Goal: Task Accomplishment & Management: Manage account settings

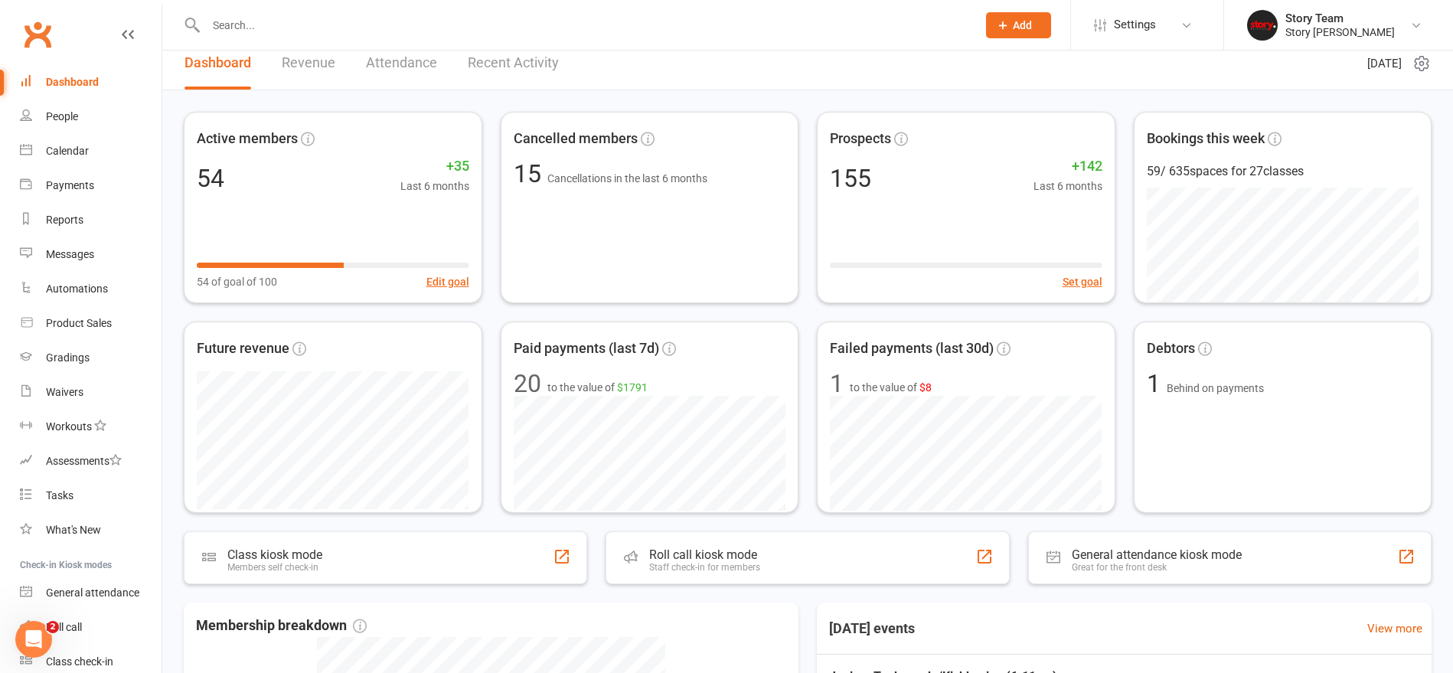
scroll to position [15, 0]
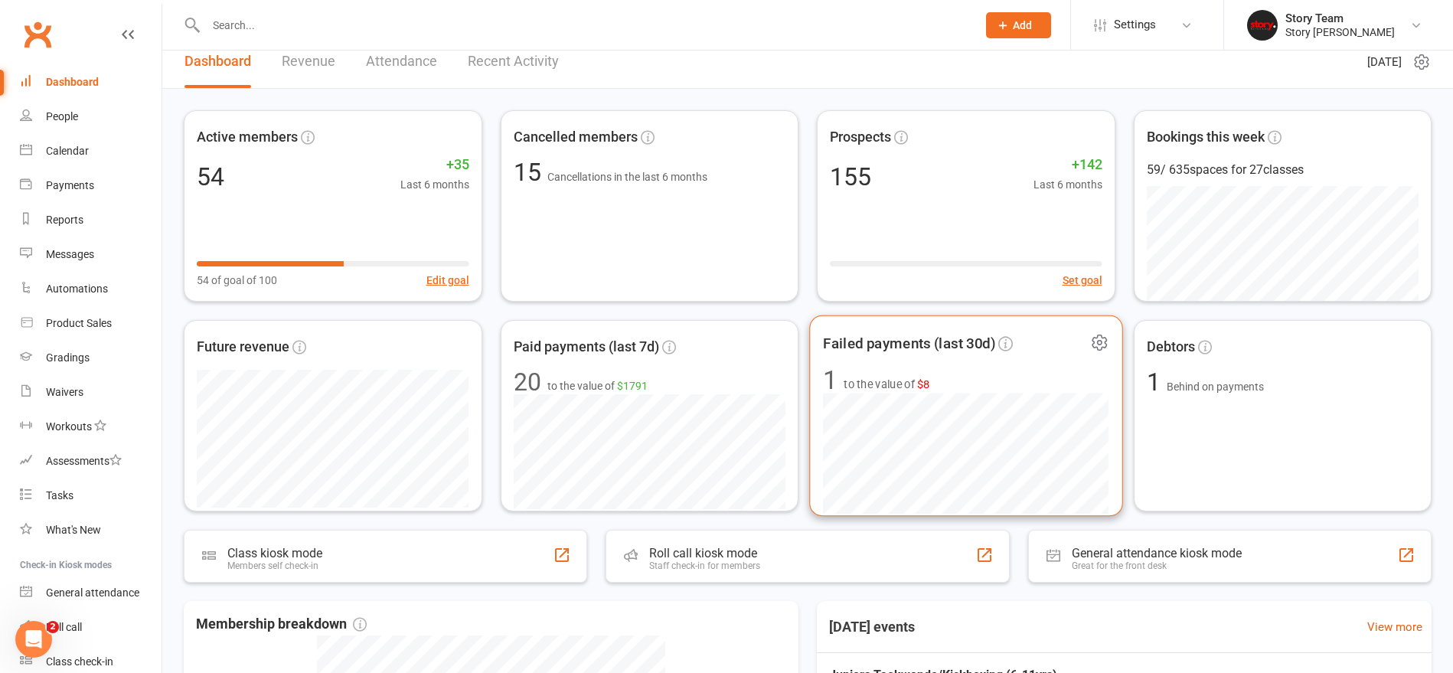
click at [955, 374] on span "1 to the value of $8" at bounding box center [965, 380] width 285 height 26
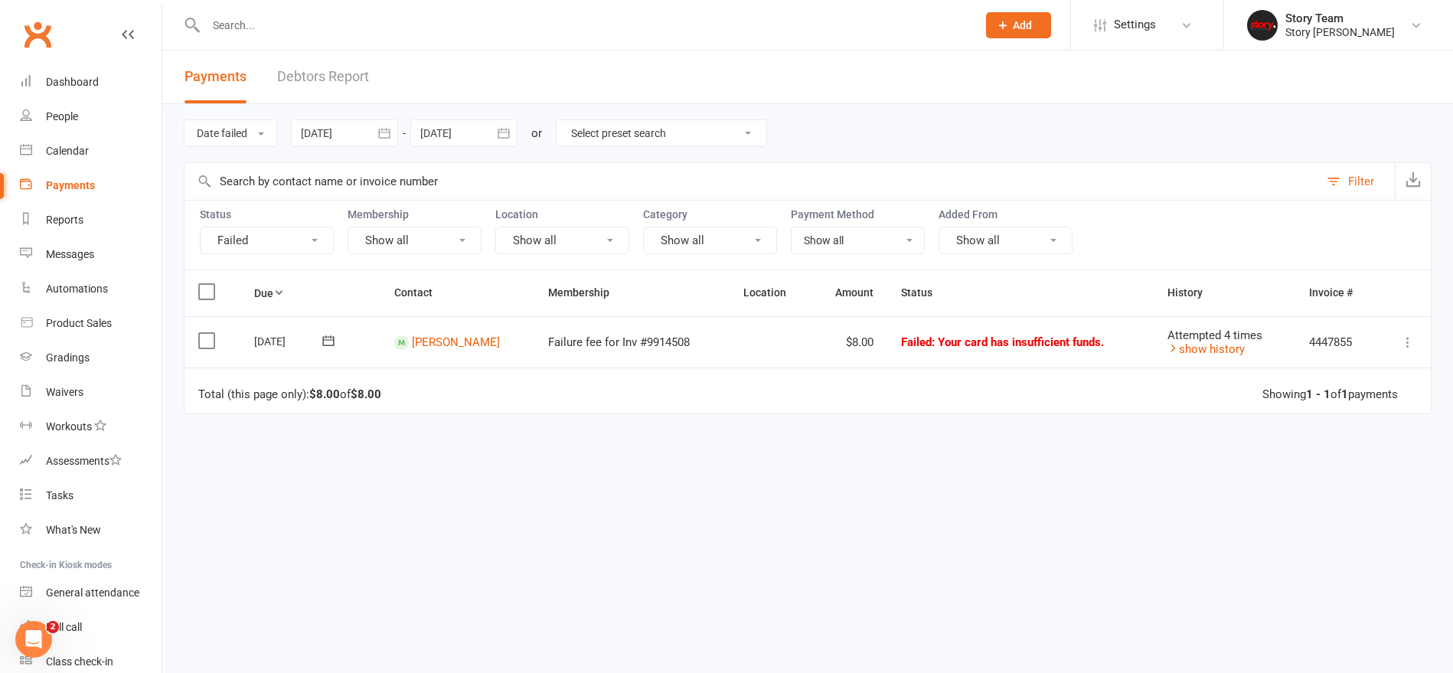
click at [326, 344] on icon at bounding box center [328, 340] width 15 height 15
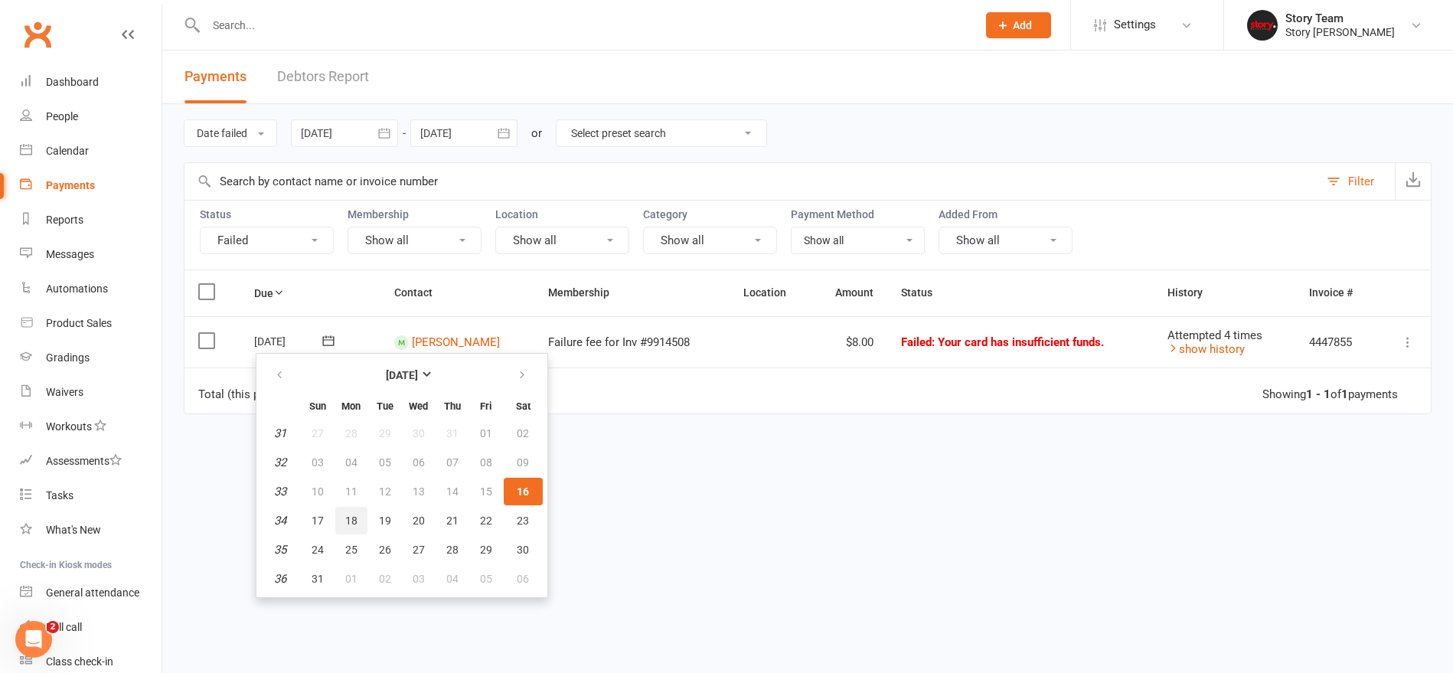
click at [346, 522] on span "18" at bounding box center [351, 520] width 12 height 12
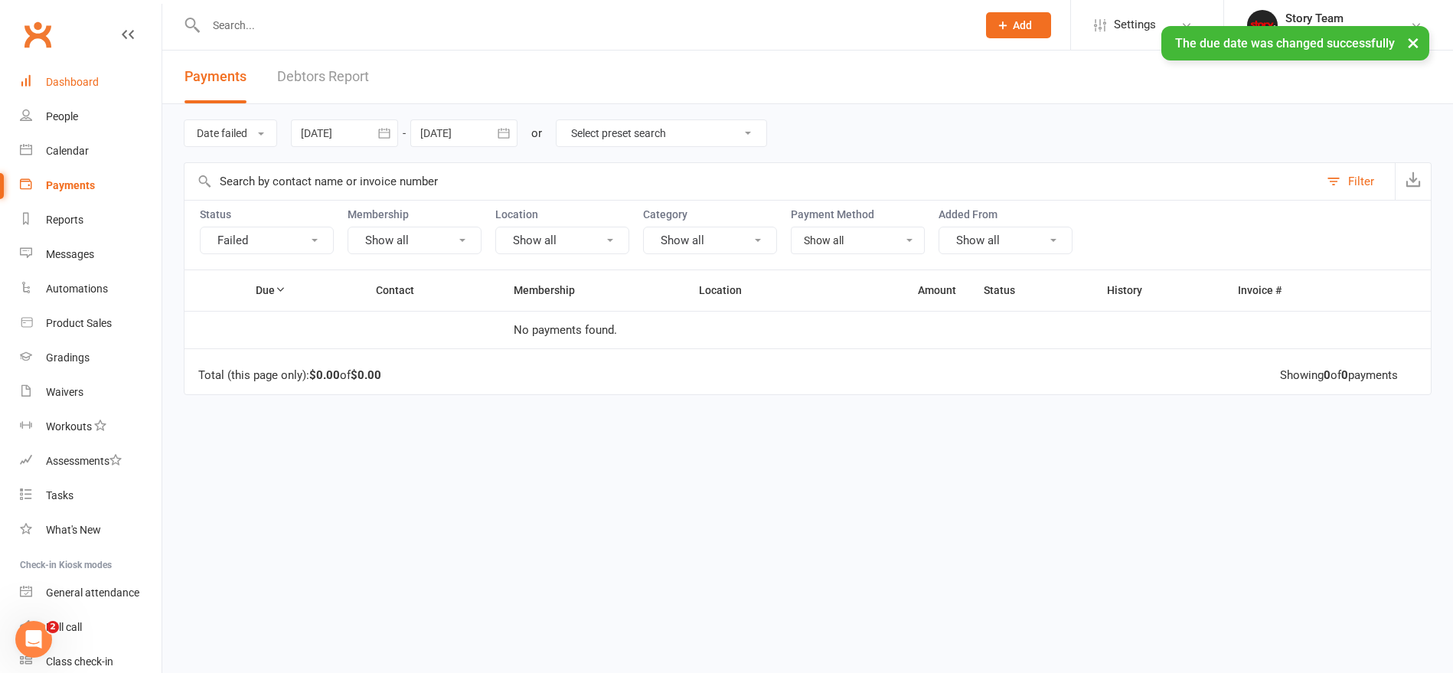
click at [73, 85] on div "Dashboard" at bounding box center [72, 82] width 53 height 12
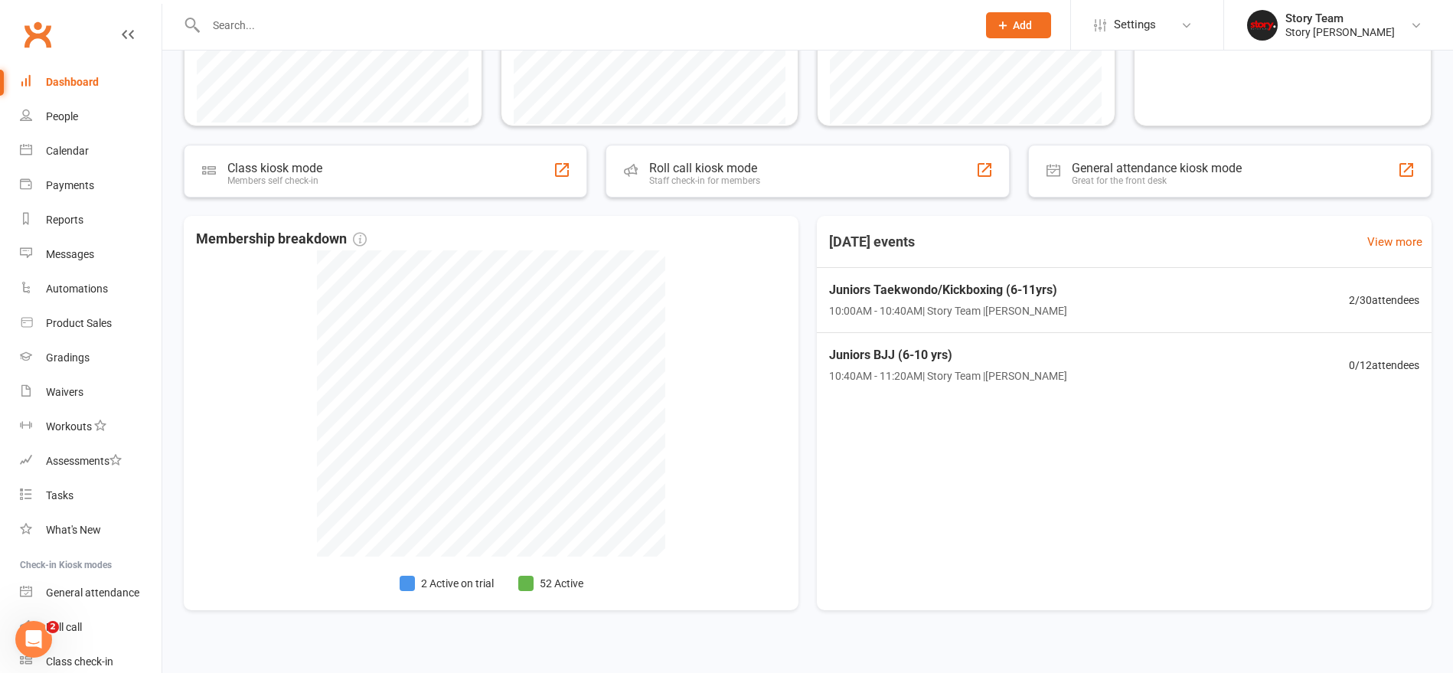
scroll to position [399, 0]
click at [1153, 297] on div "Juniors Taekwondo/Kickboxing (6-11yrs) 10:00AM - 10:40AM | Story Team | Preston…" at bounding box center [1123, 302] width 638 height 67
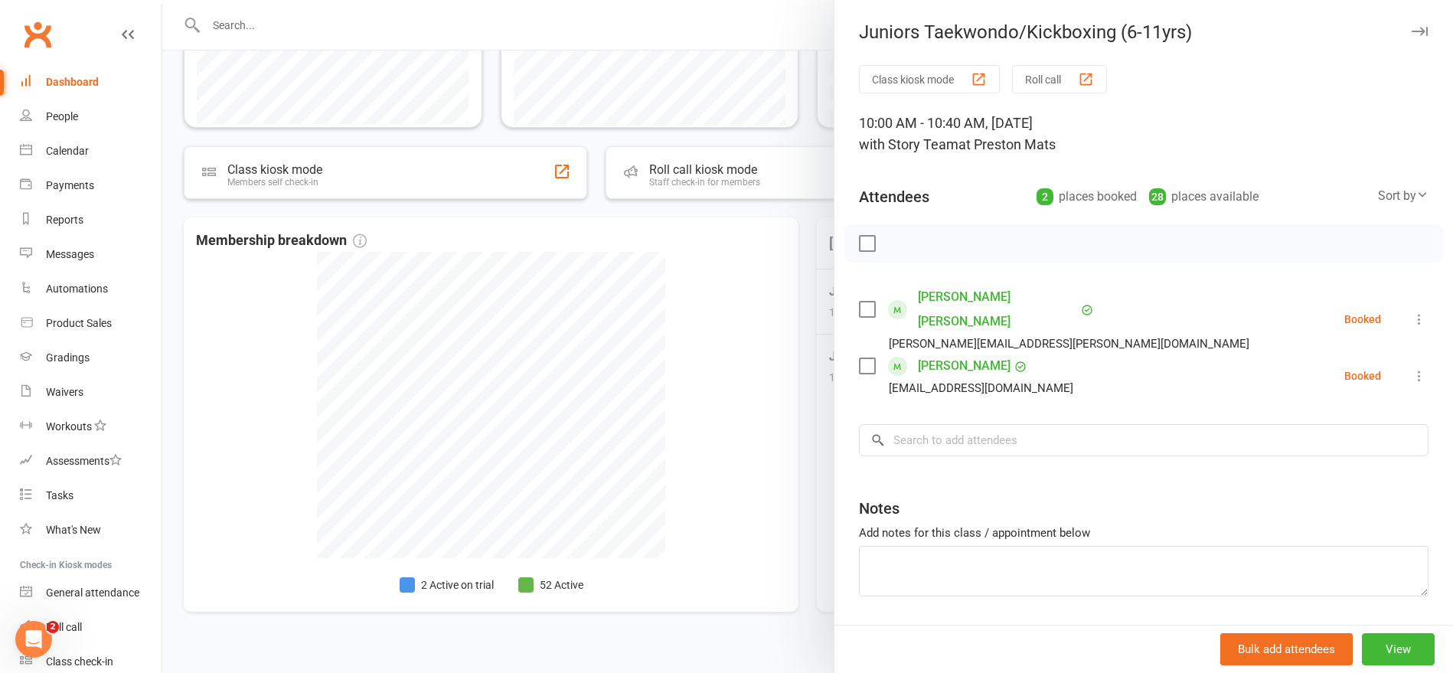
click at [864, 302] on label at bounding box center [866, 309] width 15 height 15
click at [864, 358] on label at bounding box center [866, 365] width 15 height 15
click at [948, 424] on input "search" at bounding box center [1143, 440] width 569 height 32
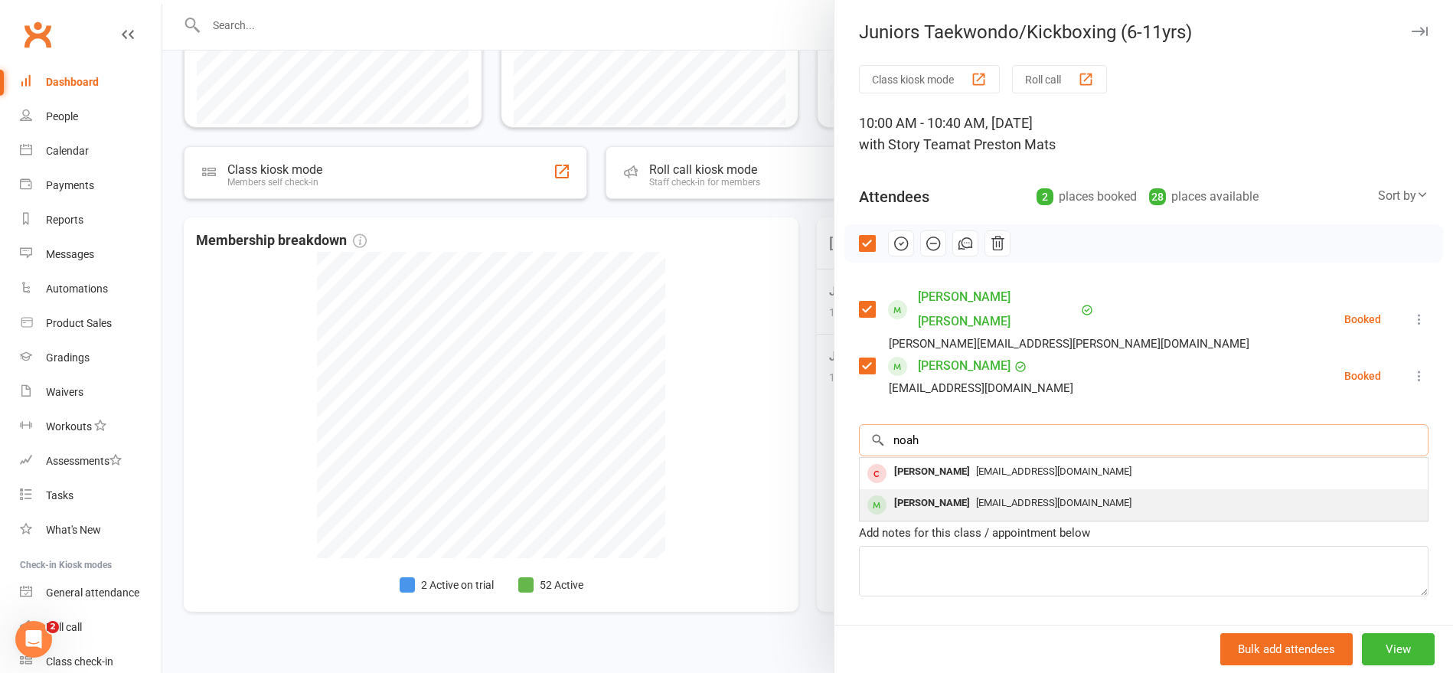
type input "noah"
click at [976, 497] on span "katehancock01@gmail.com" at bounding box center [1053, 502] width 155 height 11
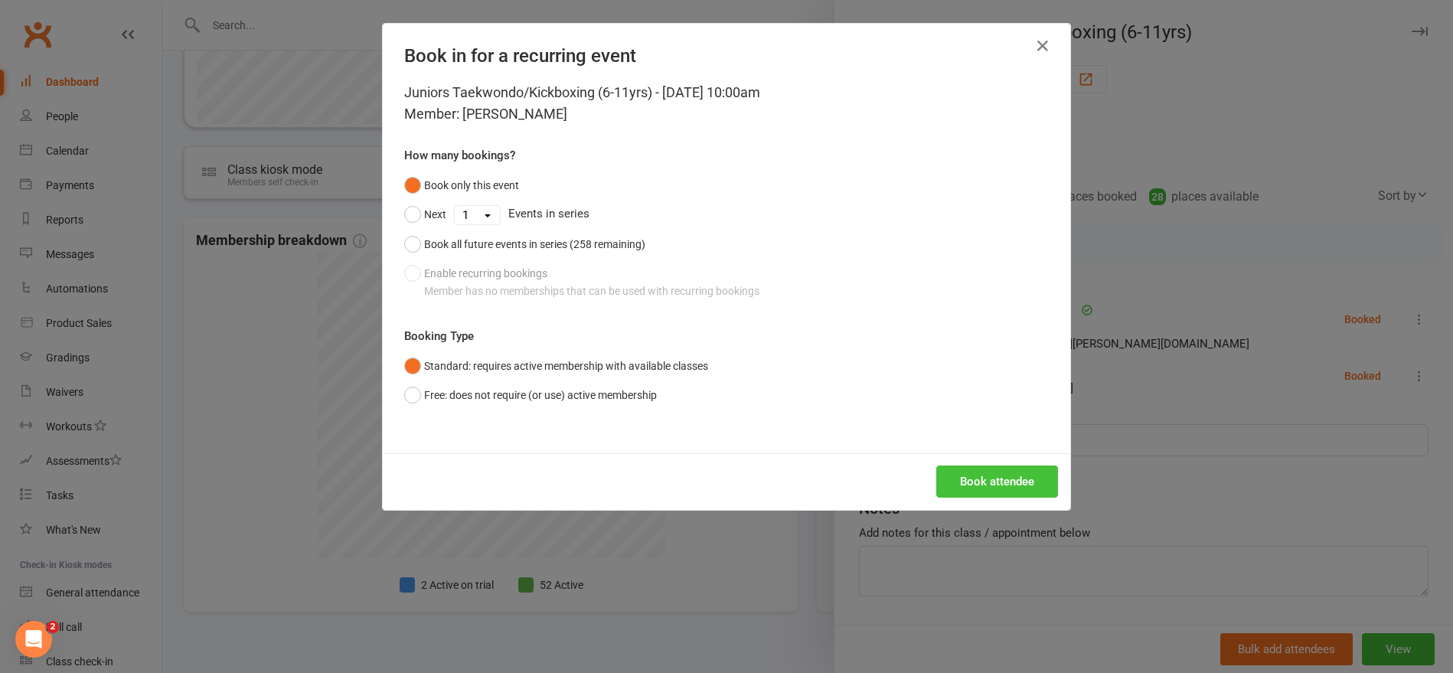
click at [976, 483] on button "Book attendee" at bounding box center [997, 481] width 122 height 32
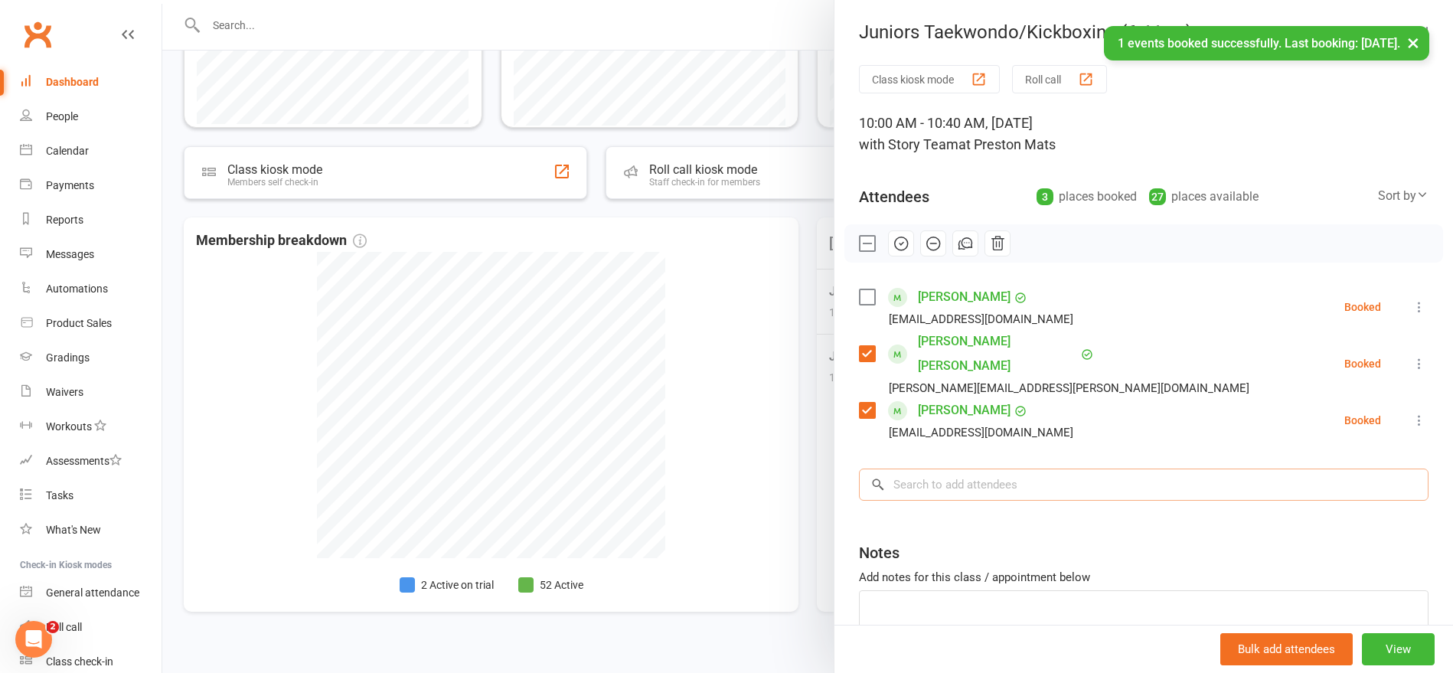
click at [964, 468] on input "search" at bounding box center [1143, 484] width 569 height 32
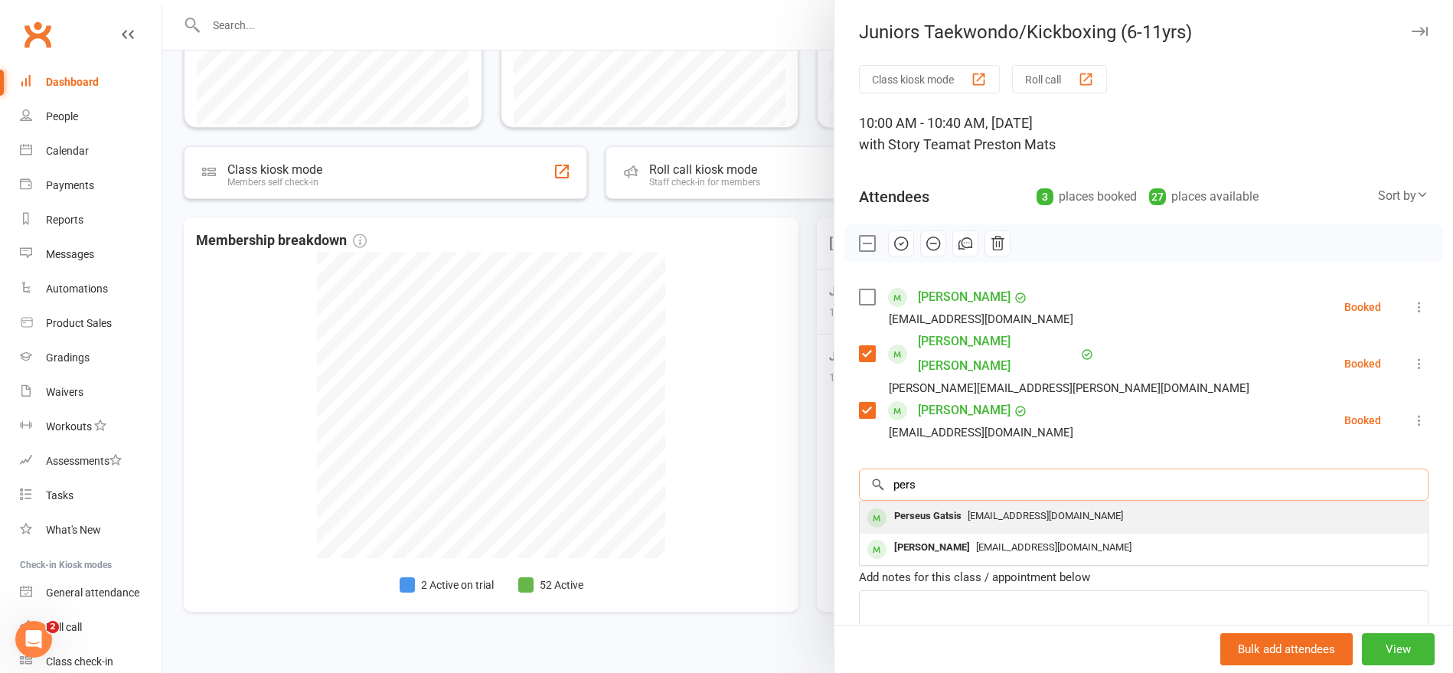
type input "pers"
click at [961, 505] on div "Perseus Gatsis" at bounding box center [928, 516] width 80 height 22
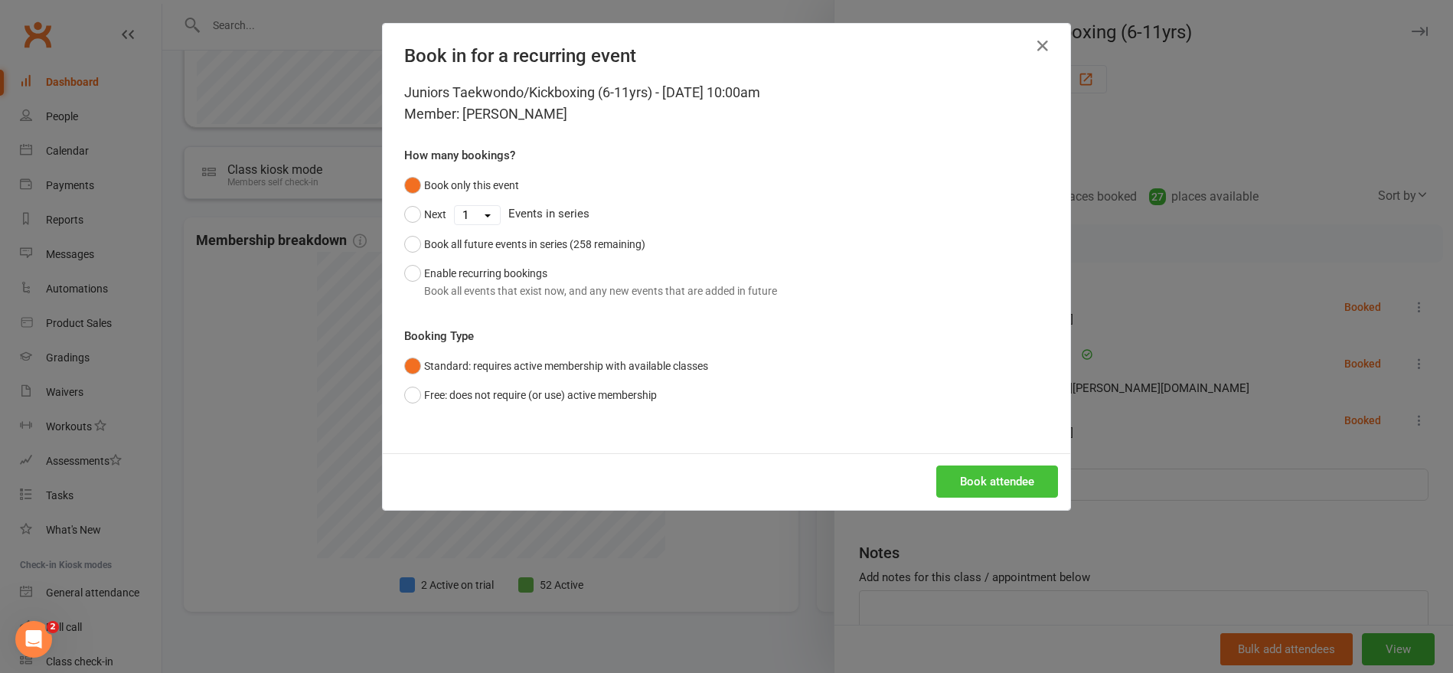
click at [973, 475] on button "Book attendee" at bounding box center [997, 481] width 122 height 32
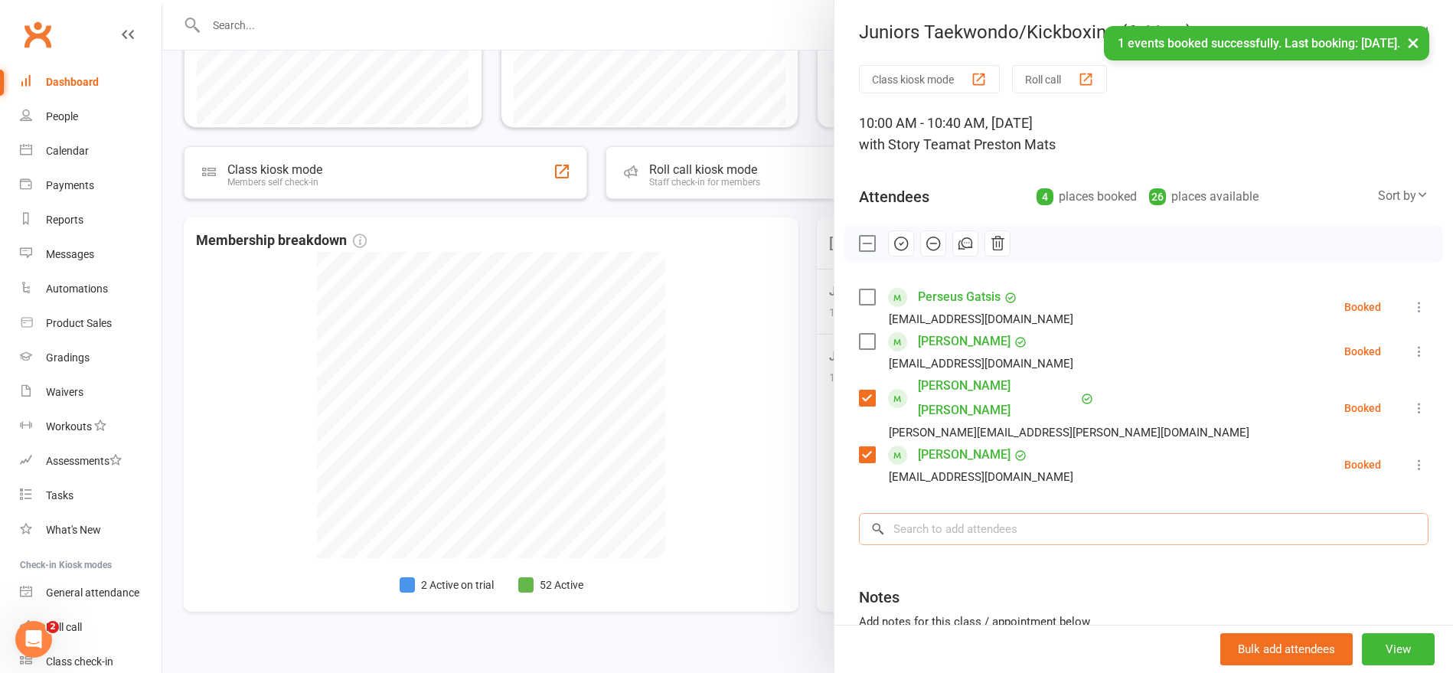
click at [956, 513] on input "search" at bounding box center [1143, 529] width 569 height 32
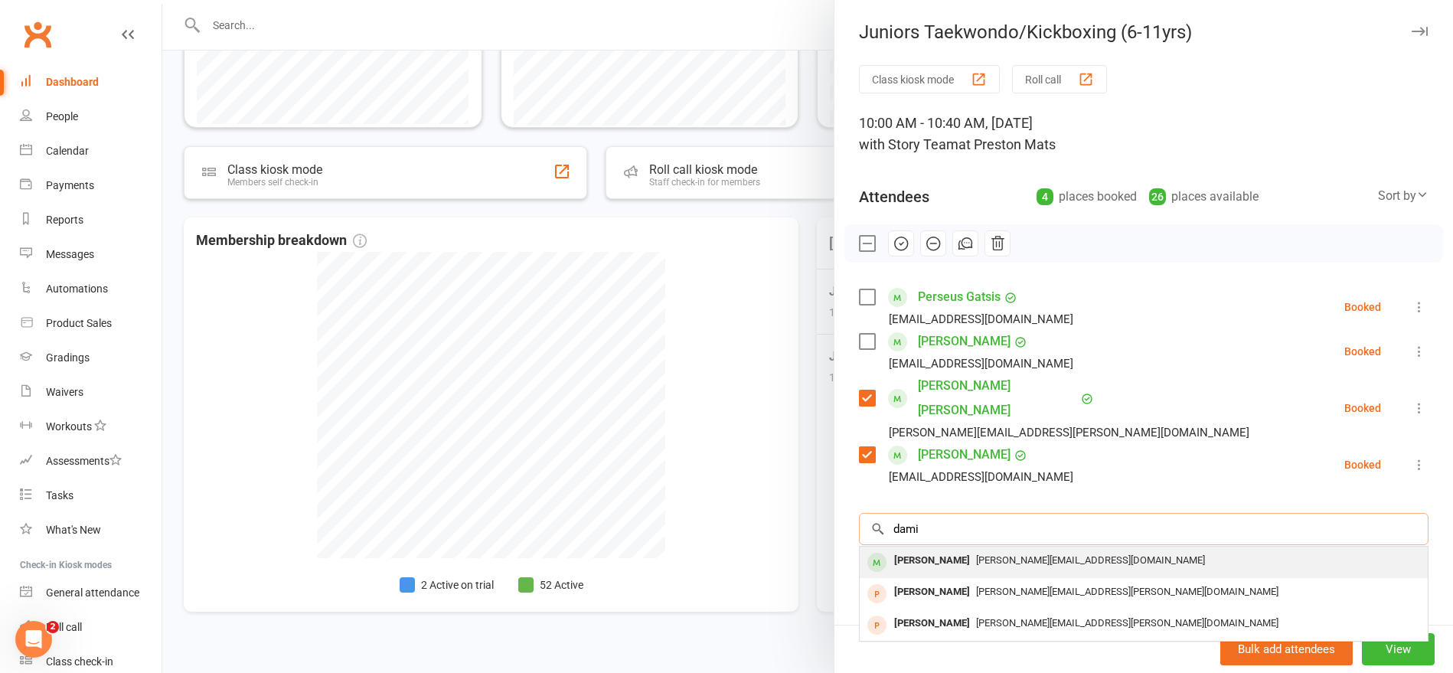
type input "dami"
click at [934, 550] on div "Damian Nakic" at bounding box center [932, 561] width 88 height 22
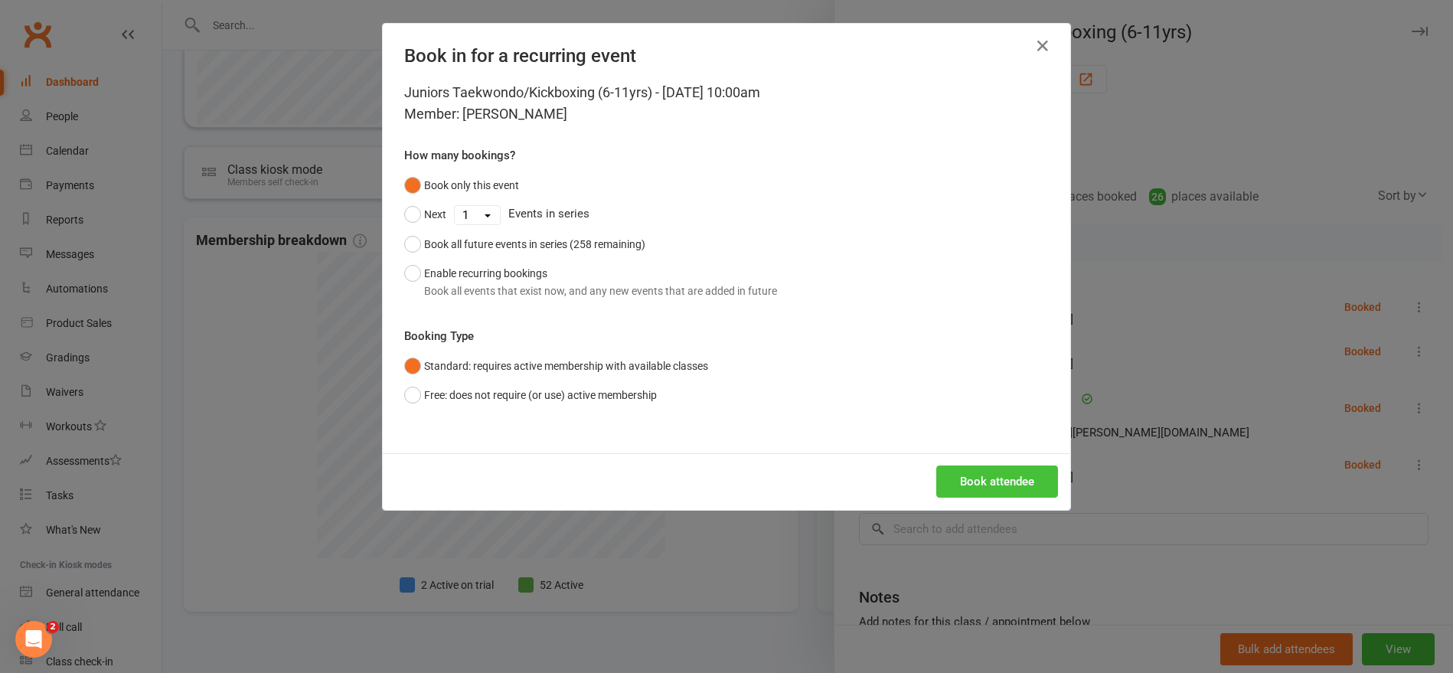
click at [974, 483] on button "Book attendee" at bounding box center [997, 481] width 122 height 32
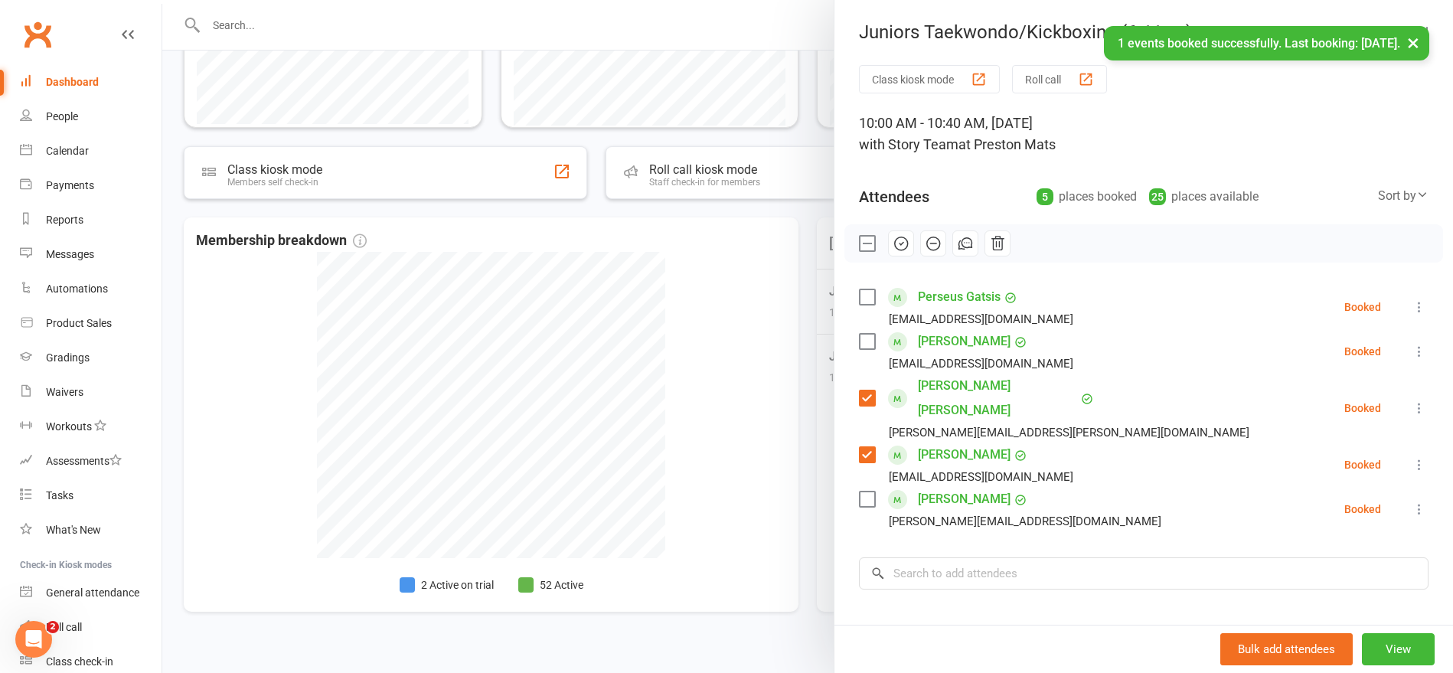
click at [866, 246] on label at bounding box center [866, 243] width 15 height 15
click at [864, 246] on label at bounding box center [866, 243] width 15 height 15
click at [905, 246] on icon "button" at bounding box center [900, 243] width 17 height 17
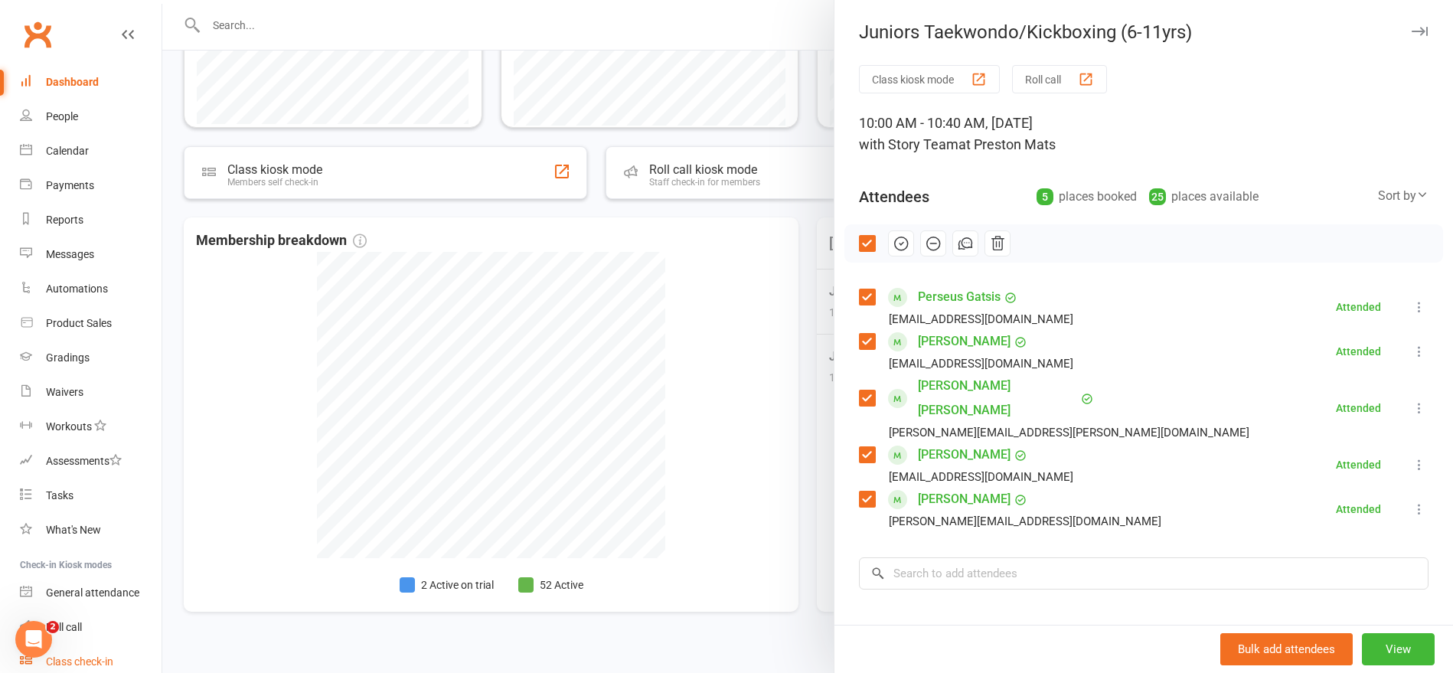
click at [104, 654] on link "Class check-in" at bounding box center [91, 661] width 142 height 34
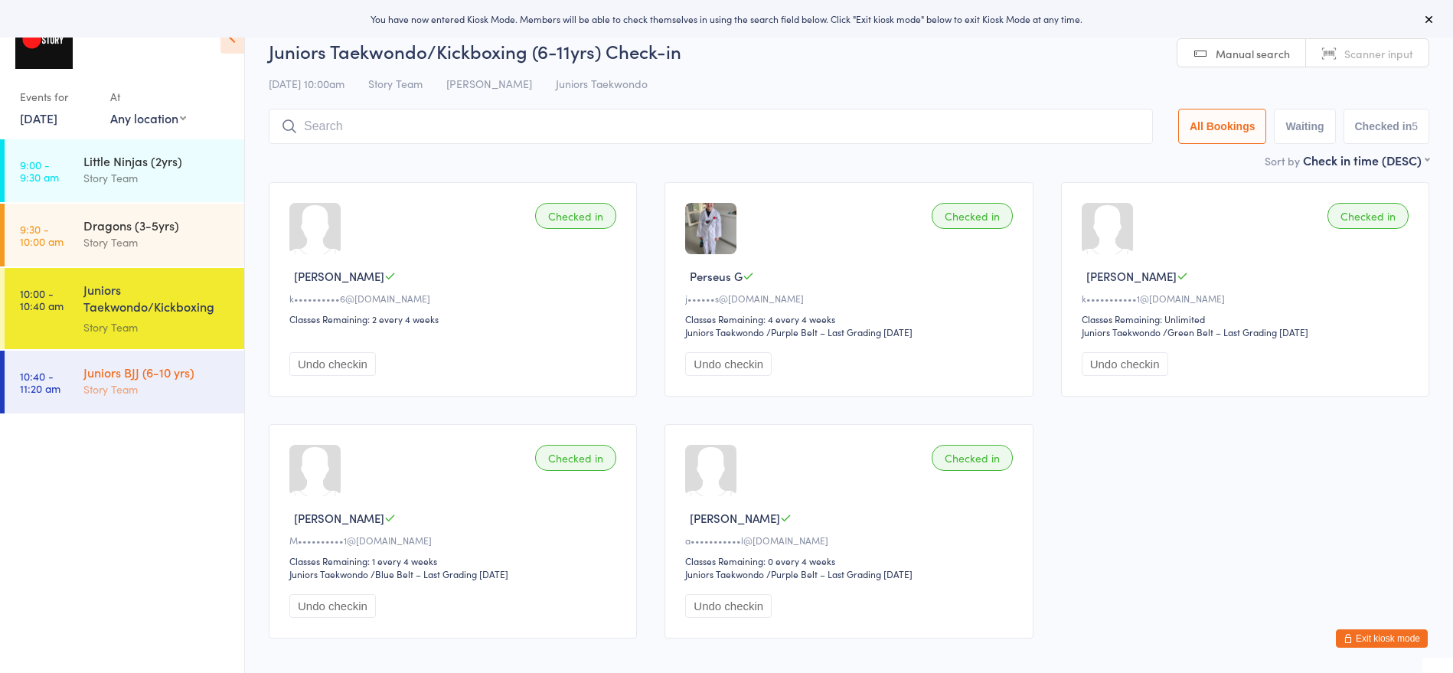
click at [152, 392] on div "Story Team" at bounding box center [157, 389] width 148 height 18
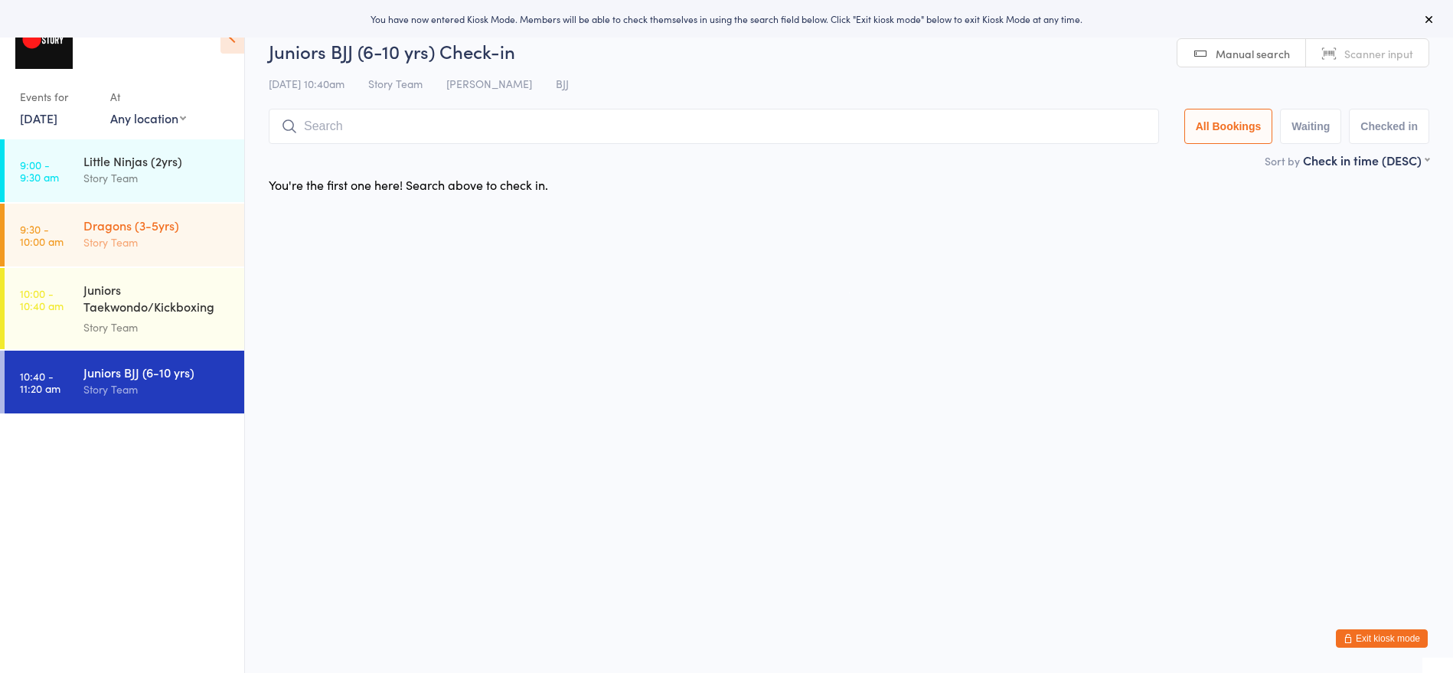
click at [168, 242] on div "Story Team" at bounding box center [157, 242] width 148 height 18
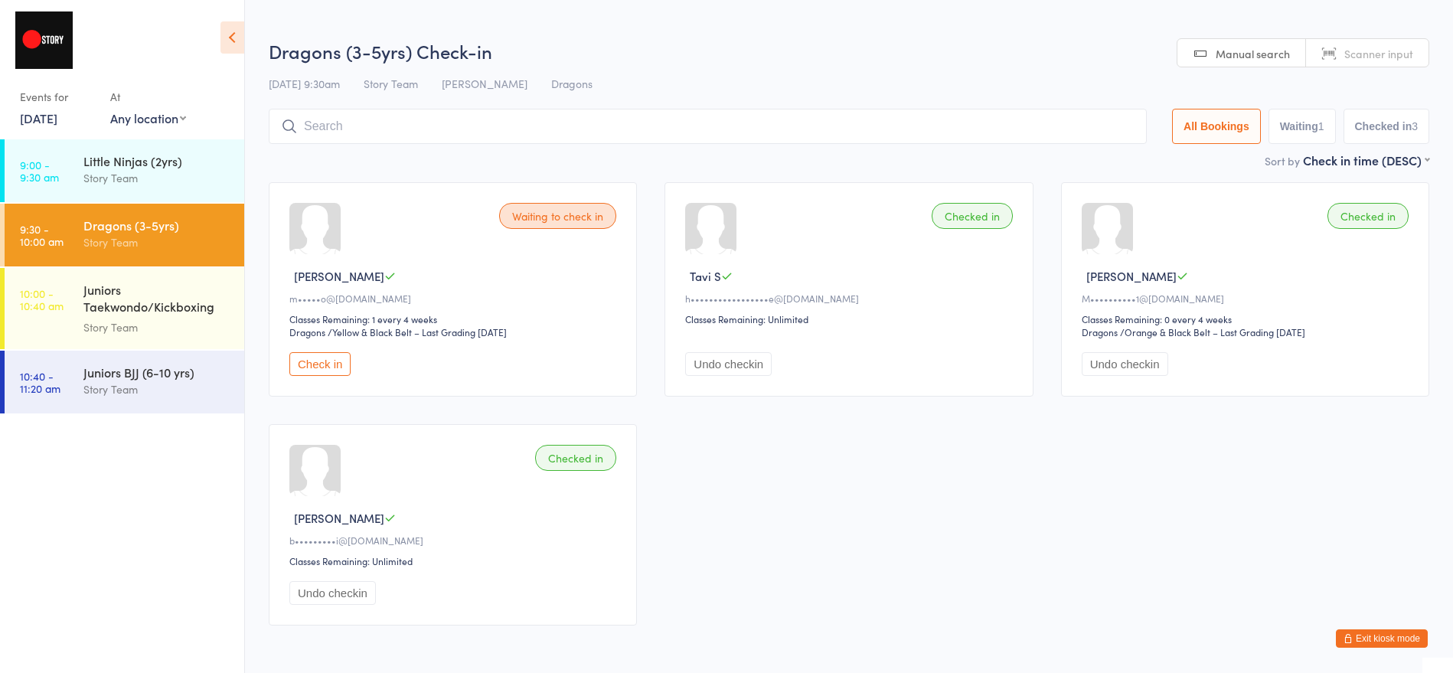
click at [320, 360] on button "Check in" at bounding box center [319, 364] width 61 height 24
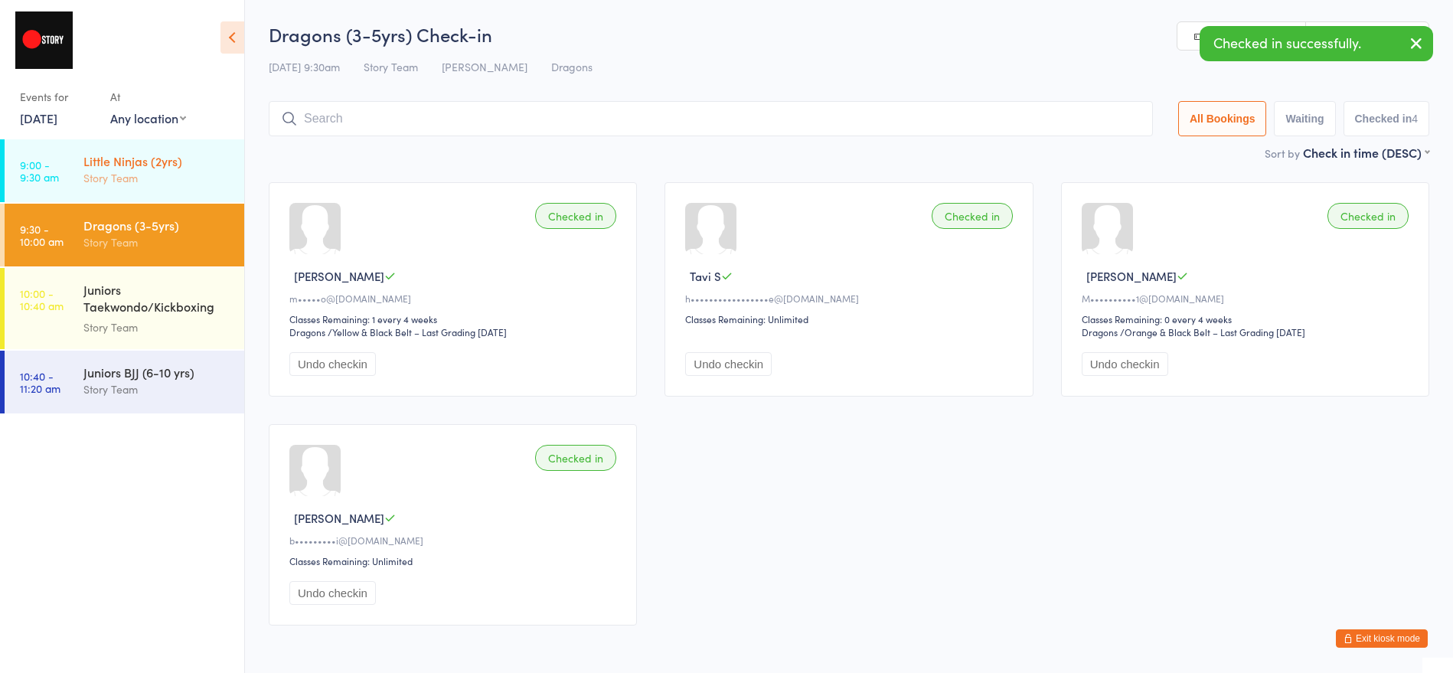
click at [70, 156] on link "9:00 - 9:30 am Little Ninjas (2yrs) Story Team" at bounding box center [125, 170] width 240 height 63
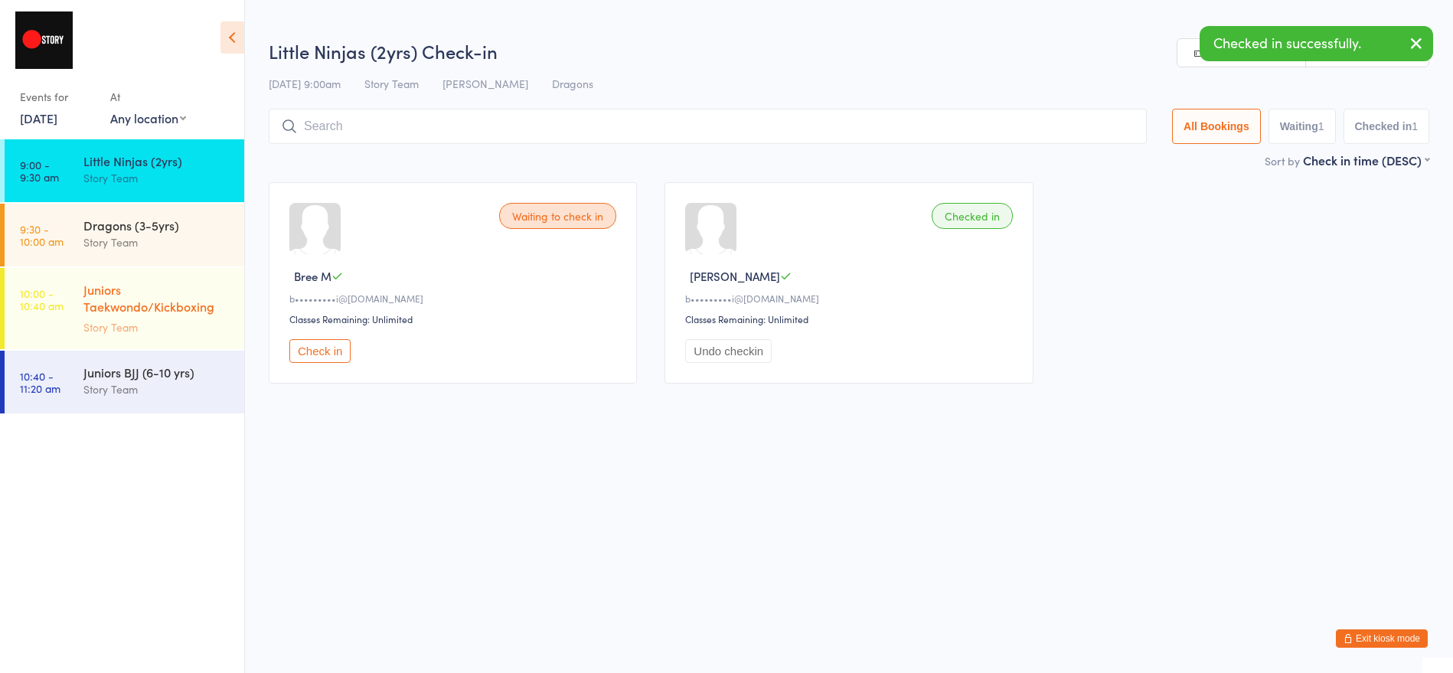
click at [122, 304] on div "Juniors Taekwondo/Kickboxing (6-11yrs)" at bounding box center [157, 300] width 148 height 38
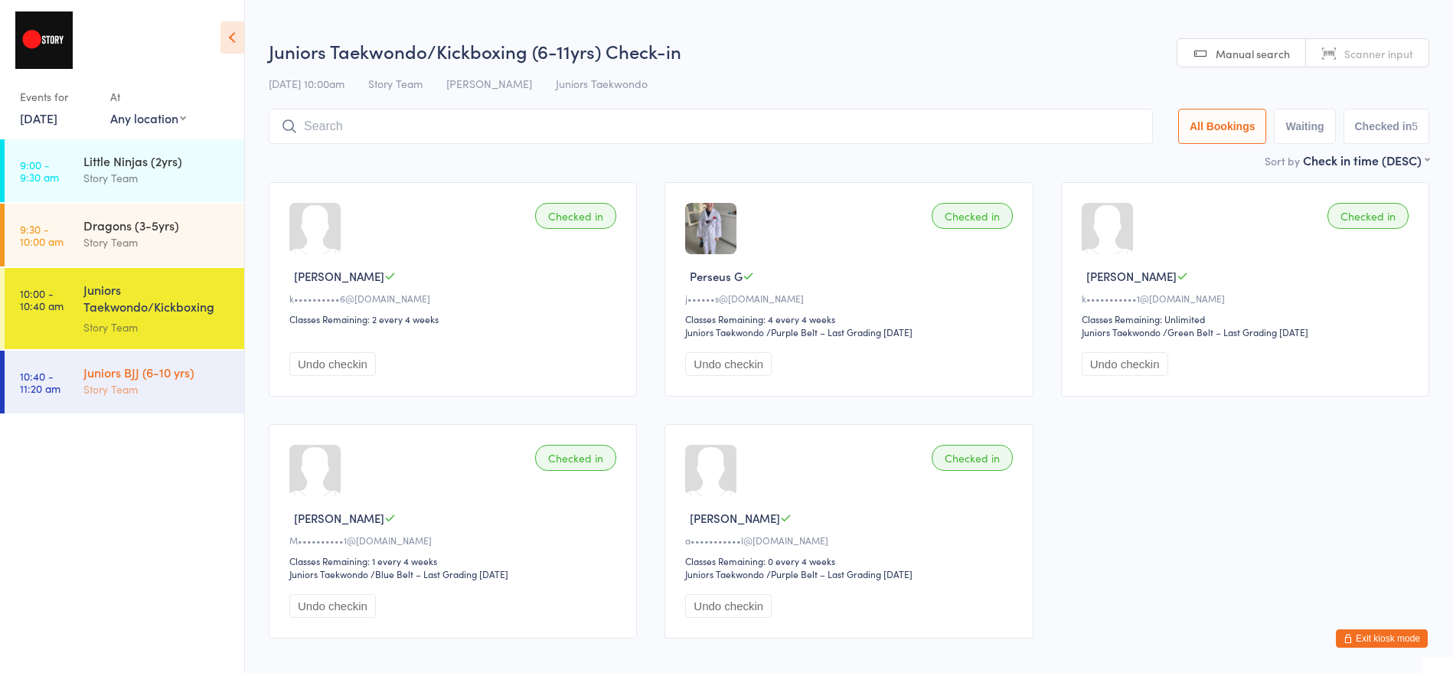
click at [165, 375] on div "Juniors BJJ (6-10 yrs)" at bounding box center [157, 372] width 148 height 17
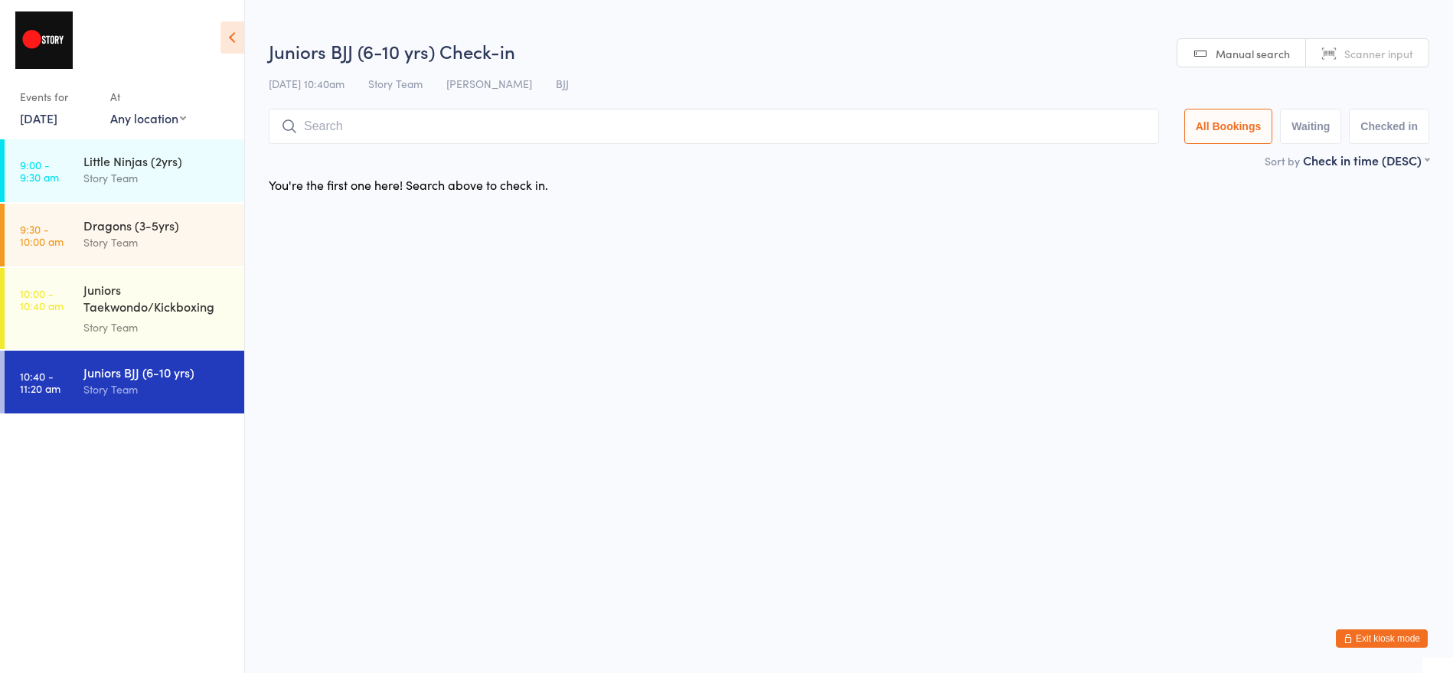
click at [1378, 635] on button "Exit kiosk mode" at bounding box center [1382, 638] width 92 height 18
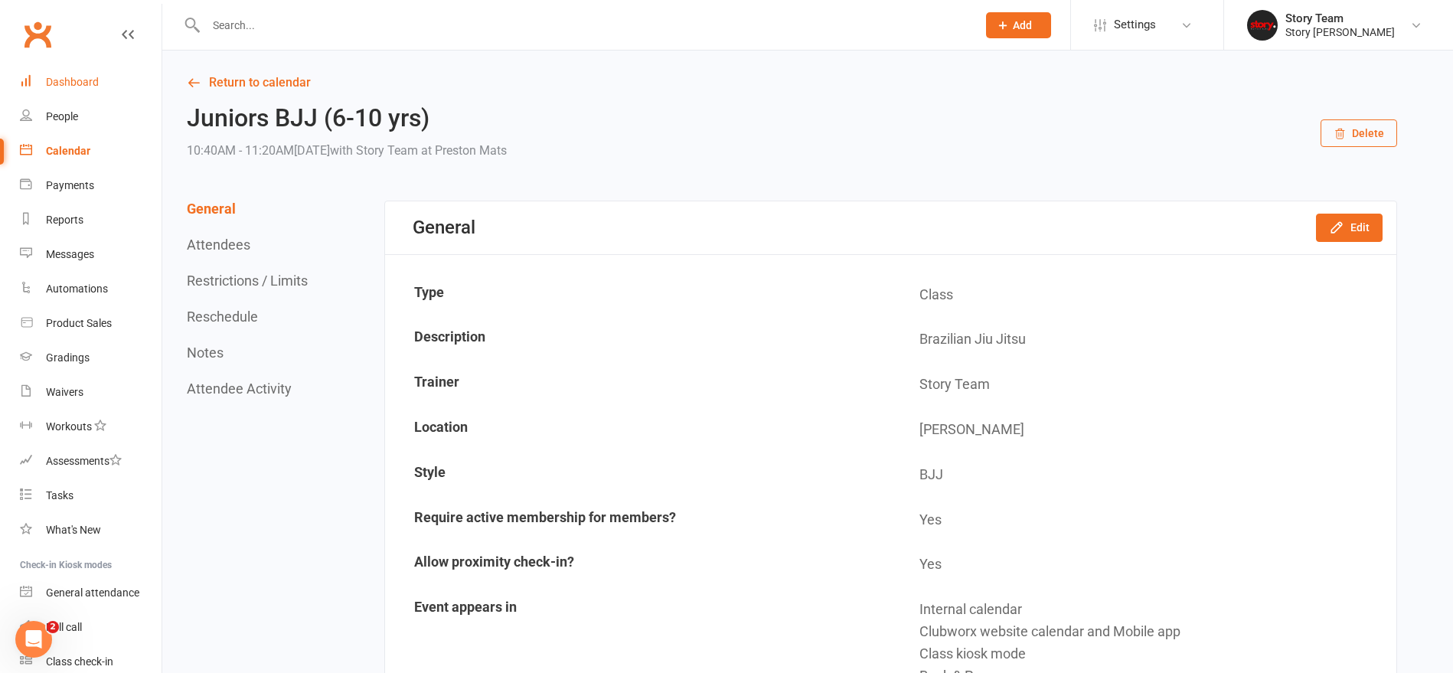
click at [69, 77] on div "Dashboard" at bounding box center [72, 82] width 53 height 12
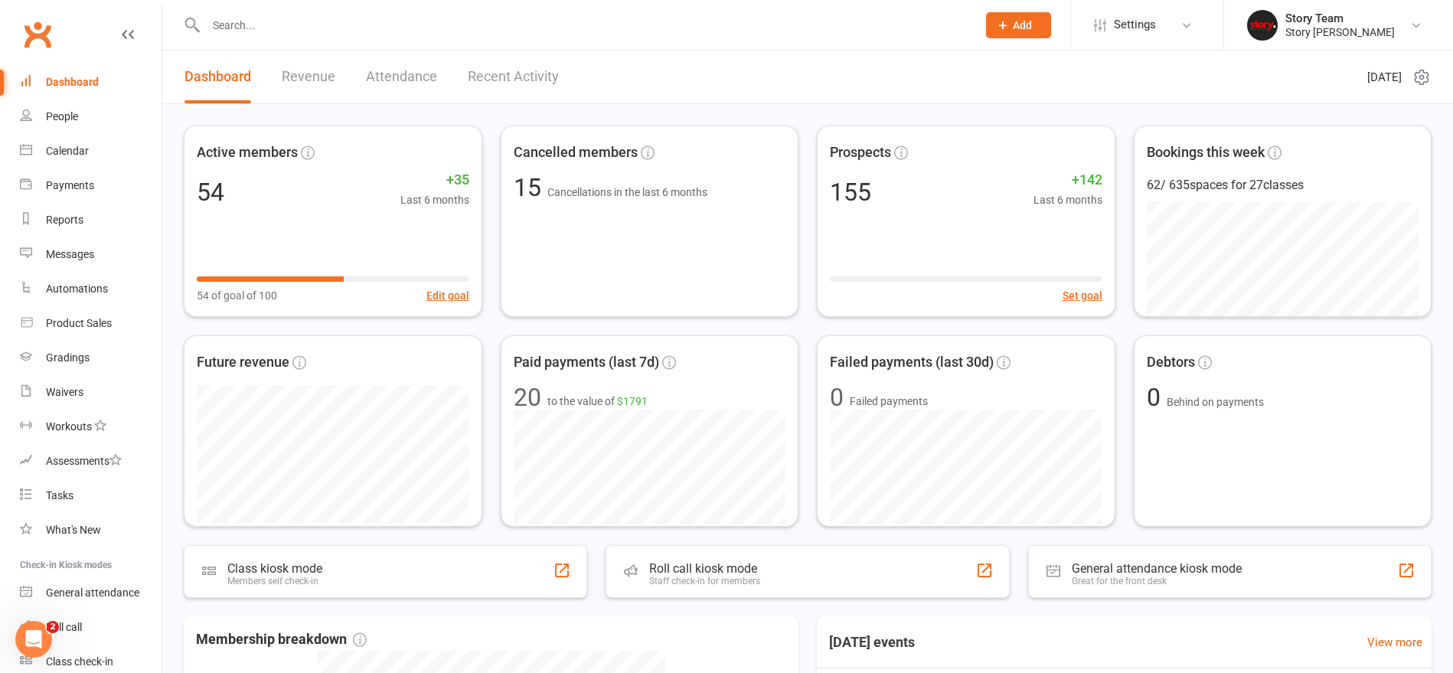
click at [514, 73] on link "Recent Activity" at bounding box center [513, 77] width 91 height 53
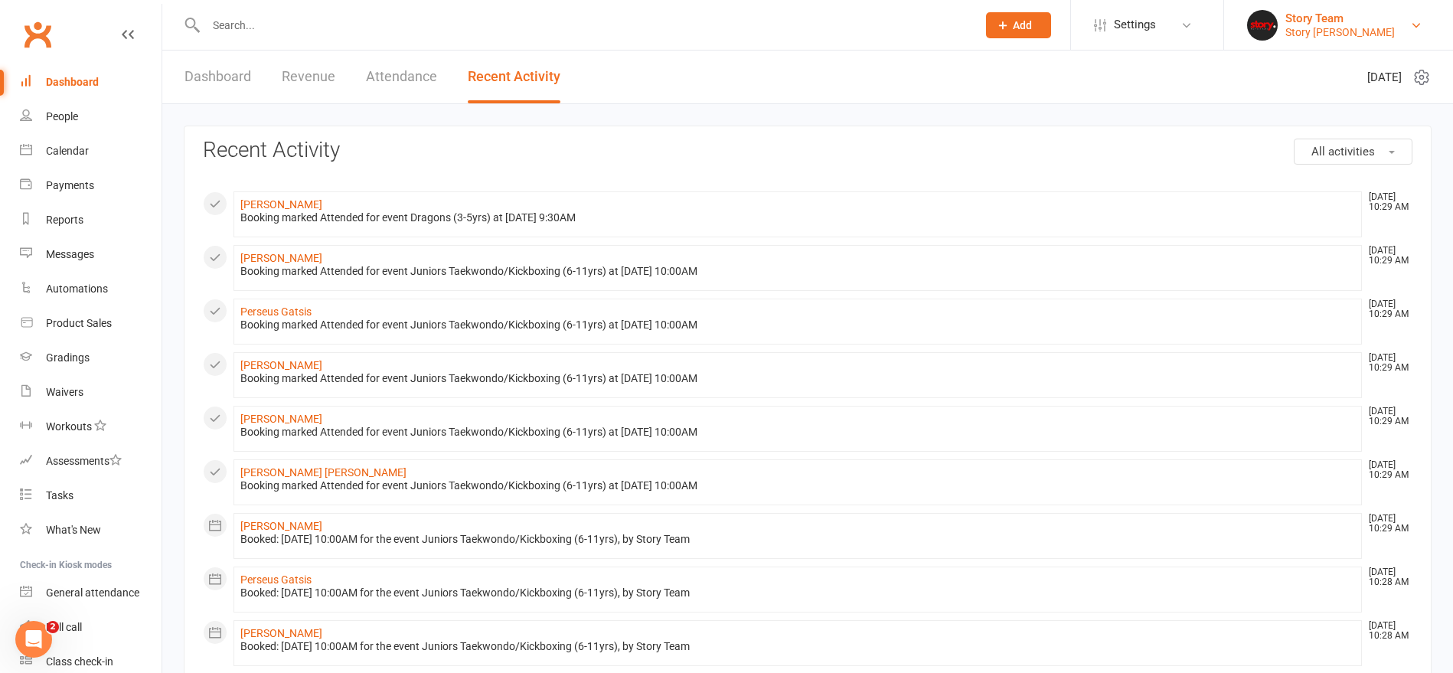
click at [1287, 31] on div "Story [PERSON_NAME]" at bounding box center [1339, 32] width 109 height 14
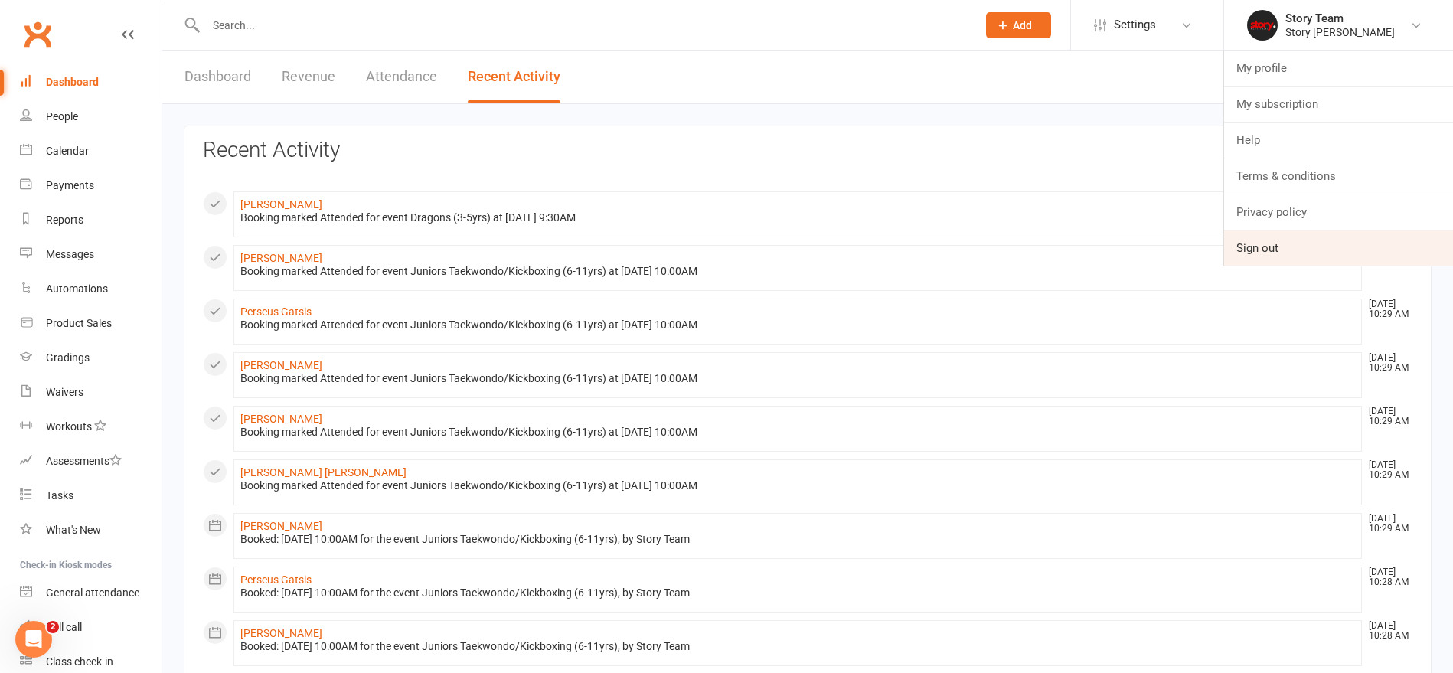
click at [1284, 256] on link "Sign out" at bounding box center [1338, 247] width 229 height 35
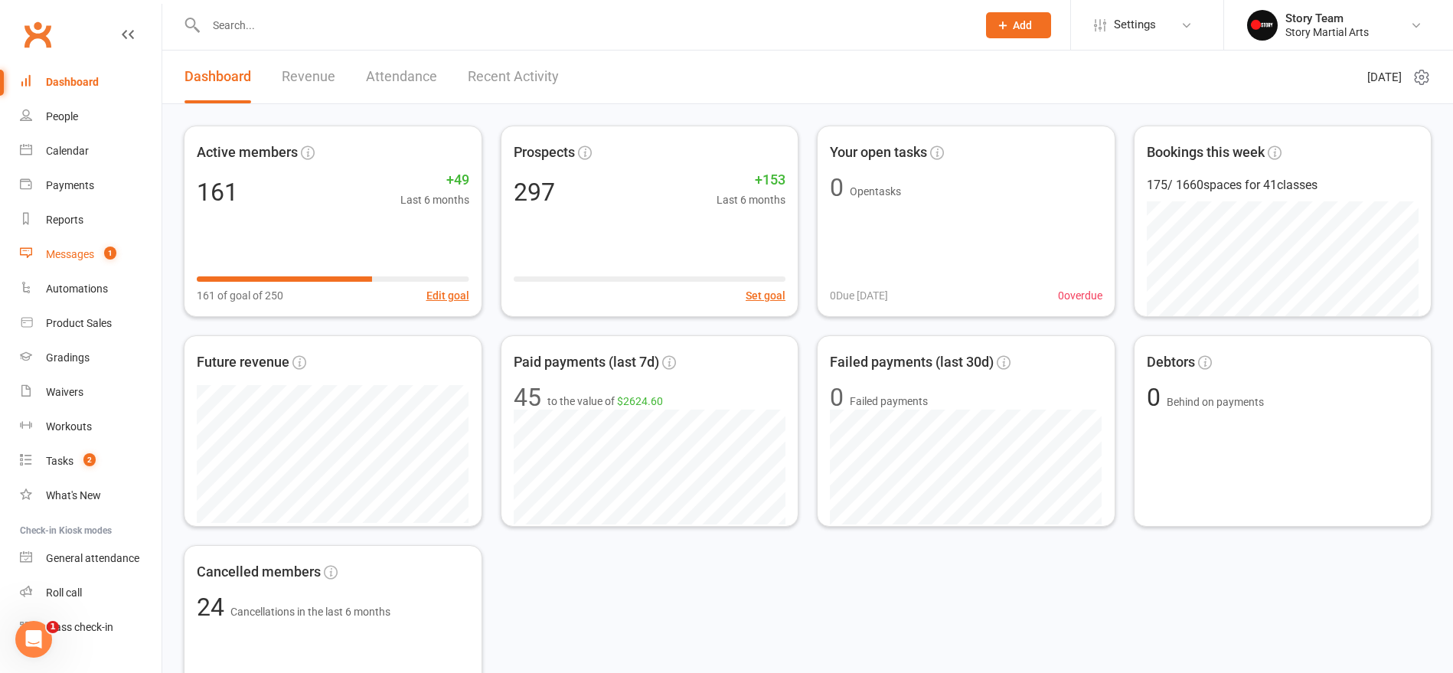
click at [83, 250] on div "Messages" at bounding box center [70, 254] width 48 height 12
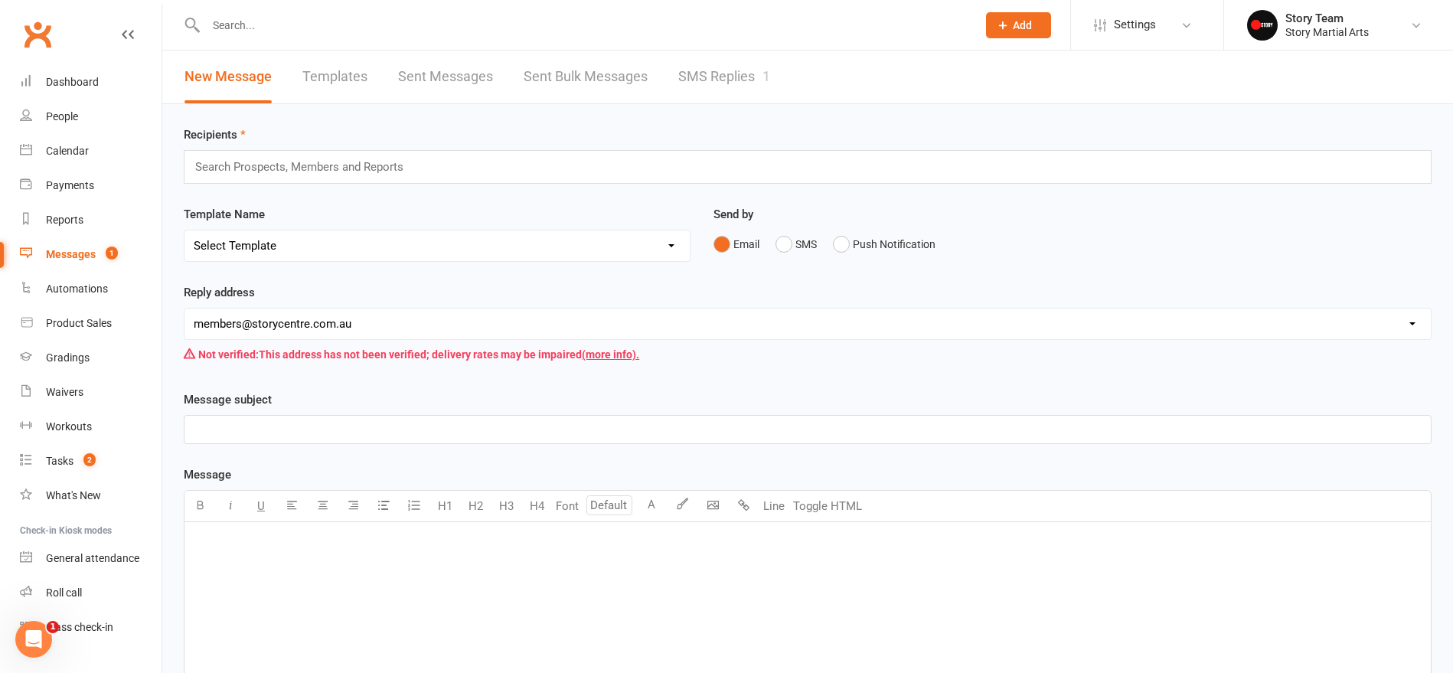
click at [716, 80] on link "SMS Replies 1" at bounding box center [724, 77] width 92 height 53
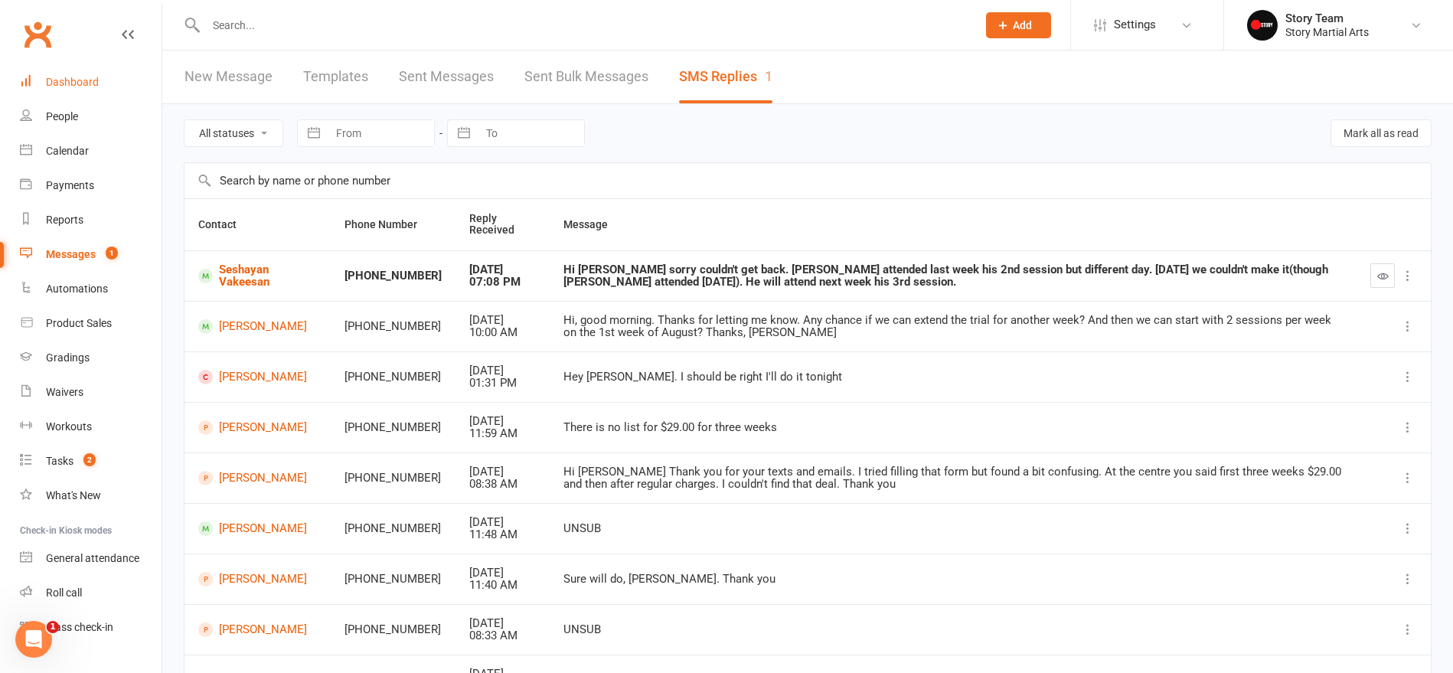
click at [78, 79] on div "Dashboard" at bounding box center [72, 82] width 53 height 12
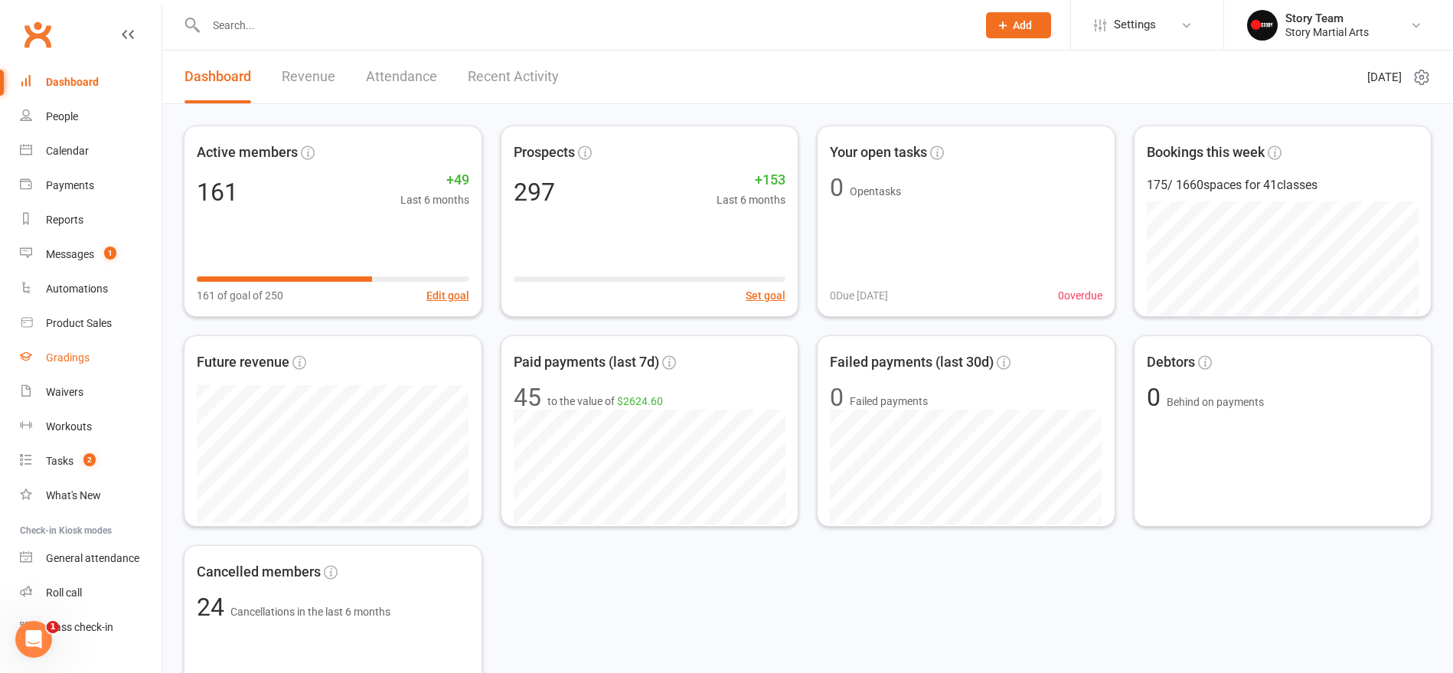
click at [67, 359] on div "Gradings" at bounding box center [68, 357] width 44 height 12
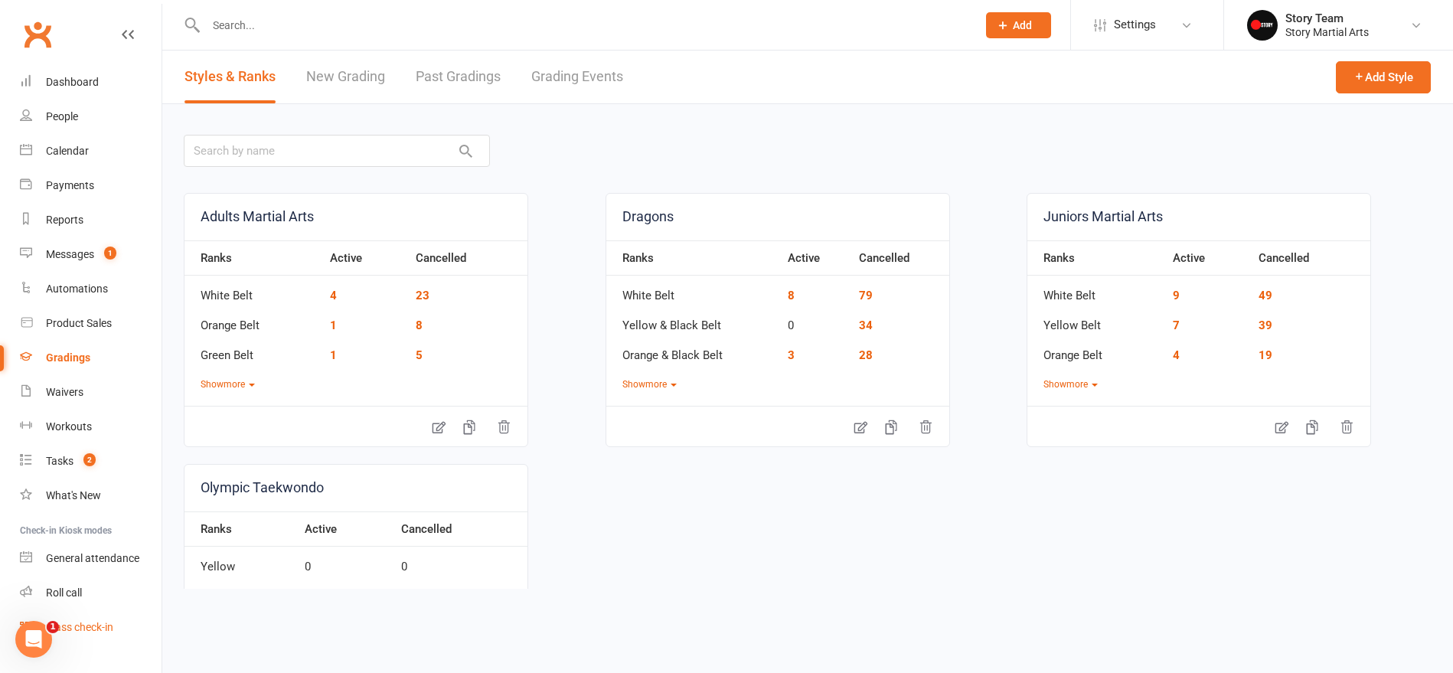
click at [78, 630] on div "Class check-in" at bounding box center [79, 627] width 67 height 12
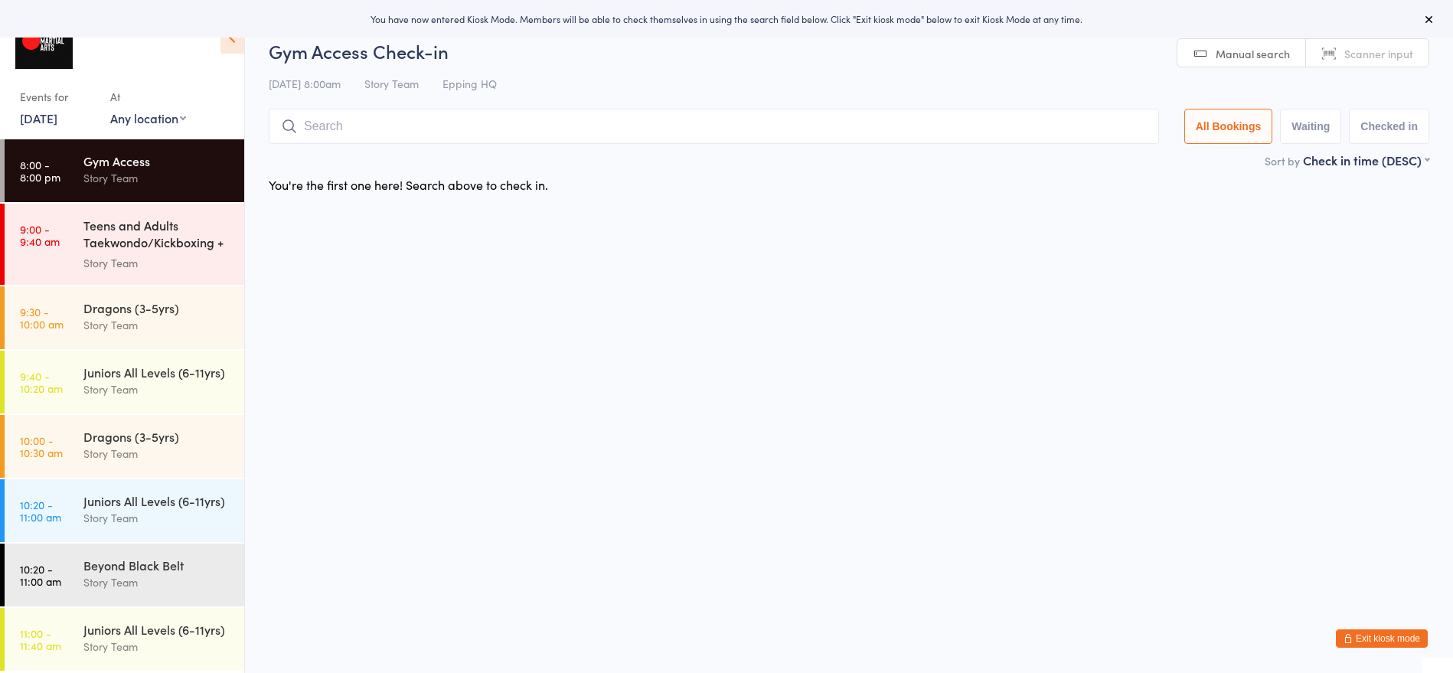
click at [158, 255] on div "Story Team" at bounding box center [157, 263] width 148 height 18
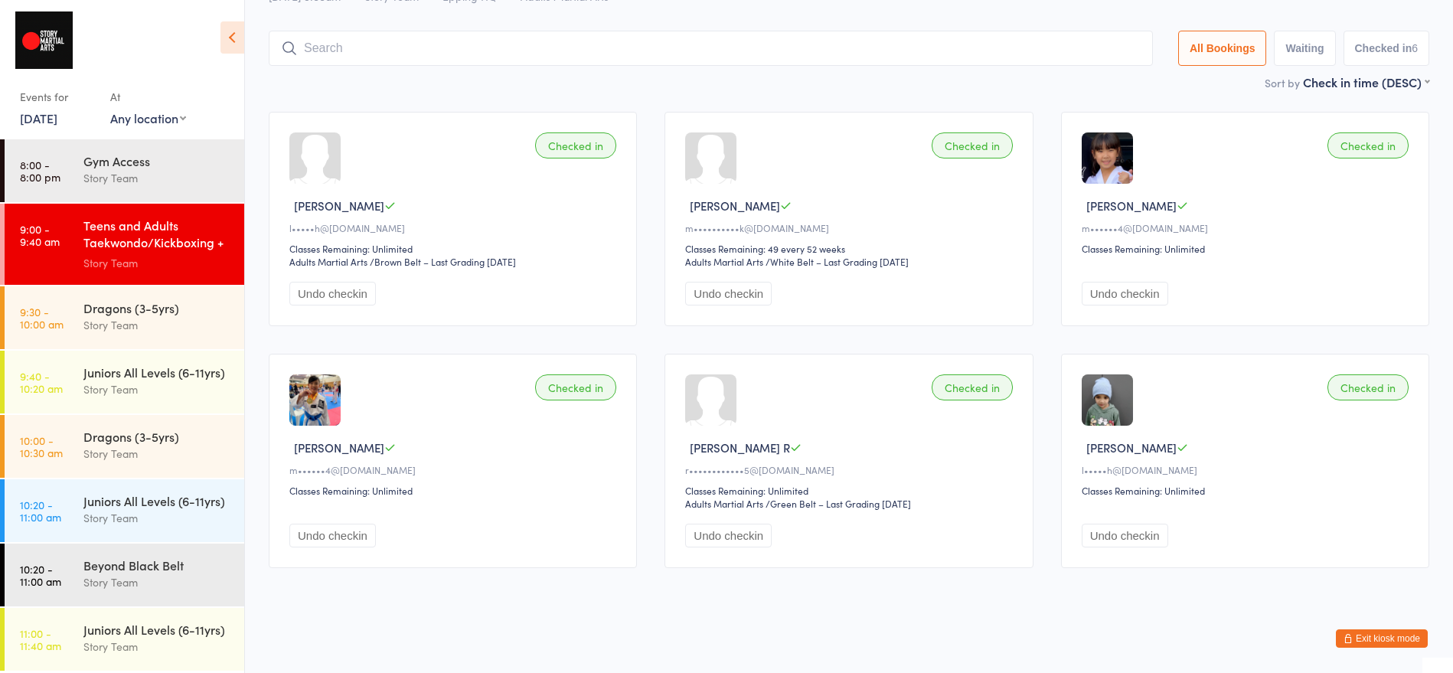
scroll to position [70, 0]
click at [118, 316] on div "Story Team" at bounding box center [157, 325] width 148 height 18
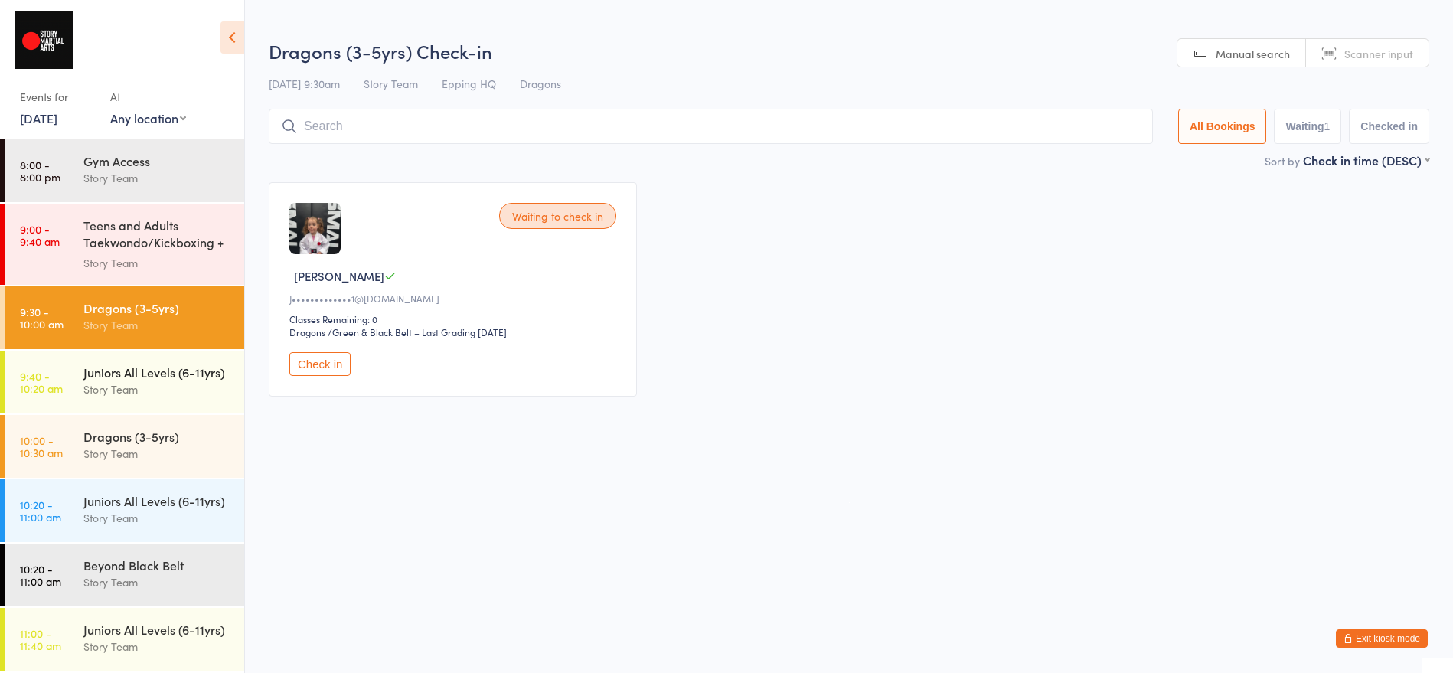
click at [193, 383] on div "Story Team" at bounding box center [157, 389] width 148 height 18
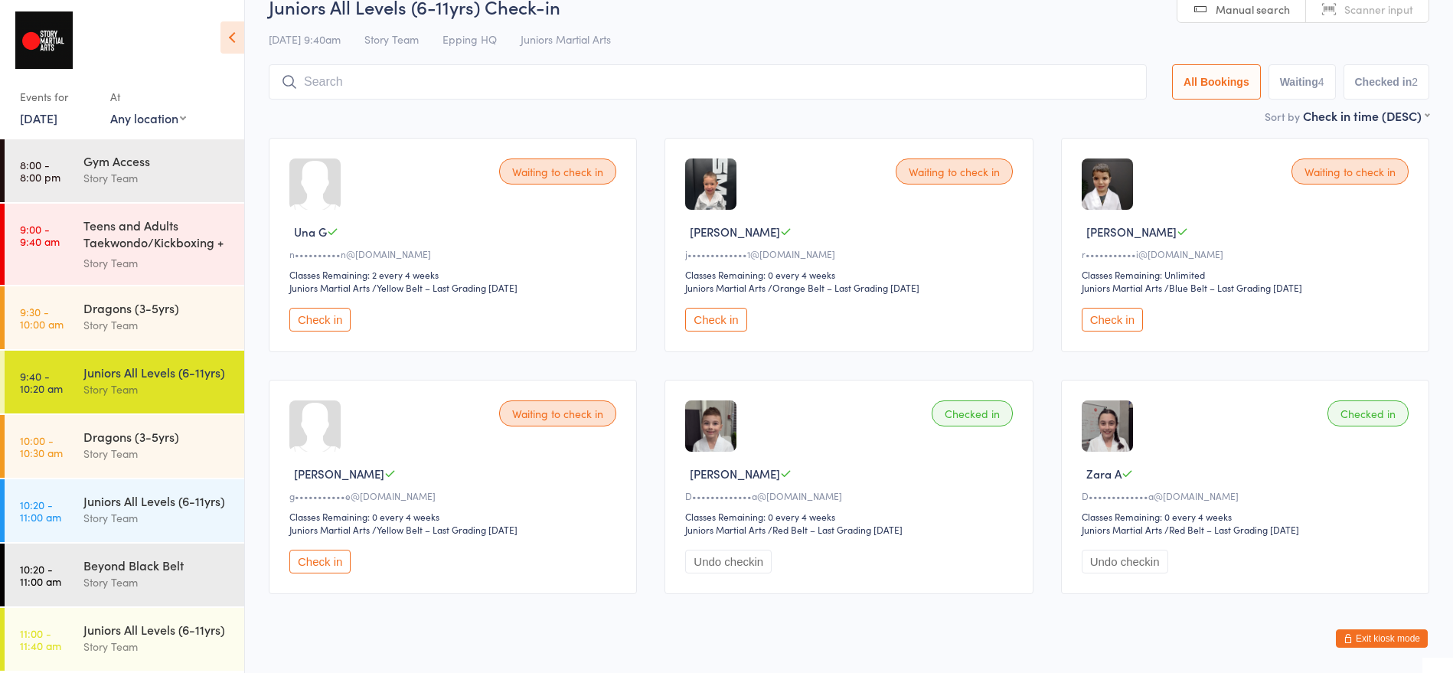
scroll to position [53, 0]
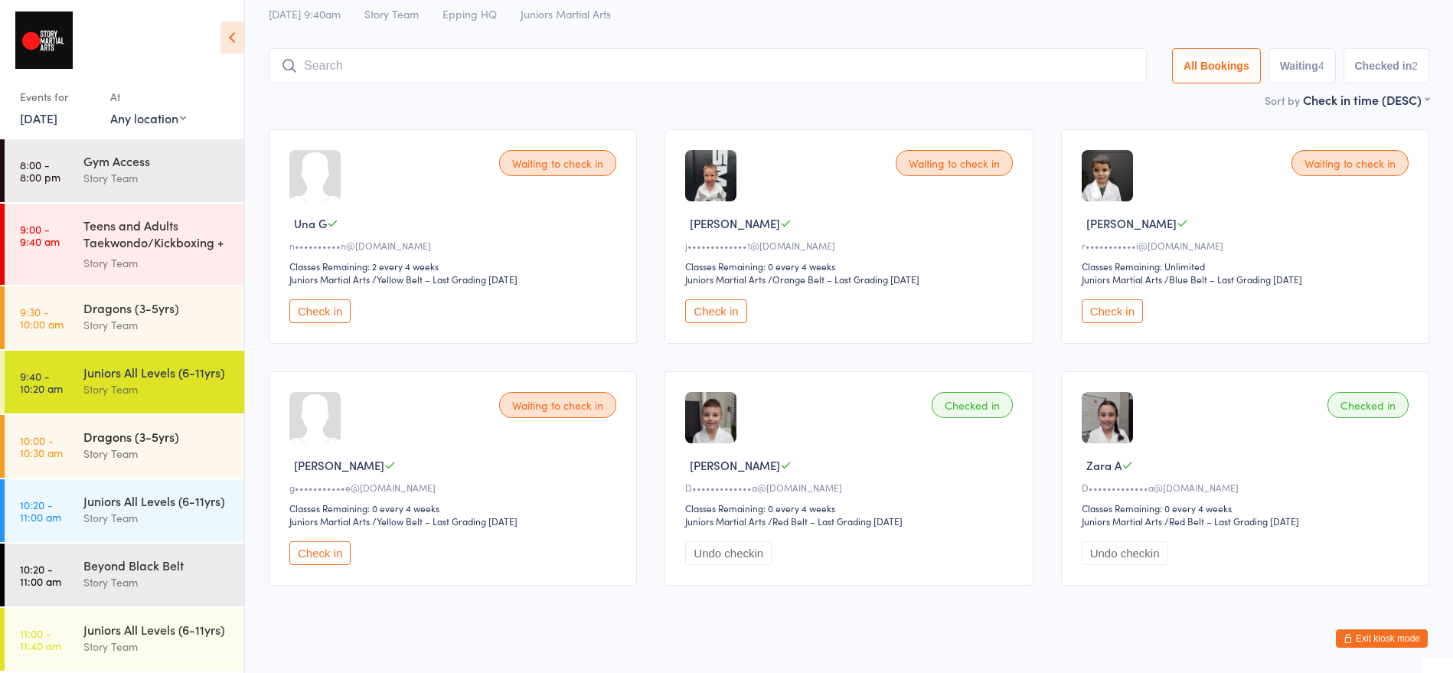
click at [157, 442] on div "Dragons (3-5yrs)" at bounding box center [157, 436] width 148 height 17
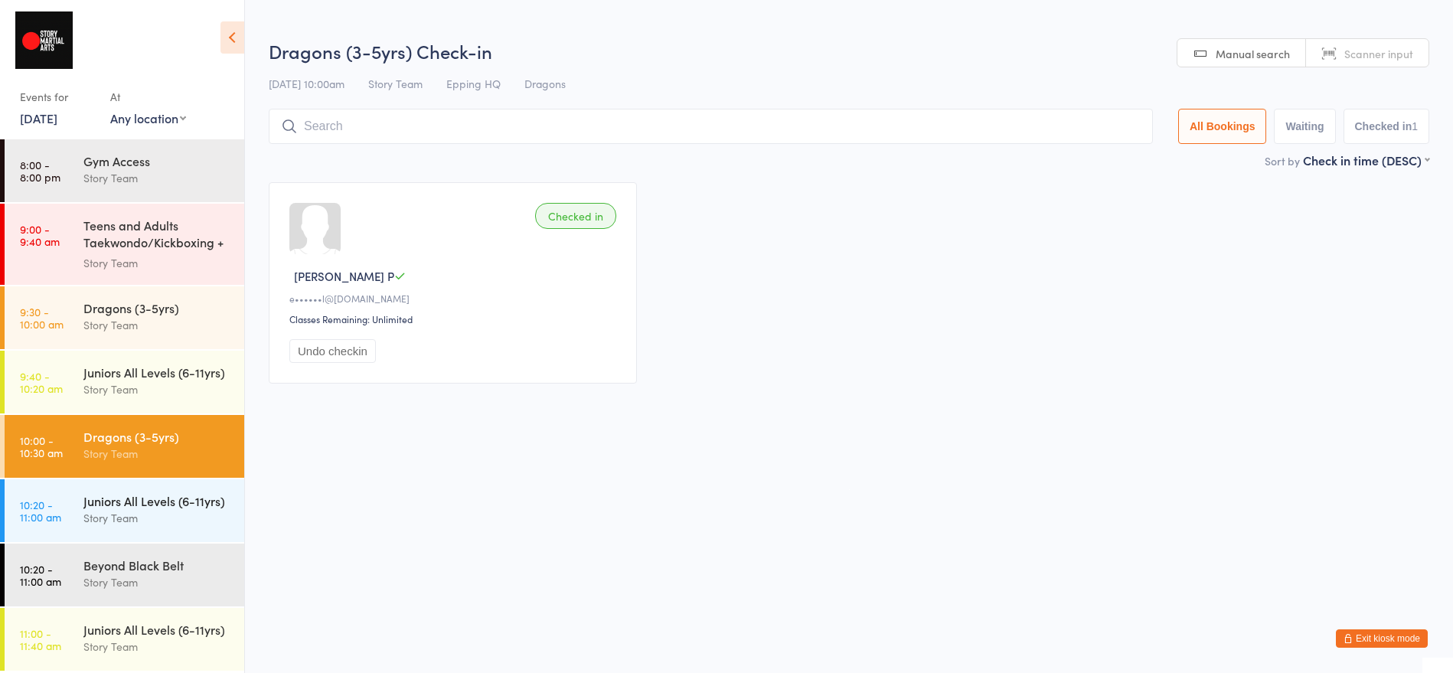
click at [157, 511] on div "Story Team" at bounding box center [157, 518] width 148 height 18
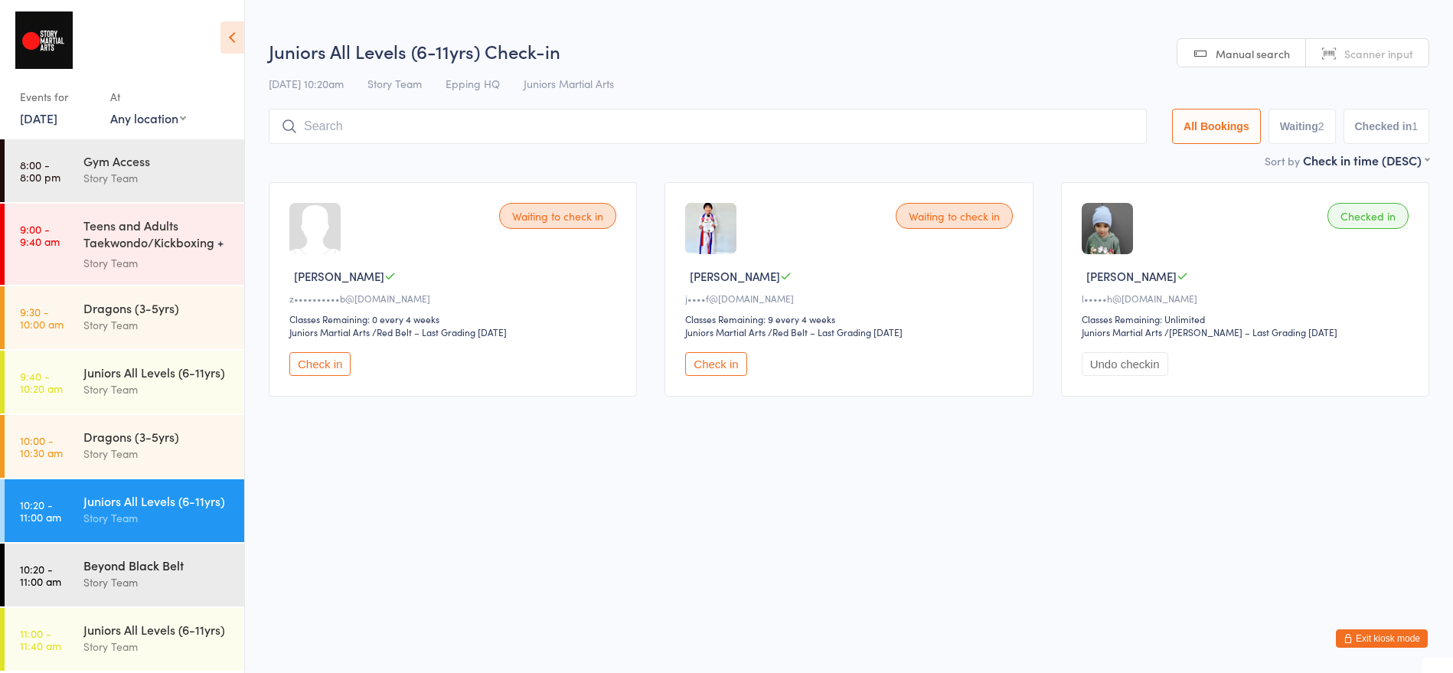
click at [168, 556] on div "Beyond Black Belt" at bounding box center [157, 564] width 148 height 17
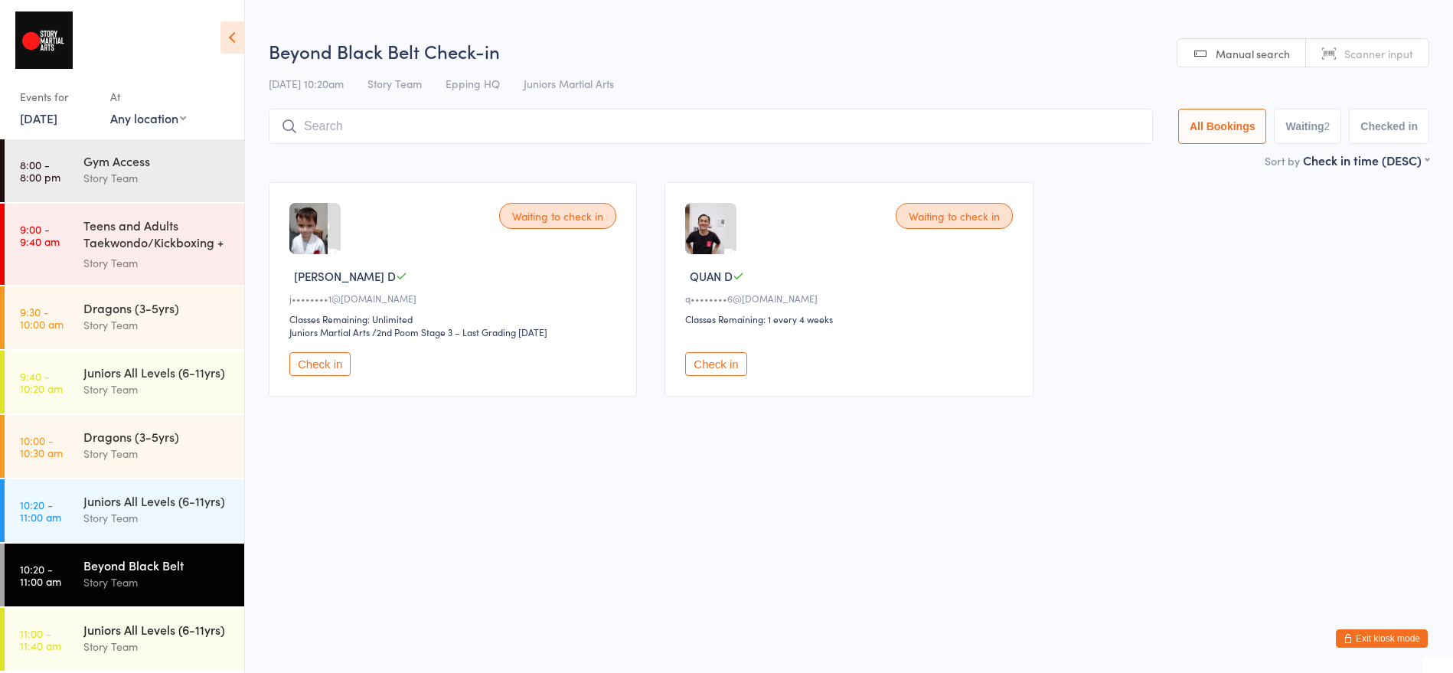
click at [157, 630] on div "Juniors All Levels (6-11yrs)" at bounding box center [157, 629] width 148 height 17
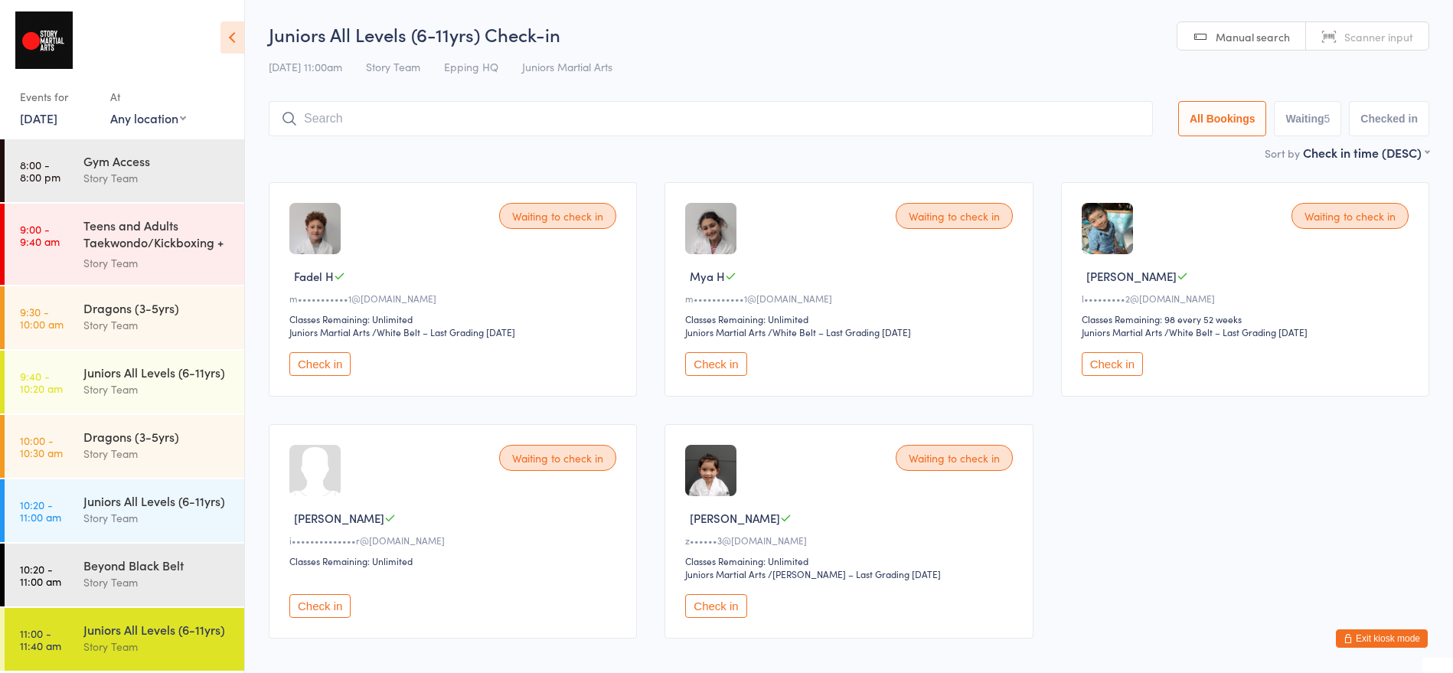
click at [1377, 636] on button "Exit kiosk mode" at bounding box center [1382, 638] width 92 height 18
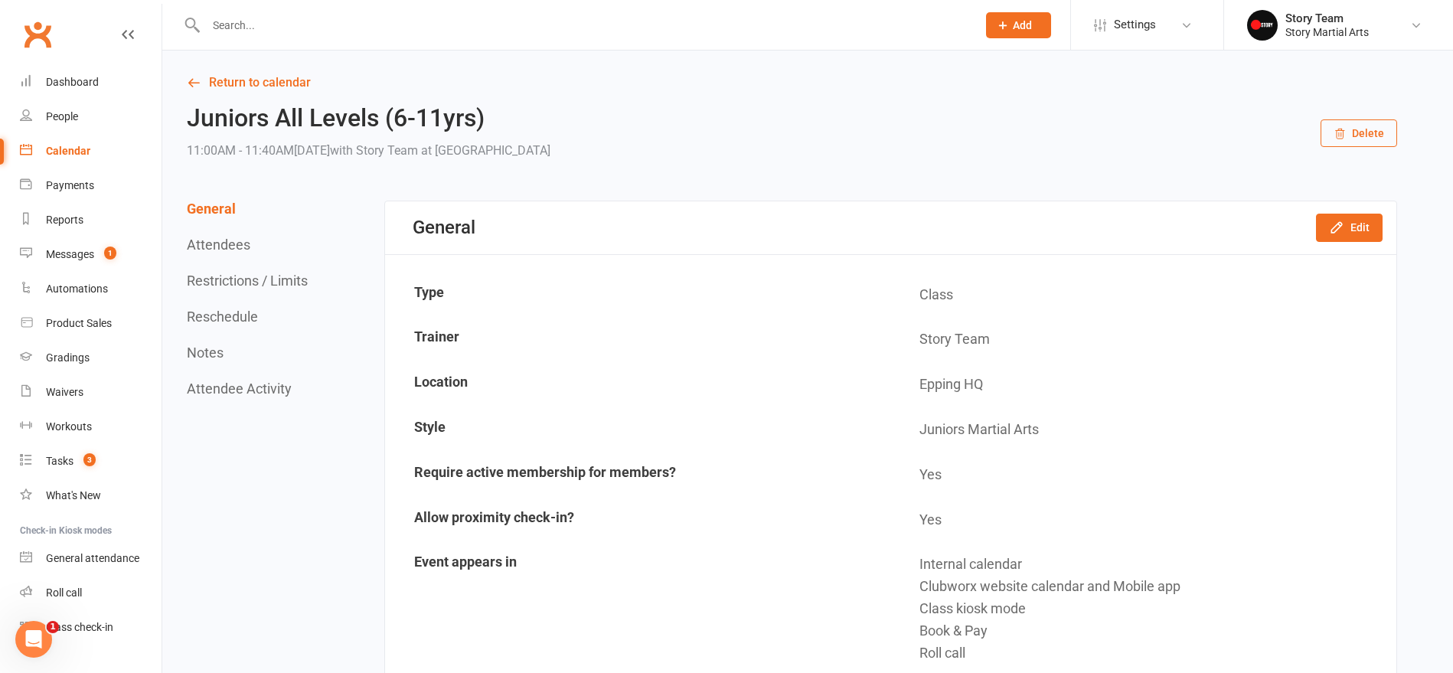
click at [73, 362] on div "Gradings" at bounding box center [68, 357] width 44 height 12
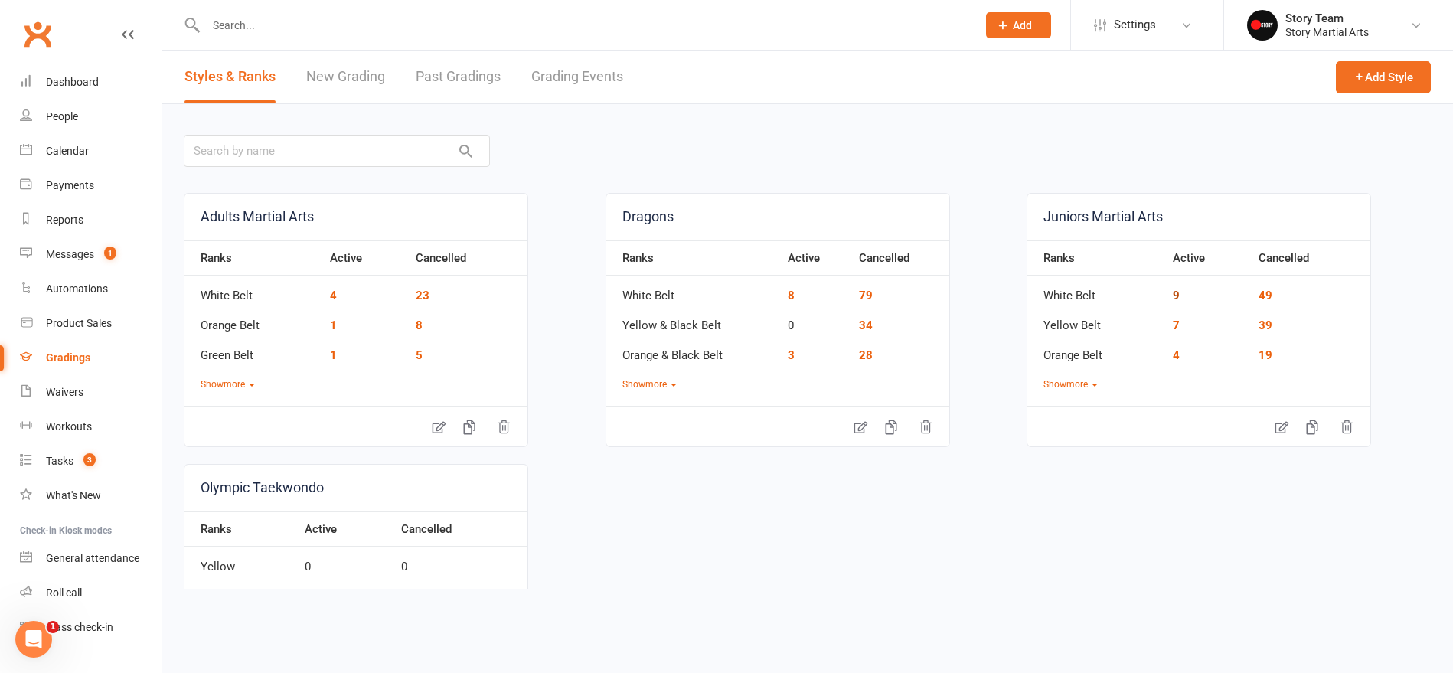
click at [1176, 292] on link "9" at bounding box center [1176, 296] width 7 height 14
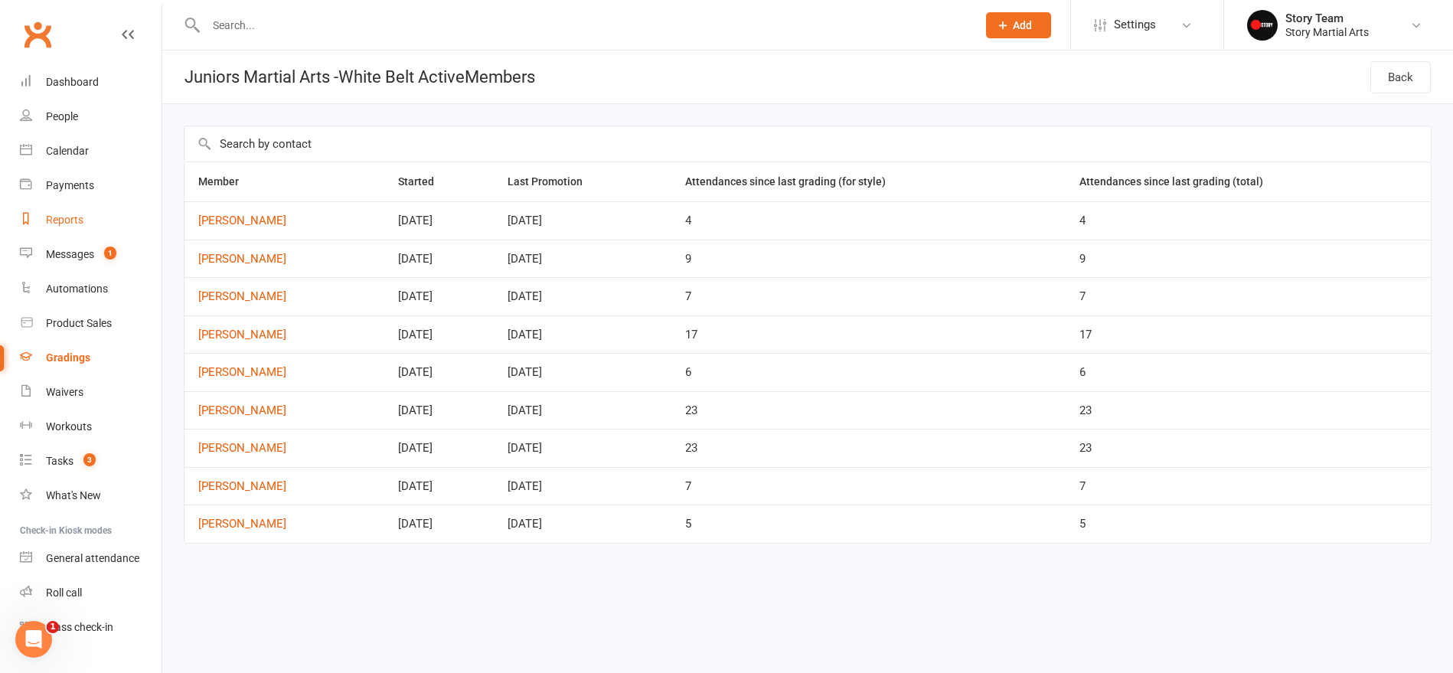
click at [83, 221] on div "Reports" at bounding box center [65, 220] width 38 height 12
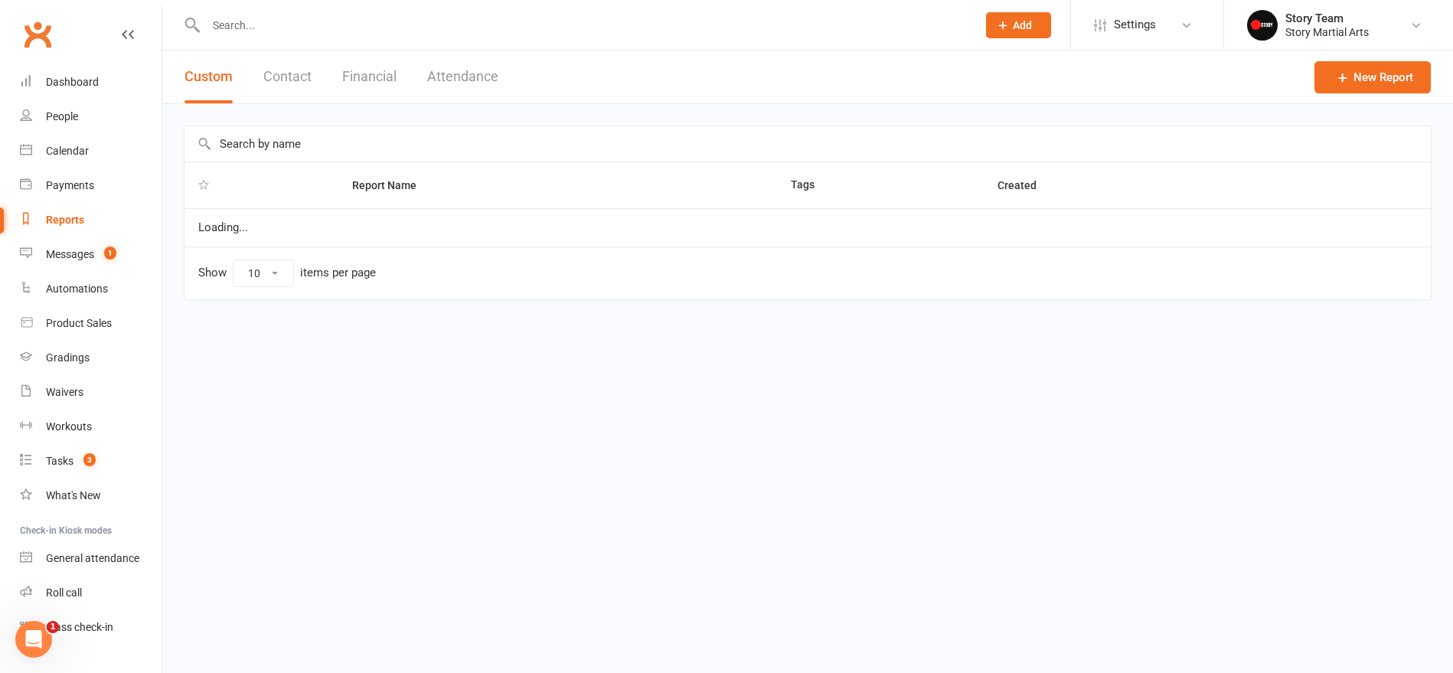
select select "50"
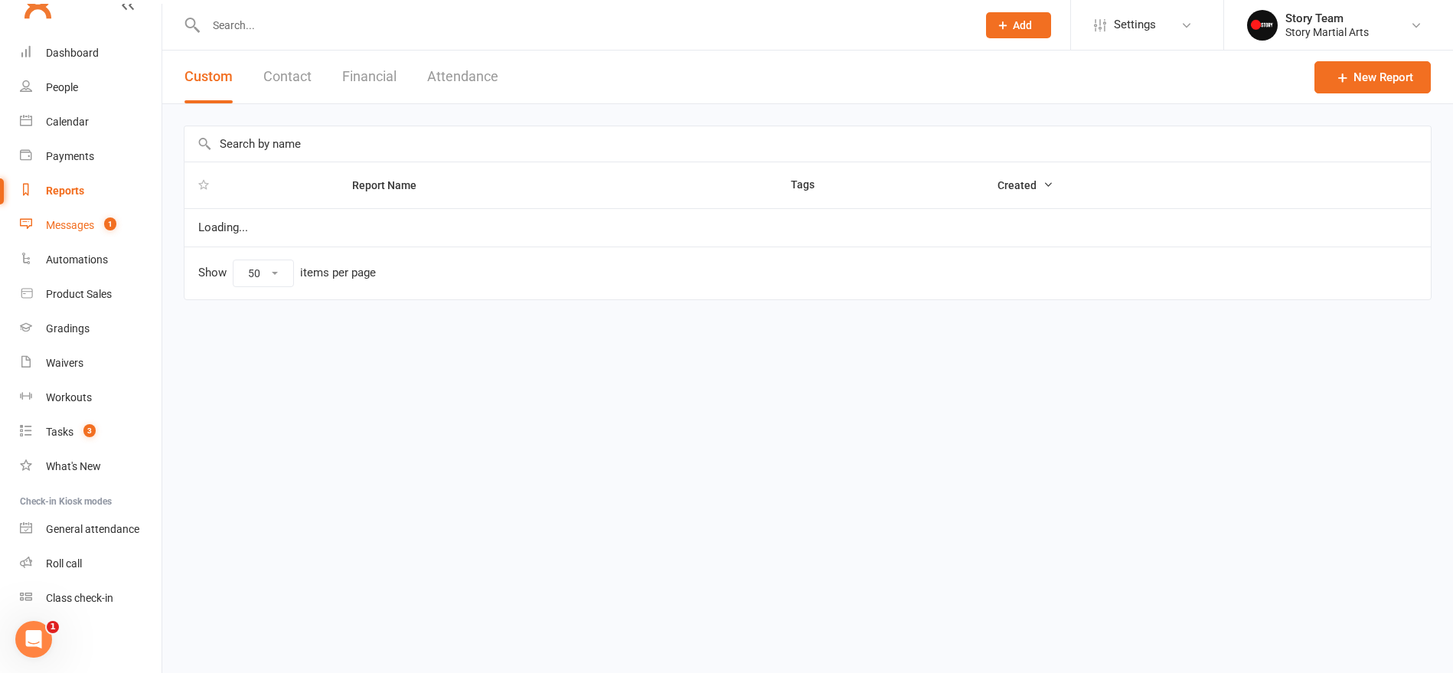
scroll to position [29, 0]
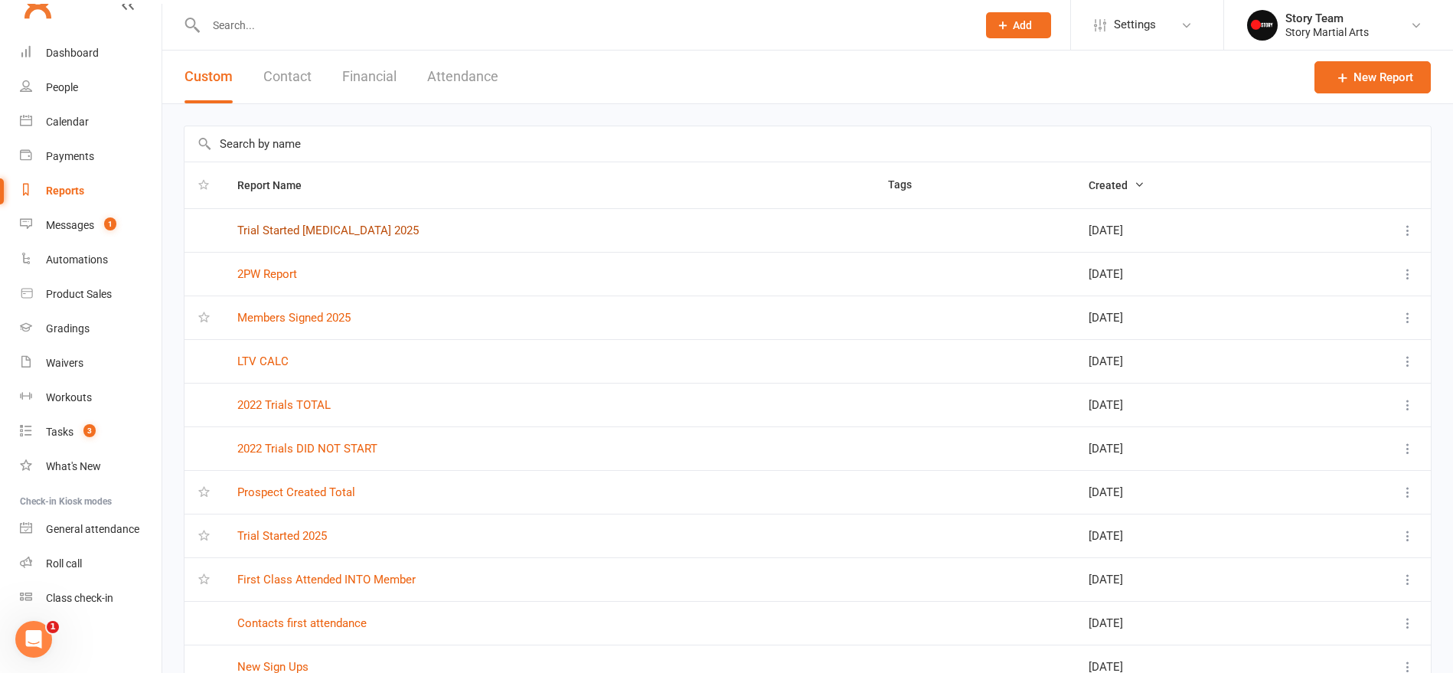
click at [321, 228] on link "Trial Started T3 2025" at bounding box center [327, 230] width 181 height 14
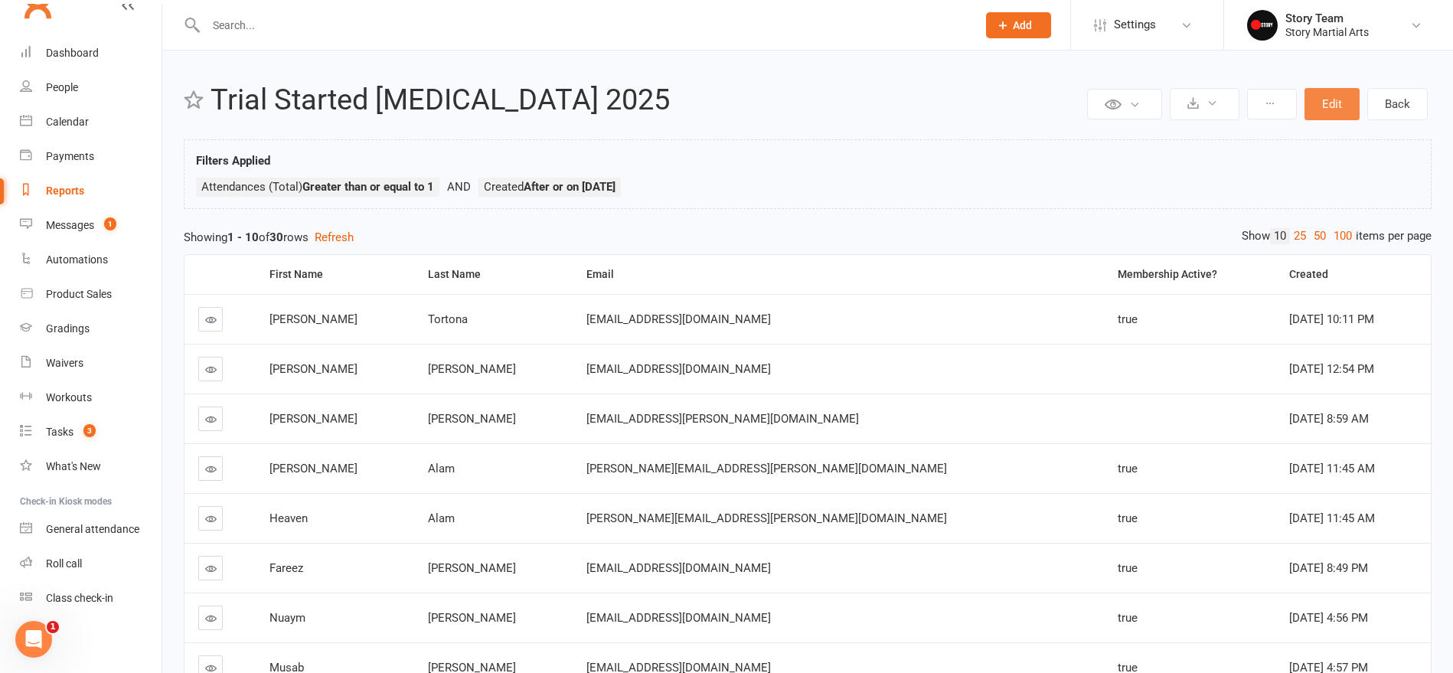
click at [1332, 104] on button "Edit" at bounding box center [1331, 104] width 55 height 32
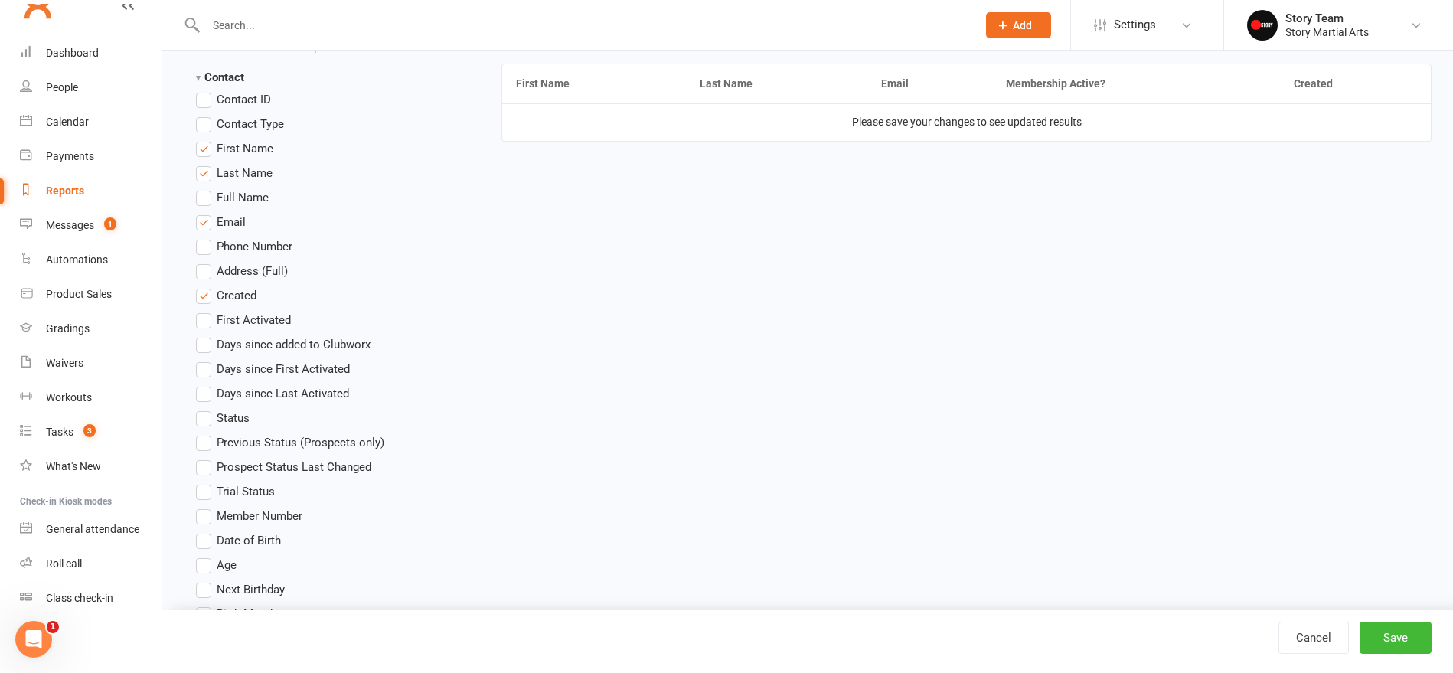
scroll to position [438, 0]
click at [243, 126] on span "Contact Type" at bounding box center [250, 124] width 67 height 16
click at [206, 116] on input "Contact Type" at bounding box center [201, 116] width 10 height 0
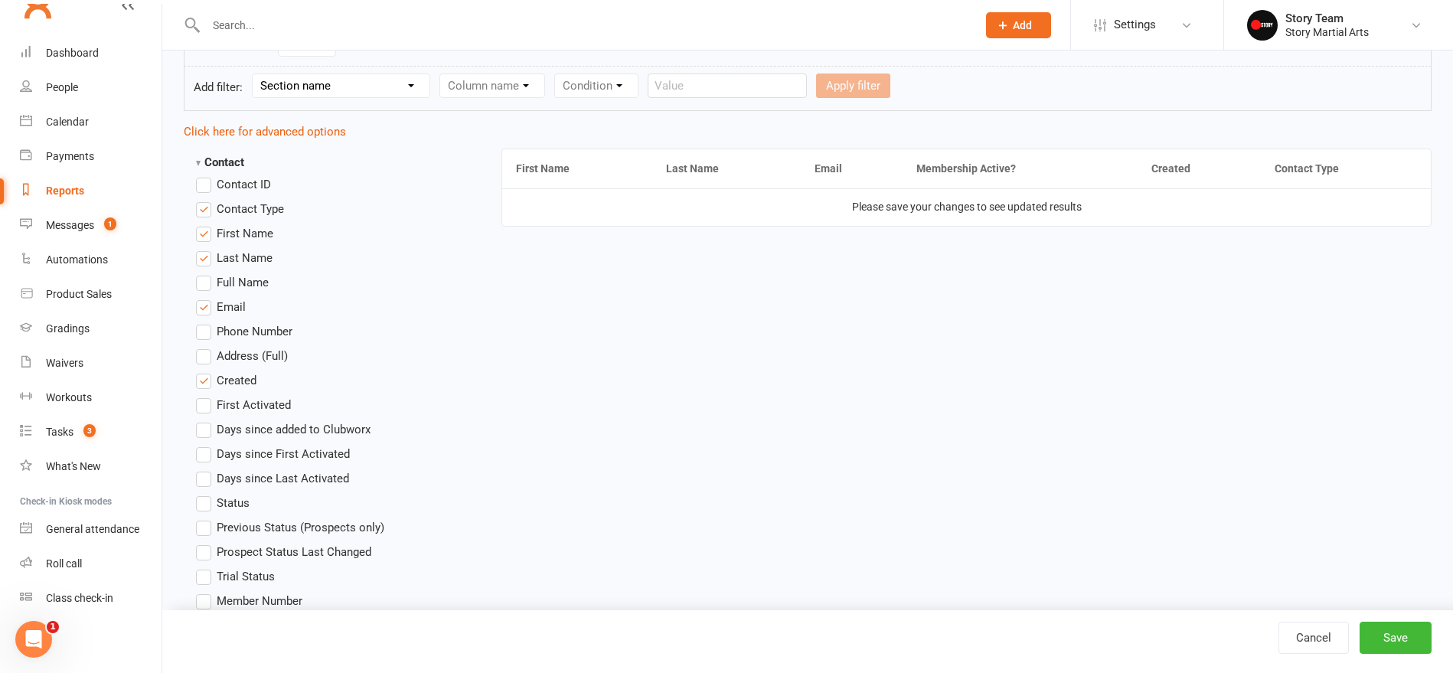
scroll to position [348, 0]
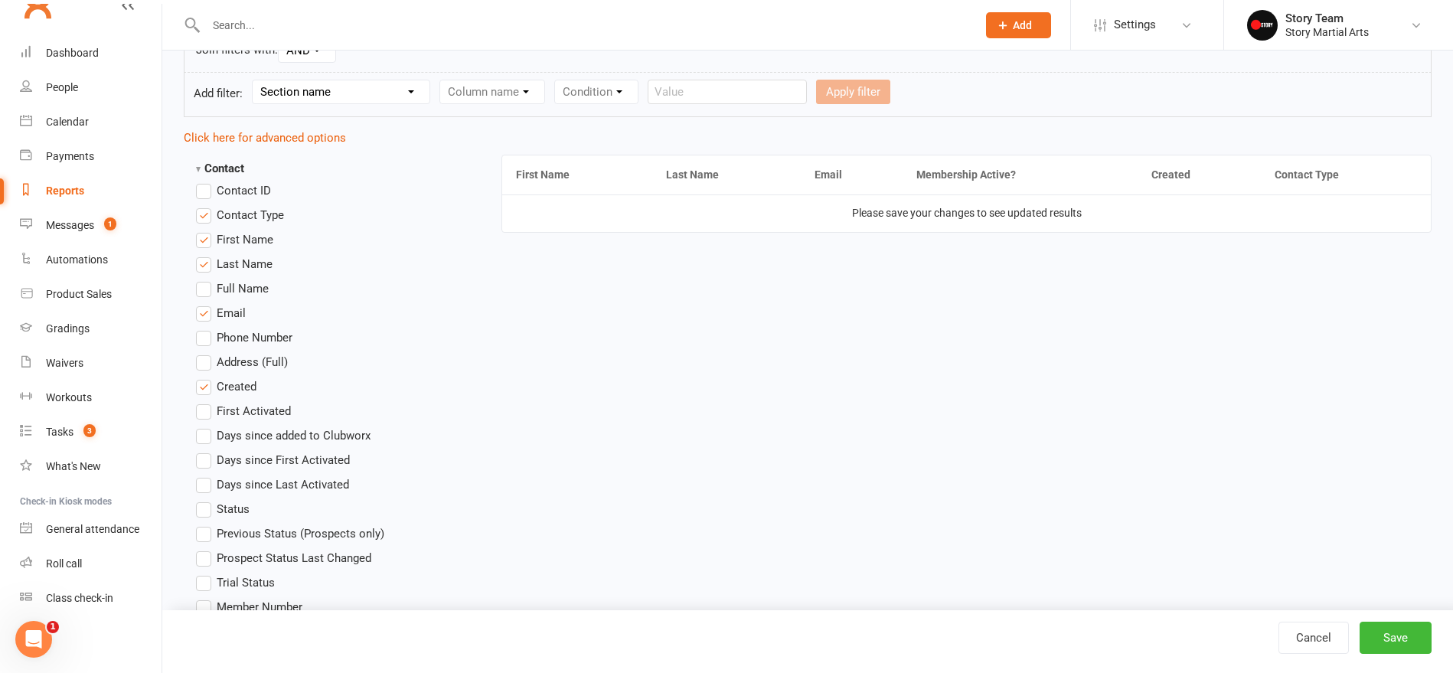
click at [247, 214] on span "Contact Type" at bounding box center [250, 214] width 67 height 16
click at [206, 206] on input "Contact Type" at bounding box center [201, 206] width 10 height 0
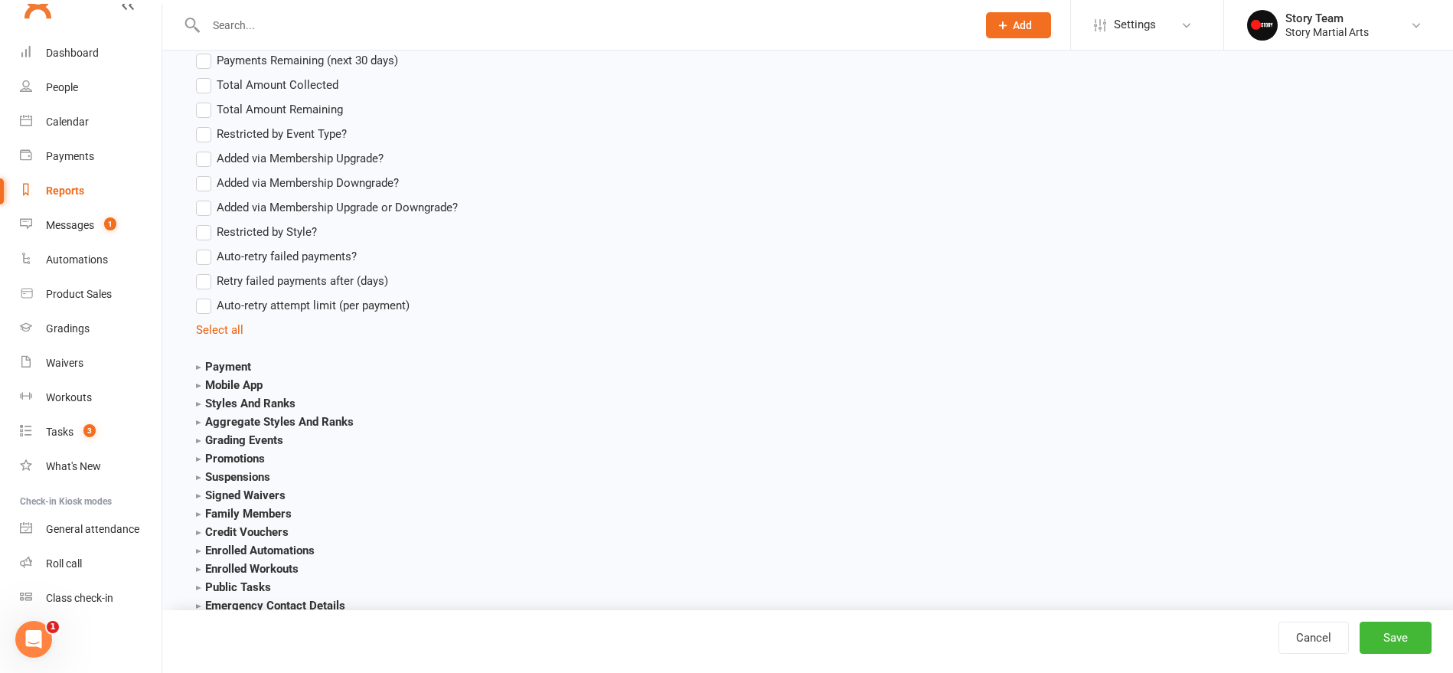
scroll to position [2850, 0]
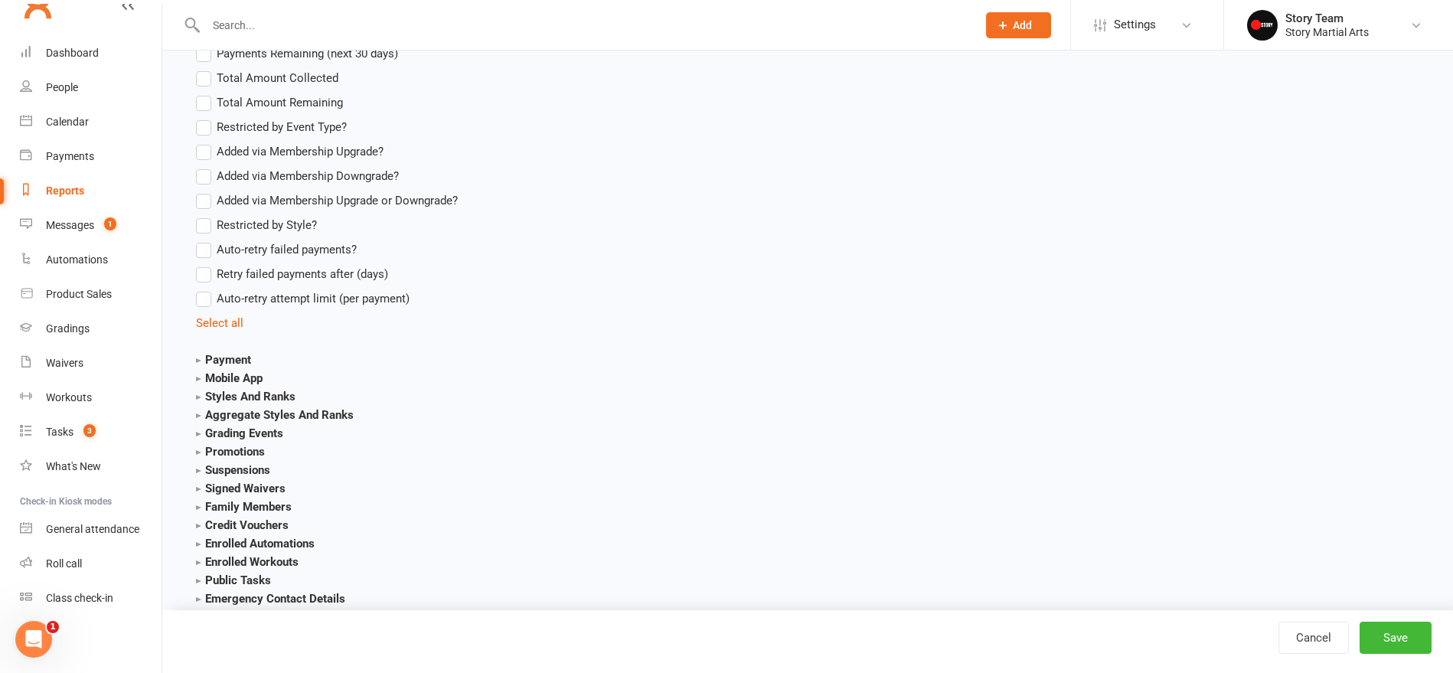
click at [253, 396] on strong "Styles And Ranks" at bounding box center [245, 397] width 99 height 14
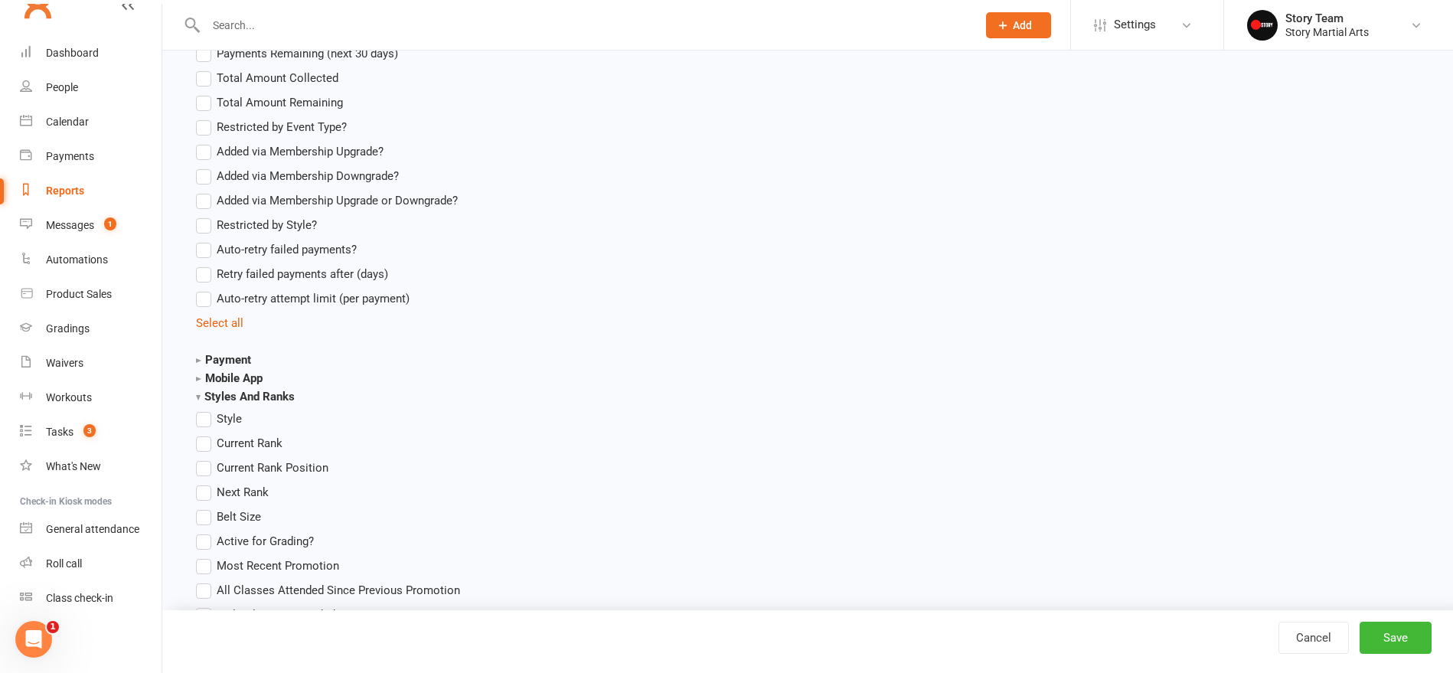
click at [204, 444] on label "Current Rank" at bounding box center [239, 443] width 86 height 18
click at [204, 434] on input "Current Rank" at bounding box center [201, 434] width 10 height 0
click at [1388, 639] on button "Save" at bounding box center [1395, 637] width 72 height 32
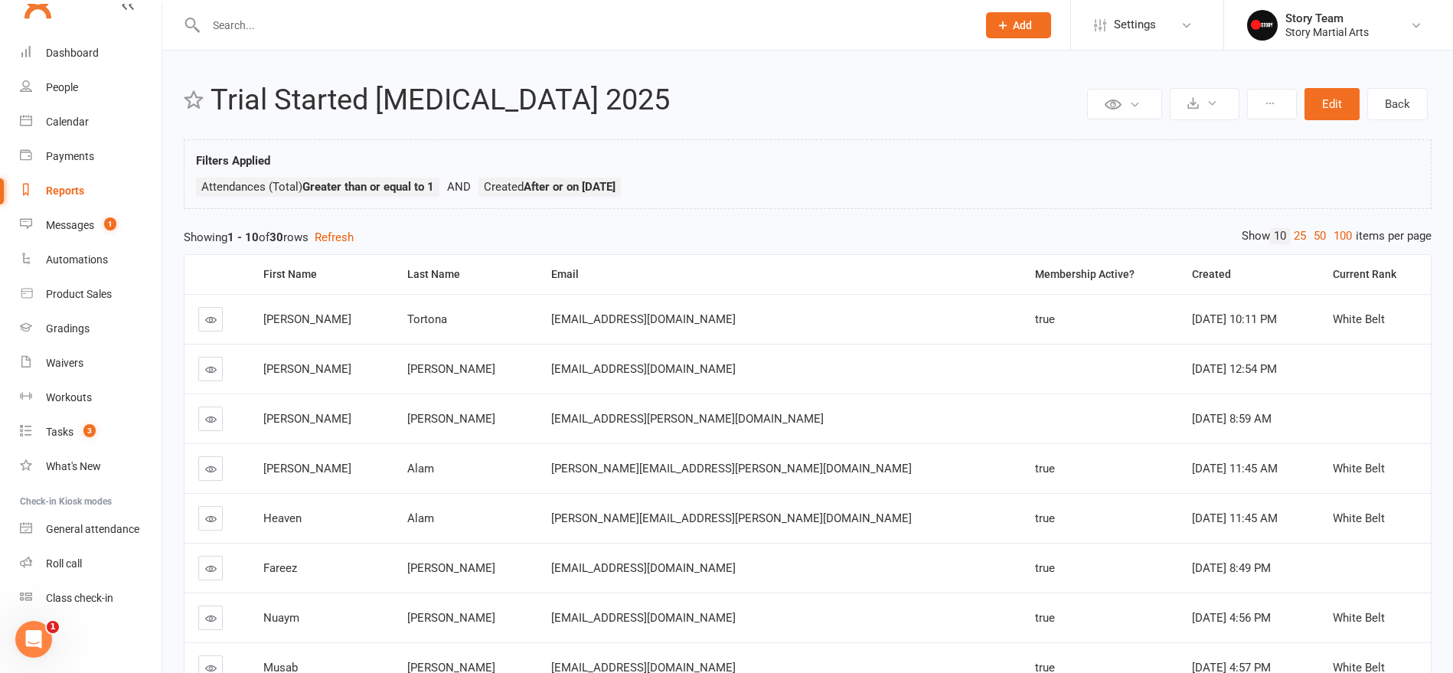
click at [218, 368] on link at bounding box center [210, 369] width 24 height 24
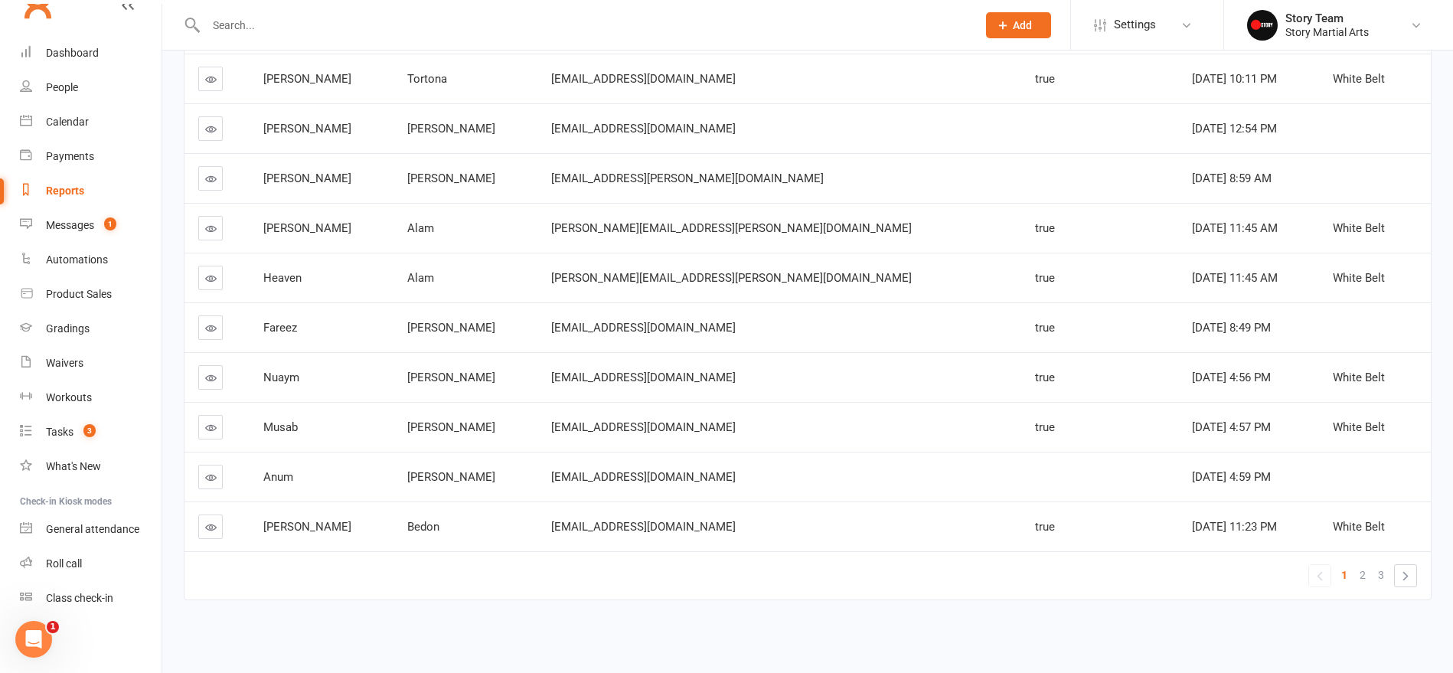
scroll to position [240, 0]
click at [210, 480] on icon at bounding box center [210, 476] width 11 height 11
click at [1363, 578] on span "2" at bounding box center [1362, 574] width 6 height 21
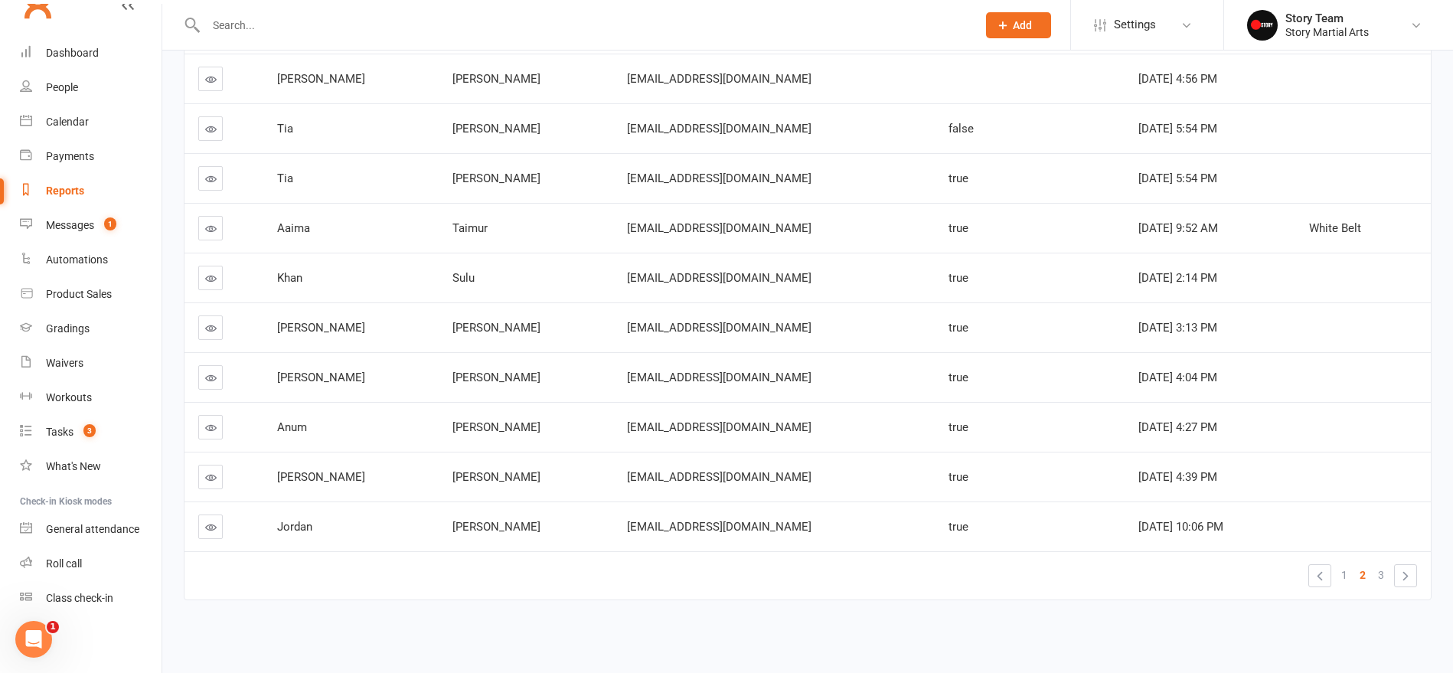
click at [210, 478] on icon at bounding box center [210, 476] width 11 height 11
click at [213, 523] on icon at bounding box center [210, 526] width 11 height 11
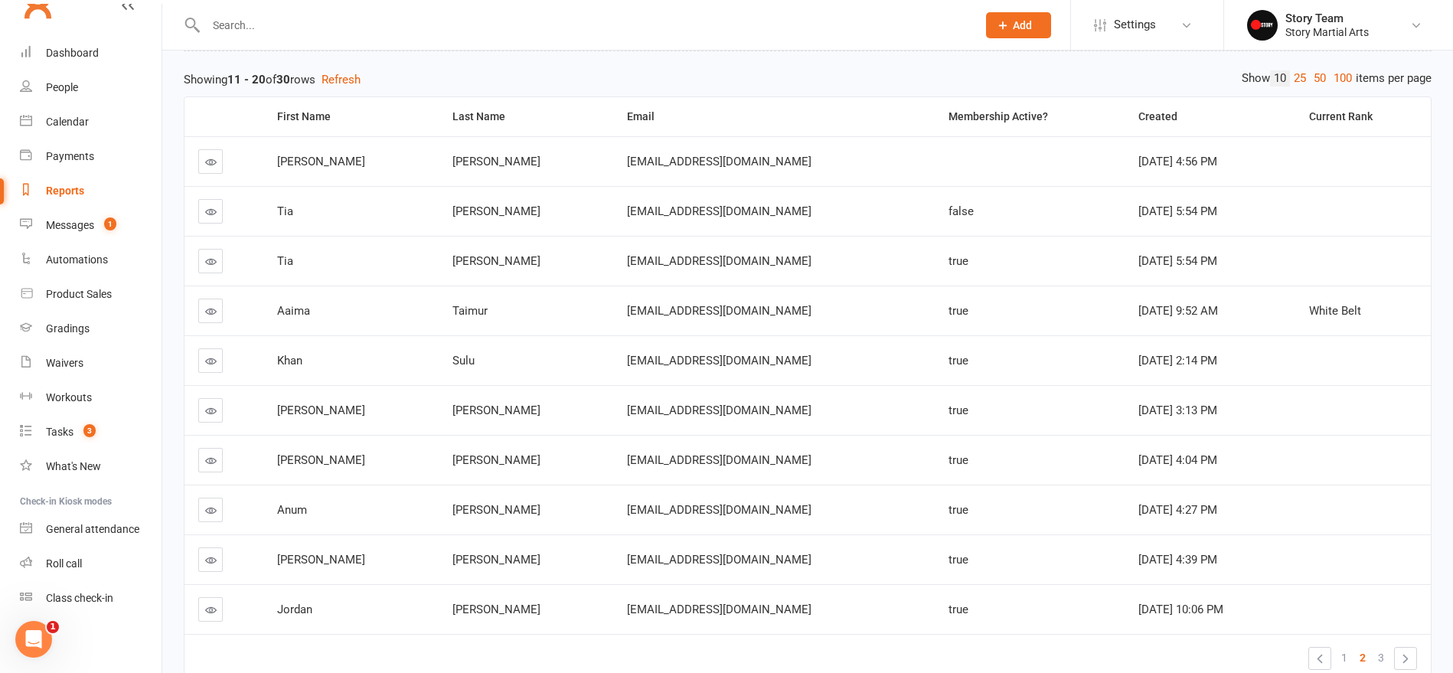
scroll to position [152, 0]
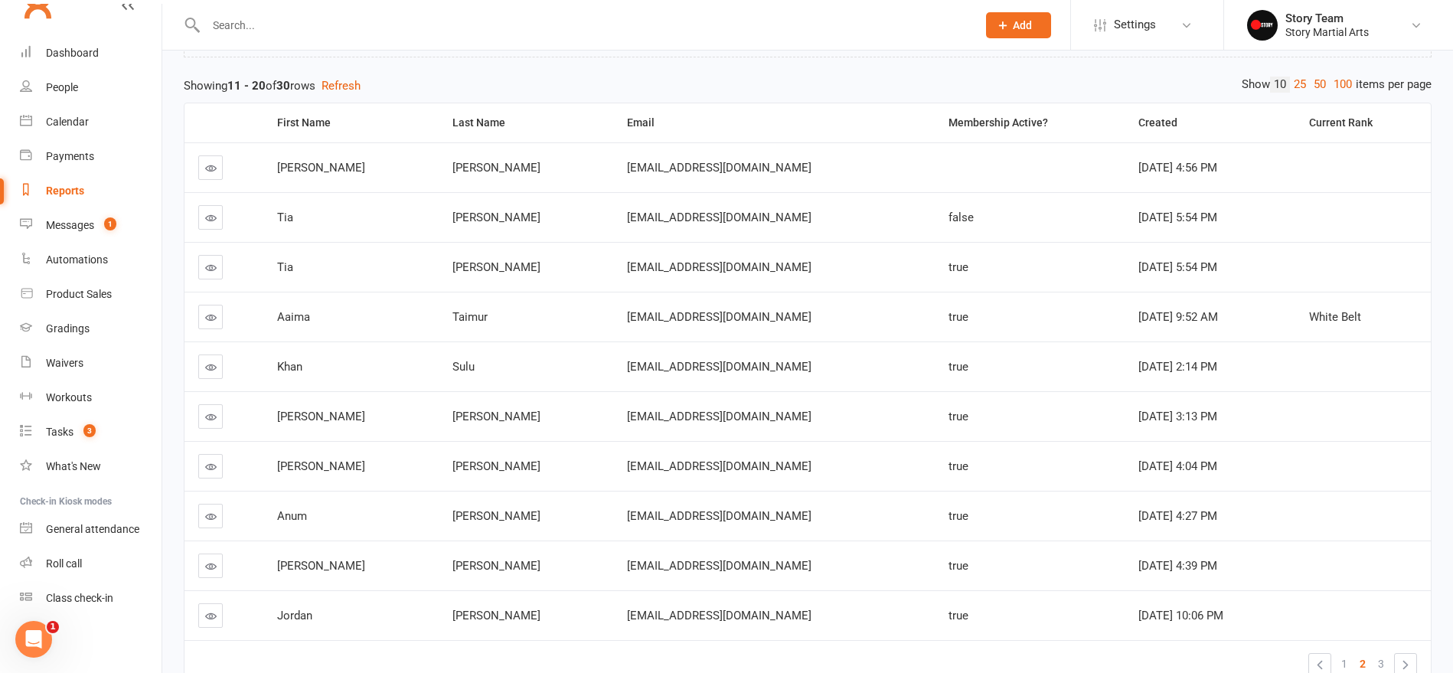
click at [210, 266] on icon at bounding box center [210, 267] width 11 height 11
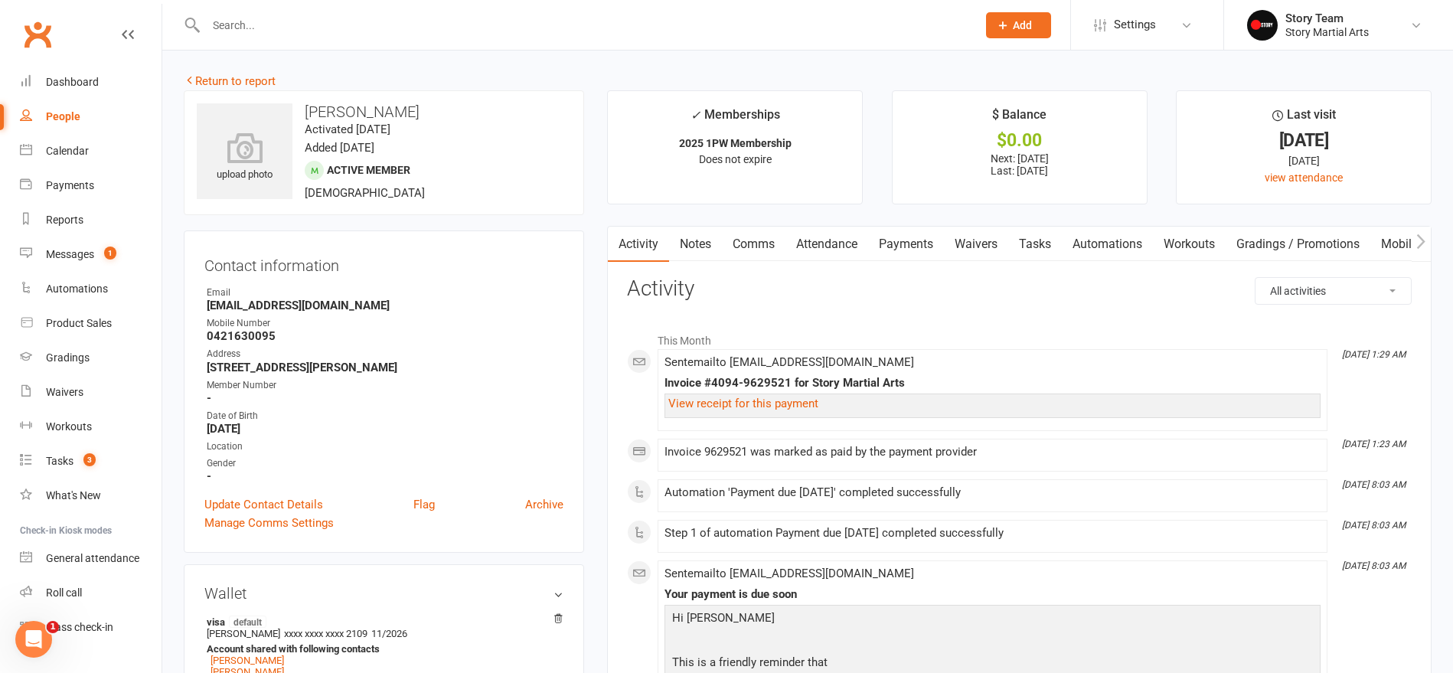
click at [892, 244] on link "Payments" at bounding box center [906, 244] width 76 height 35
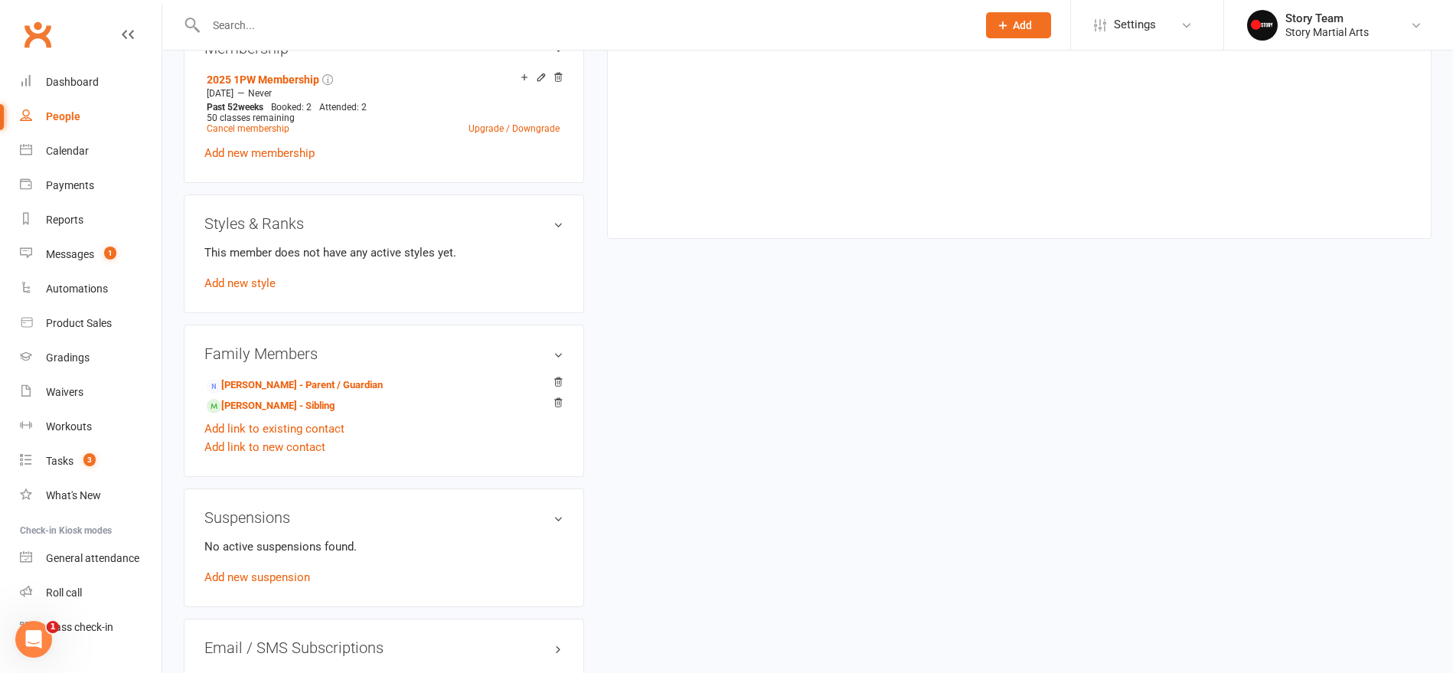
scroll to position [759, 0]
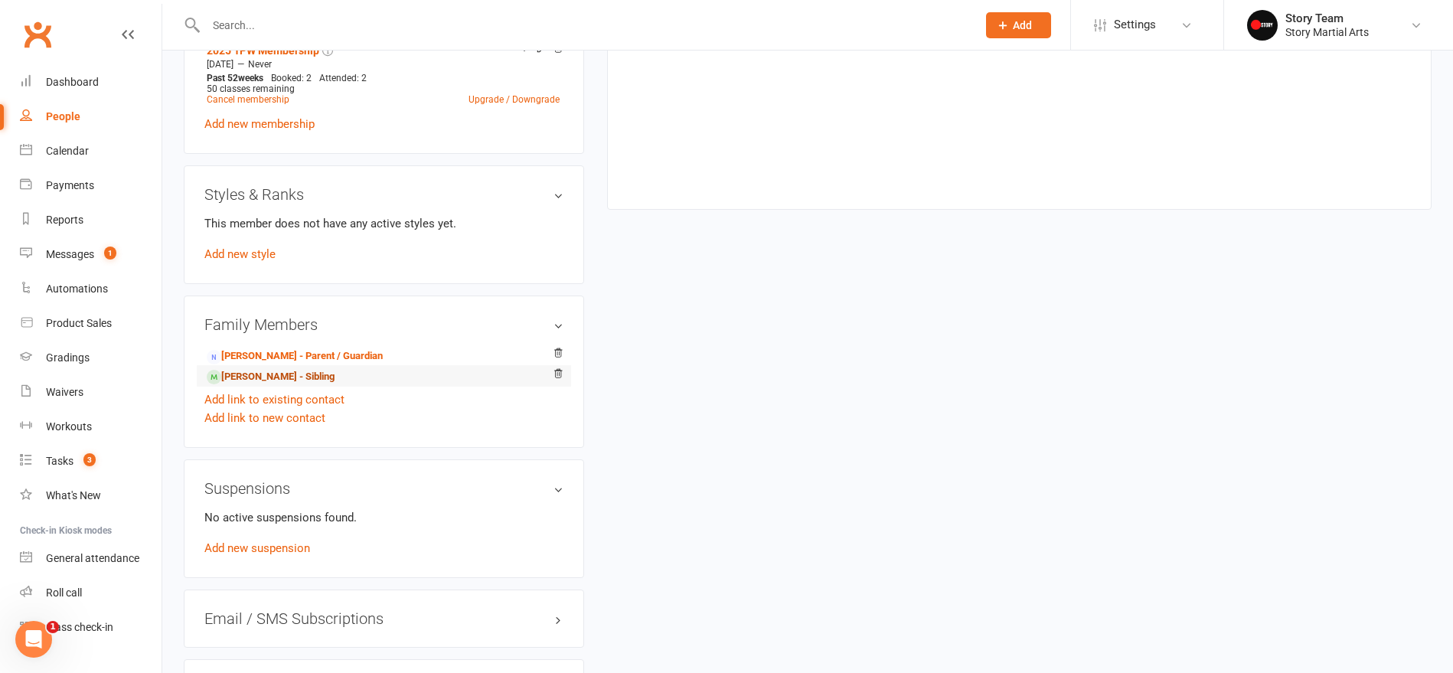
click at [276, 374] on link "Noah Lazarovski - Sibling" at bounding box center [271, 377] width 128 height 16
click at [251, 250] on link "Add new style" at bounding box center [239, 254] width 71 height 14
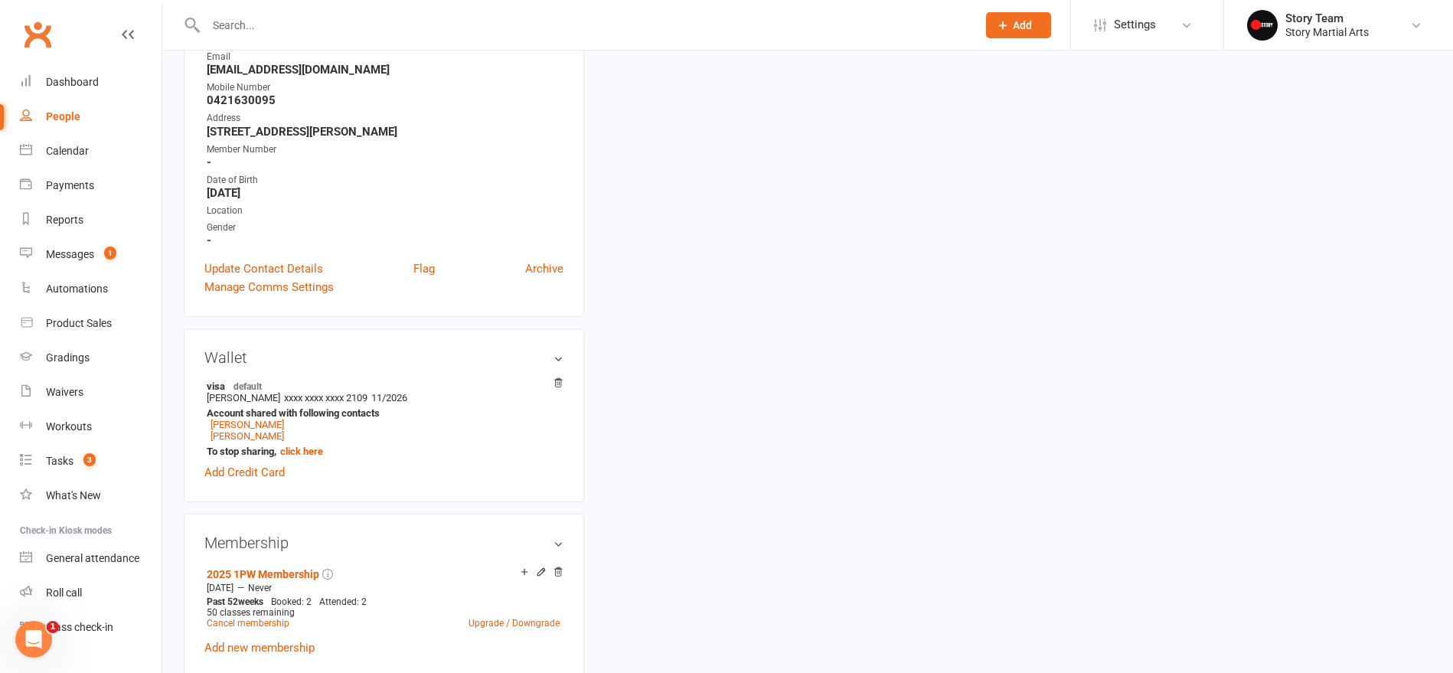
scroll to position [148, 0]
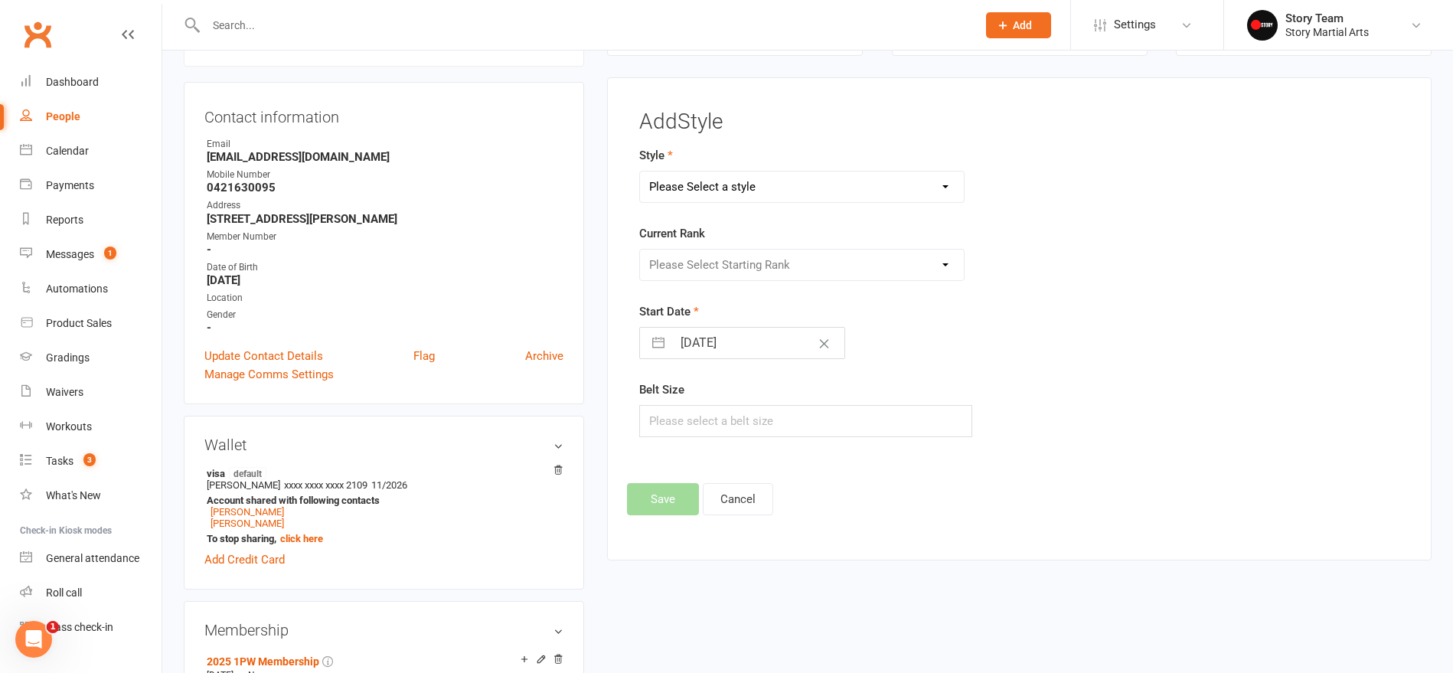
select select "1014"
select select "9376"
click at [660, 341] on button "button" at bounding box center [658, 343] width 28 height 31
select select "6"
select select "2025"
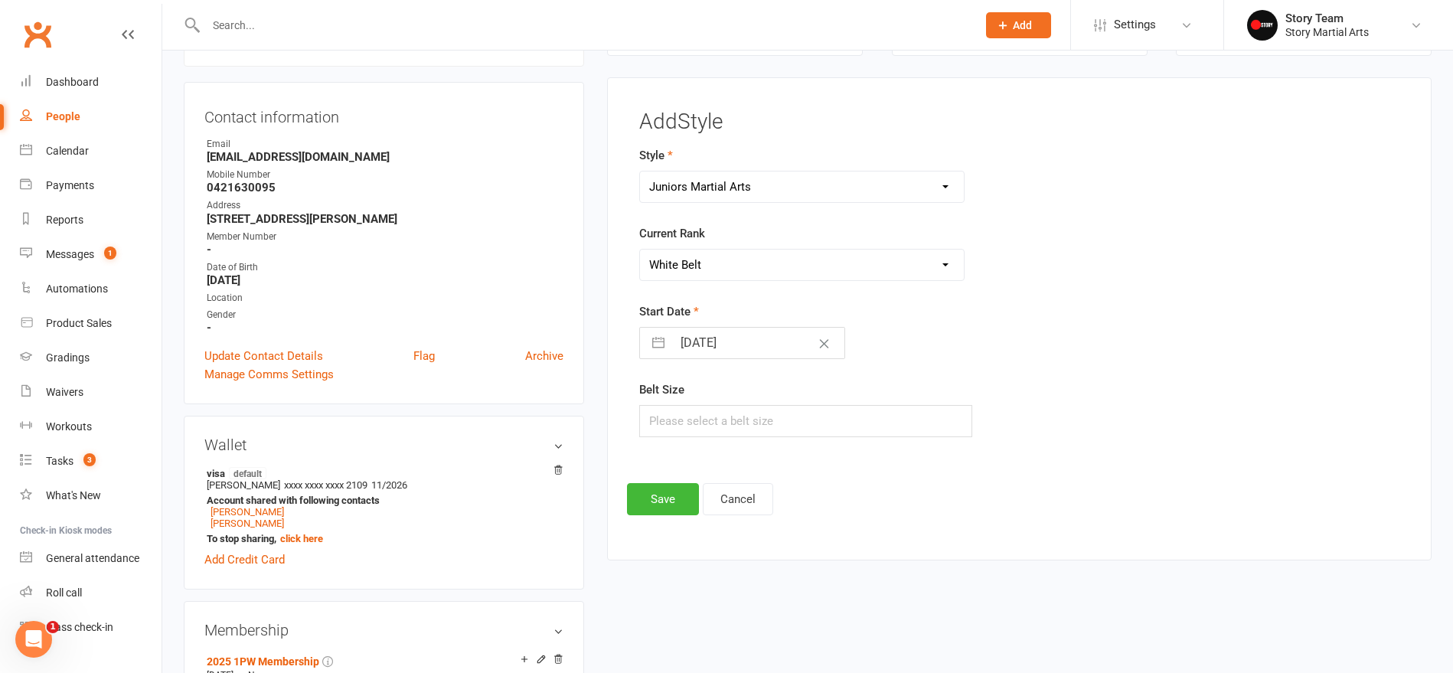
select select "7"
select select "2025"
select select "8"
select select "2025"
click at [664, 403] on icon "Move backward to switch to the previous month." at bounding box center [671, 403] width 15 height 15
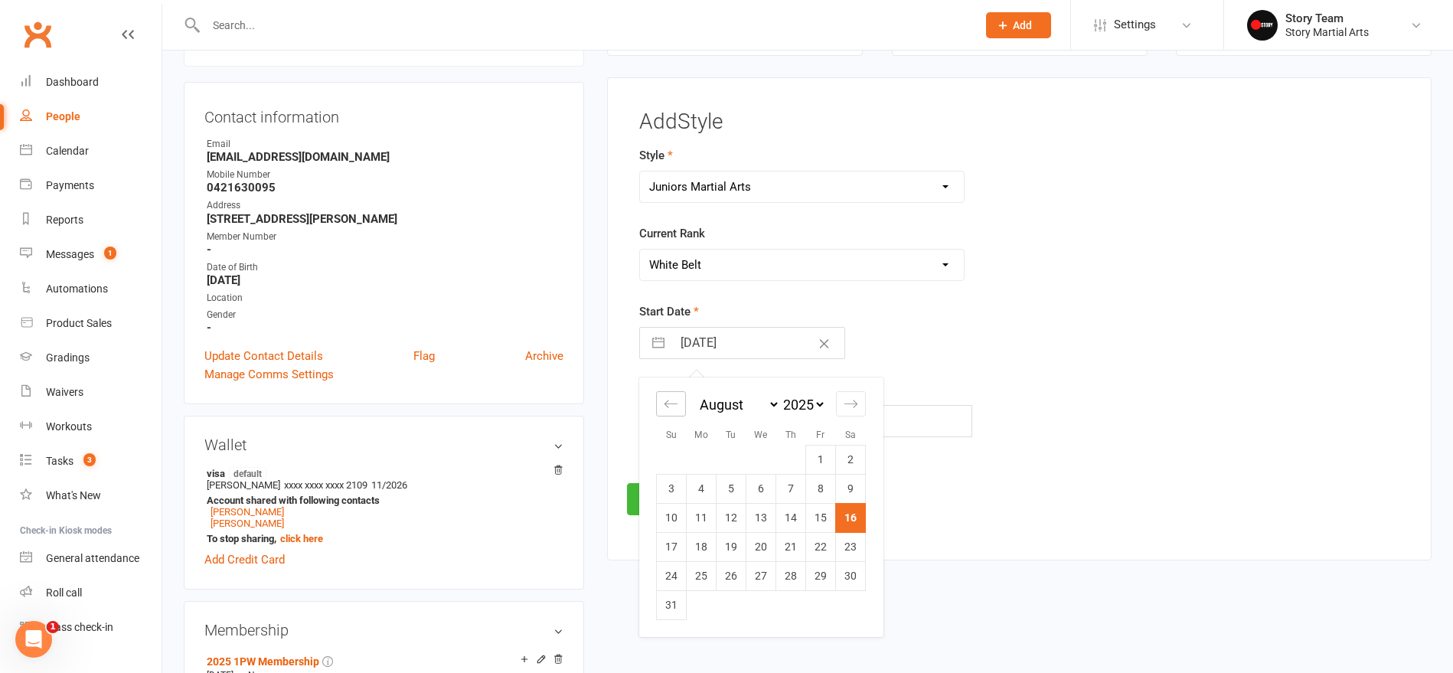
select select "5"
select select "2025"
click at [732, 457] on td "1" at bounding box center [731, 459] width 30 height 29
type input "[DATE]"
click at [662, 488] on button "Save" at bounding box center [663, 499] width 72 height 32
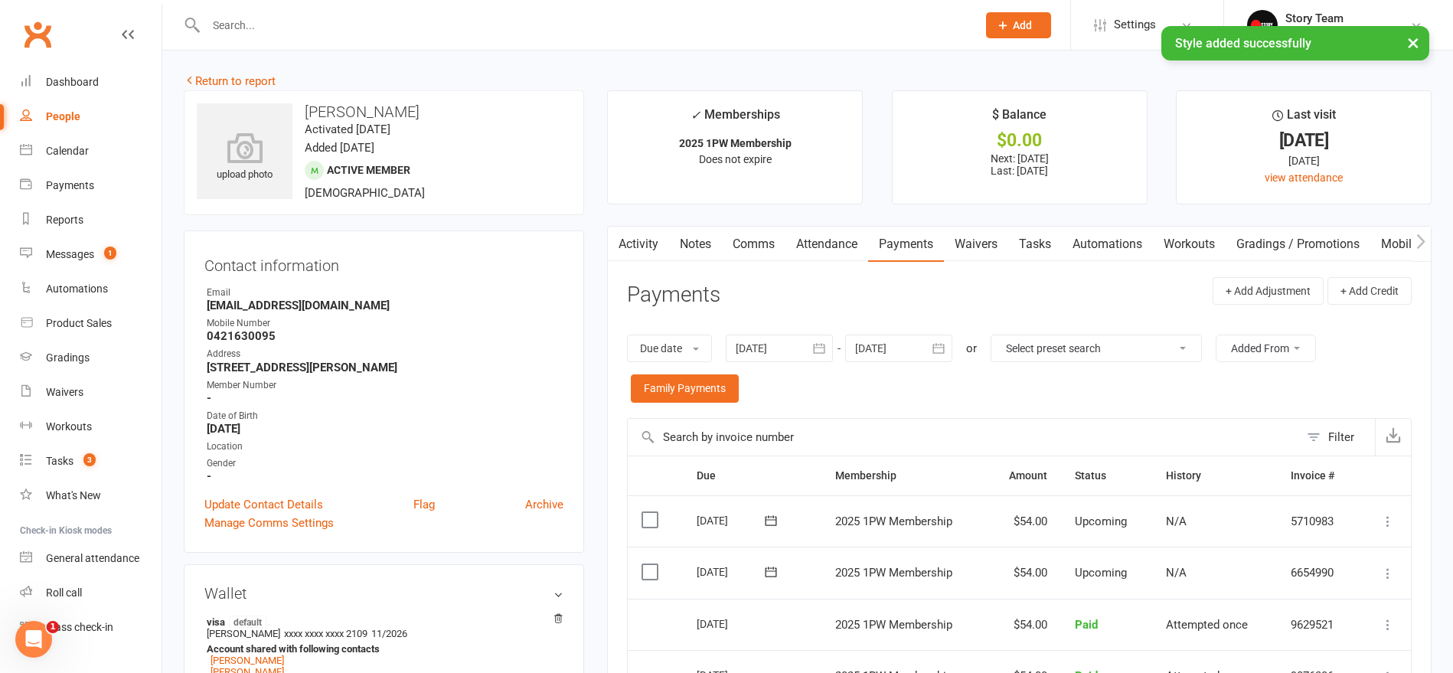
scroll to position [0, 0]
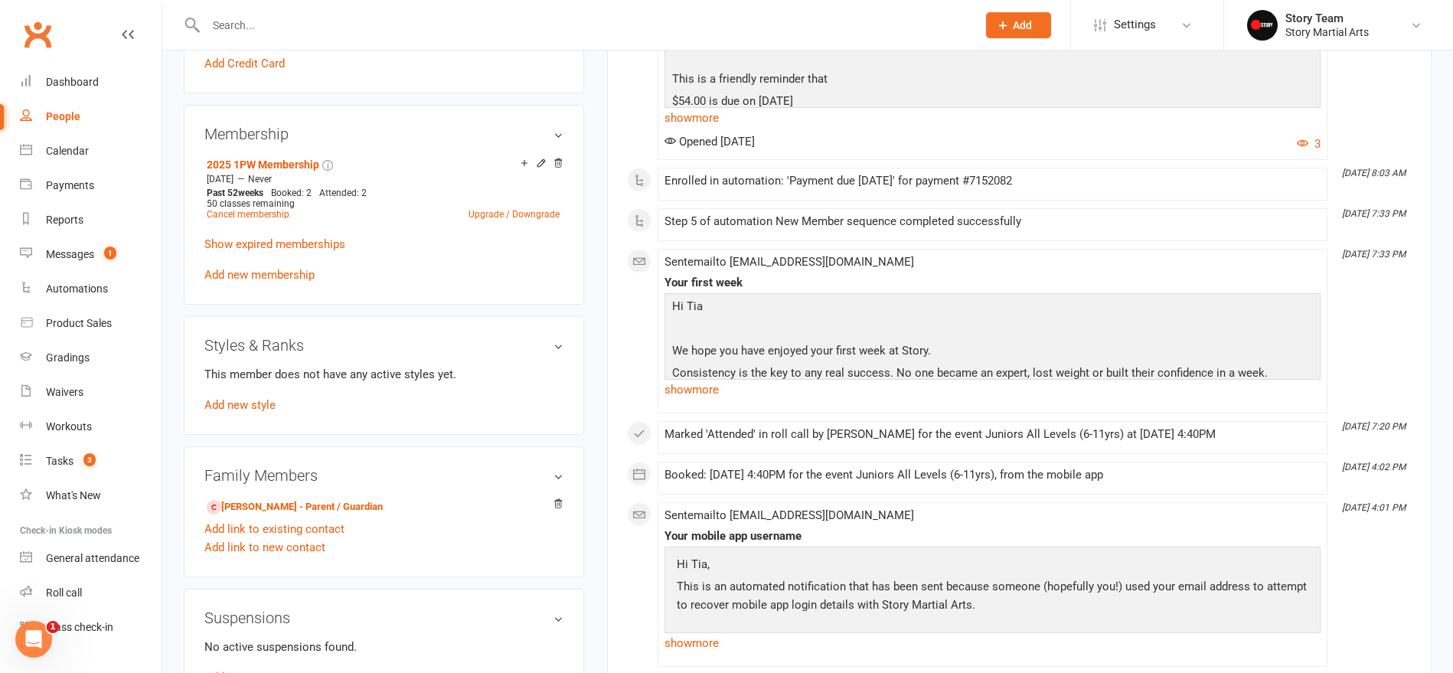
scroll to position [675, 0]
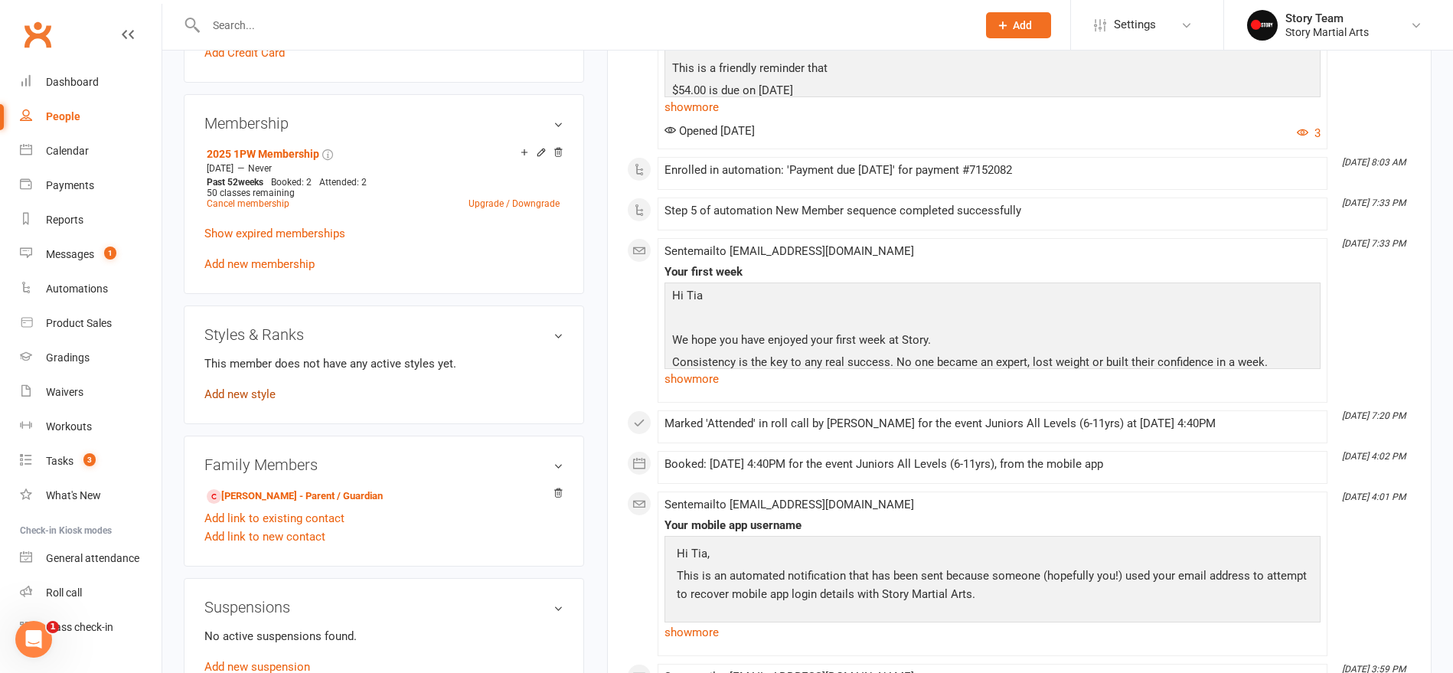
click at [244, 393] on link "Add new style" at bounding box center [239, 394] width 71 height 14
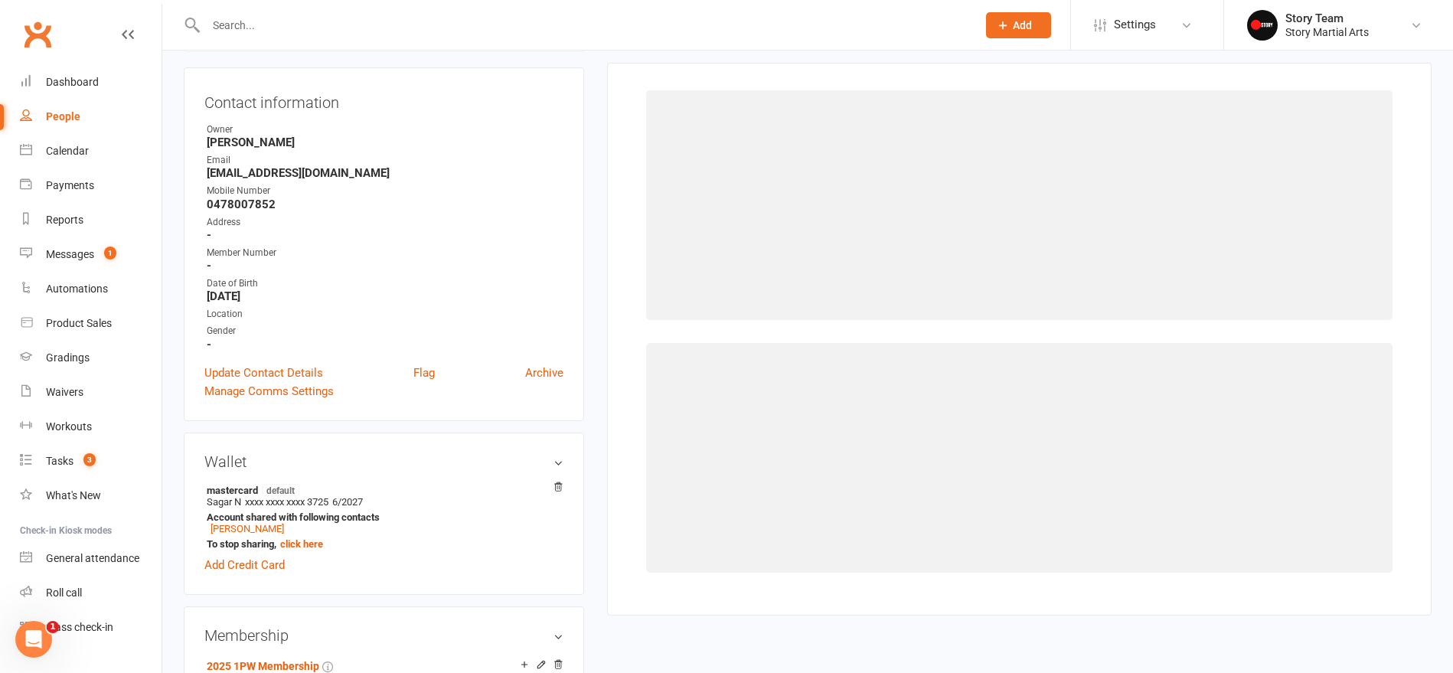
scroll to position [148, 0]
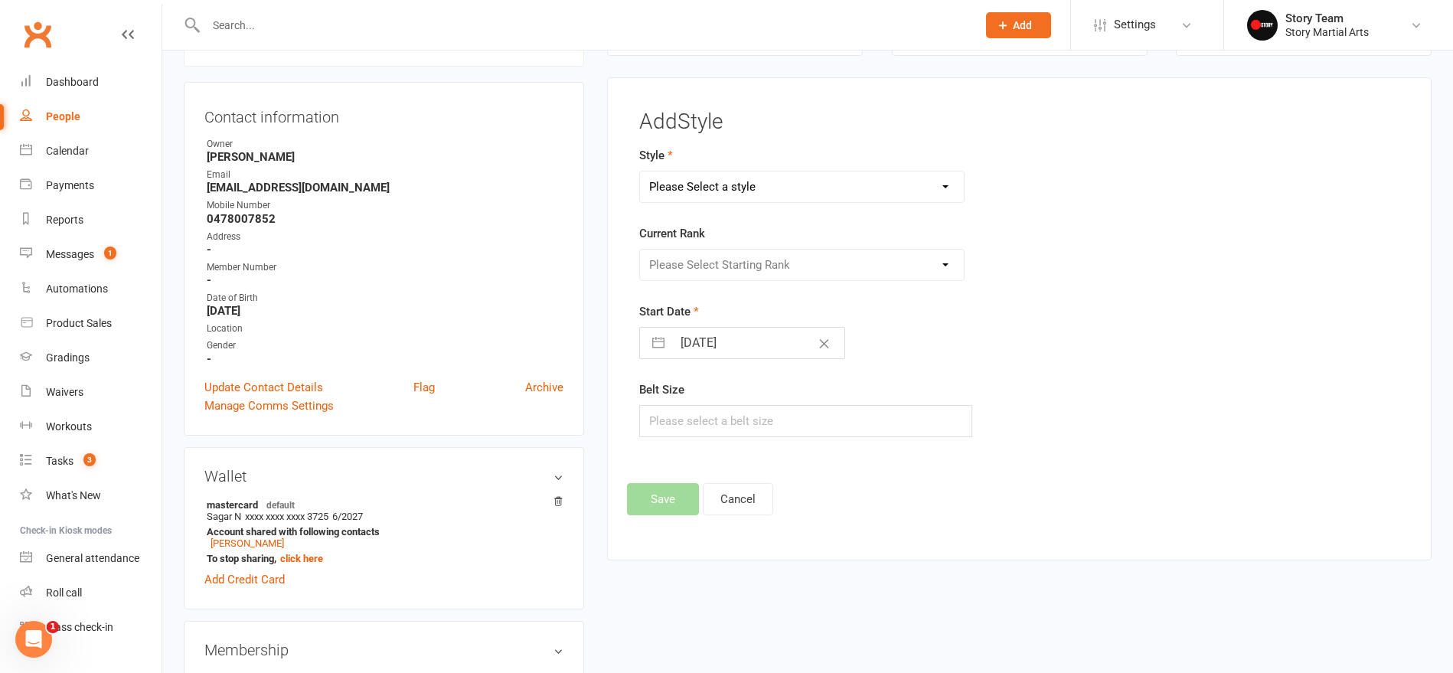
select select "1014"
select select "9376"
click at [654, 341] on button "button" at bounding box center [658, 343] width 28 height 31
select select "6"
select select "2025"
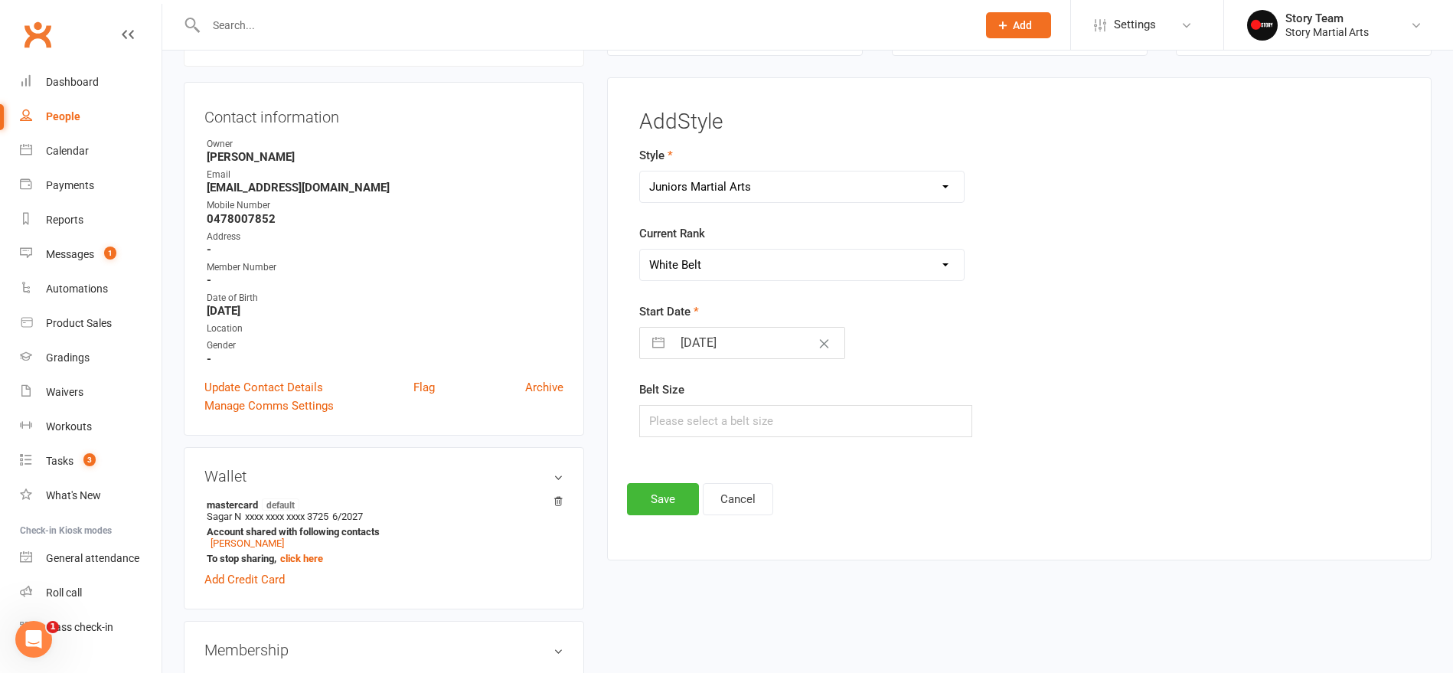
select select "7"
select select "2025"
select select "8"
select select "2025"
click at [665, 403] on icon "Move backward to switch to the previous month." at bounding box center [670, 404] width 13 height 8
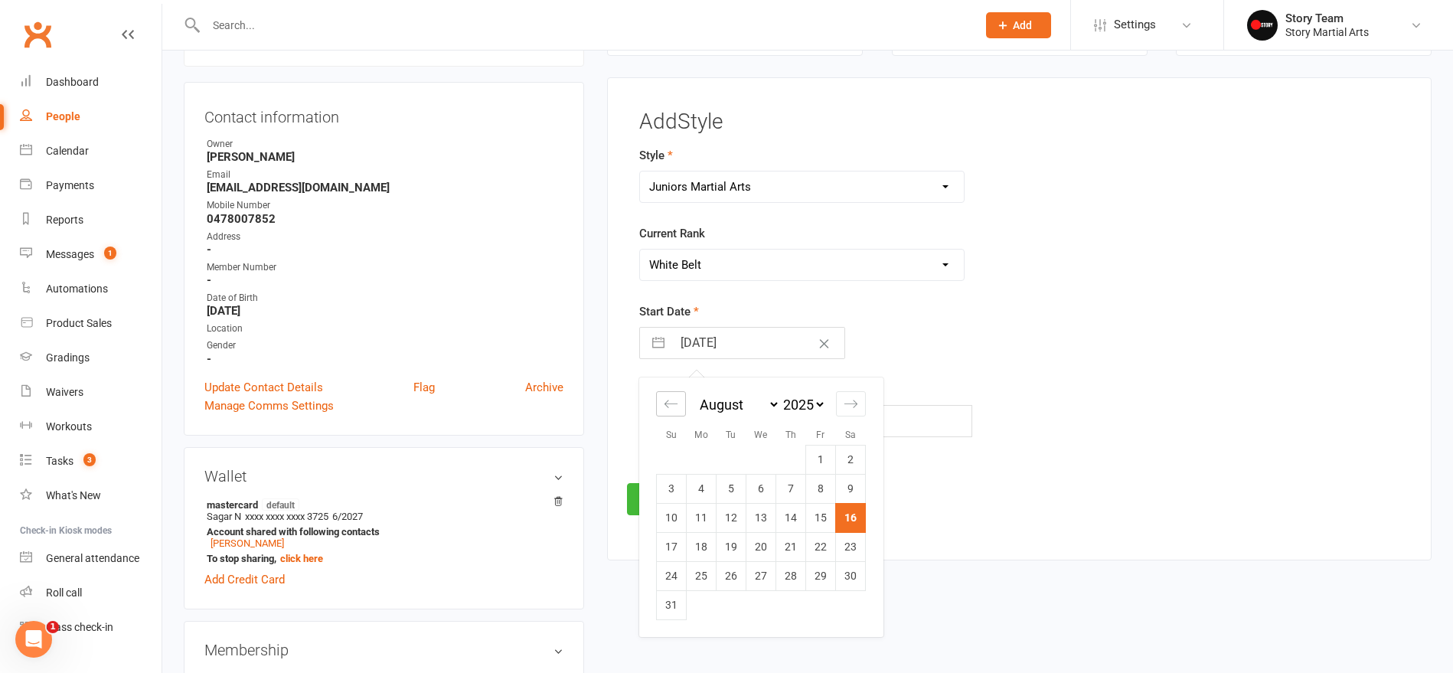
select select "5"
select select "2025"
click at [730, 454] on td "1" at bounding box center [731, 459] width 30 height 29
type input "[DATE]"
click at [663, 490] on button "Save" at bounding box center [663, 499] width 72 height 32
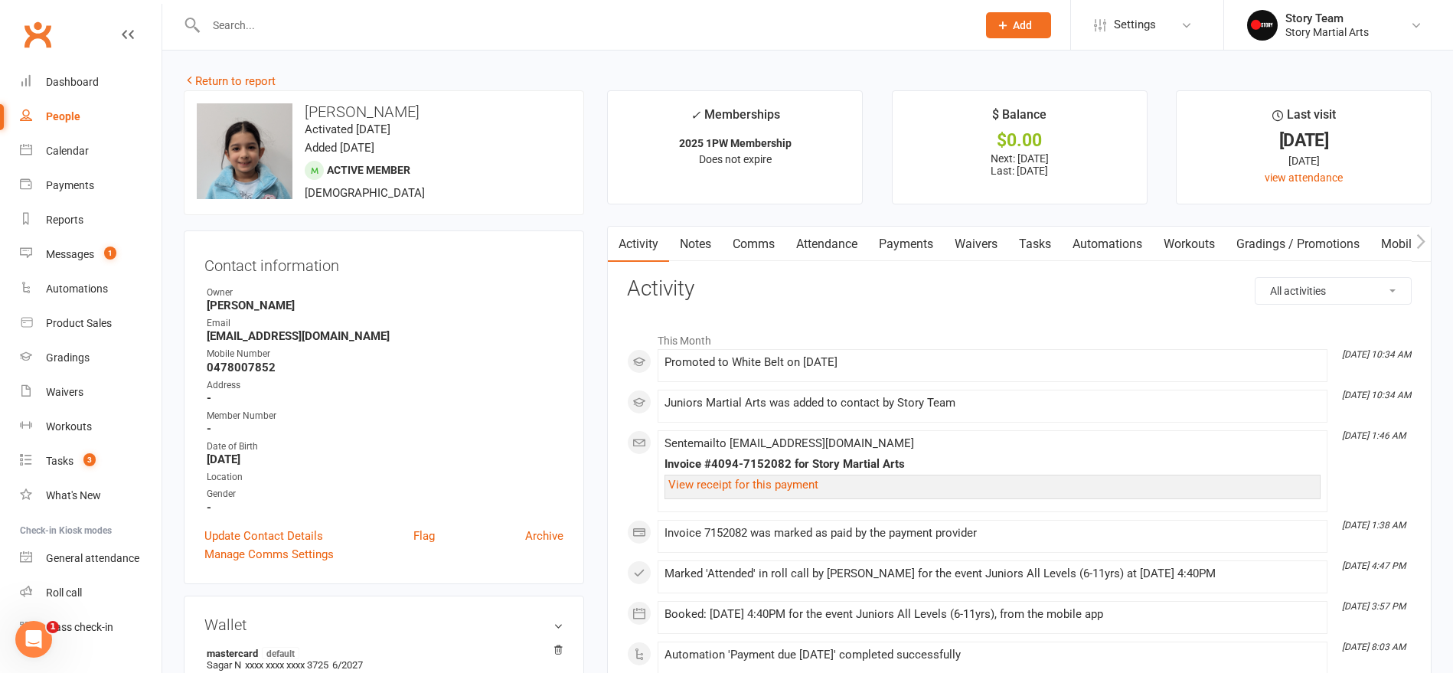
scroll to position [0, 0]
click at [83, 85] on div "Dashboard" at bounding box center [72, 82] width 53 height 12
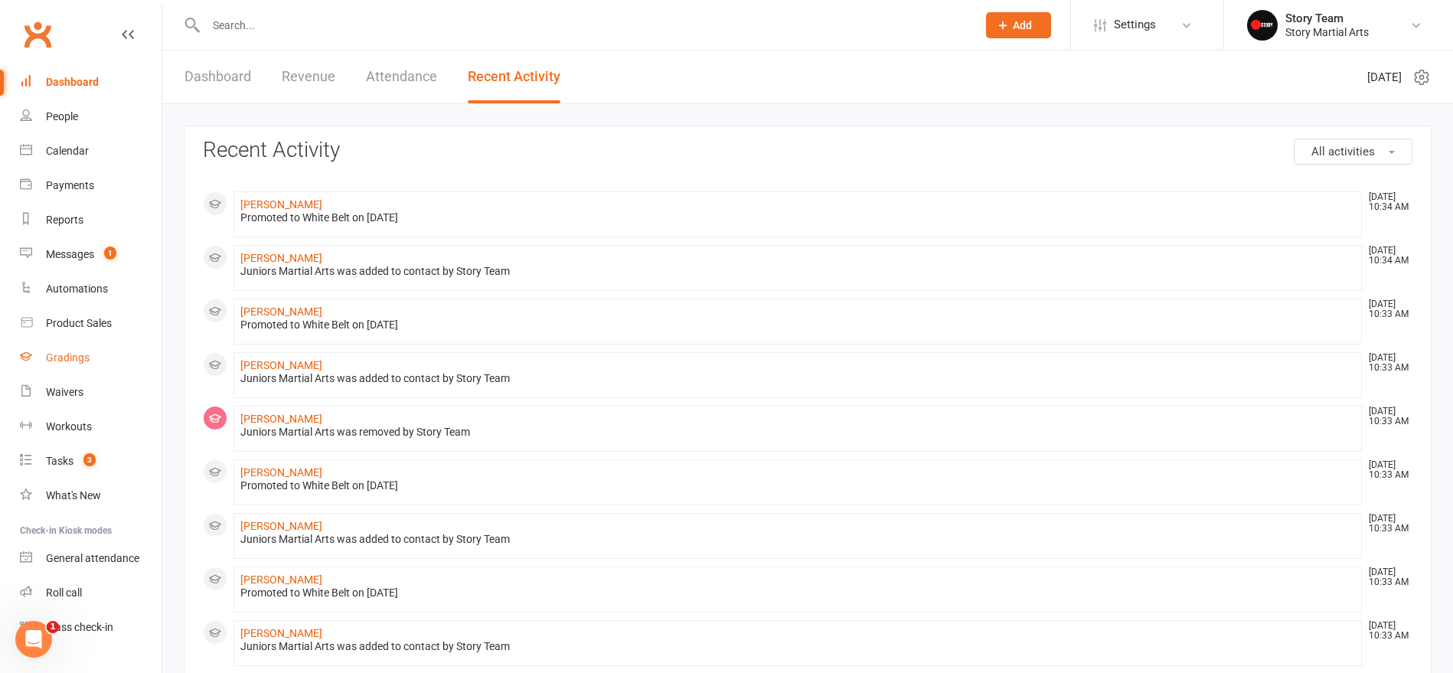
click at [68, 355] on div "Gradings" at bounding box center [68, 357] width 44 height 12
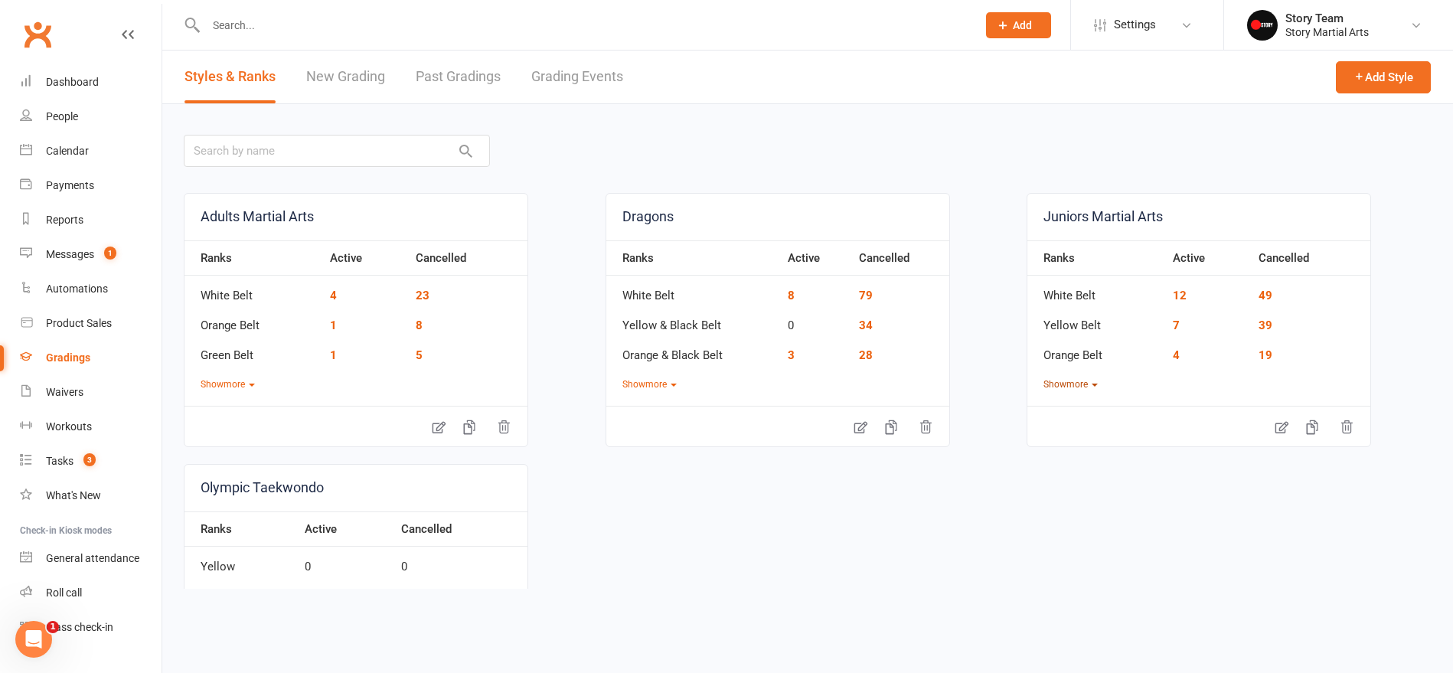
click at [1073, 382] on button "Show more" at bounding box center [1070, 384] width 54 height 15
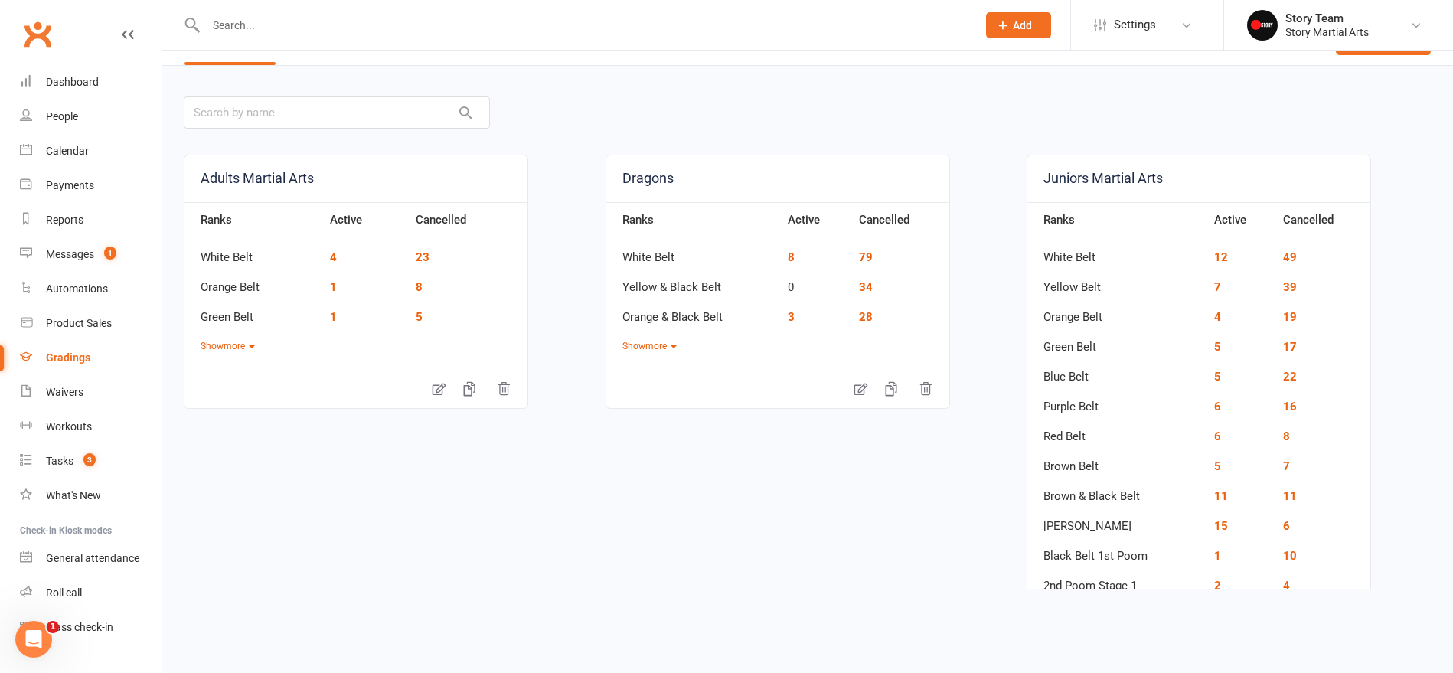
scroll to position [51, 0]
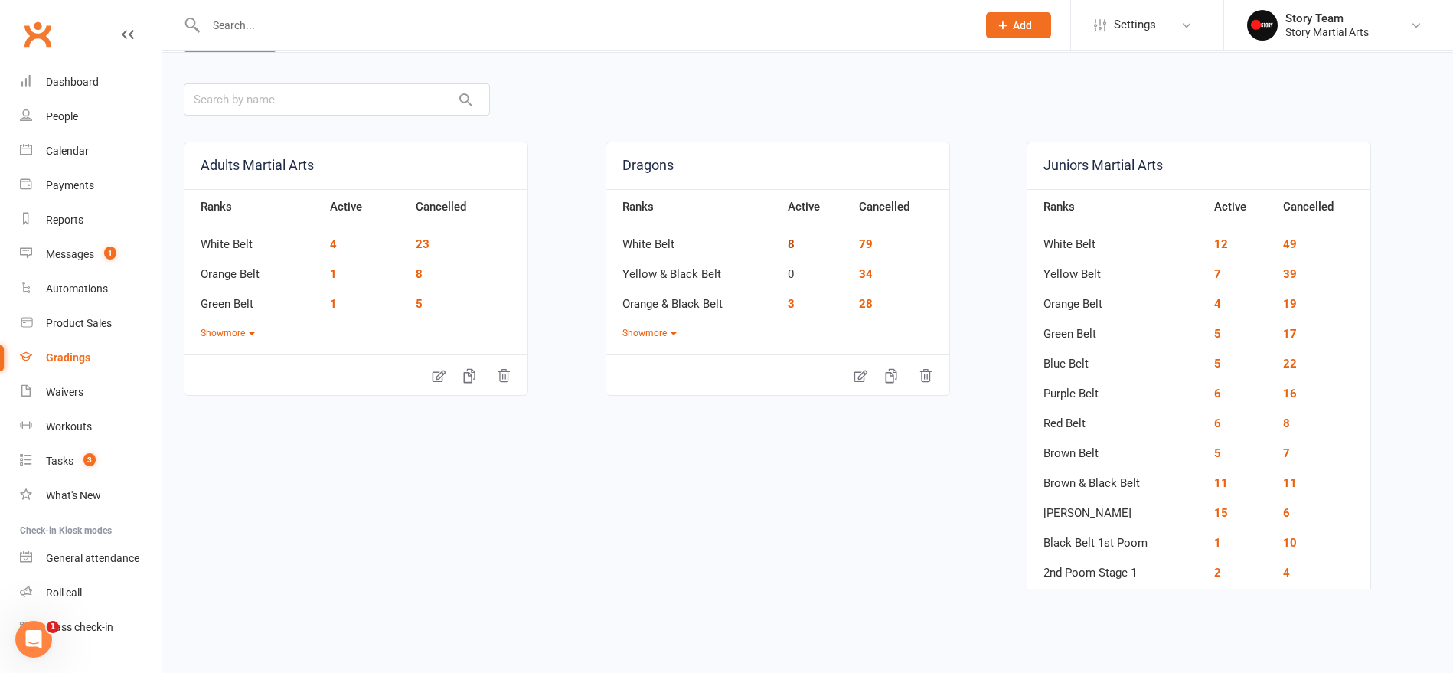
click at [793, 245] on link "8" at bounding box center [791, 244] width 7 height 14
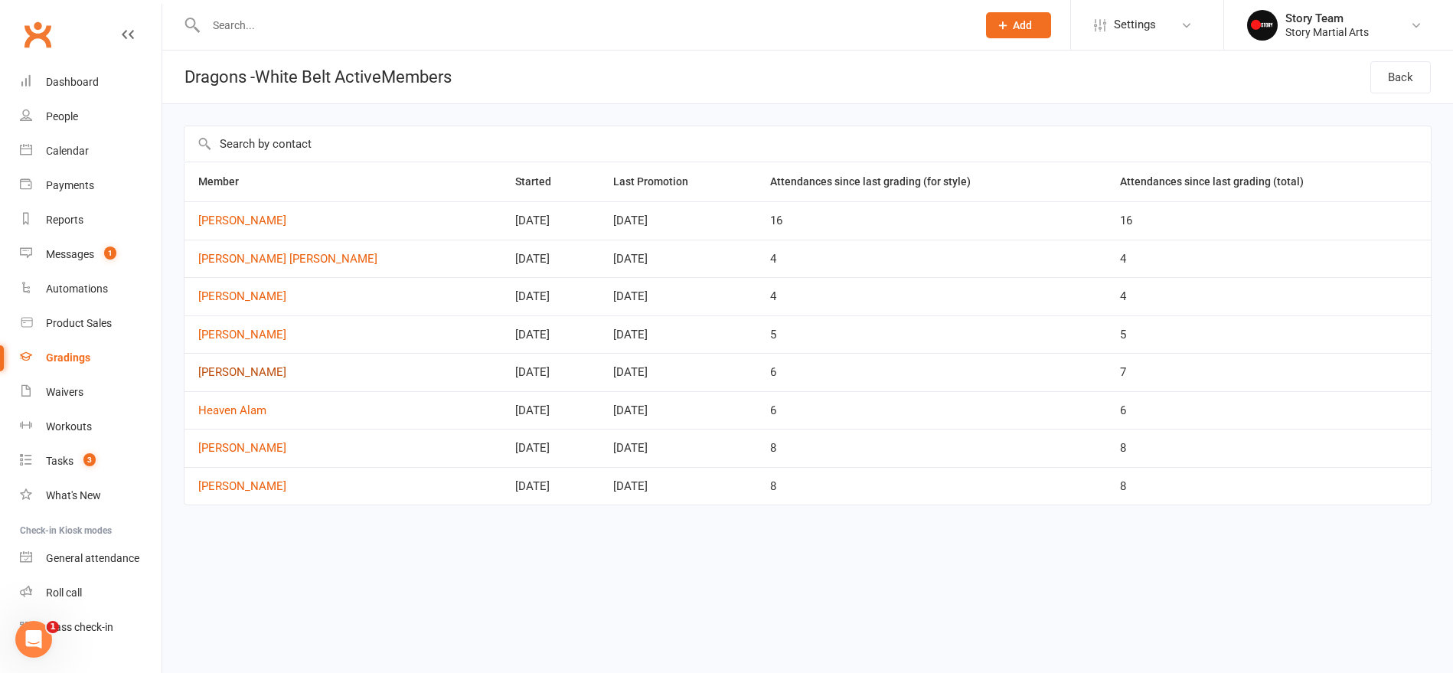
click at [220, 371] on link "Sean Alam" at bounding box center [342, 372] width 289 height 13
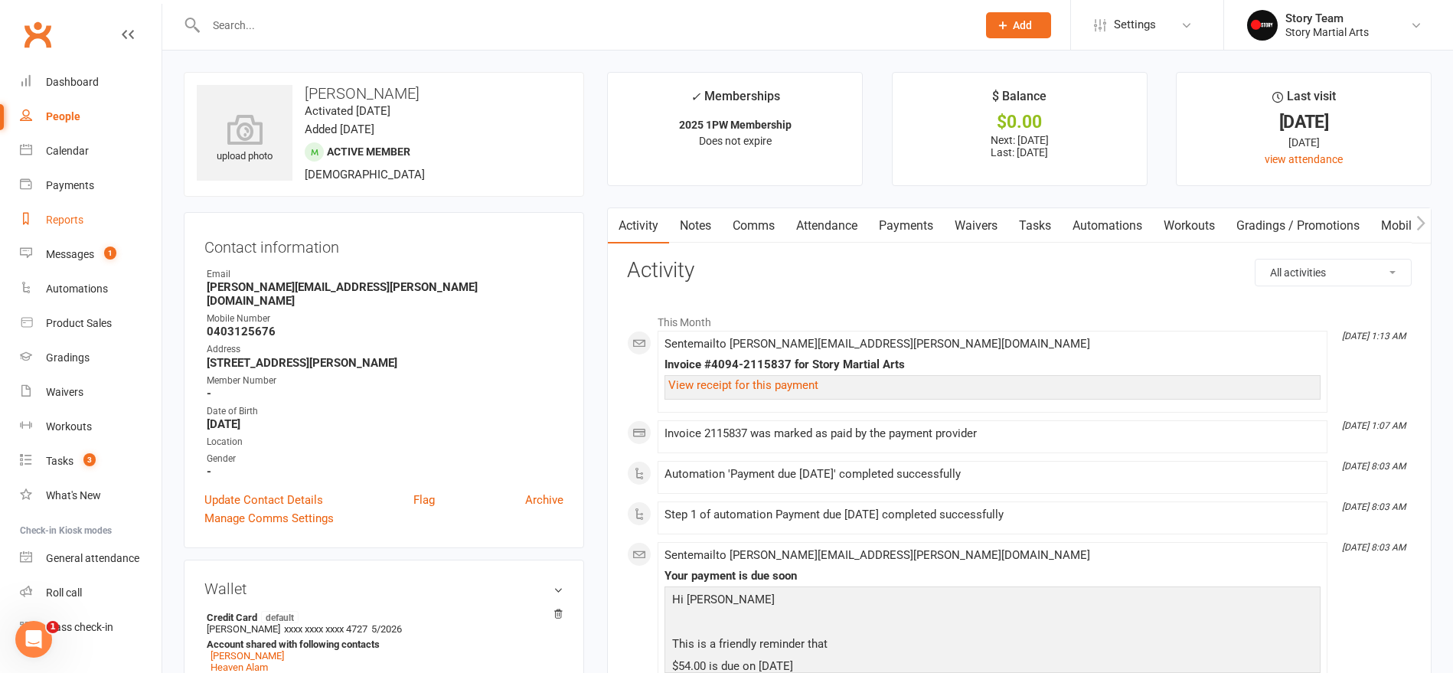
click at [64, 223] on div "Reports" at bounding box center [65, 220] width 38 height 12
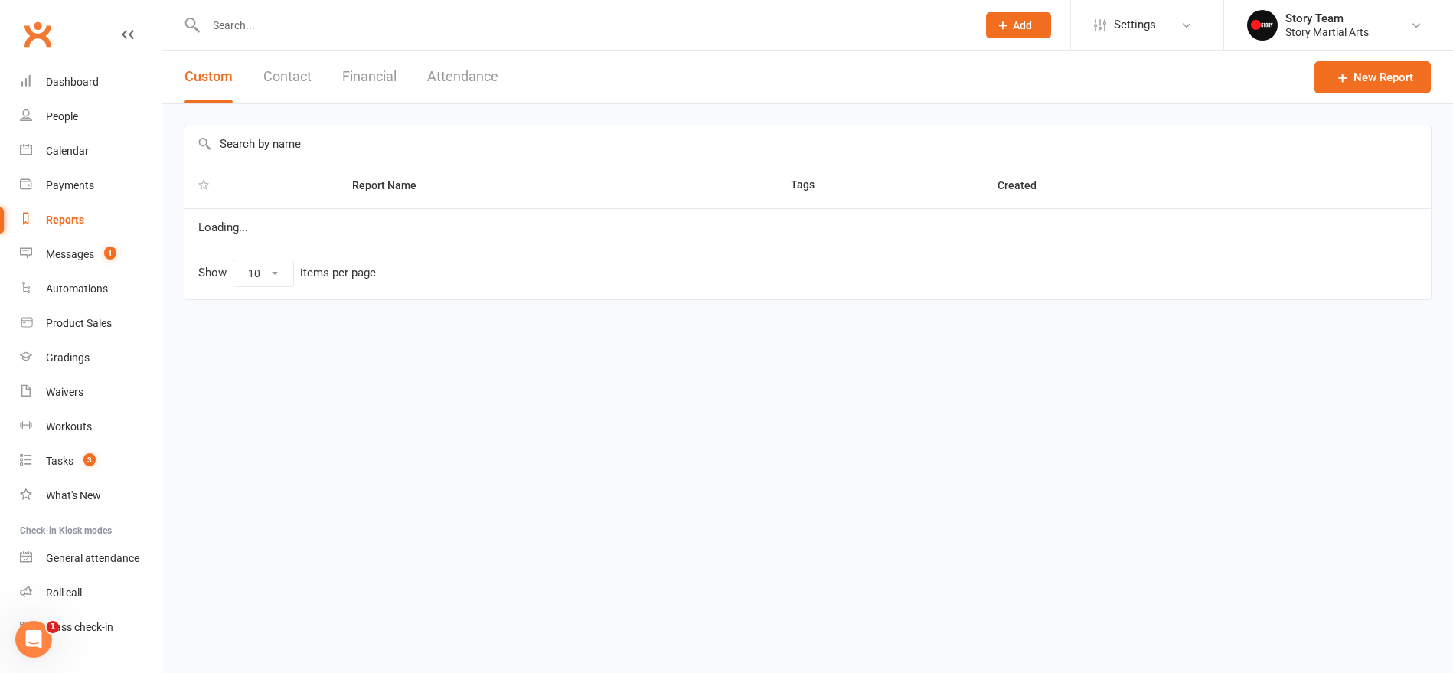
select select "50"
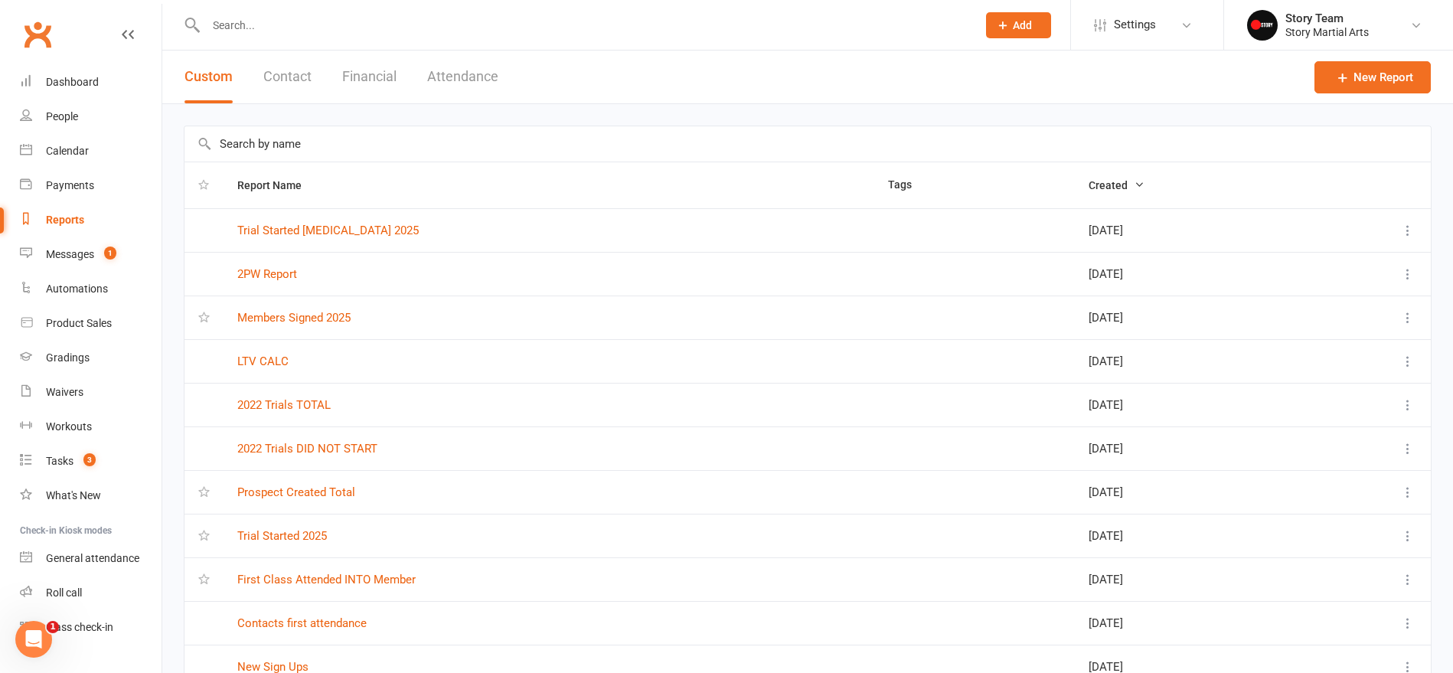
click at [308, 317] on link "Members Signed 2025" at bounding box center [293, 318] width 113 height 14
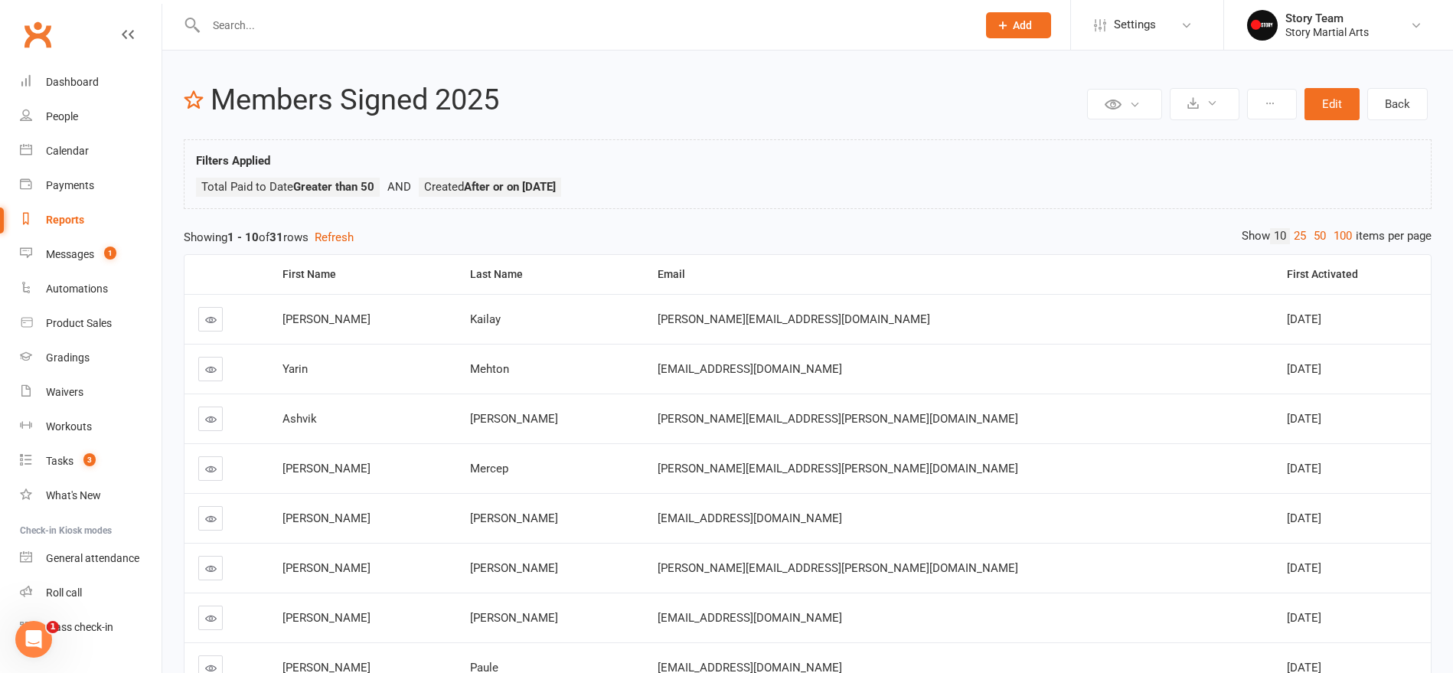
click at [1332, 108] on button "Edit" at bounding box center [1331, 104] width 55 height 32
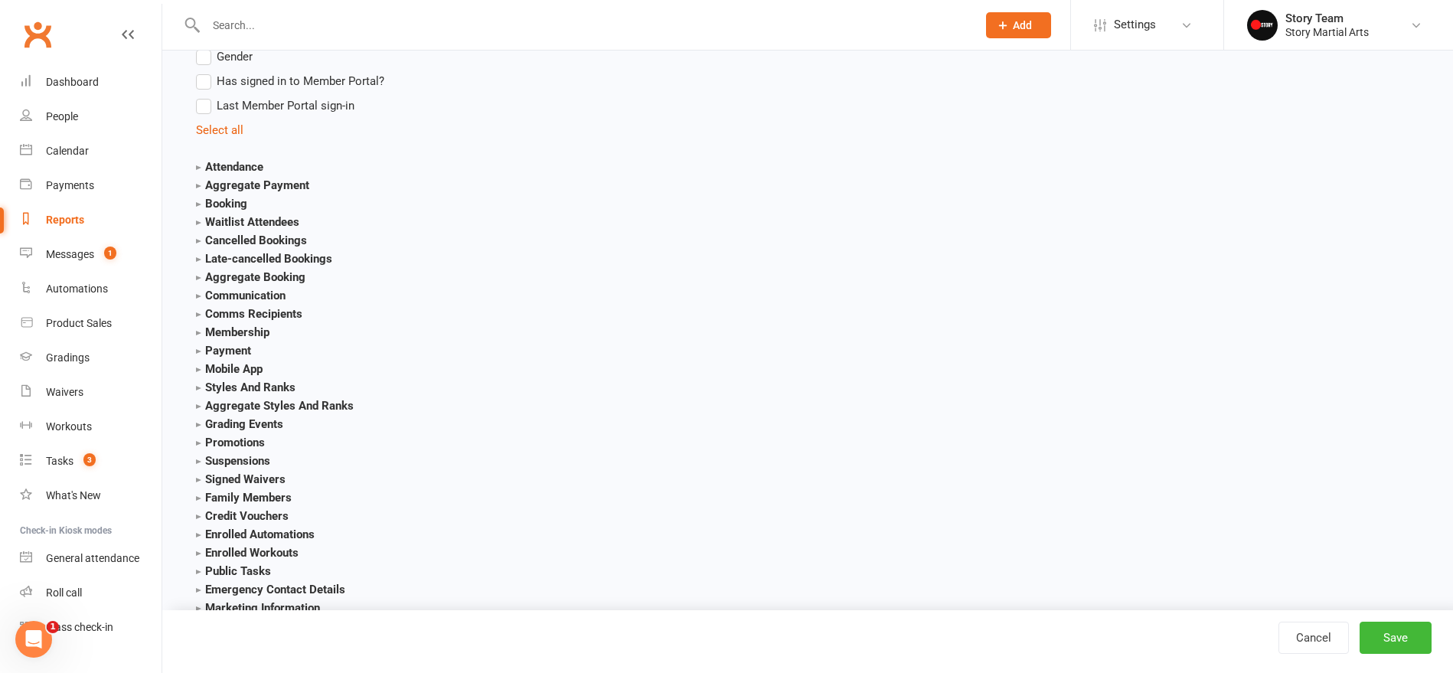
scroll to position [1548, 0]
click at [226, 329] on strong "Membership" at bounding box center [232, 332] width 73 height 14
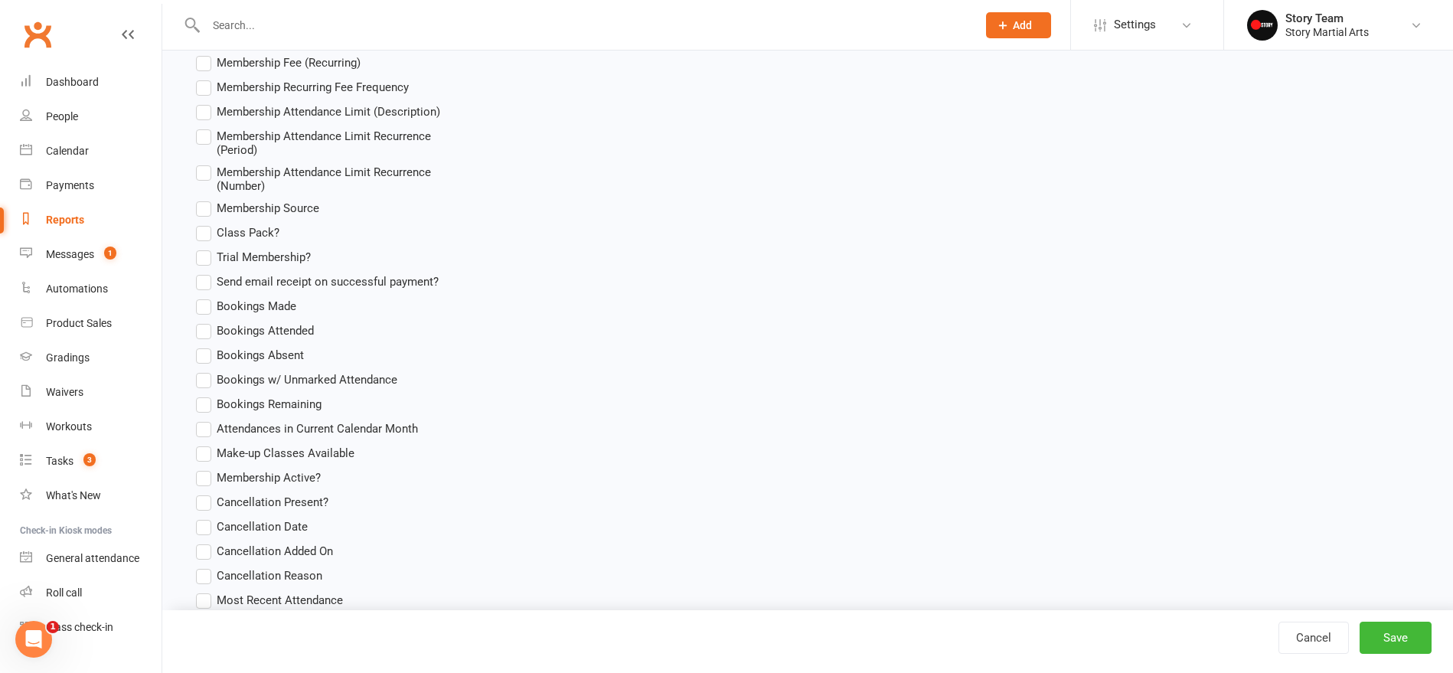
scroll to position [2193, 0]
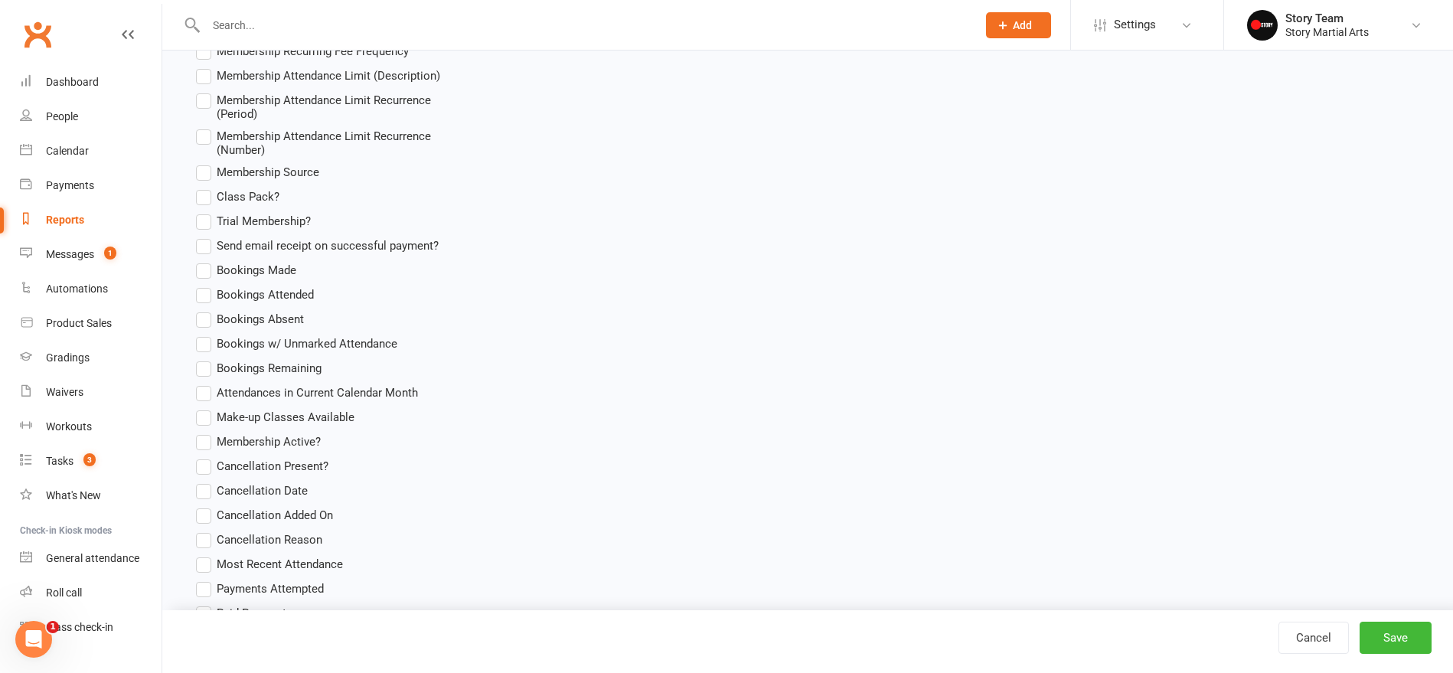
click at [265, 437] on span "Membership Active?" at bounding box center [269, 440] width 104 height 16
click at [206, 432] on input "Membership Active?" at bounding box center [201, 432] width 10 height 0
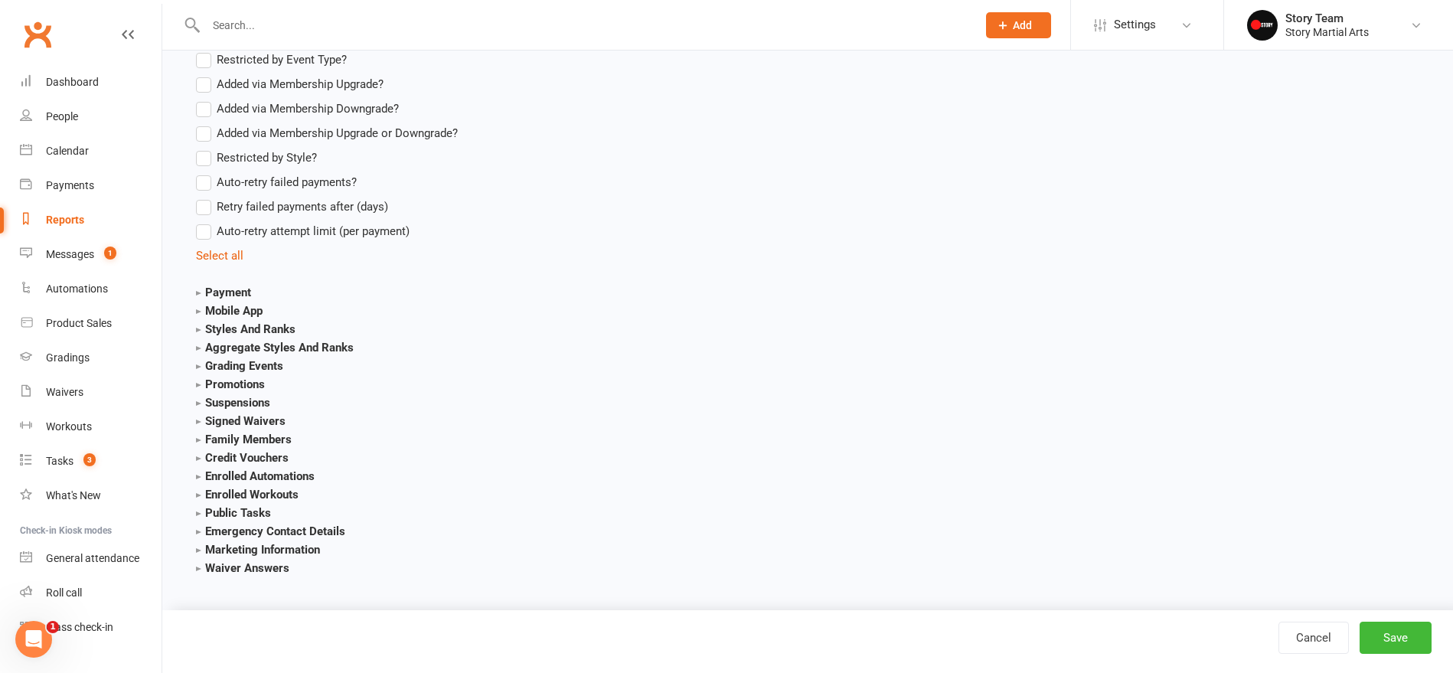
scroll to position [2918, 0]
click at [237, 328] on strong "Styles And Ranks" at bounding box center [245, 329] width 99 height 14
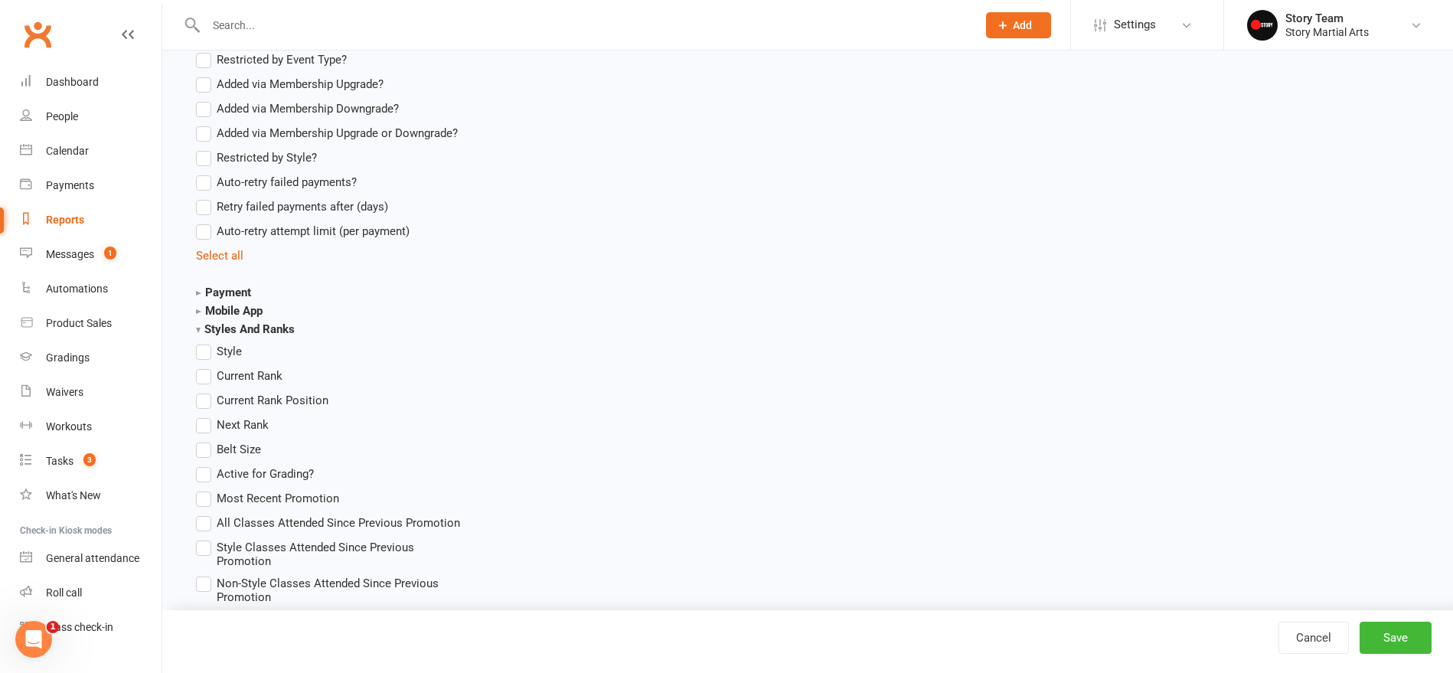
click at [208, 374] on label "Current Rank" at bounding box center [239, 376] width 86 height 18
click at [206, 367] on input "Current Rank" at bounding box center [201, 367] width 10 height 0
click at [1385, 632] on button "Save" at bounding box center [1395, 637] width 72 height 32
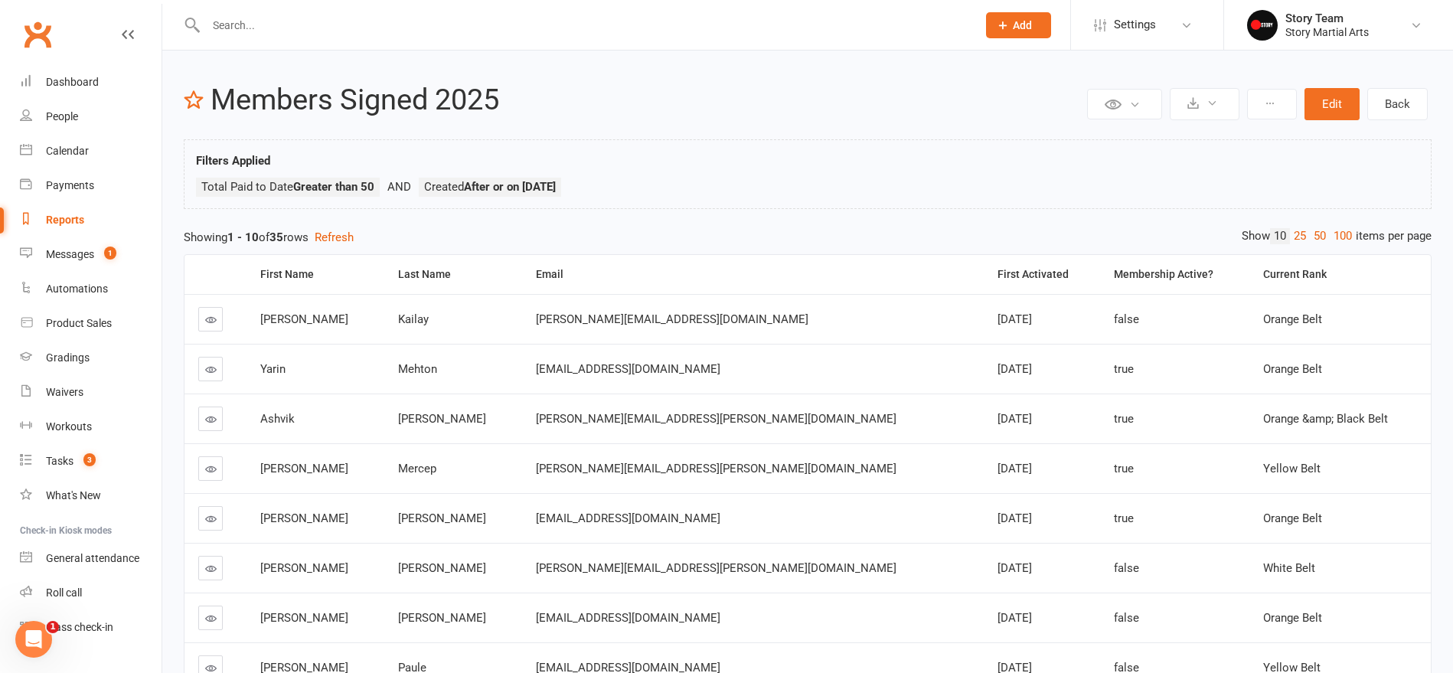
click at [1114, 276] on div "Membership Active?" at bounding box center [1175, 274] width 123 height 11
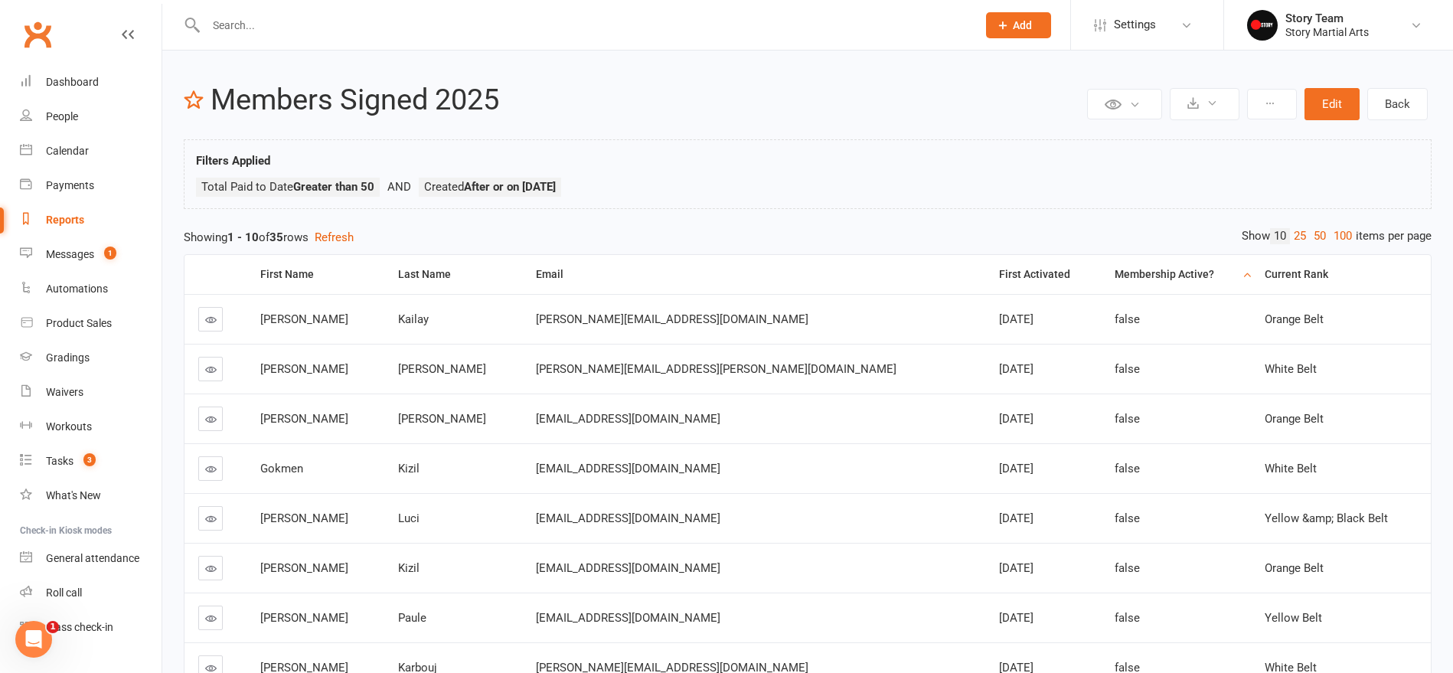
click at [1101, 280] on th "Membership Active?" at bounding box center [1176, 274] width 150 height 39
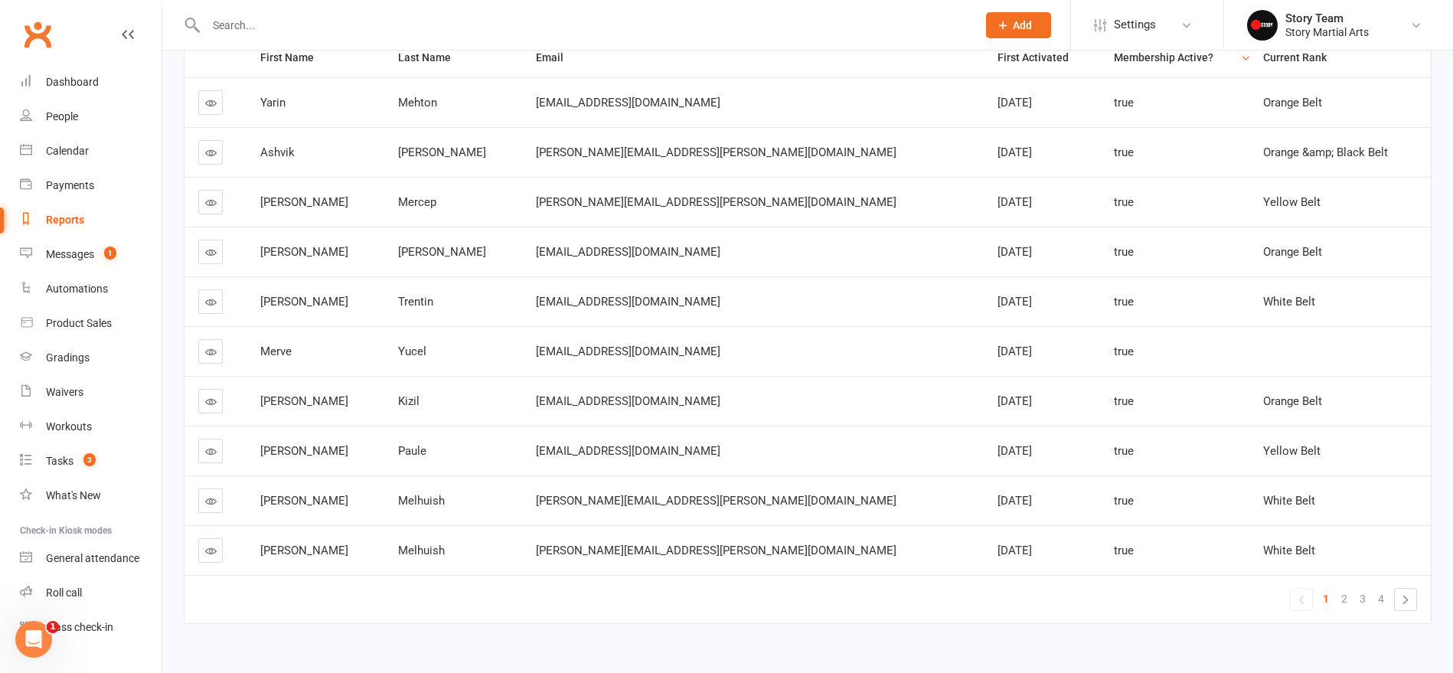
scroll to position [218, 0]
click at [209, 352] on icon at bounding box center [210, 349] width 11 height 11
click at [1348, 599] on link "2" at bounding box center [1344, 596] width 18 height 21
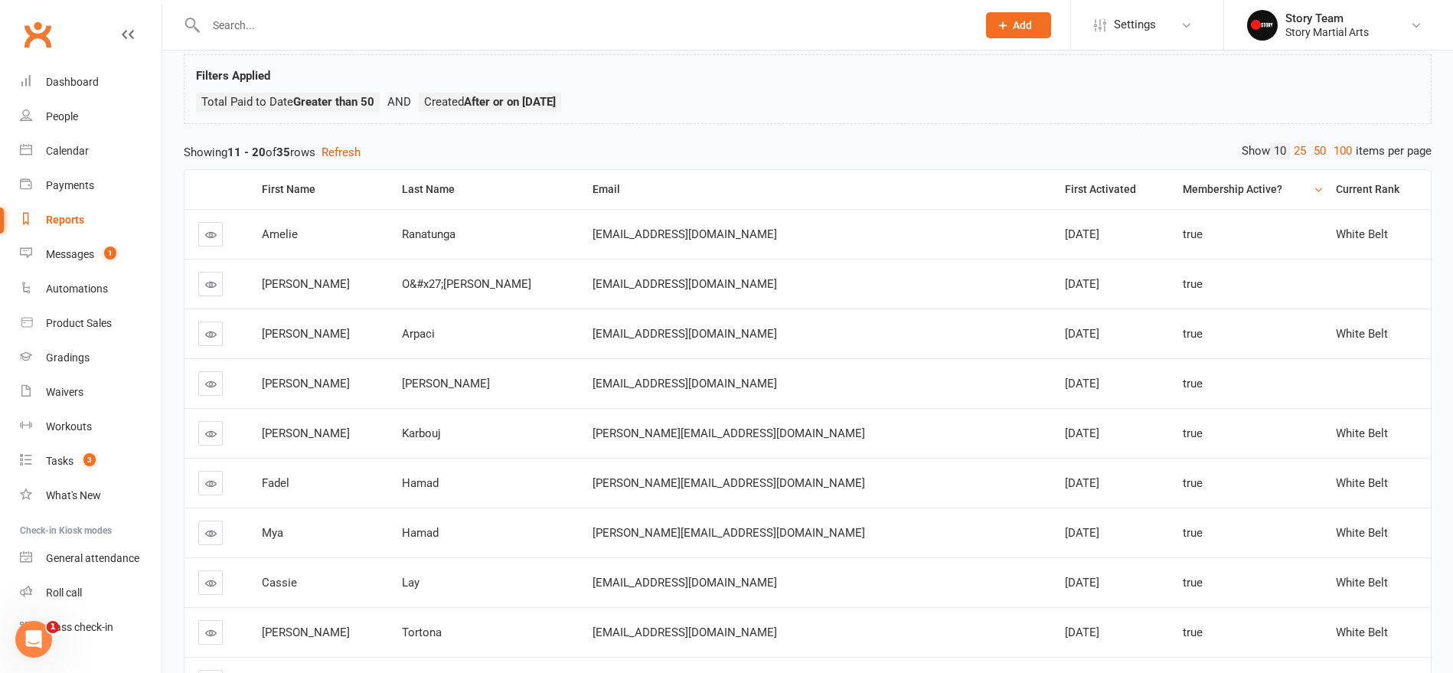
scroll to position [83, 0]
click at [209, 388] on icon at bounding box center [210, 385] width 11 height 11
click at [208, 287] on icon at bounding box center [210, 285] width 11 height 11
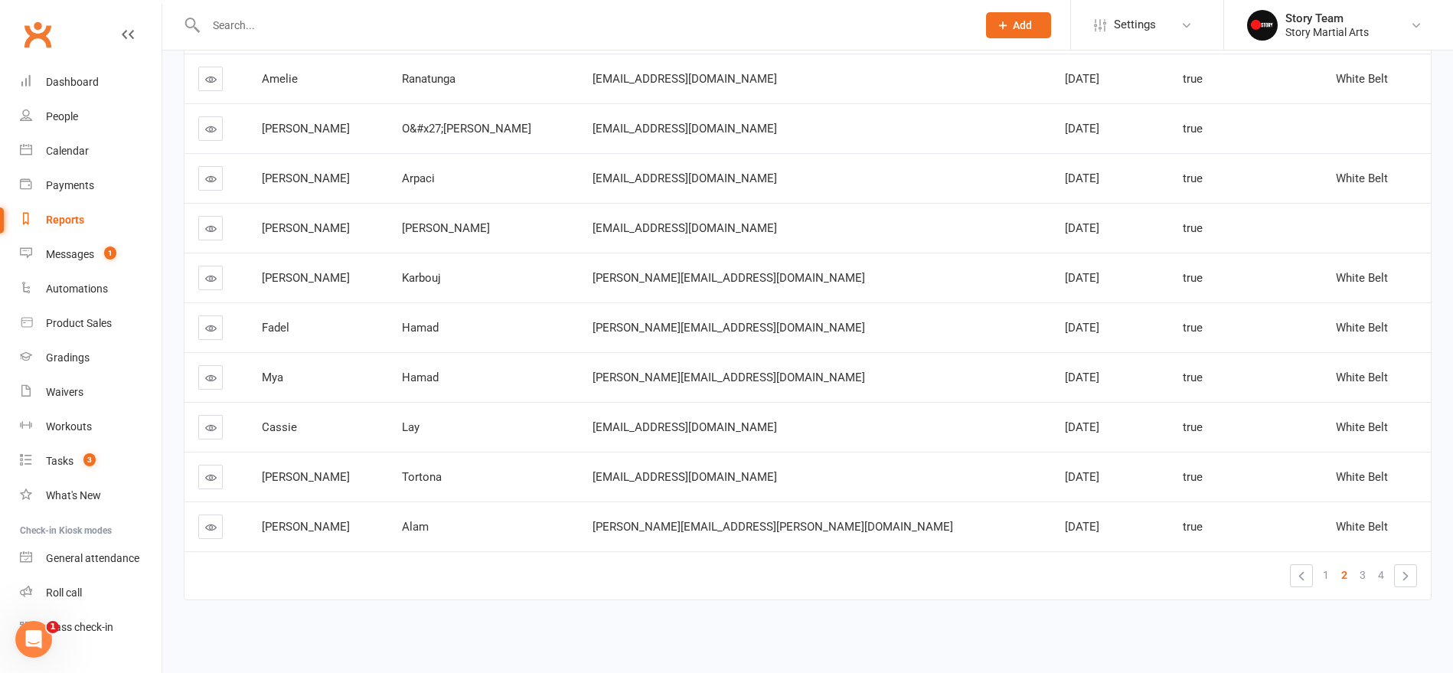
scroll to position [240, 0]
click at [1361, 574] on span "3" at bounding box center [1362, 574] width 6 height 21
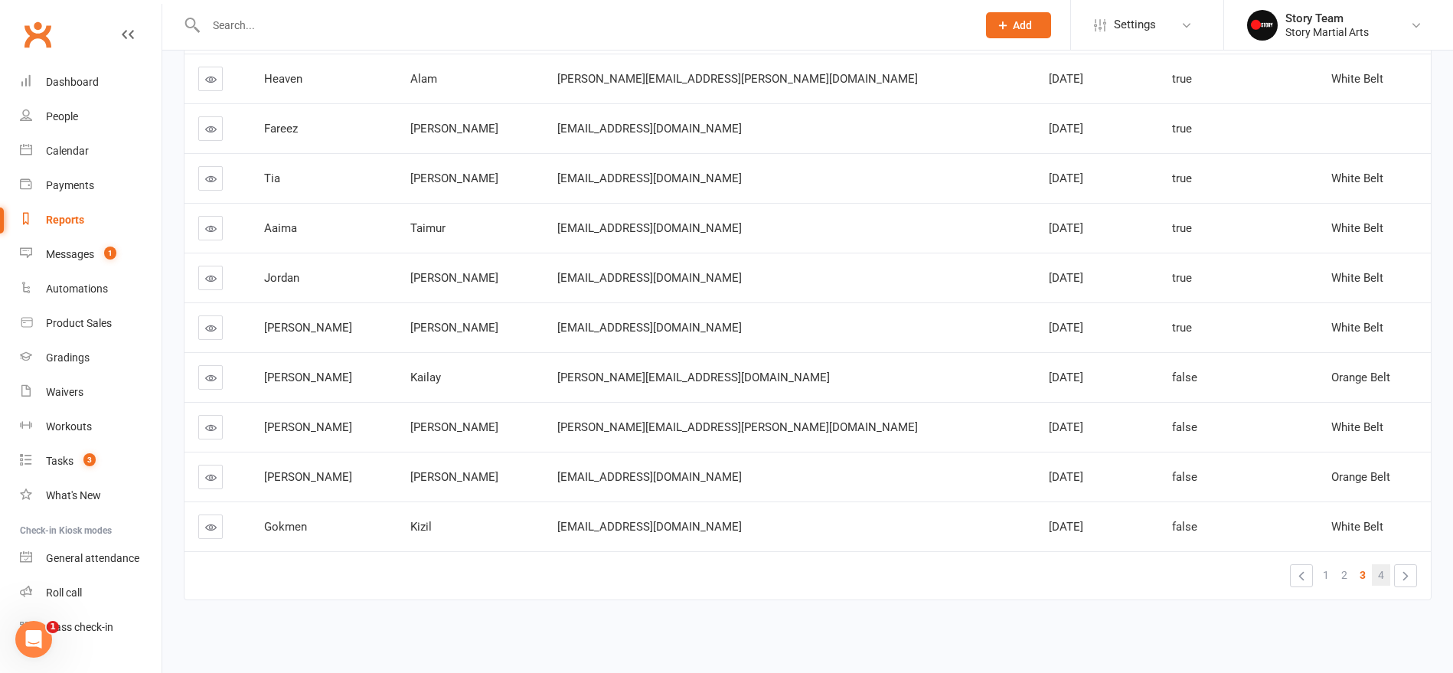
click at [1383, 576] on span "4" at bounding box center [1381, 574] width 6 height 21
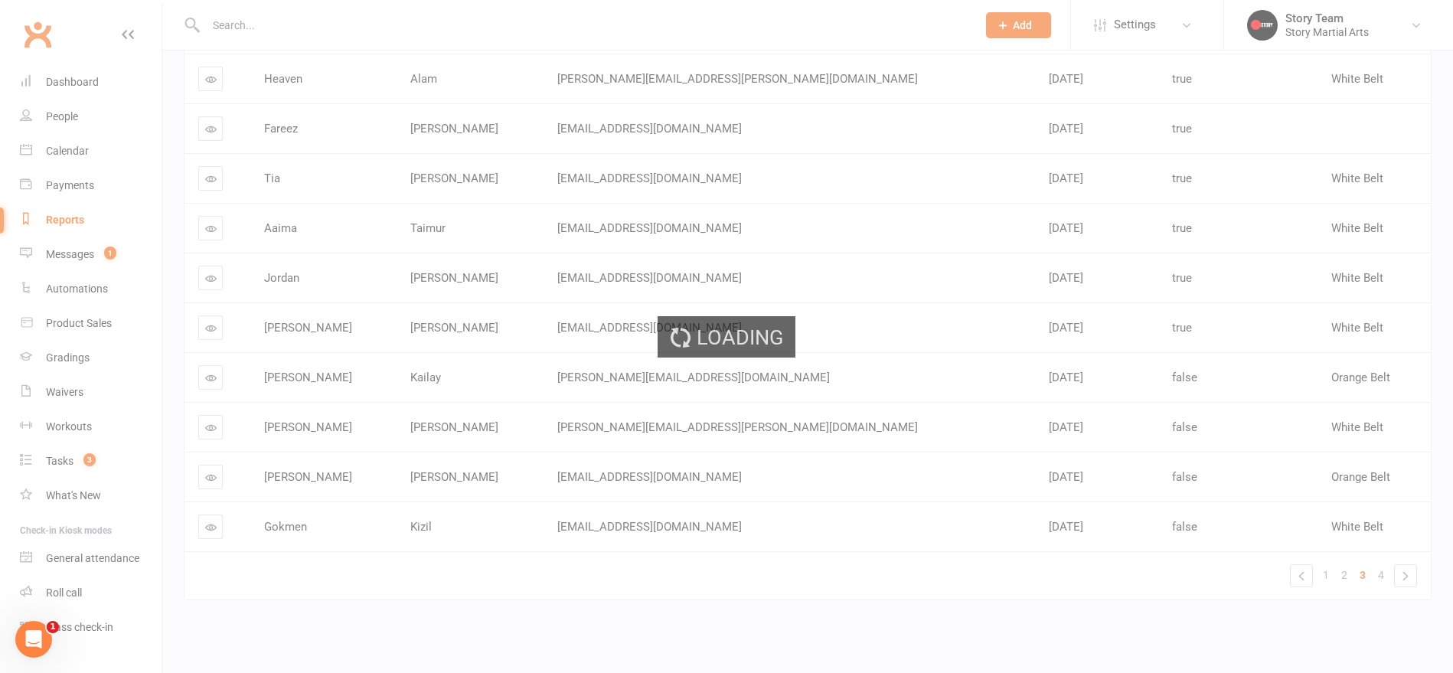
scroll to position [0, 0]
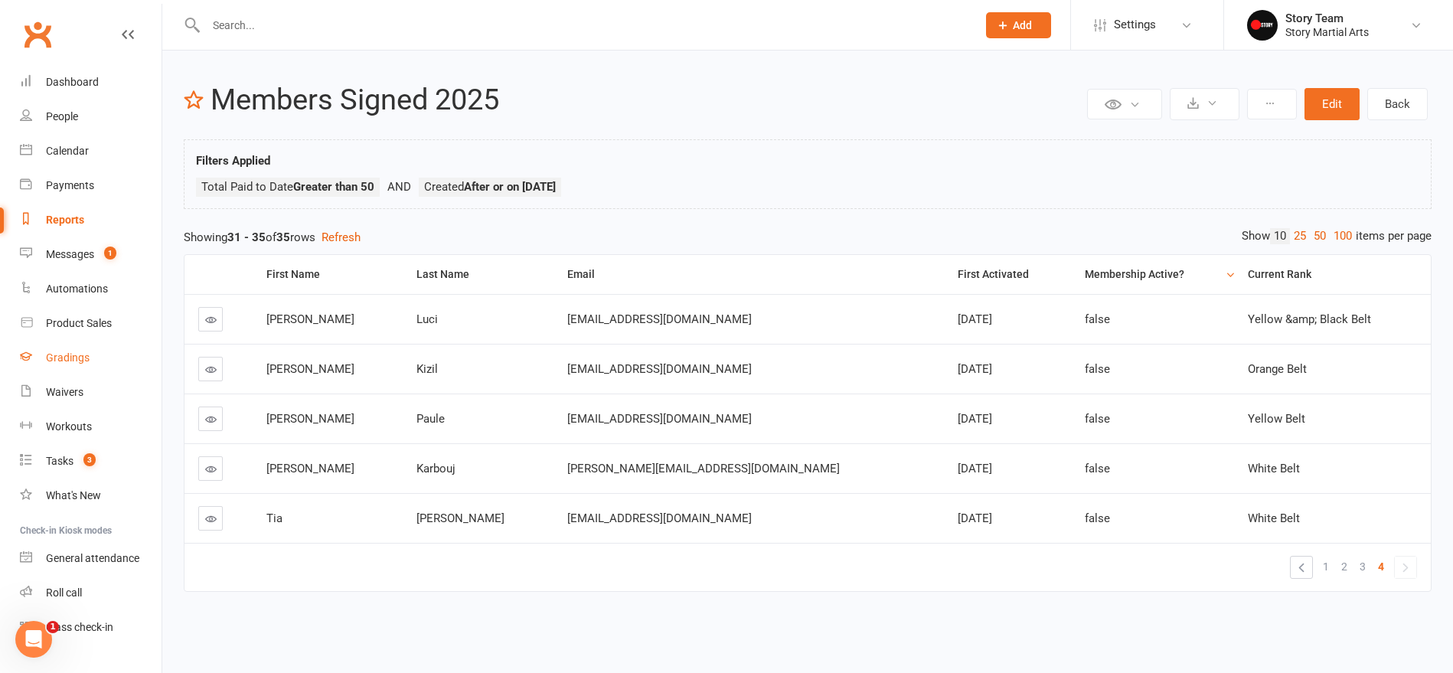
click at [69, 359] on div "Gradings" at bounding box center [68, 357] width 44 height 12
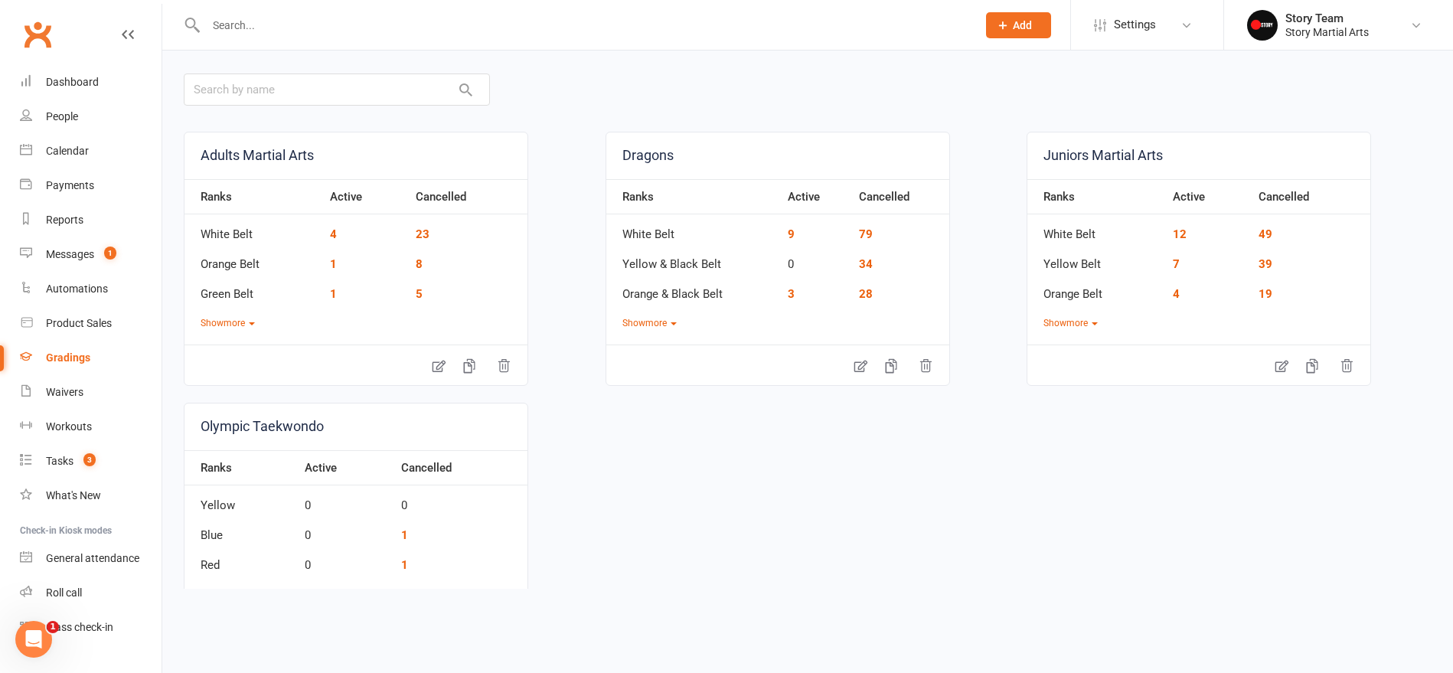
scroll to position [87, 0]
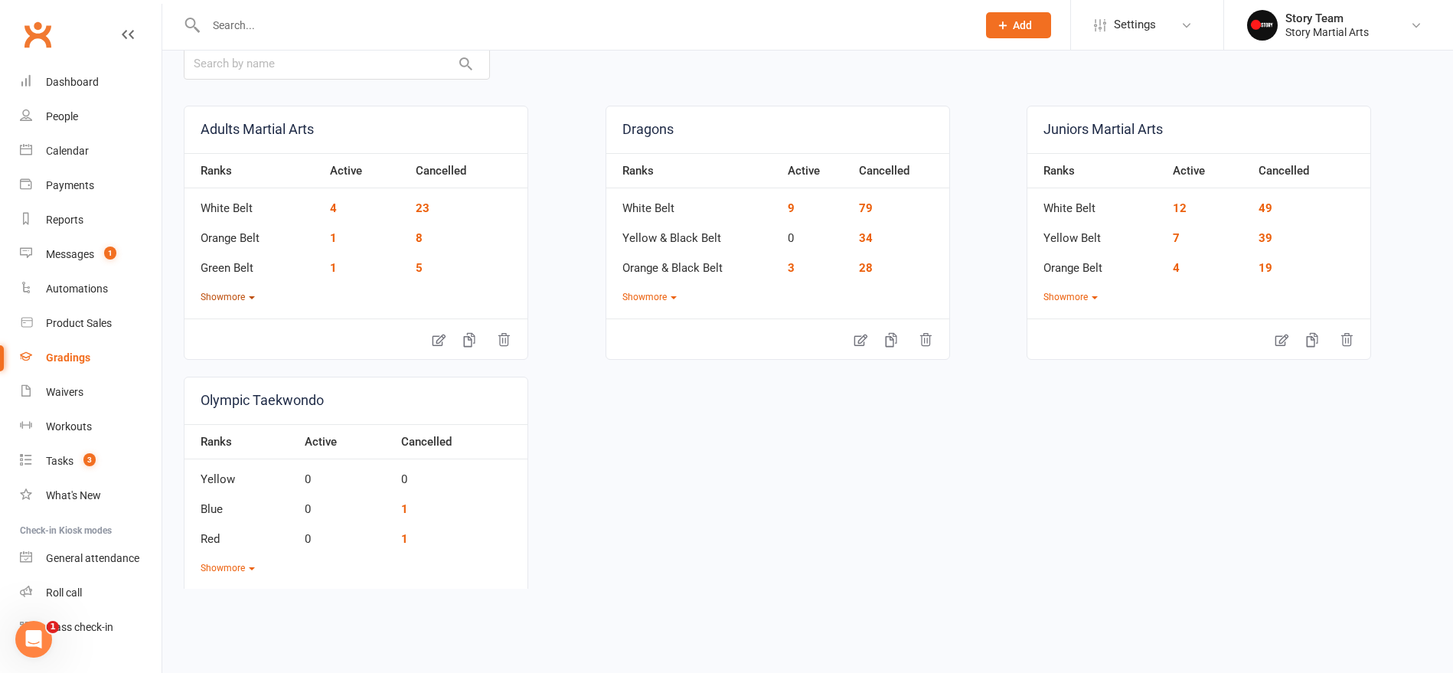
click at [223, 299] on button "Show more" at bounding box center [228, 297] width 54 height 15
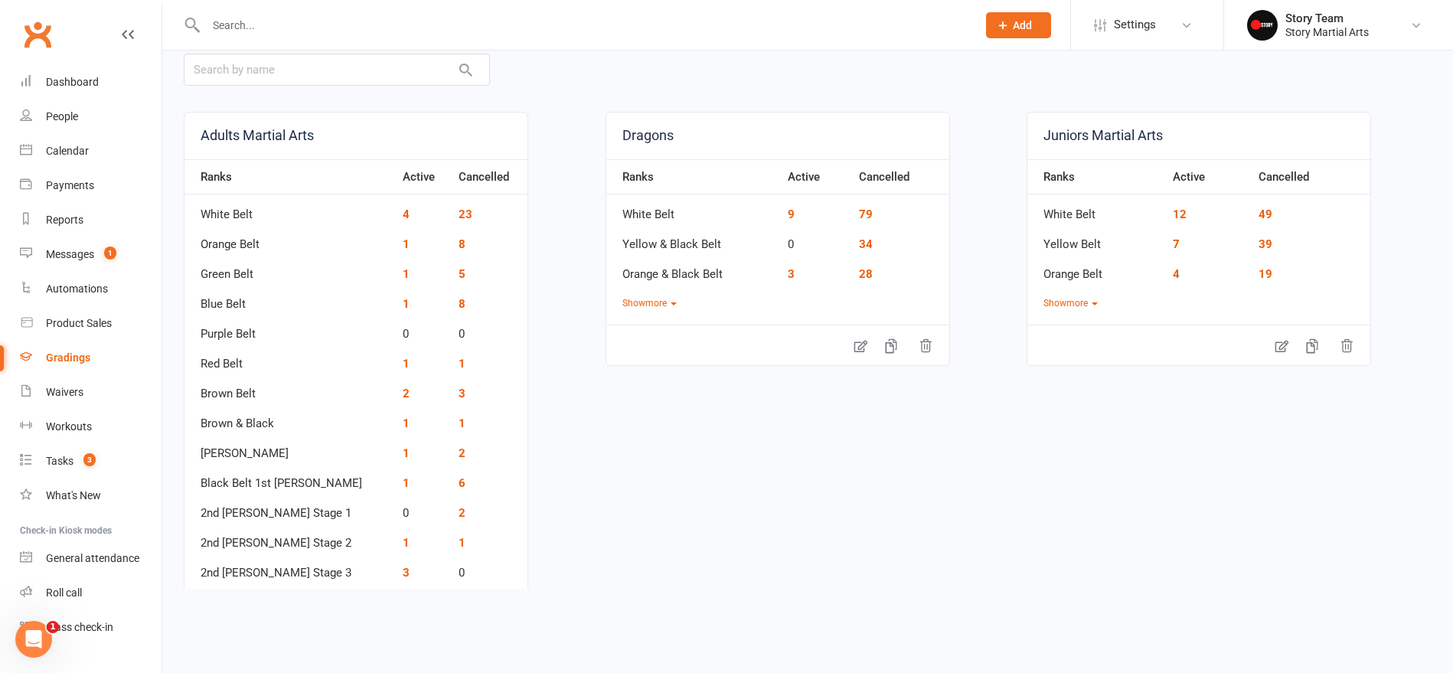
scroll to position [60, 0]
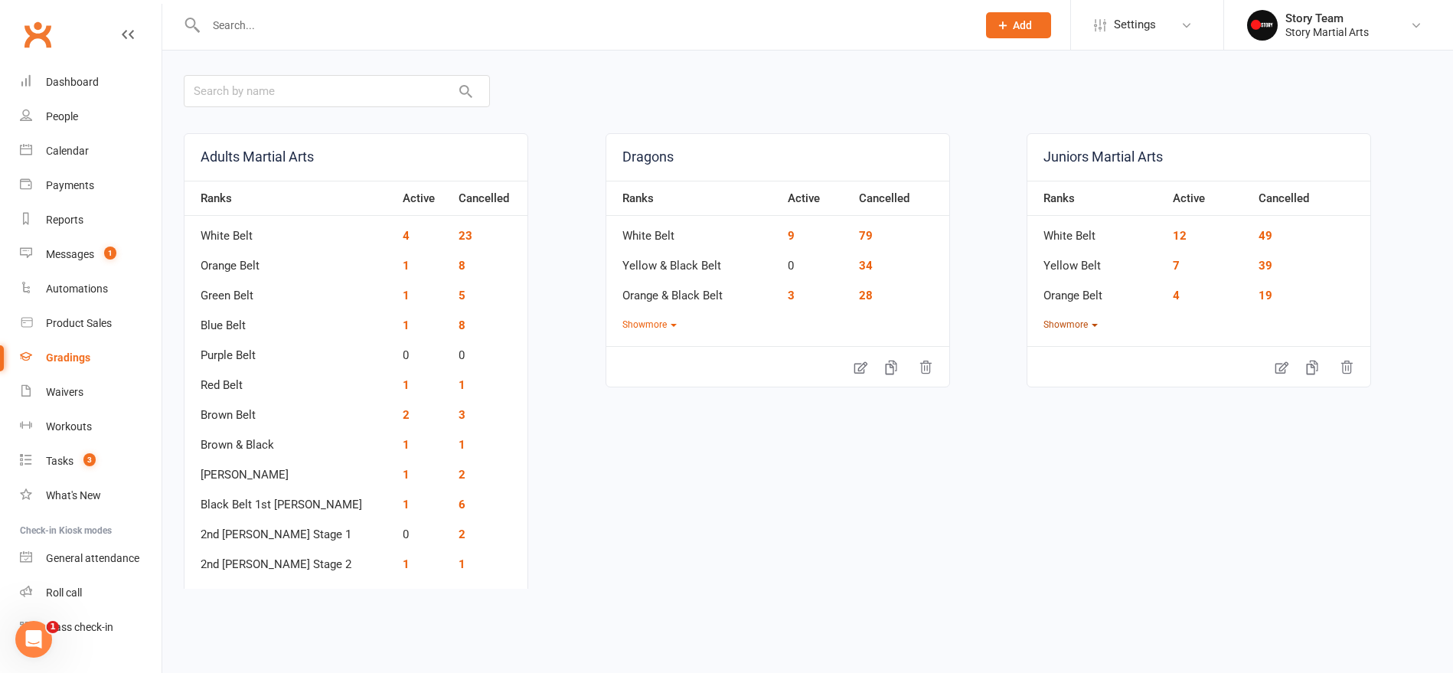
click at [1076, 321] on button "Show more" at bounding box center [1070, 325] width 54 height 15
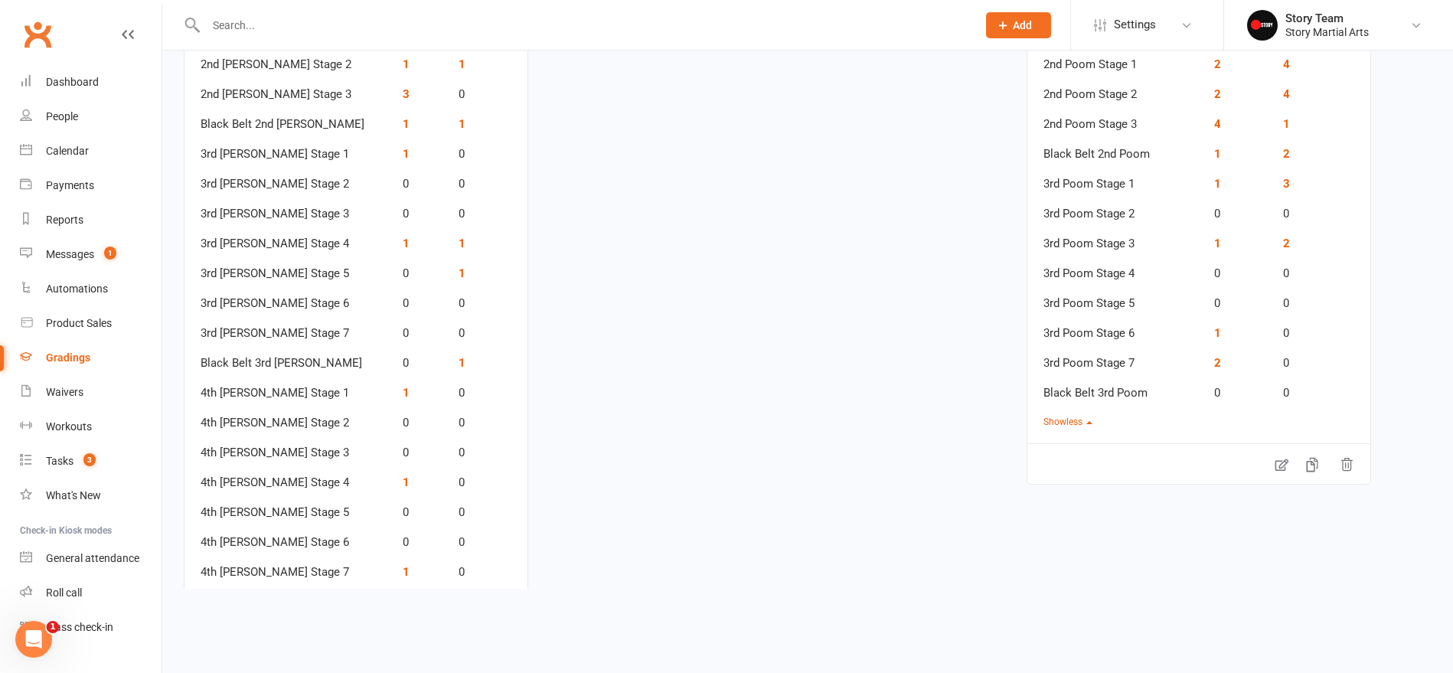
scroll to position [560, 0]
click at [1216, 360] on link "2" at bounding box center [1217, 362] width 7 height 14
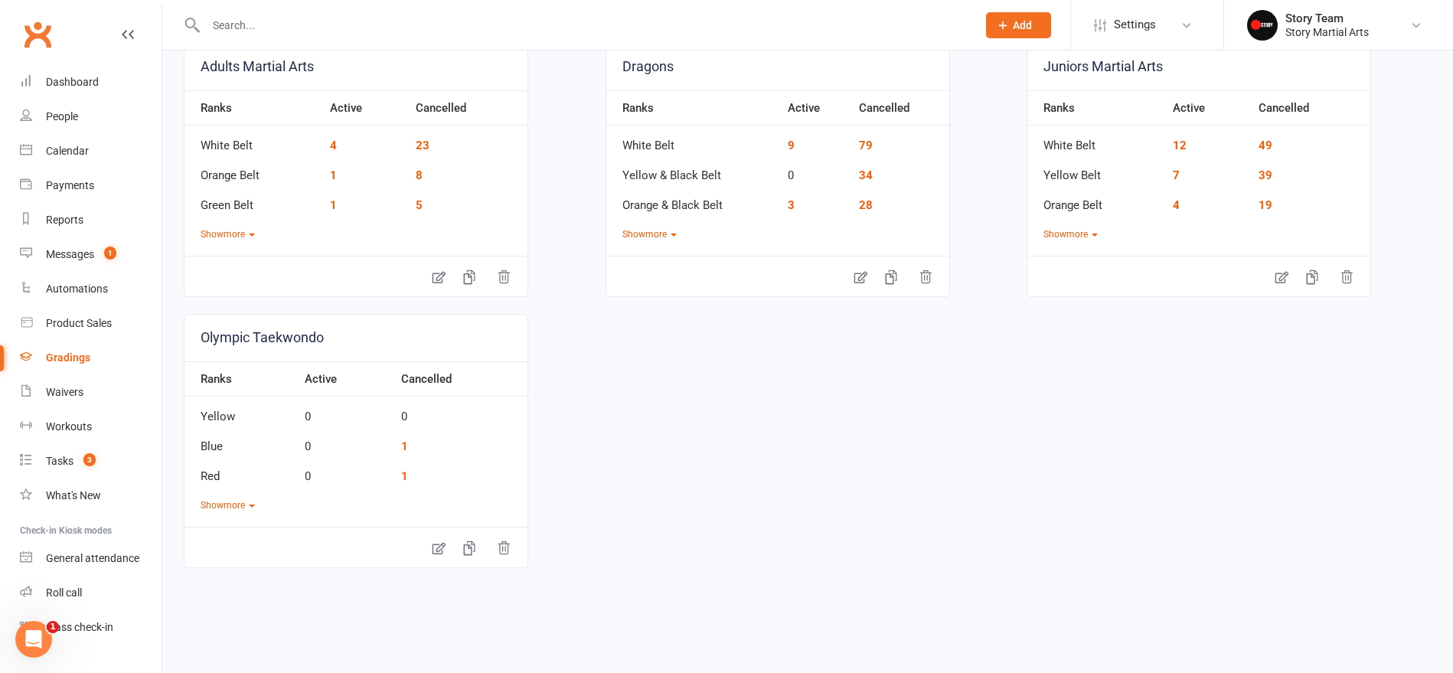
scroll to position [149, 0]
click at [657, 230] on button "Show more" at bounding box center [649, 235] width 54 height 15
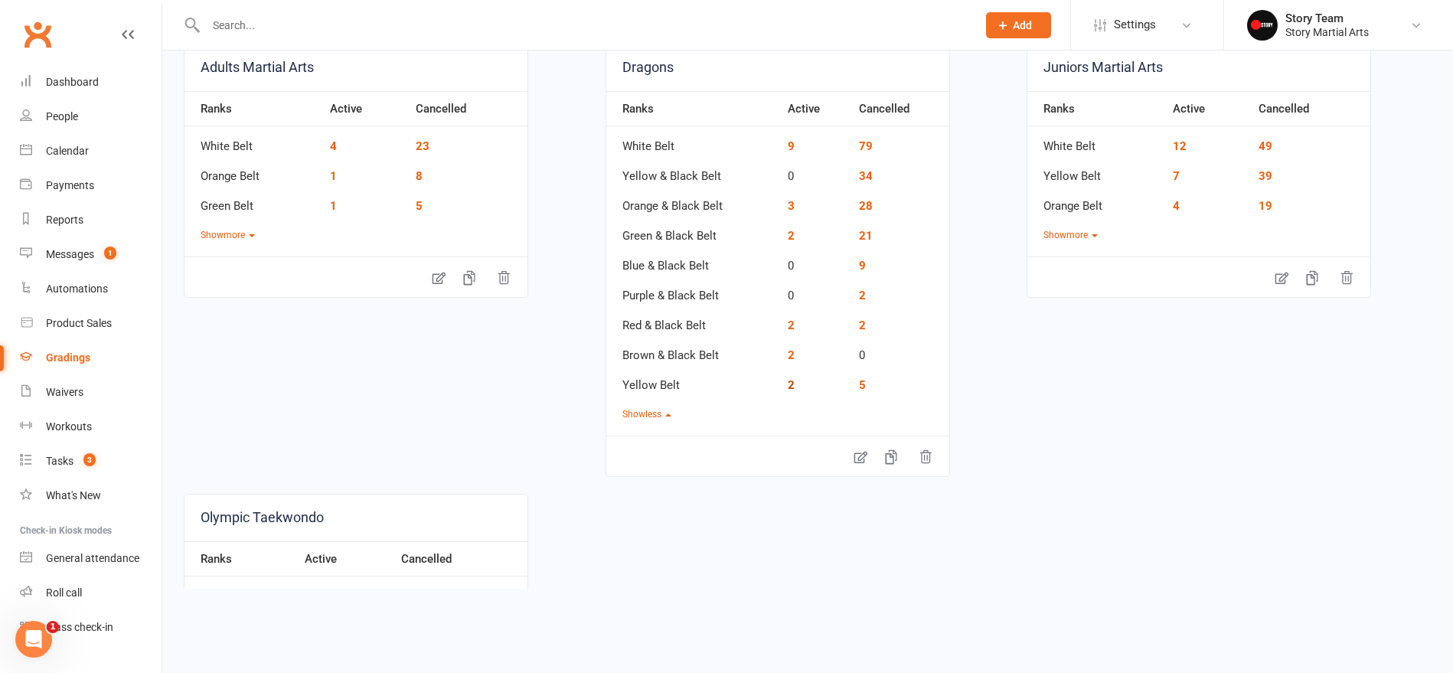
click at [788, 386] on link "2" at bounding box center [791, 385] width 7 height 14
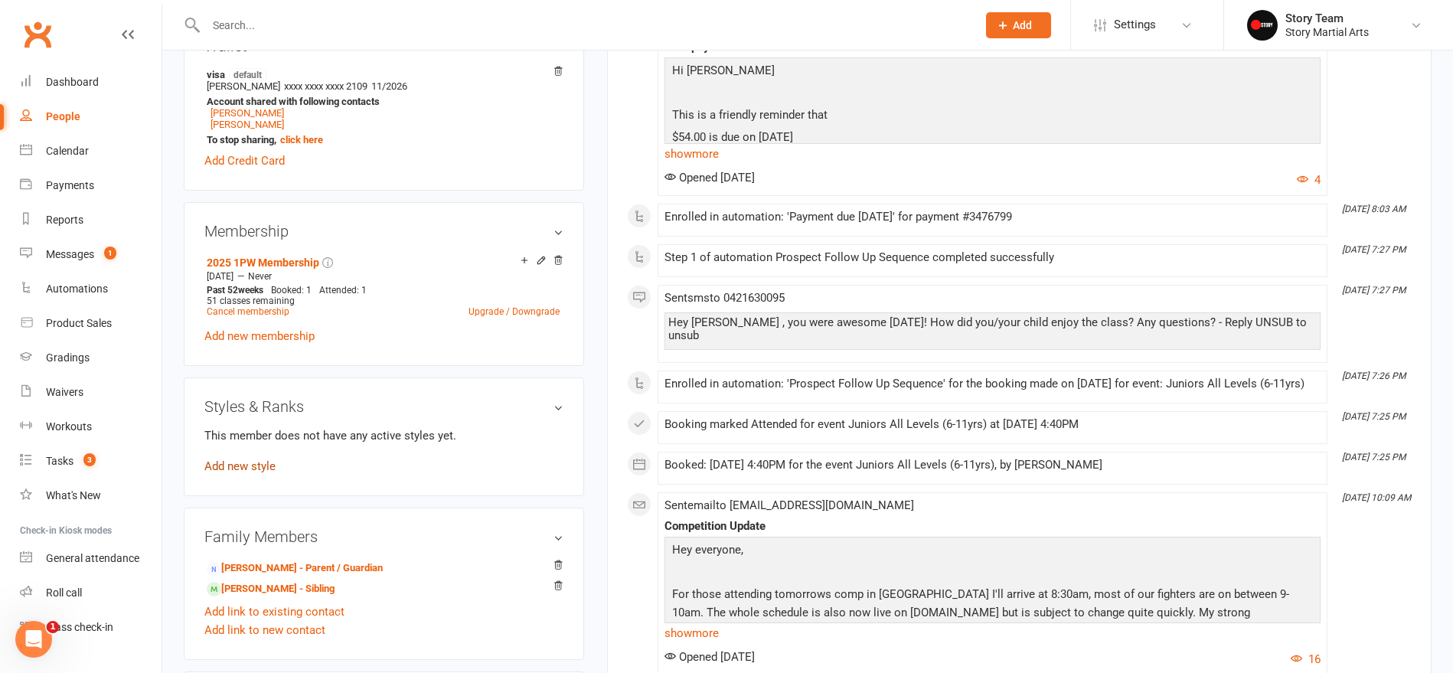
click at [246, 464] on link "Add new style" at bounding box center [239, 466] width 71 height 14
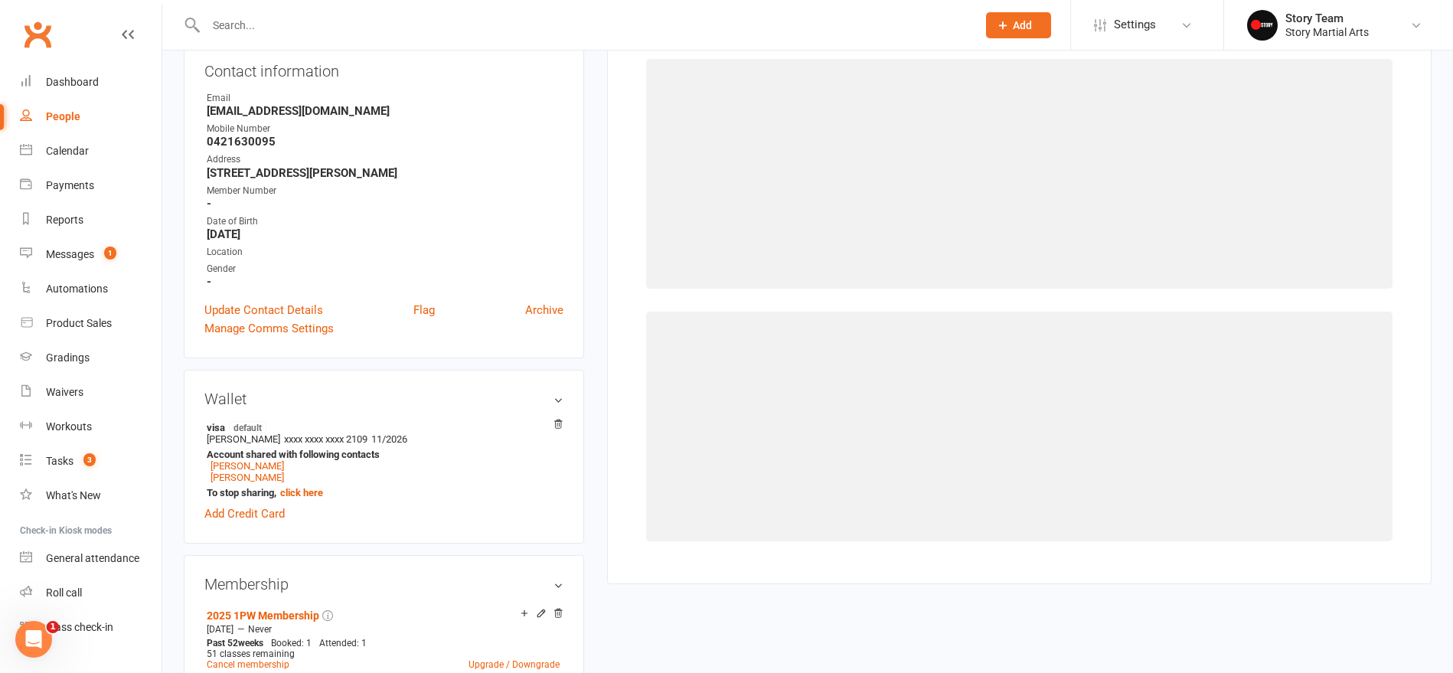
scroll to position [148, 0]
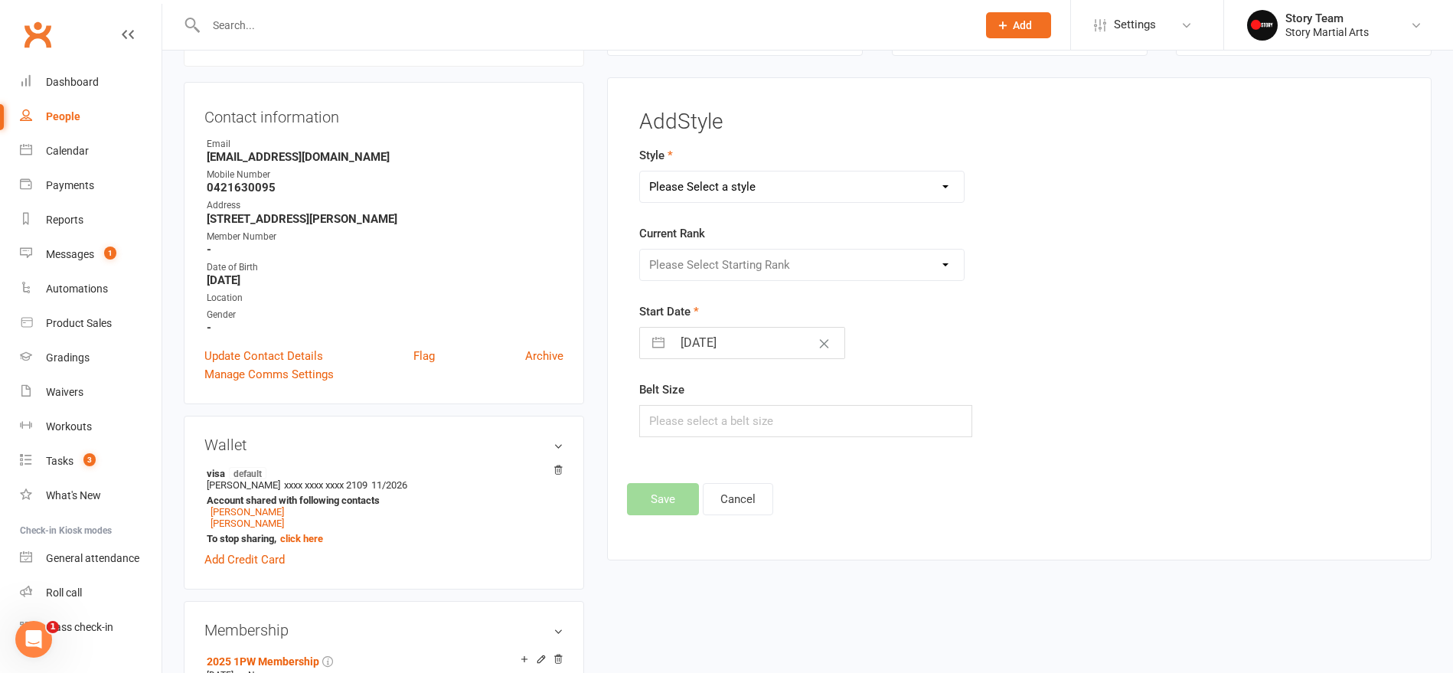
select select "1014"
select select "9376"
click at [660, 498] on button "Save" at bounding box center [663, 499] width 72 height 32
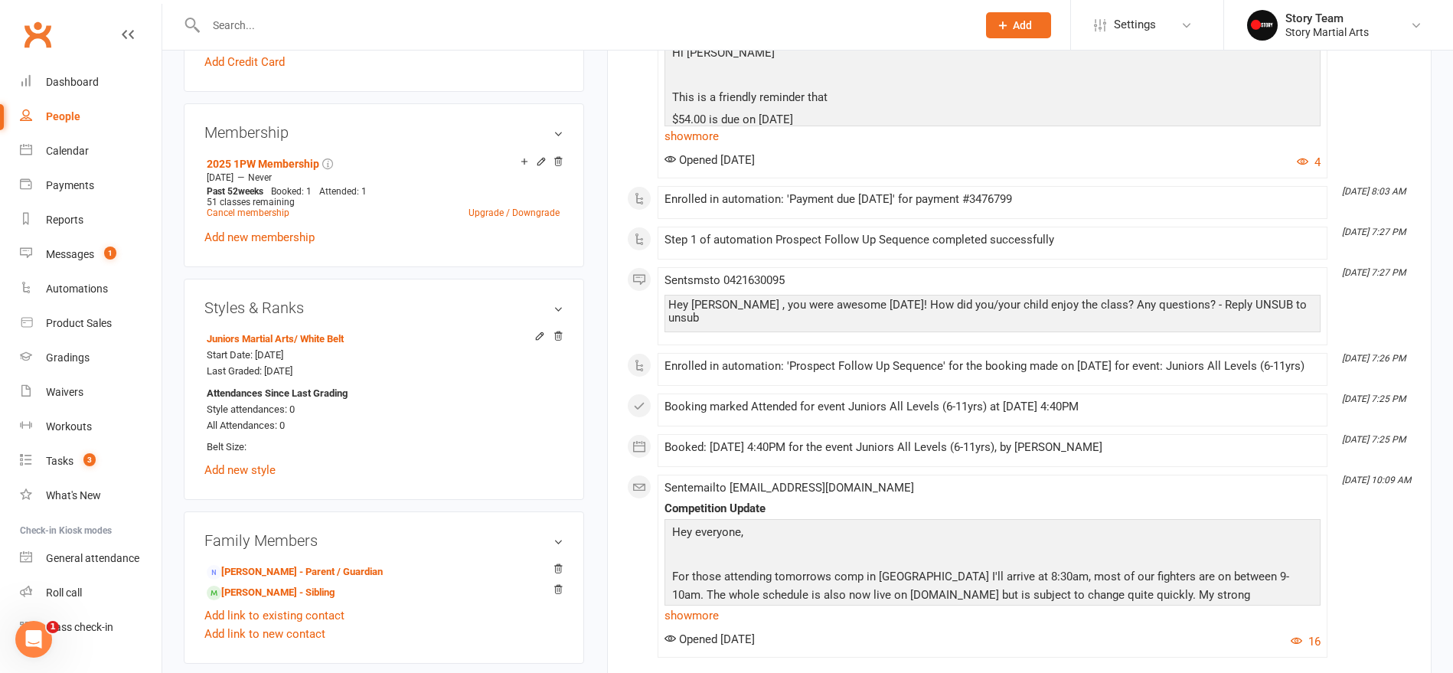
scroll to position [657, 0]
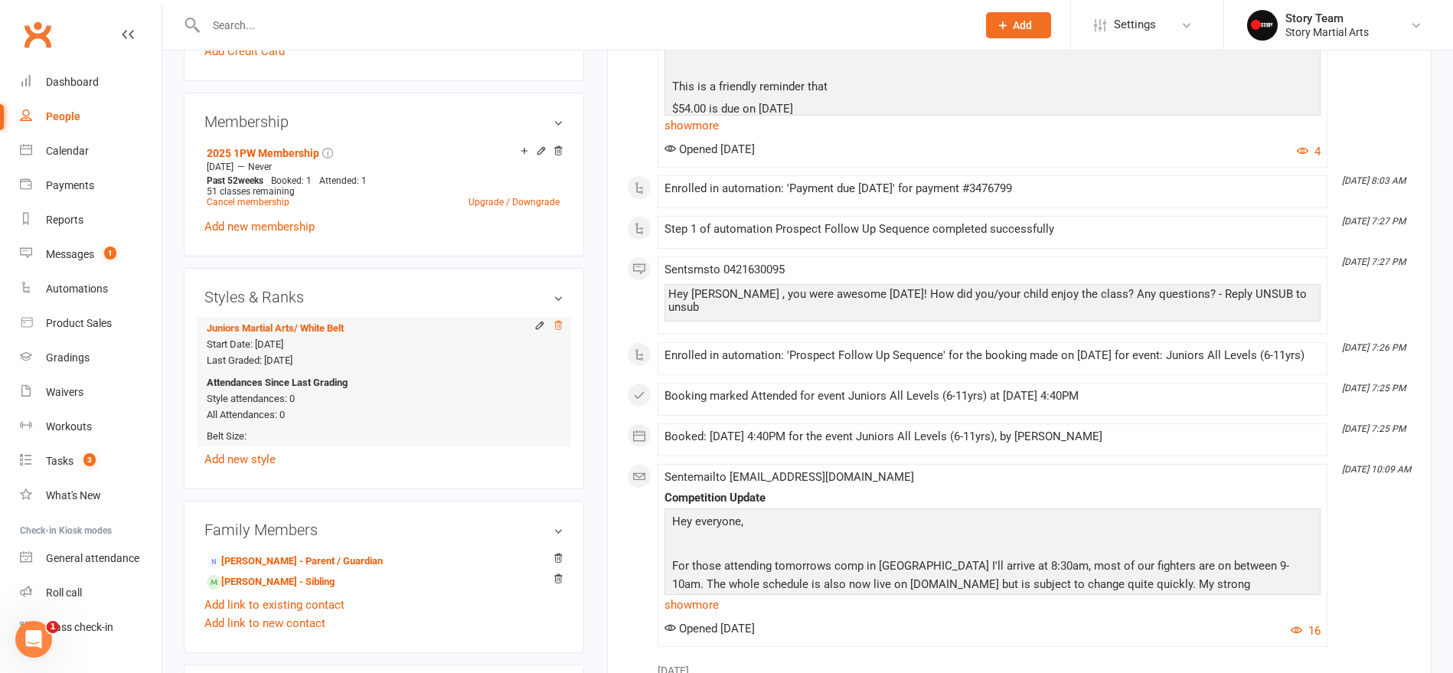
click at [559, 324] on icon at bounding box center [559, 325] width 8 height 8
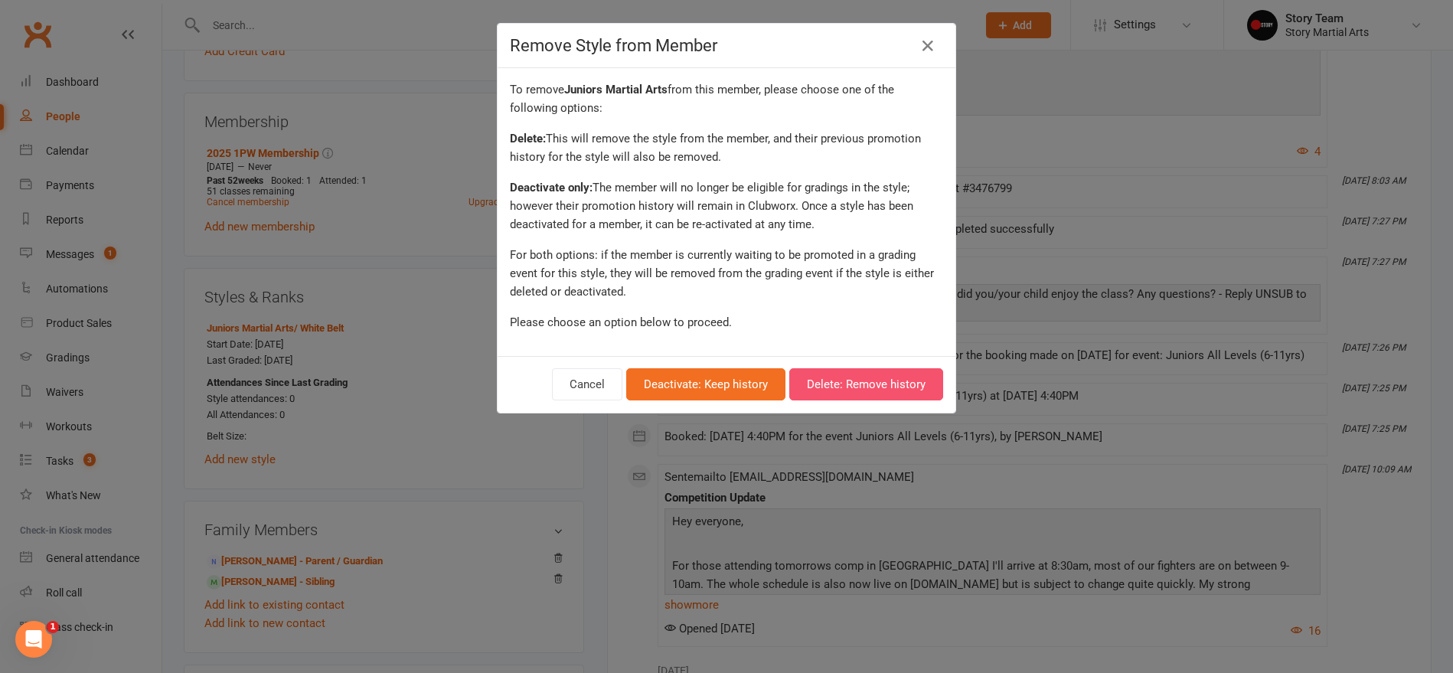
click at [827, 386] on button "Delete: Remove history" at bounding box center [866, 384] width 154 height 32
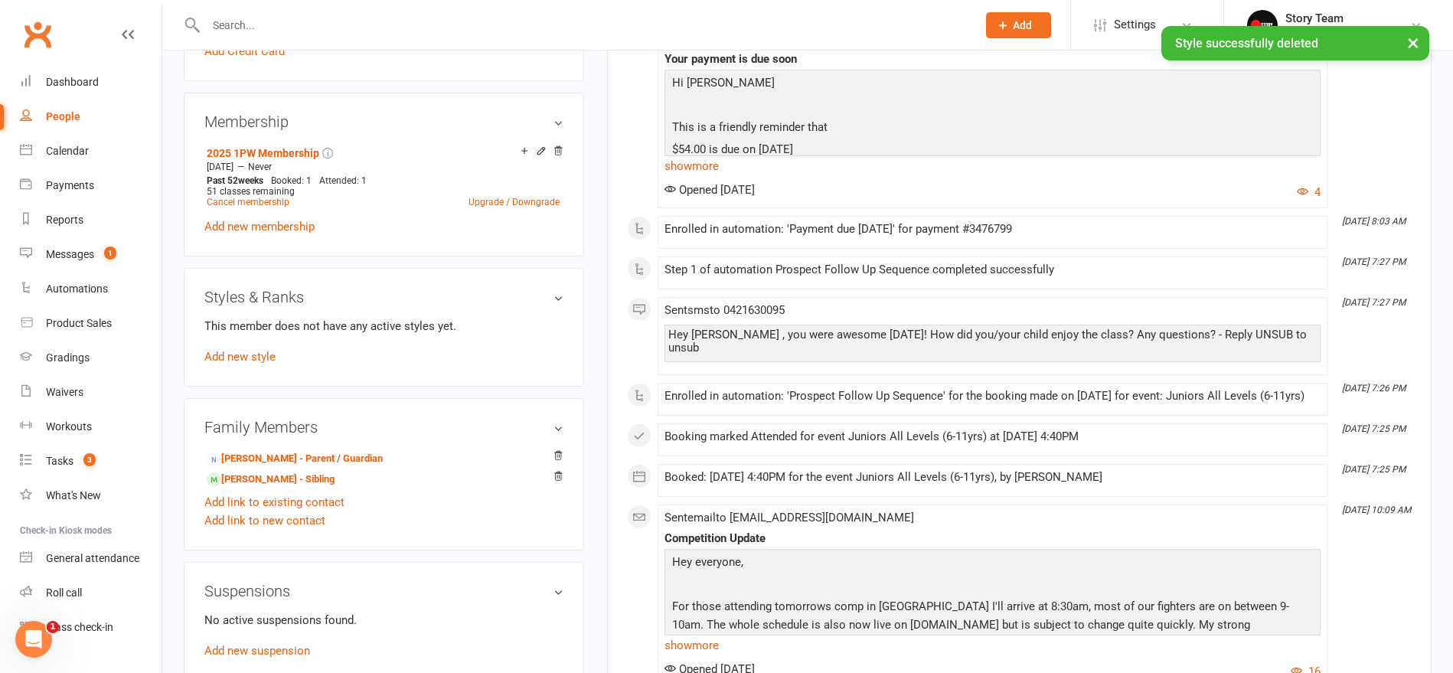
click at [265, 360] on link "Add new style" at bounding box center [239, 357] width 71 height 14
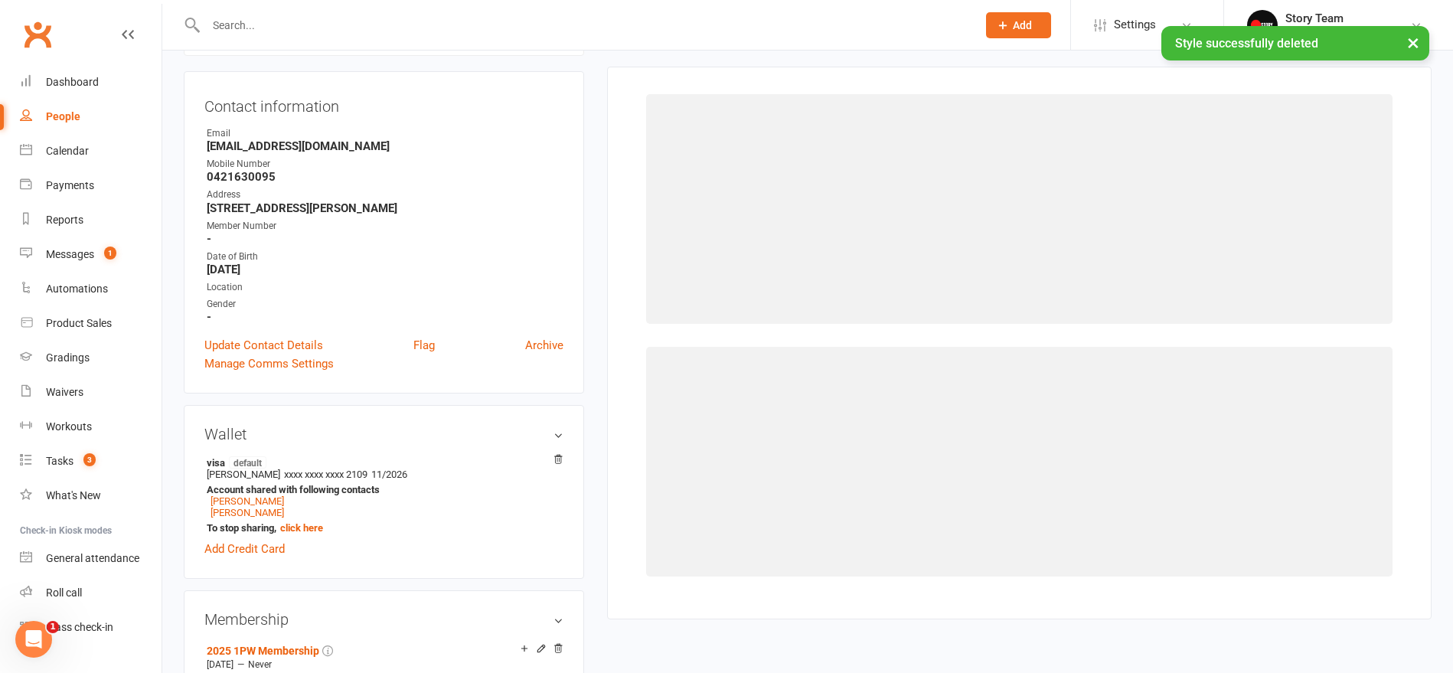
scroll to position [148, 0]
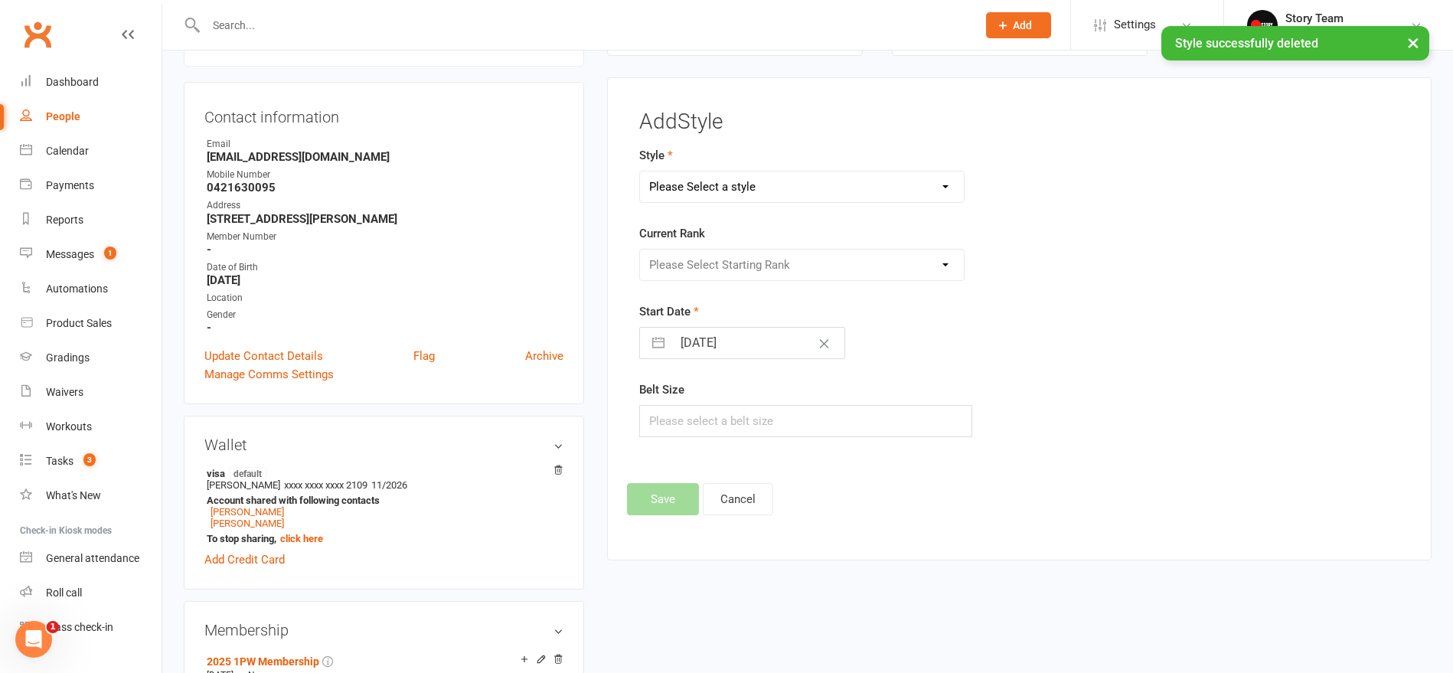
select select "1014"
select select "9376"
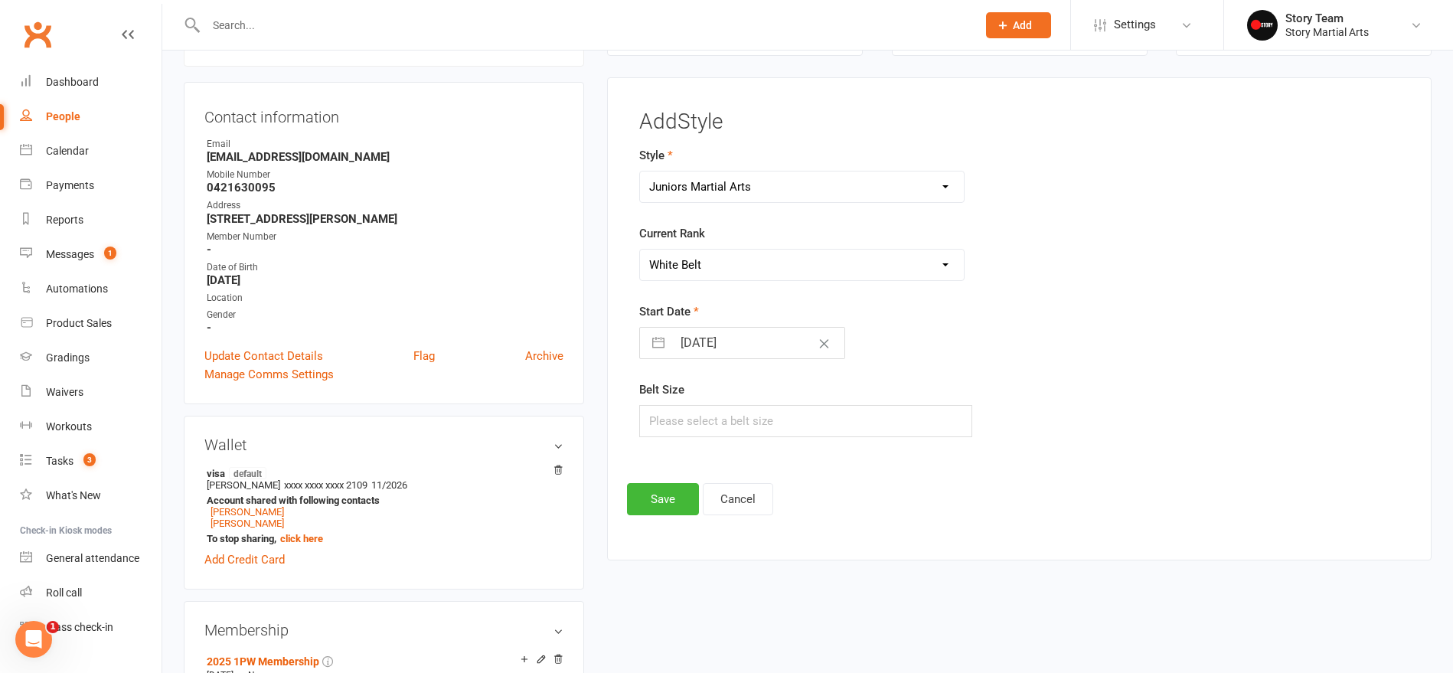
click at [652, 344] on button "button" at bounding box center [658, 343] width 28 height 31
select select "6"
select select "2025"
select select "7"
select select "2025"
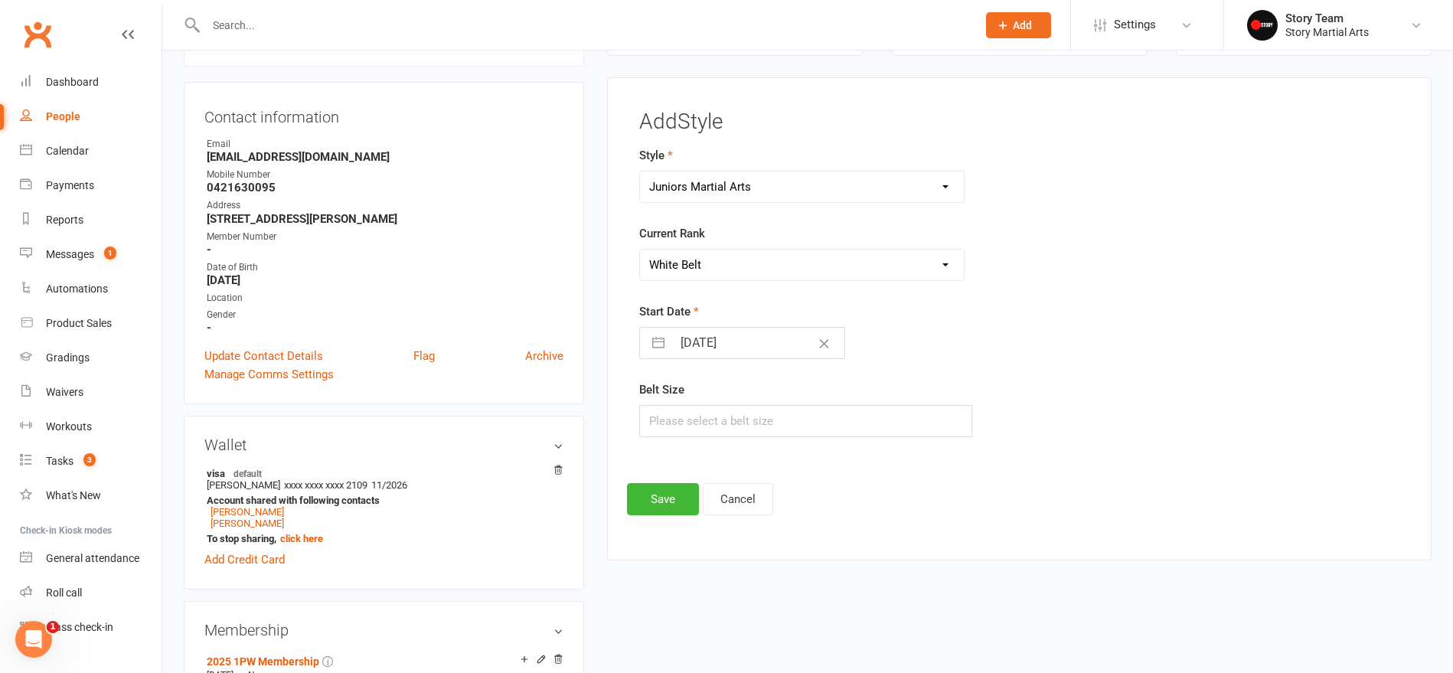
select select "8"
select select "2025"
click at [673, 404] on icon "Move backward to switch to the previous month." at bounding box center [671, 403] width 15 height 15
select select "5"
select select "2025"
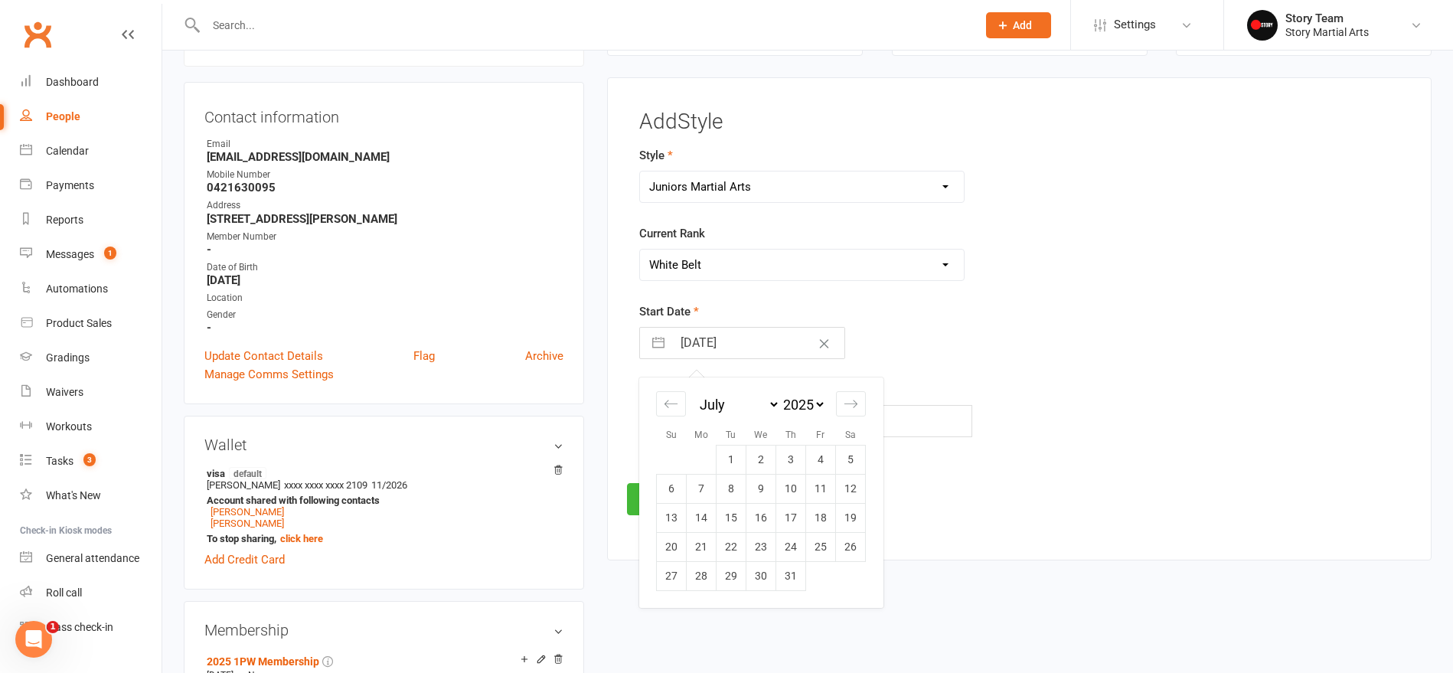
click at [729, 452] on td "1" at bounding box center [731, 459] width 30 height 29
type input "01 Jul 2025"
click at [670, 497] on button "Save" at bounding box center [663, 499] width 72 height 32
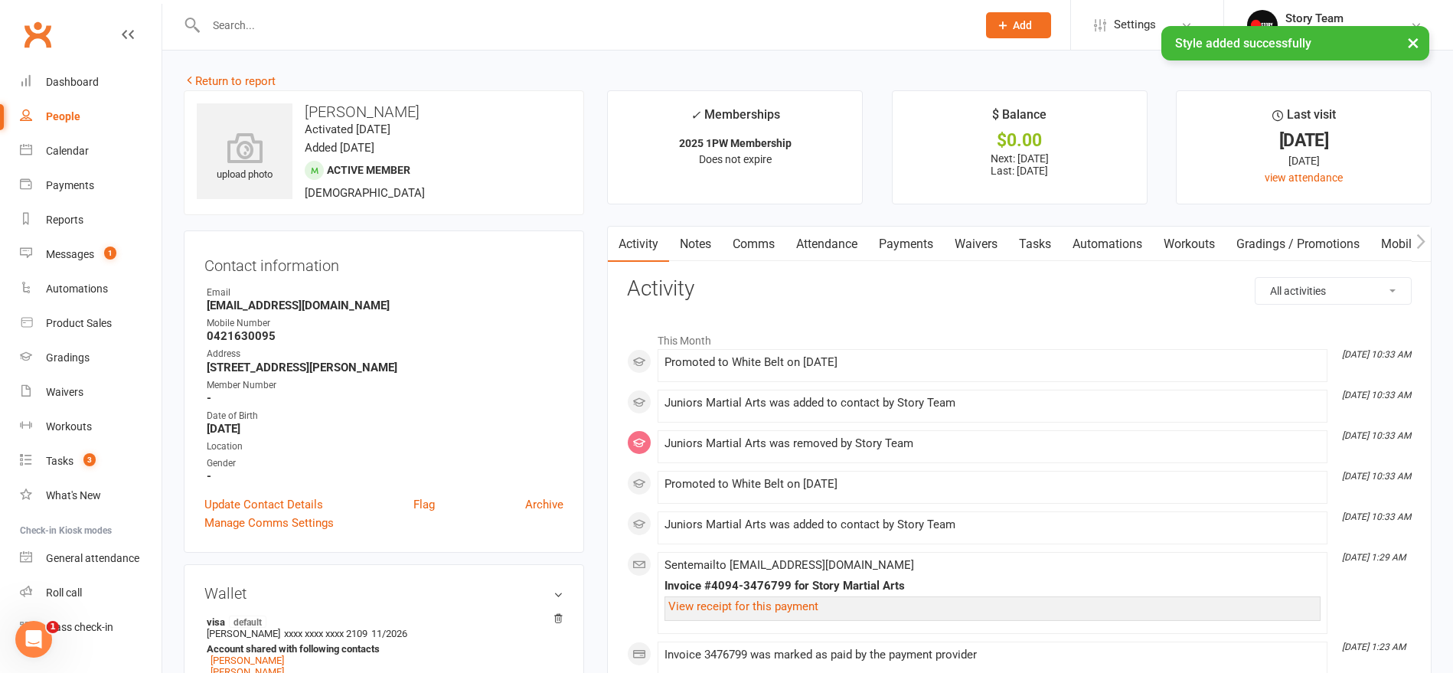
scroll to position [0, 0]
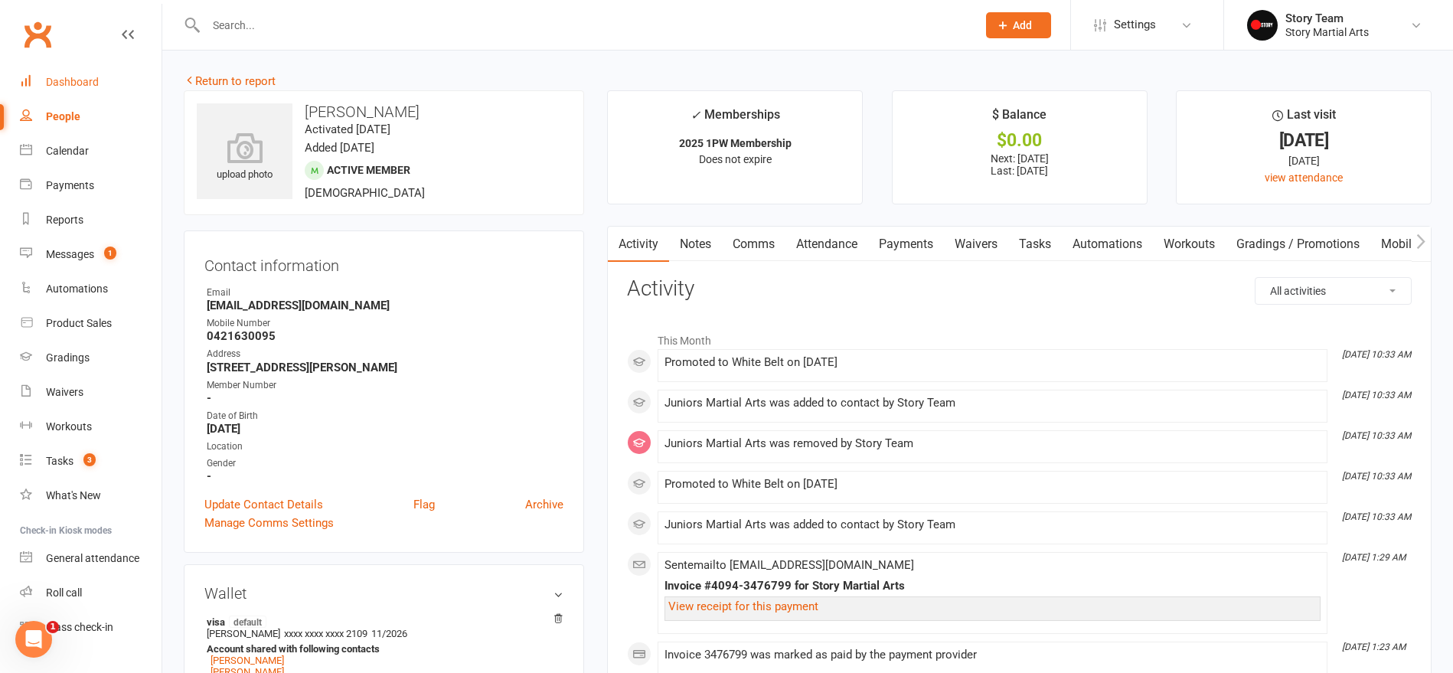
click at [83, 85] on div "Dashboard" at bounding box center [72, 82] width 53 height 12
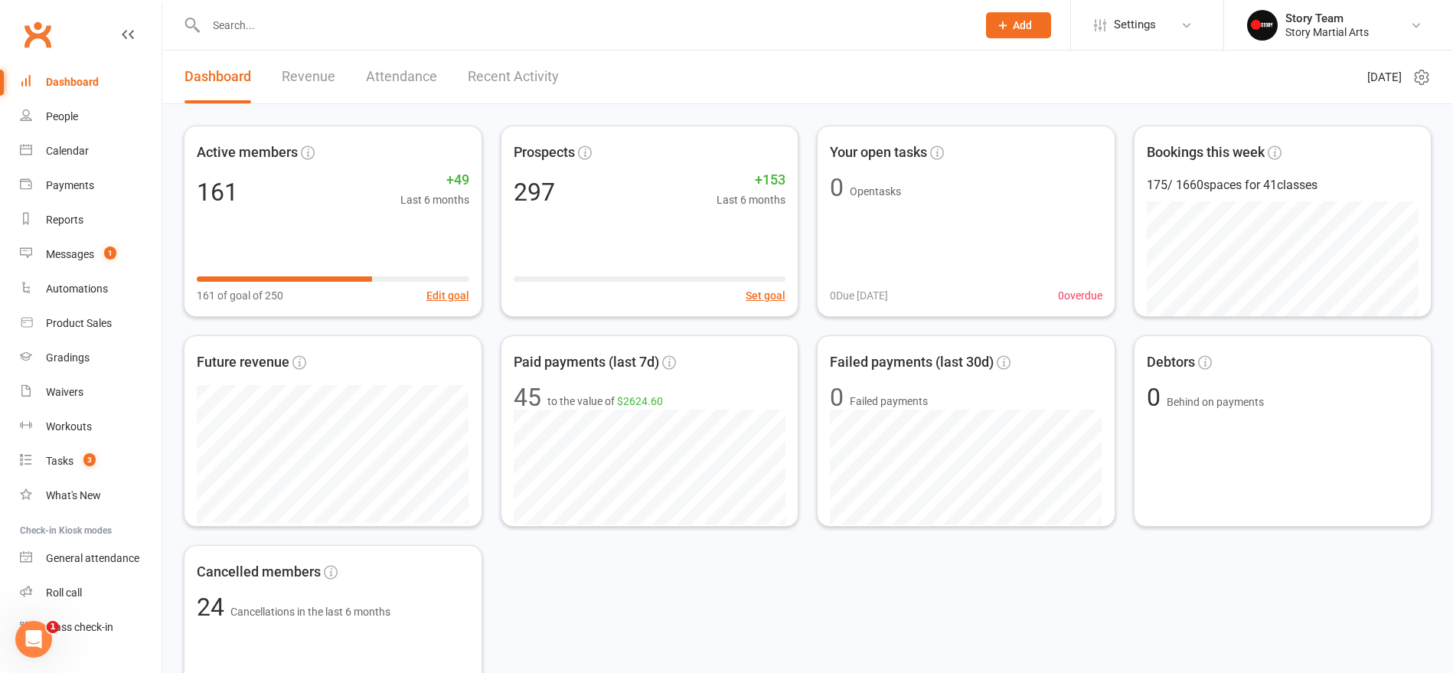
click at [503, 80] on link "Recent Activity" at bounding box center [513, 77] width 91 height 53
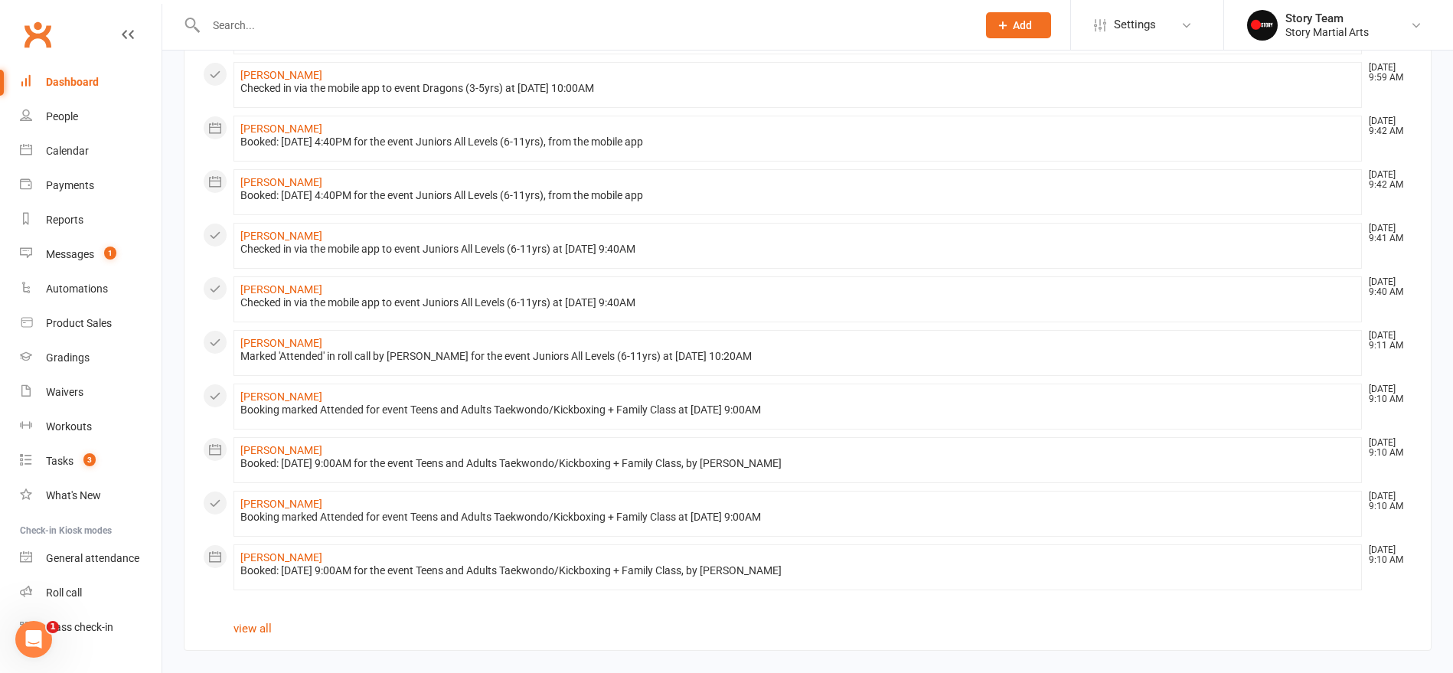
scroll to position [721, 0]
click at [257, 559] on link "Aaima Taimur" at bounding box center [281, 558] width 82 height 12
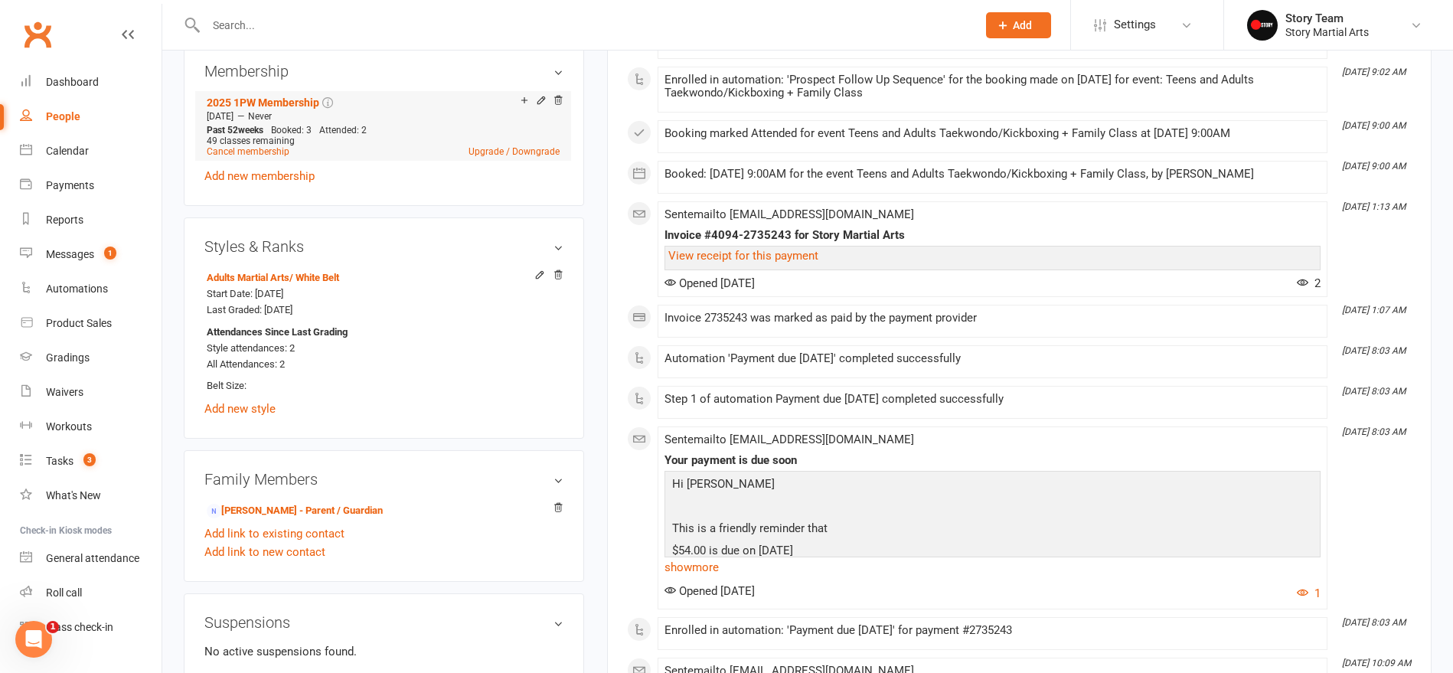
scroll to position [698, 0]
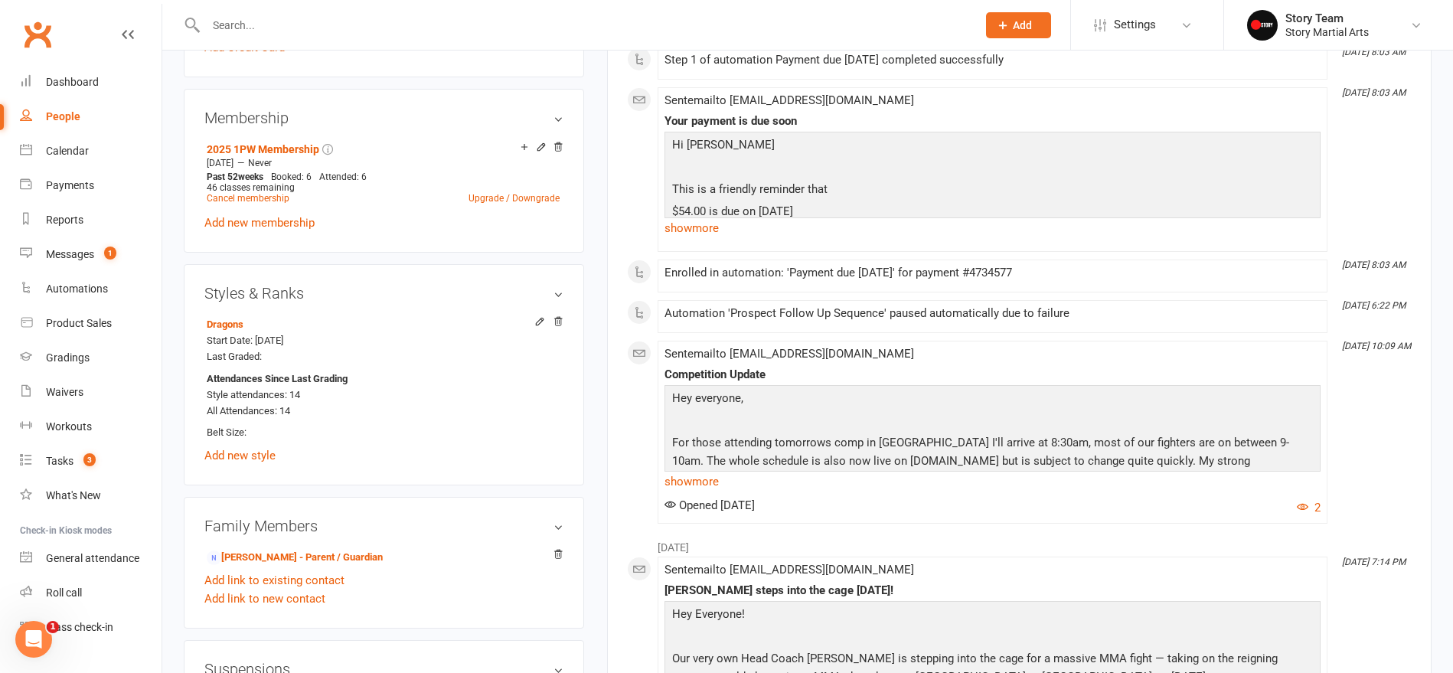
scroll to position [650, 0]
click at [538, 320] on icon at bounding box center [539, 320] width 11 height 11
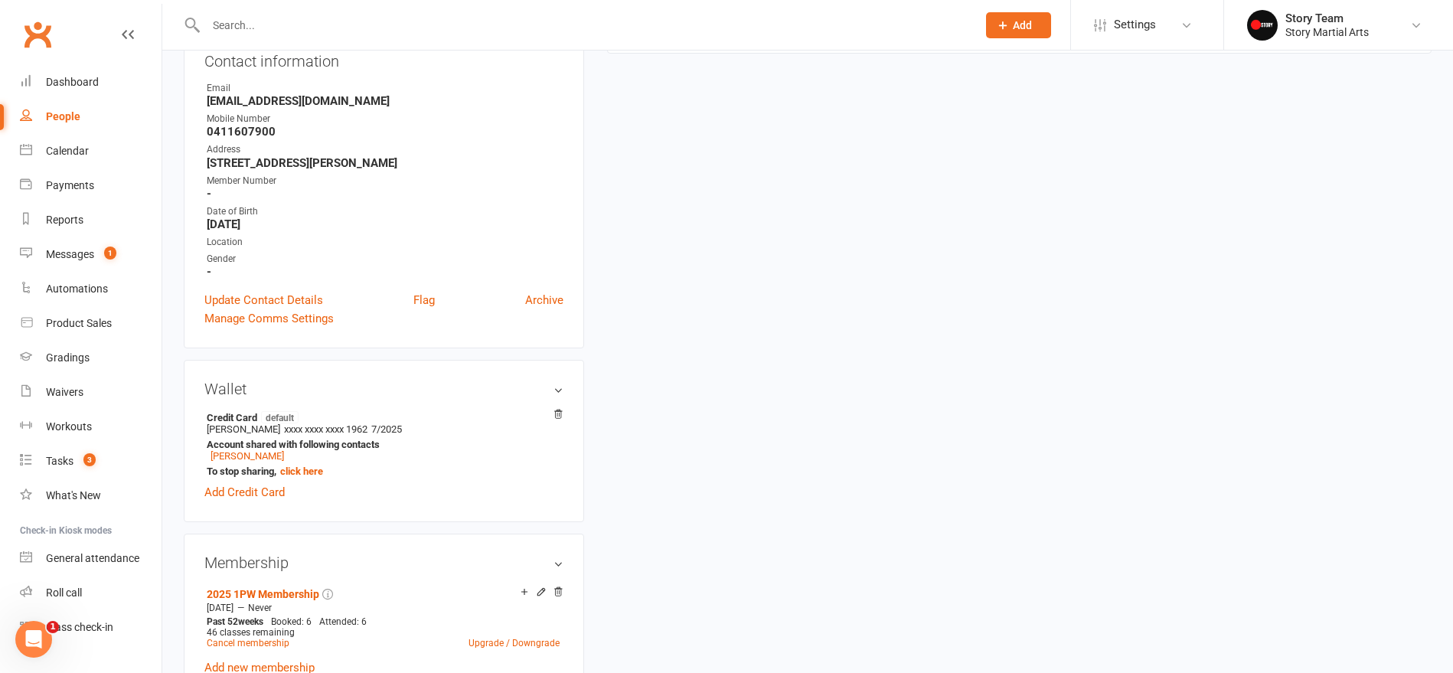
scroll to position [148, 0]
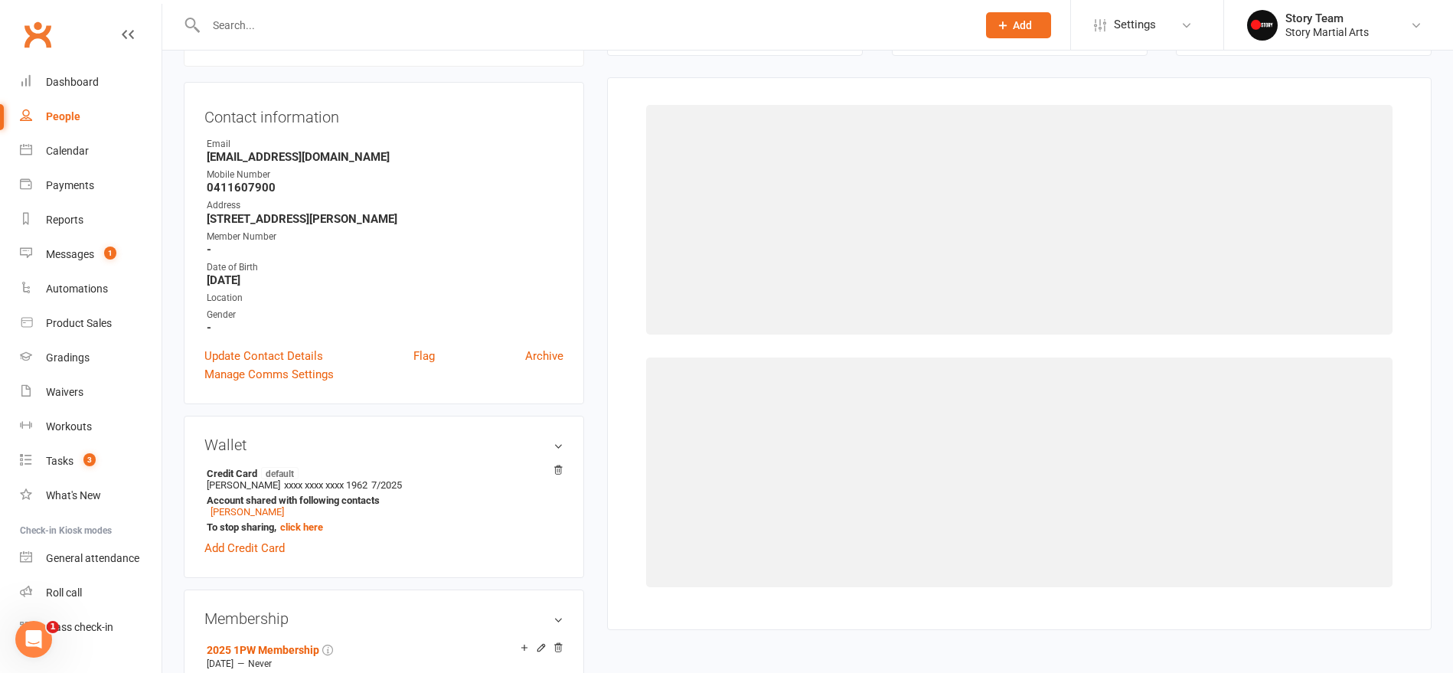
select select "1364"
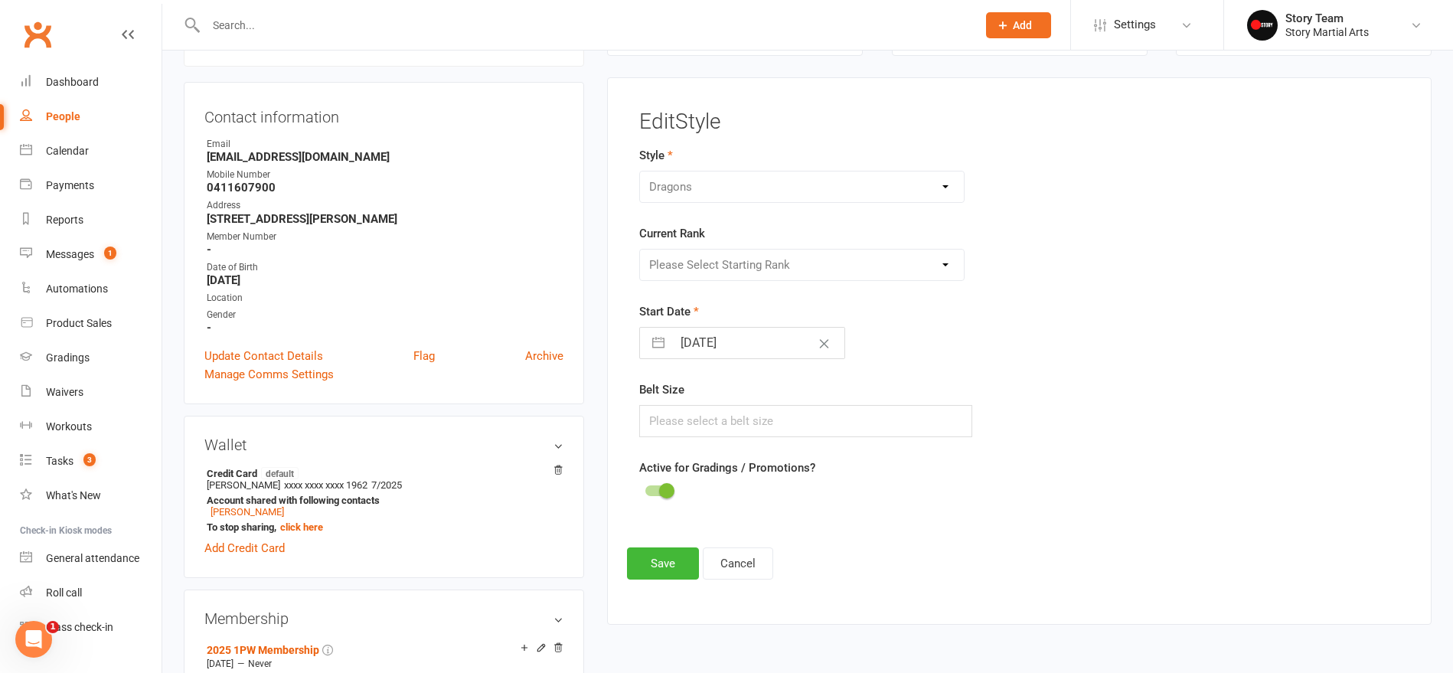
click at [781, 184] on div "Adults Martial Arts Dragons Juniors Martial Arts Olympic Taekwondo" at bounding box center [801, 187] width 325 height 32
click at [757, 259] on div "Please Select Starting Rank White Belt Yellow & Black Belt Orange & Black Belt …" at bounding box center [801, 265] width 325 height 32
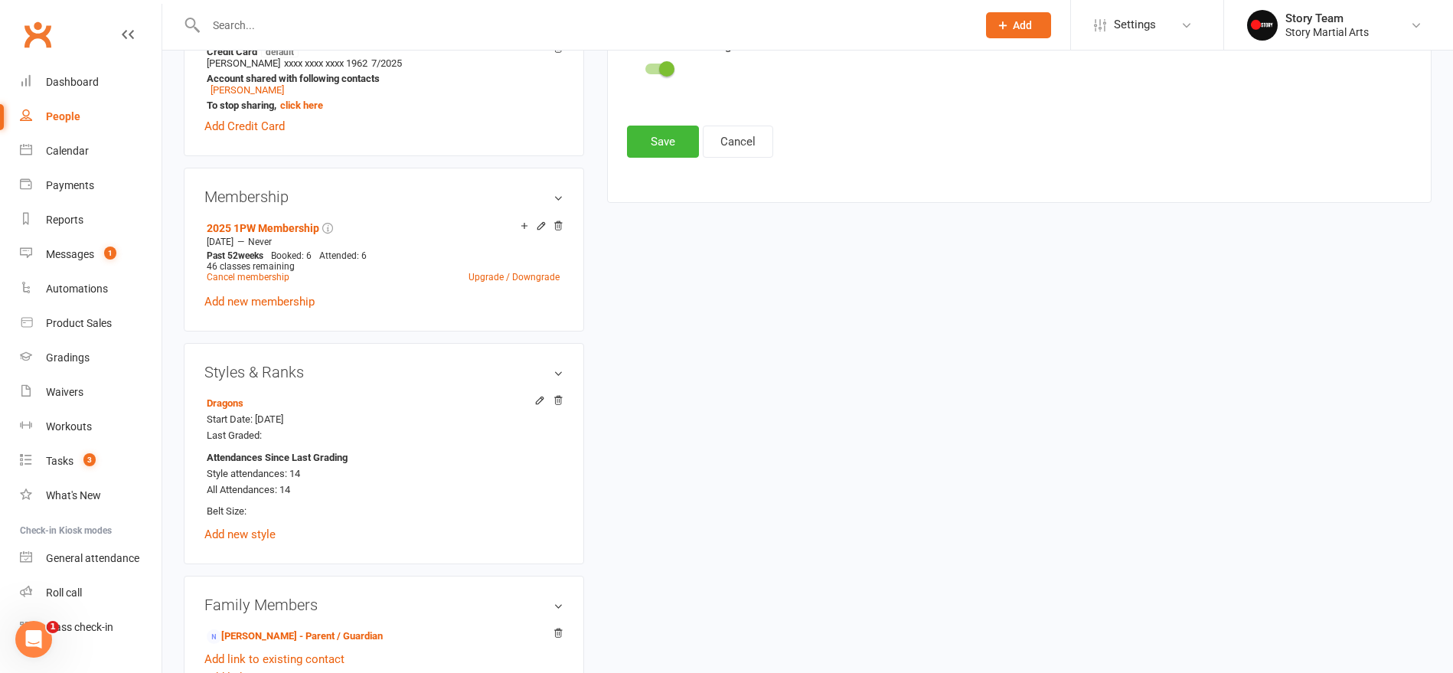
scroll to position [582, 0]
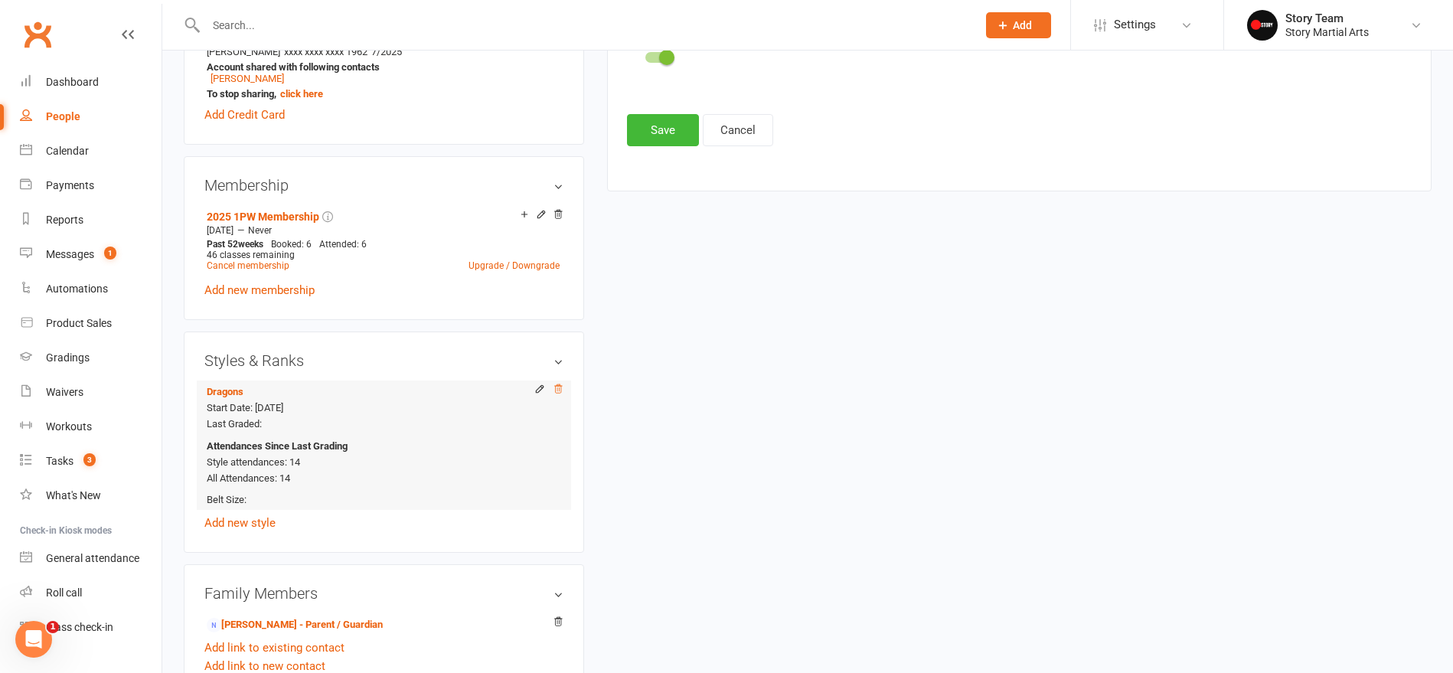
click at [559, 387] on icon at bounding box center [559, 388] width 8 height 8
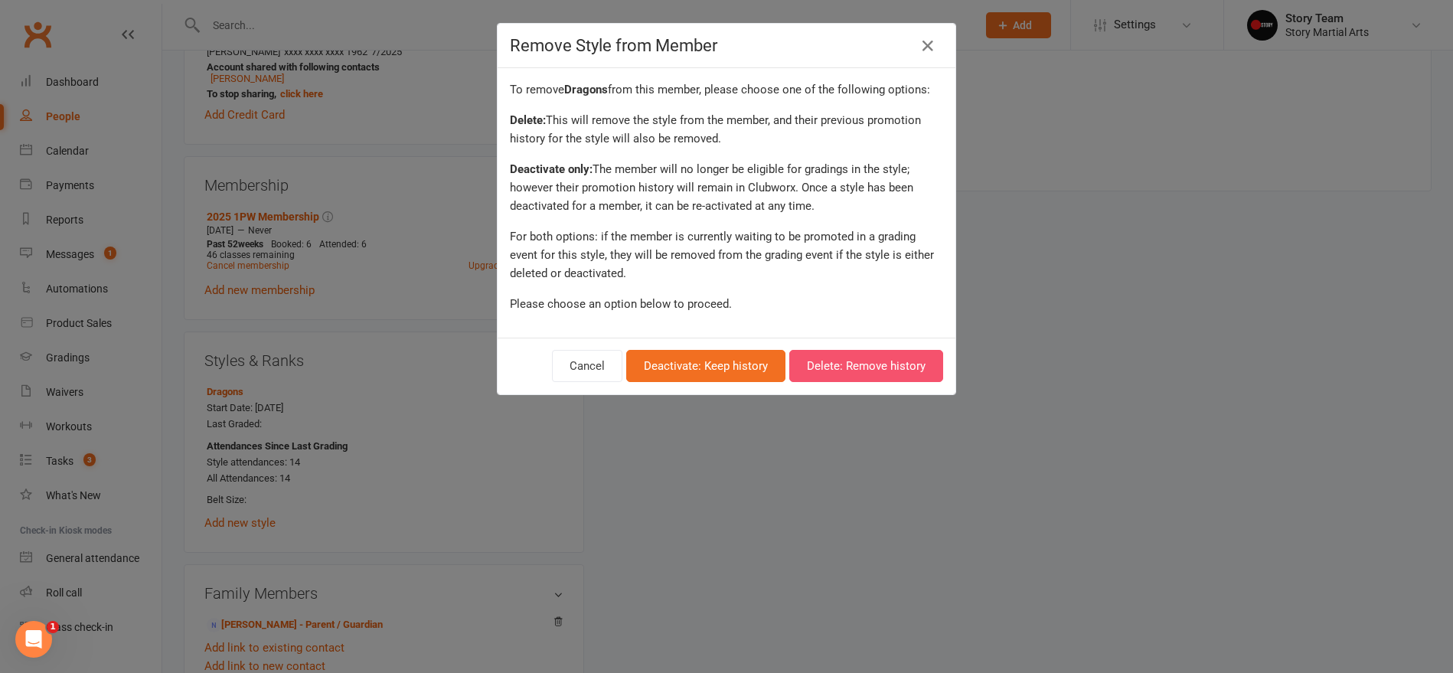
click at [844, 371] on button "Delete: Remove history" at bounding box center [866, 366] width 154 height 32
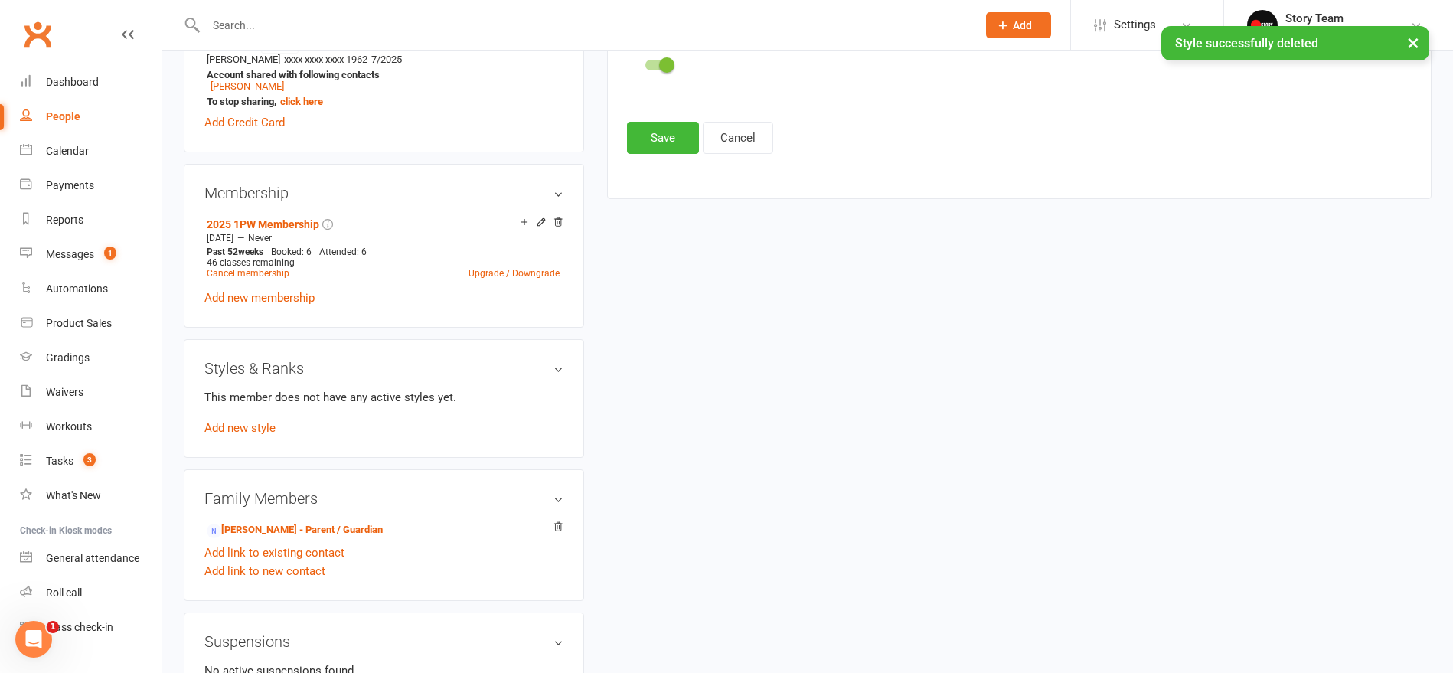
scroll to position [498, 2]
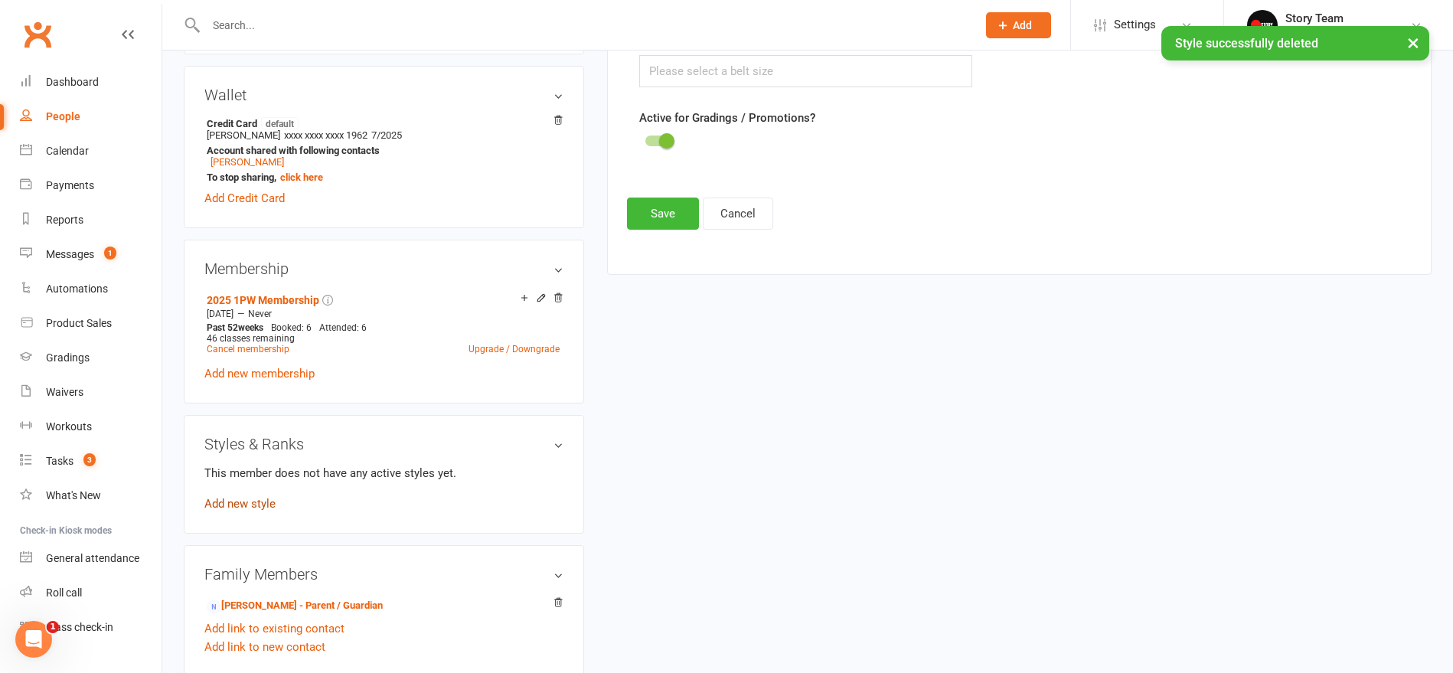
click at [226, 501] on link "Add new style" at bounding box center [239, 504] width 71 height 14
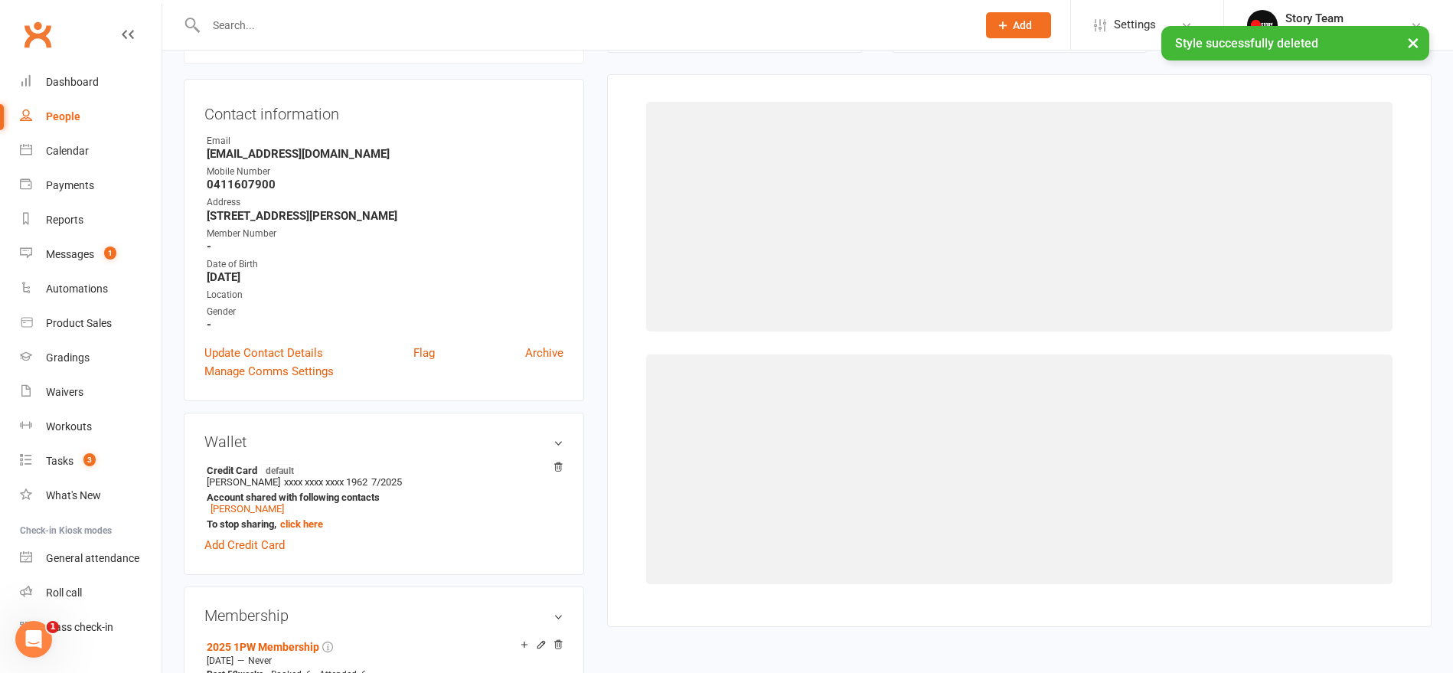
scroll to position [148, 0]
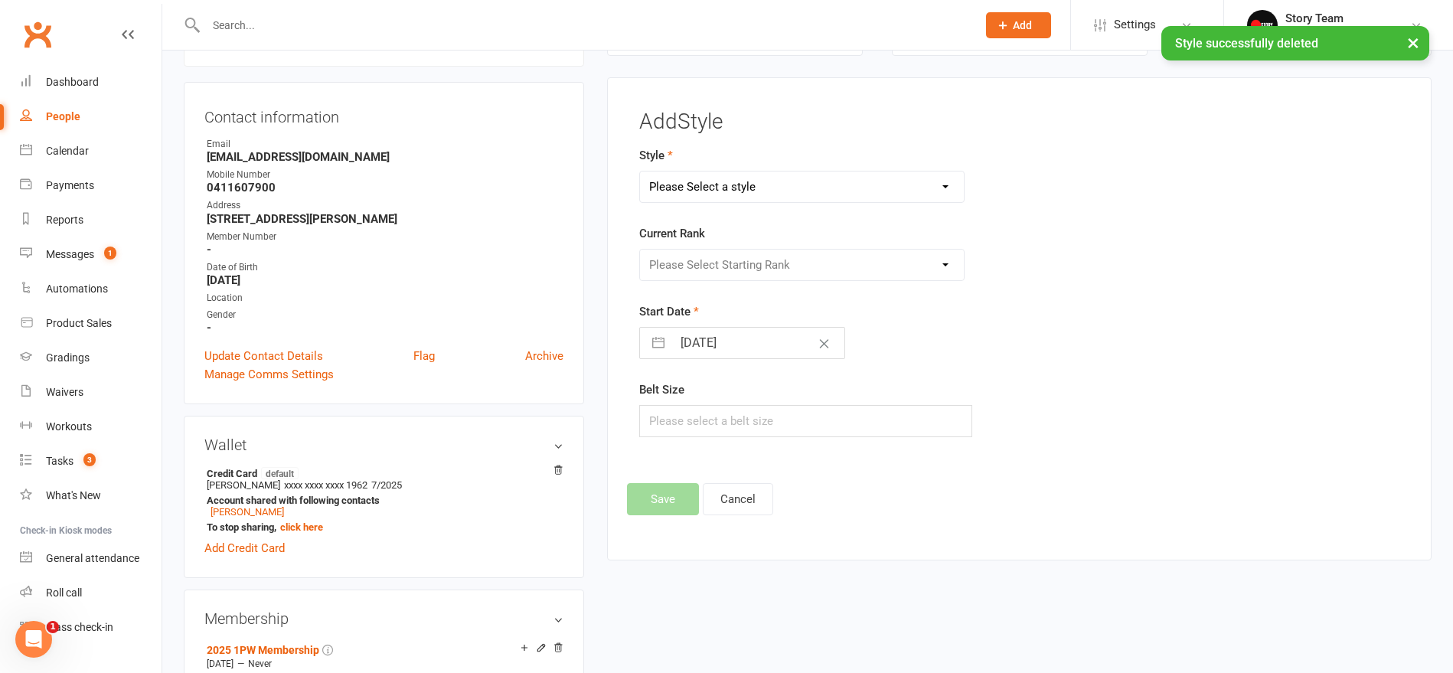
select select "1364"
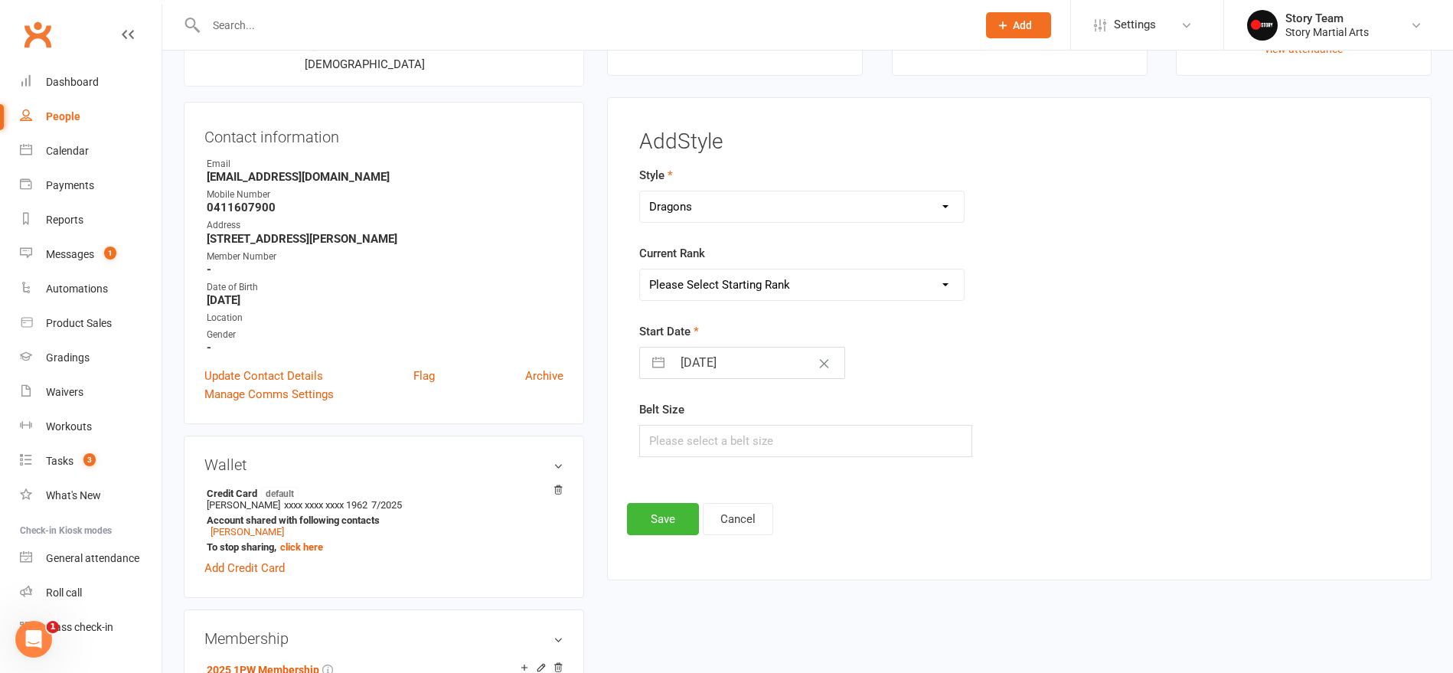
scroll to position [132, 0]
select select "13387"
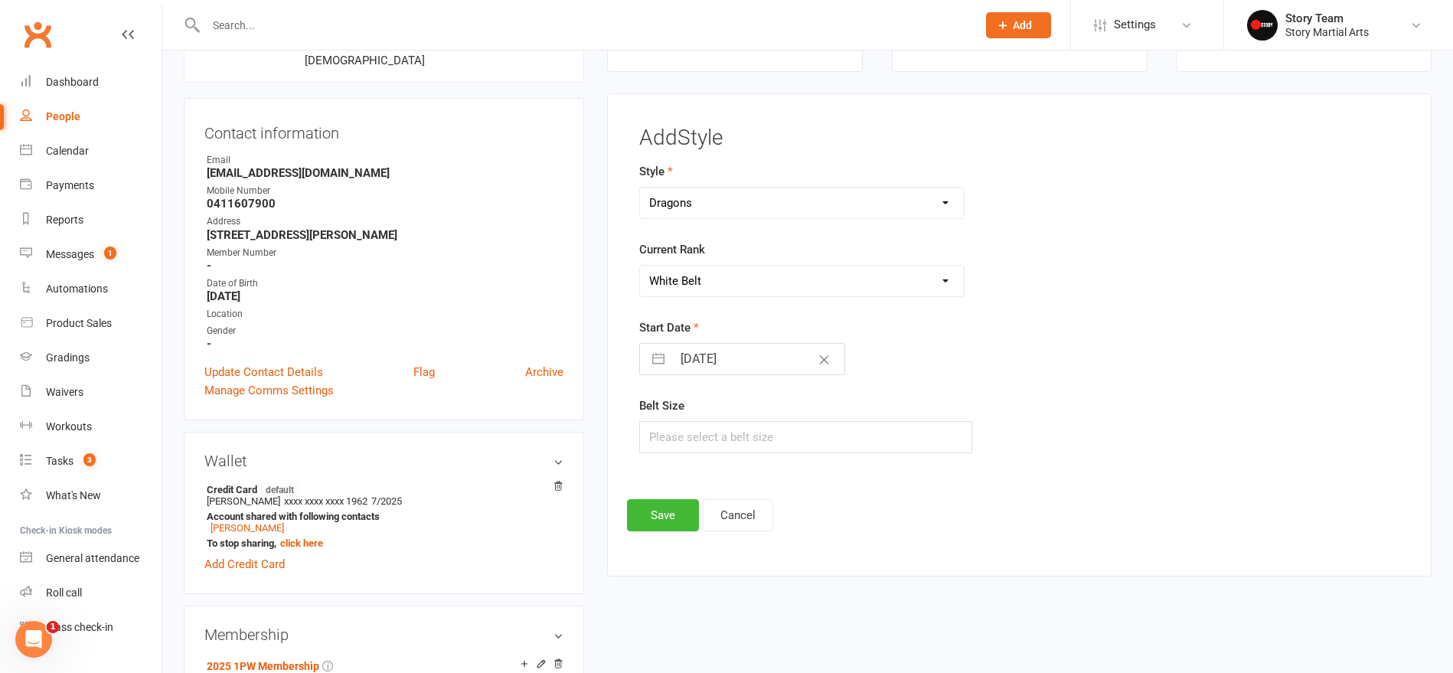
click at [658, 355] on button "button" at bounding box center [658, 359] width 28 height 31
select select "6"
select select "2025"
select select "7"
select select "2025"
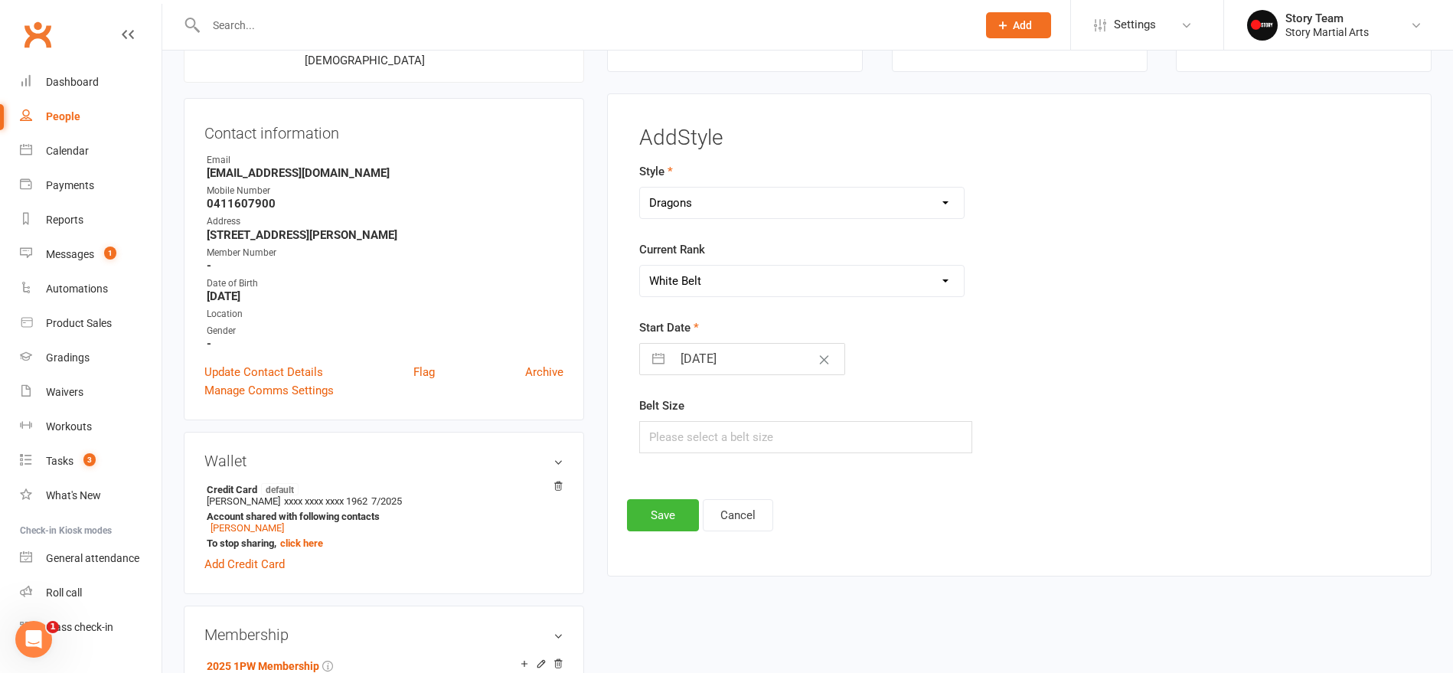
select select "8"
select select "2025"
click at [668, 419] on icon "Move backward to switch to the previous month." at bounding box center [670, 420] width 13 height 8
select select "5"
select select "2025"
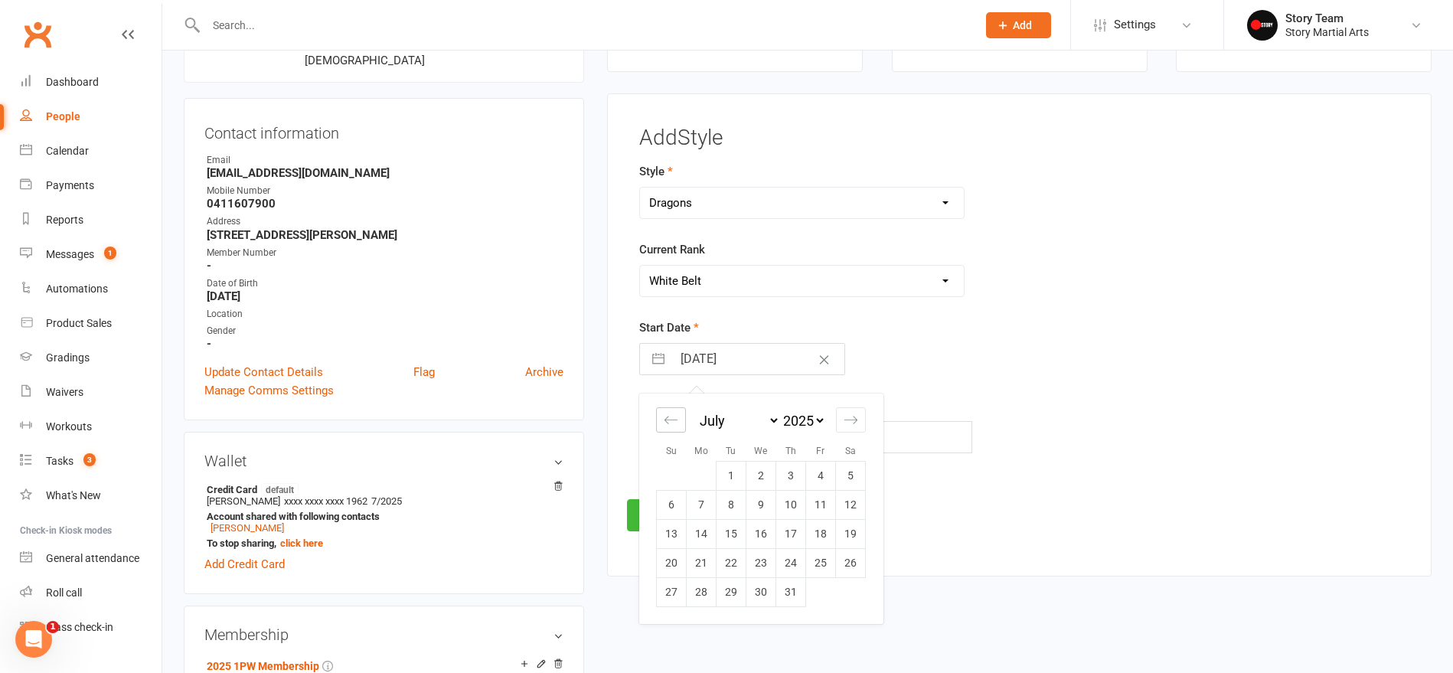
click at [667, 419] on icon "Move backward to switch to the previous month." at bounding box center [670, 420] width 13 height 8
select select "4"
select select "2025"
click at [674, 469] on td "1" at bounding box center [672, 475] width 30 height 29
type input "[DATE]"
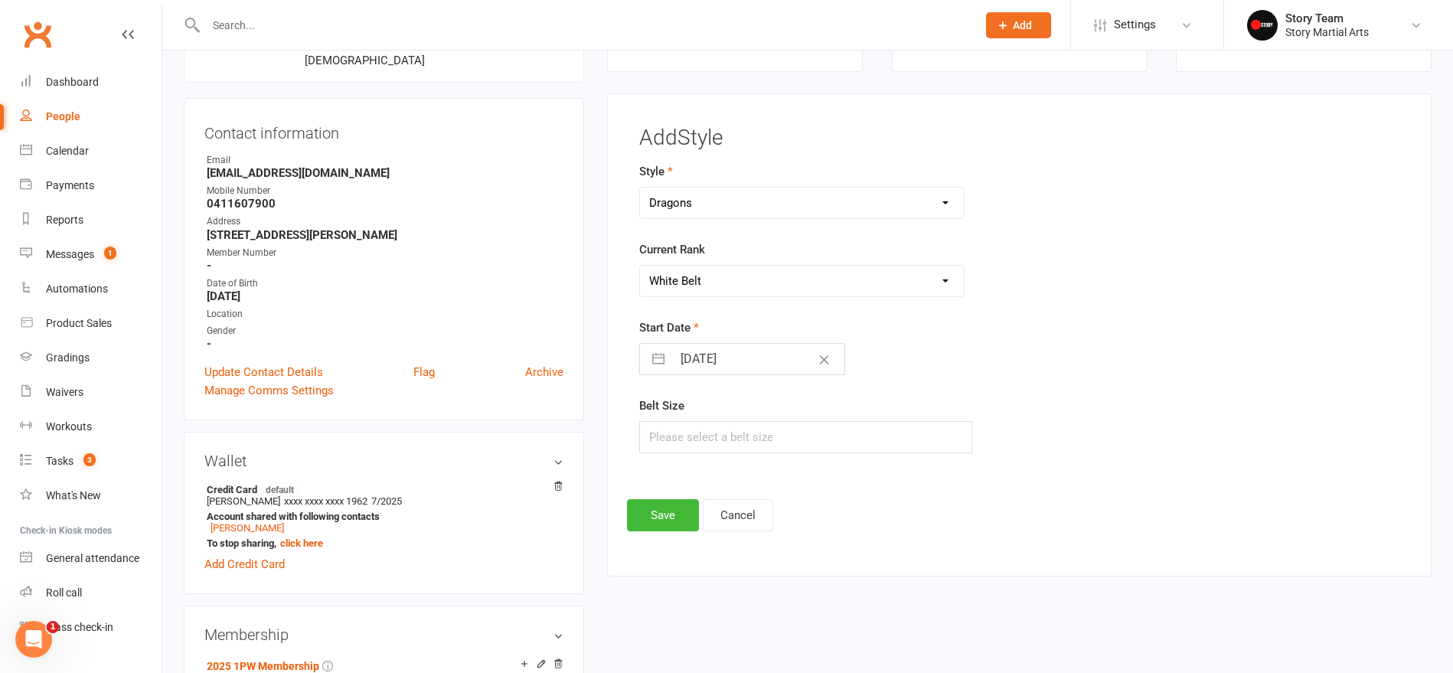
click at [668, 509] on button "Save" at bounding box center [663, 515] width 72 height 32
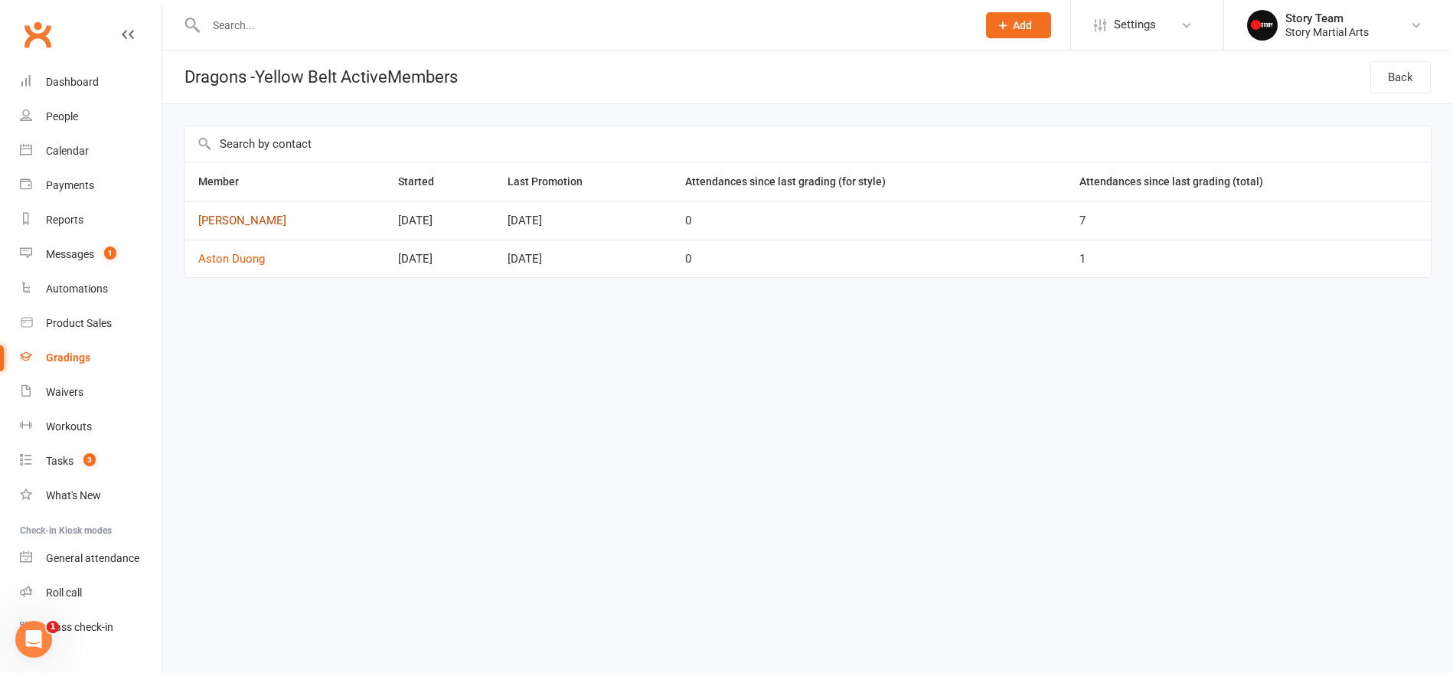
click at [227, 220] on link "[PERSON_NAME]" at bounding box center [284, 220] width 172 height 13
click at [235, 255] on link "Aston Duong" at bounding box center [284, 259] width 172 height 13
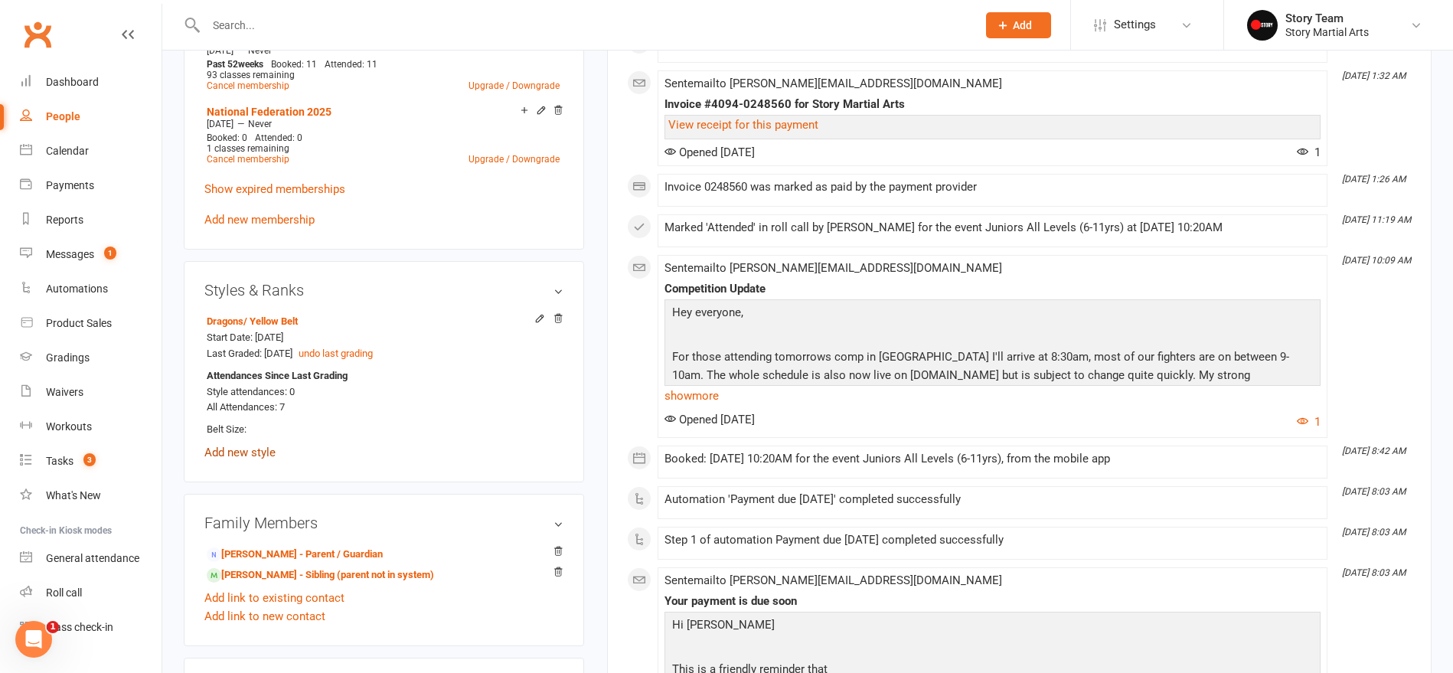
click at [240, 449] on link "Add new style" at bounding box center [239, 452] width 71 height 14
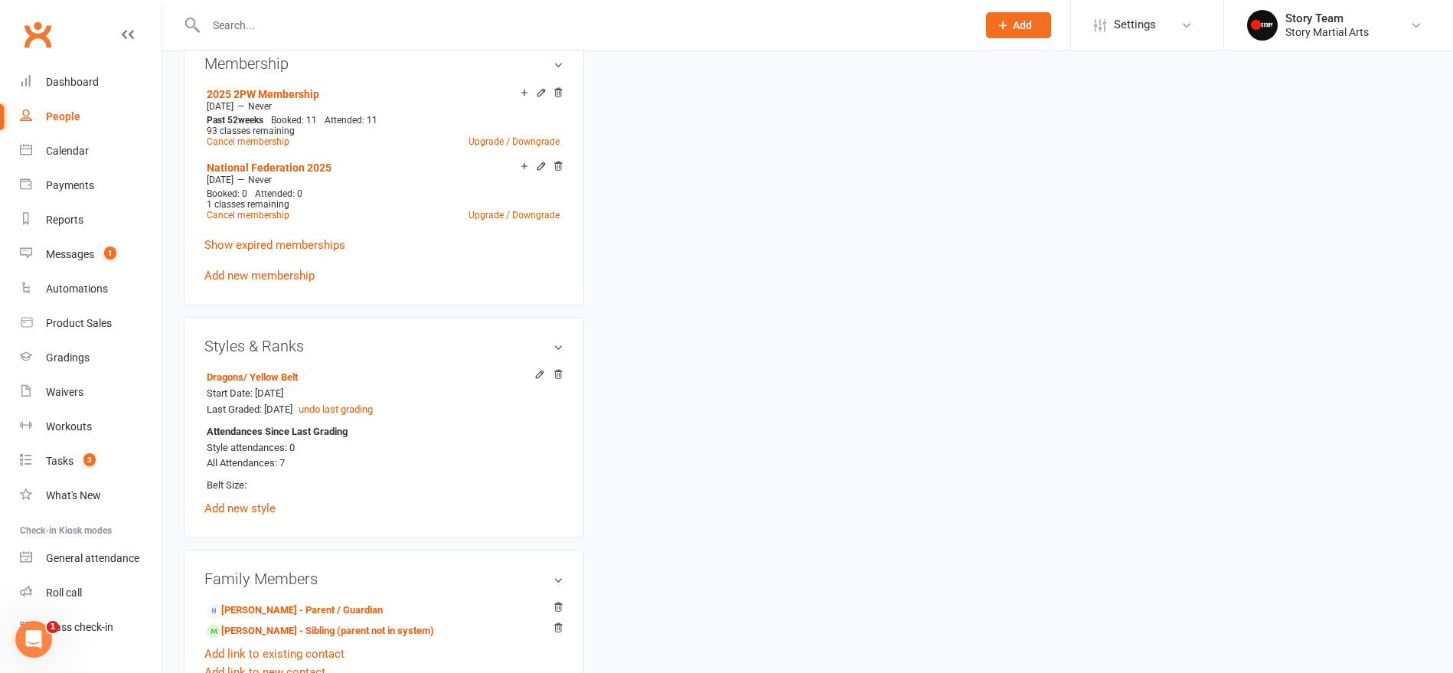
scroll to position [130, 0]
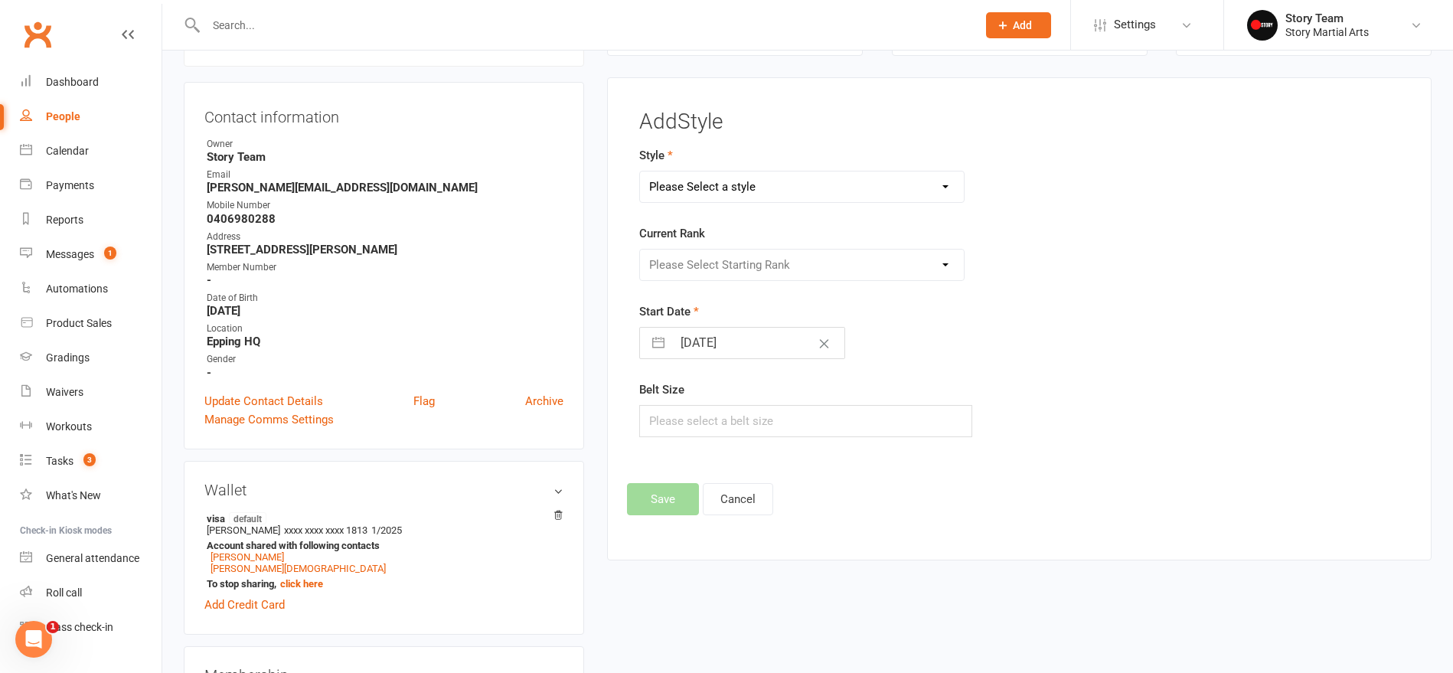
select select "1014"
select select "13369"
click at [665, 342] on button "button" at bounding box center [658, 343] width 28 height 31
select select "6"
select select "2025"
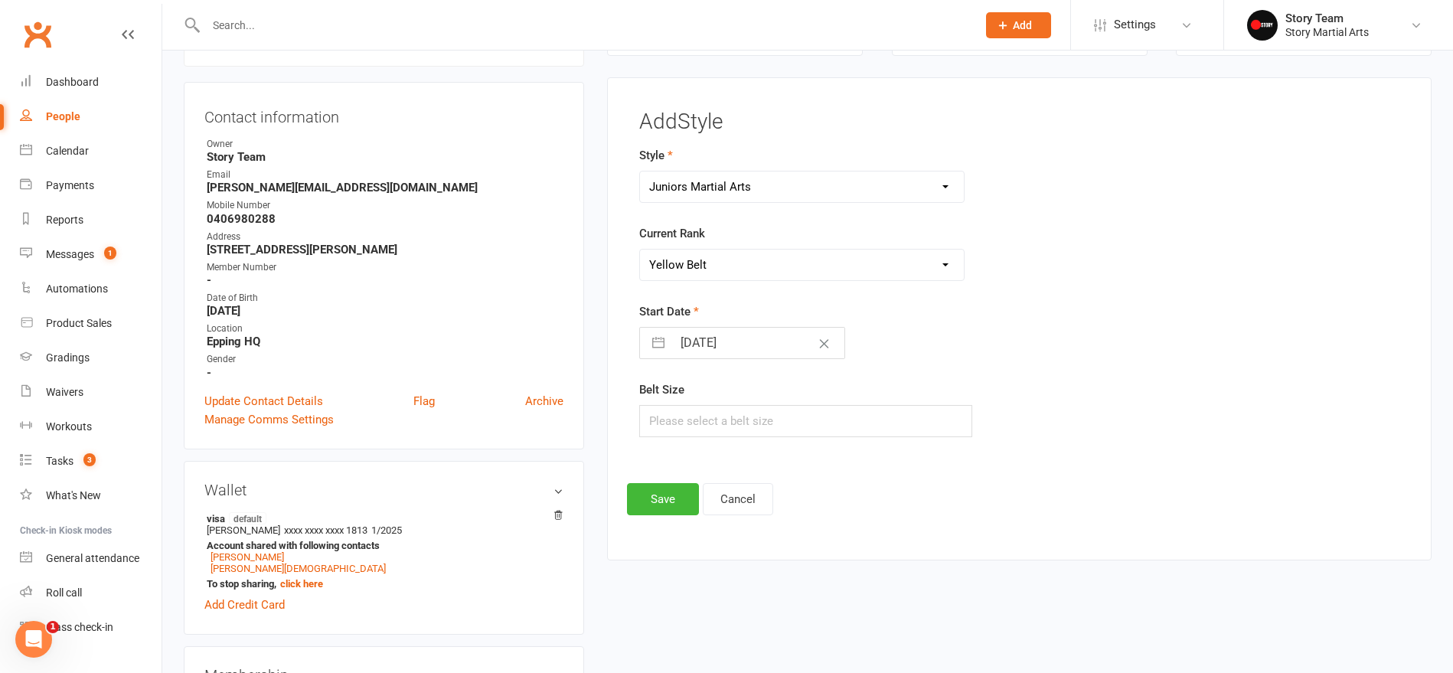
select select "7"
select select "2025"
select select "8"
select select "2025"
click at [668, 404] on icon "Move backward to switch to the previous month." at bounding box center [671, 403] width 15 height 15
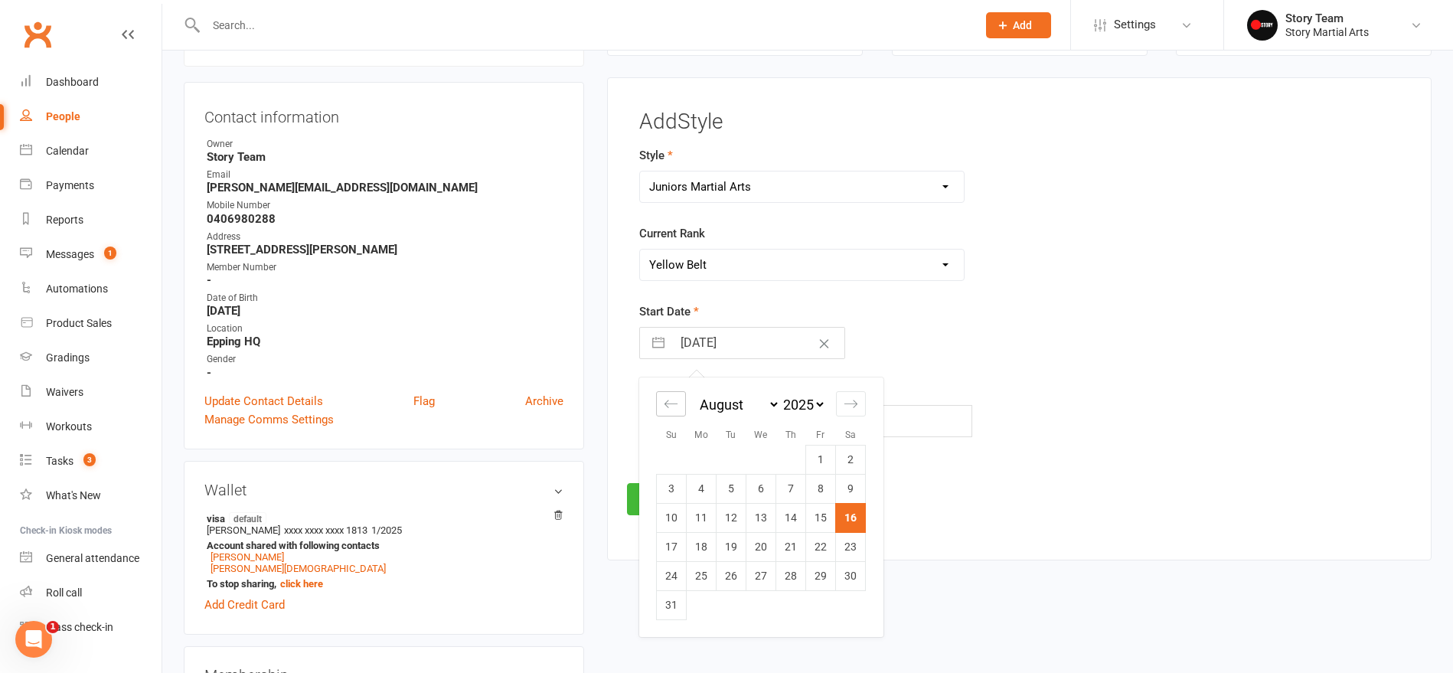
select select "5"
select select "2025"
click at [667, 404] on icon "Move backward to switch to the previous month." at bounding box center [671, 403] width 15 height 15
select select "4"
select select "2025"
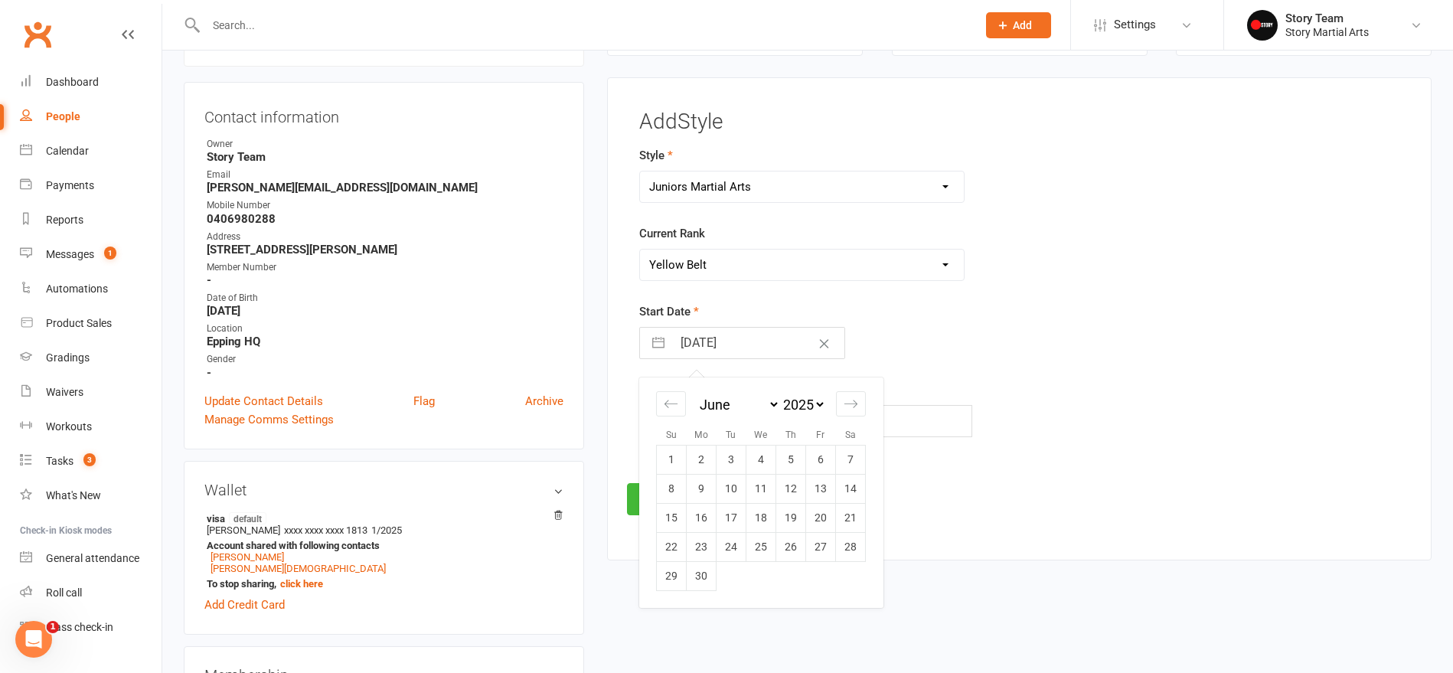
click at [681, 453] on td "1" at bounding box center [672, 459] width 30 height 29
type input "[DATE]"
click at [674, 492] on button "Save" at bounding box center [663, 499] width 72 height 32
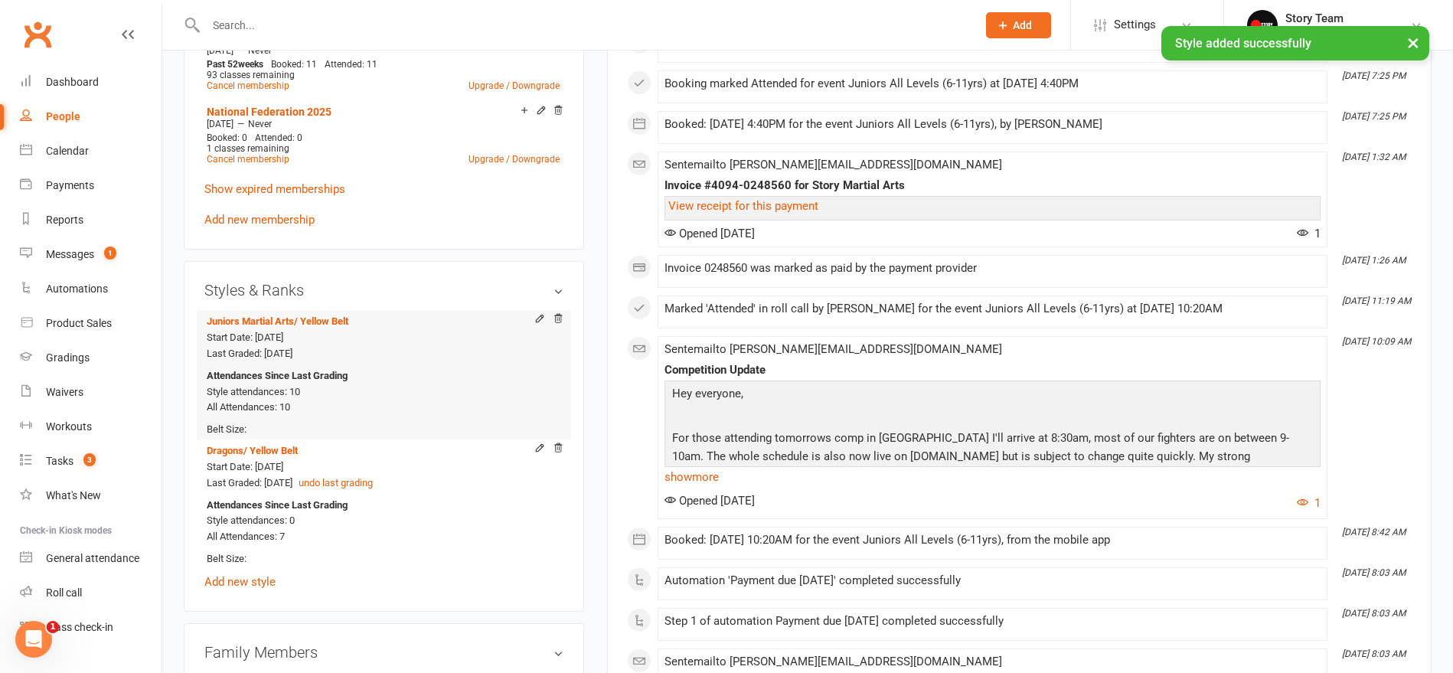
scroll to position [798, 0]
click at [559, 442] on icon at bounding box center [558, 447] width 11 height 11
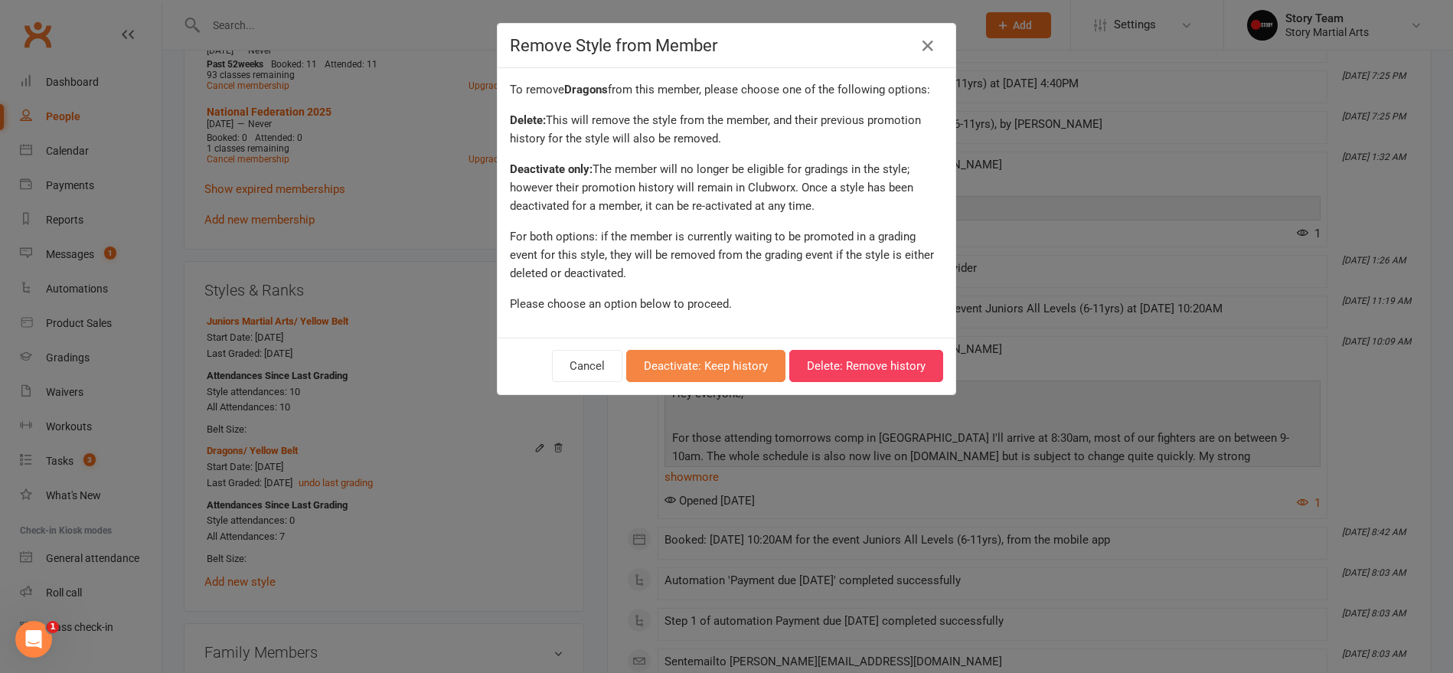
click at [731, 364] on button "Deactivate: Keep history" at bounding box center [705, 366] width 159 height 32
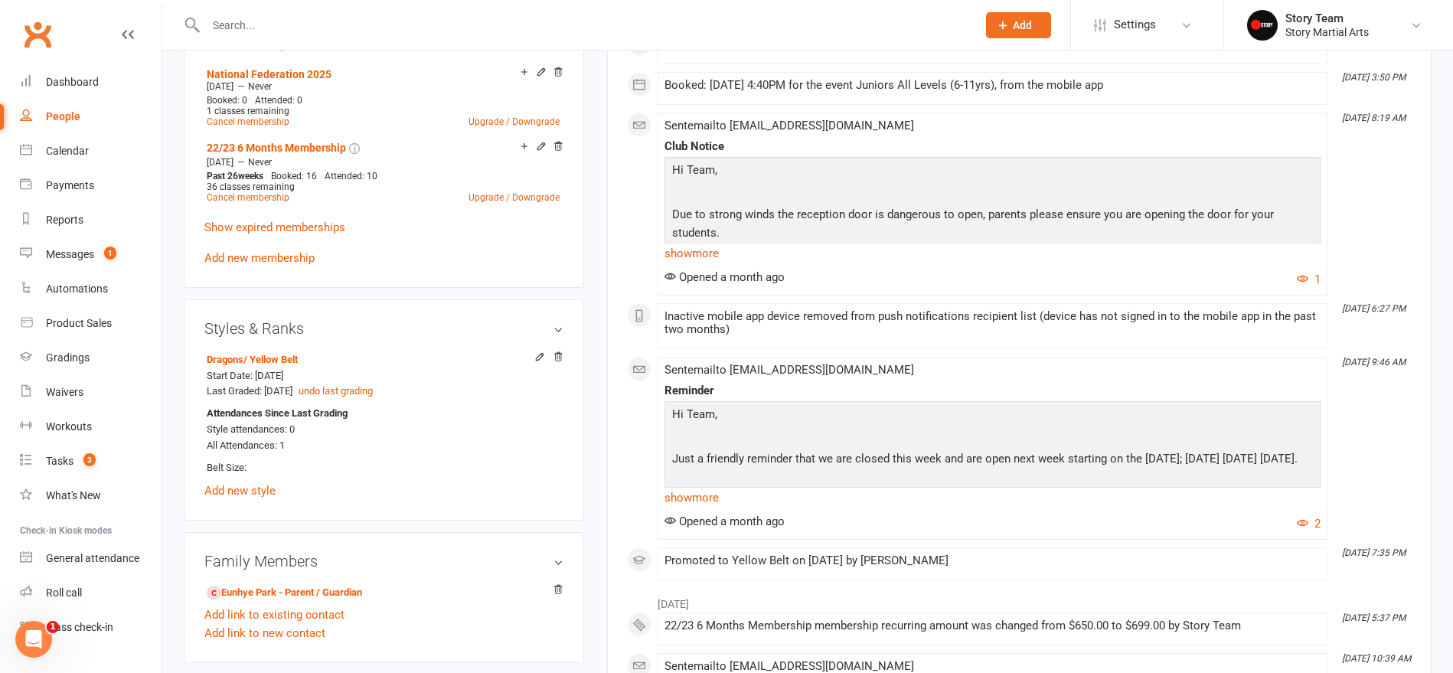
scroll to position [785, 0]
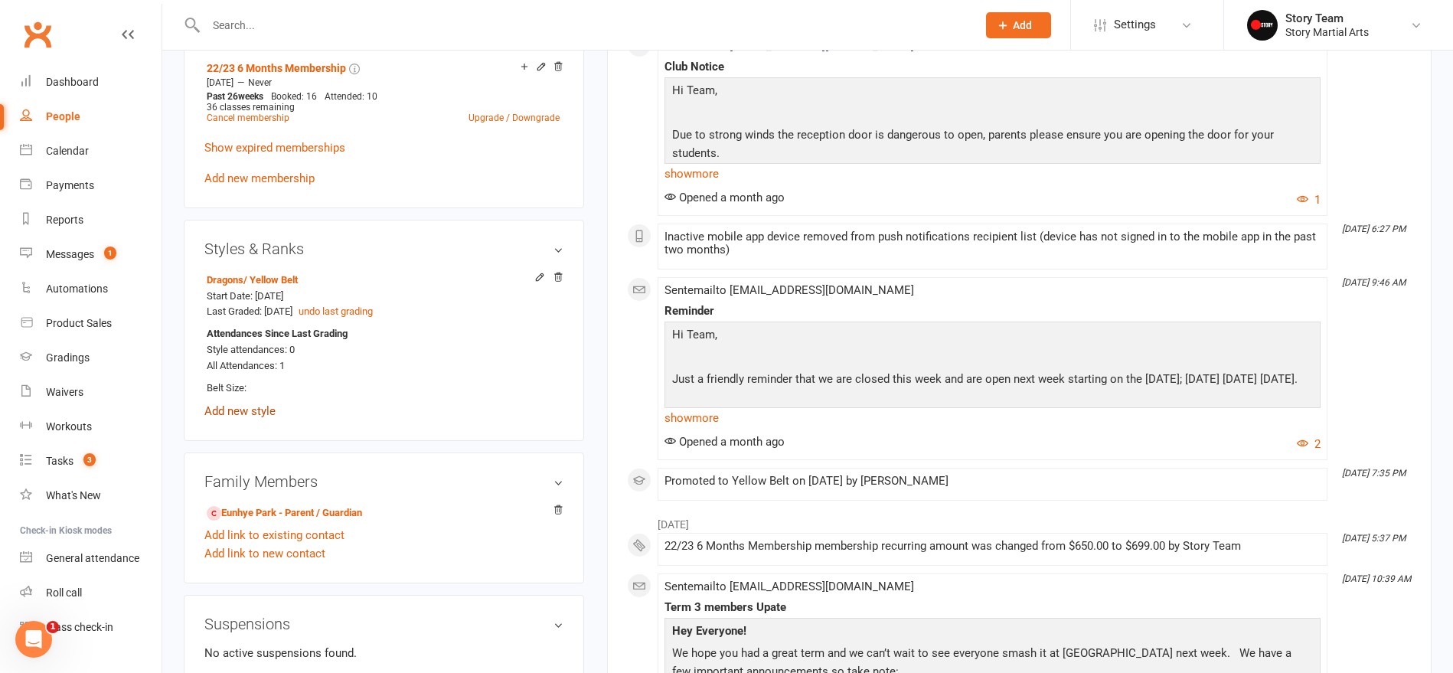
click at [244, 409] on link "Add new style" at bounding box center [239, 411] width 71 height 14
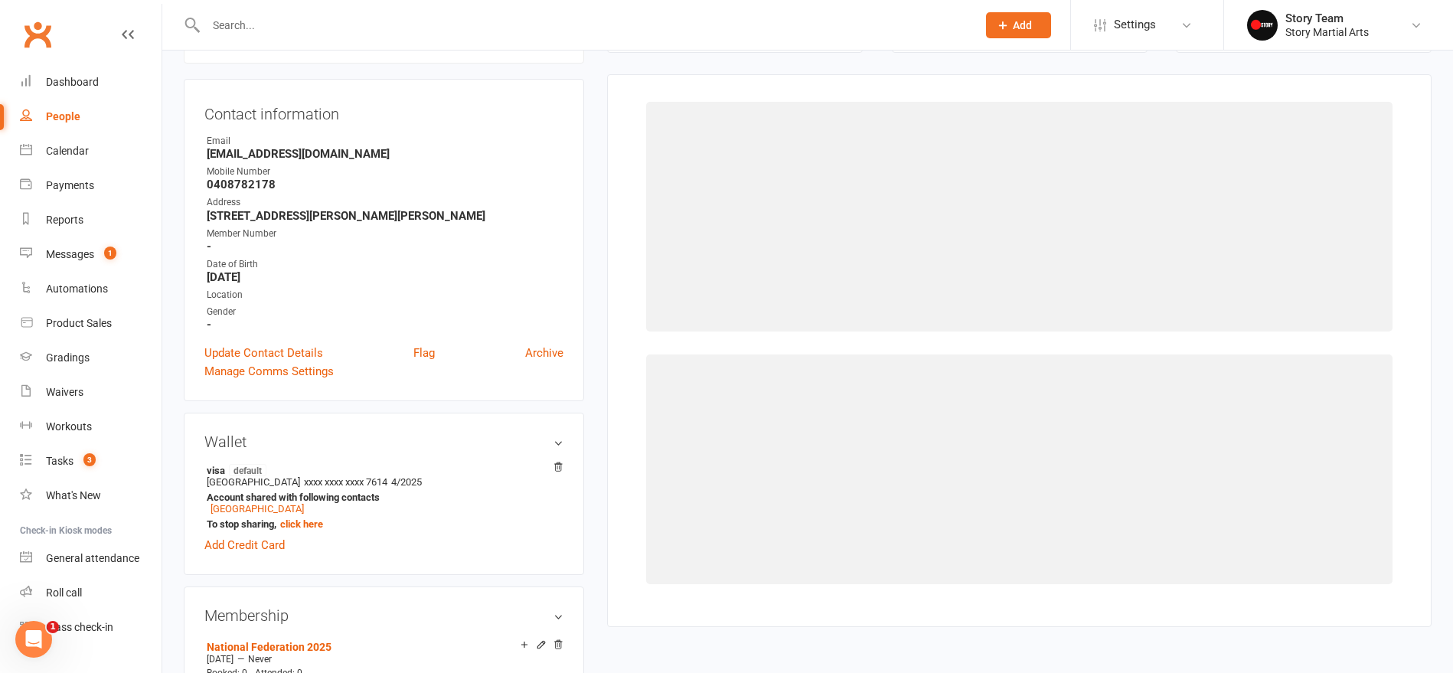
scroll to position [130, 0]
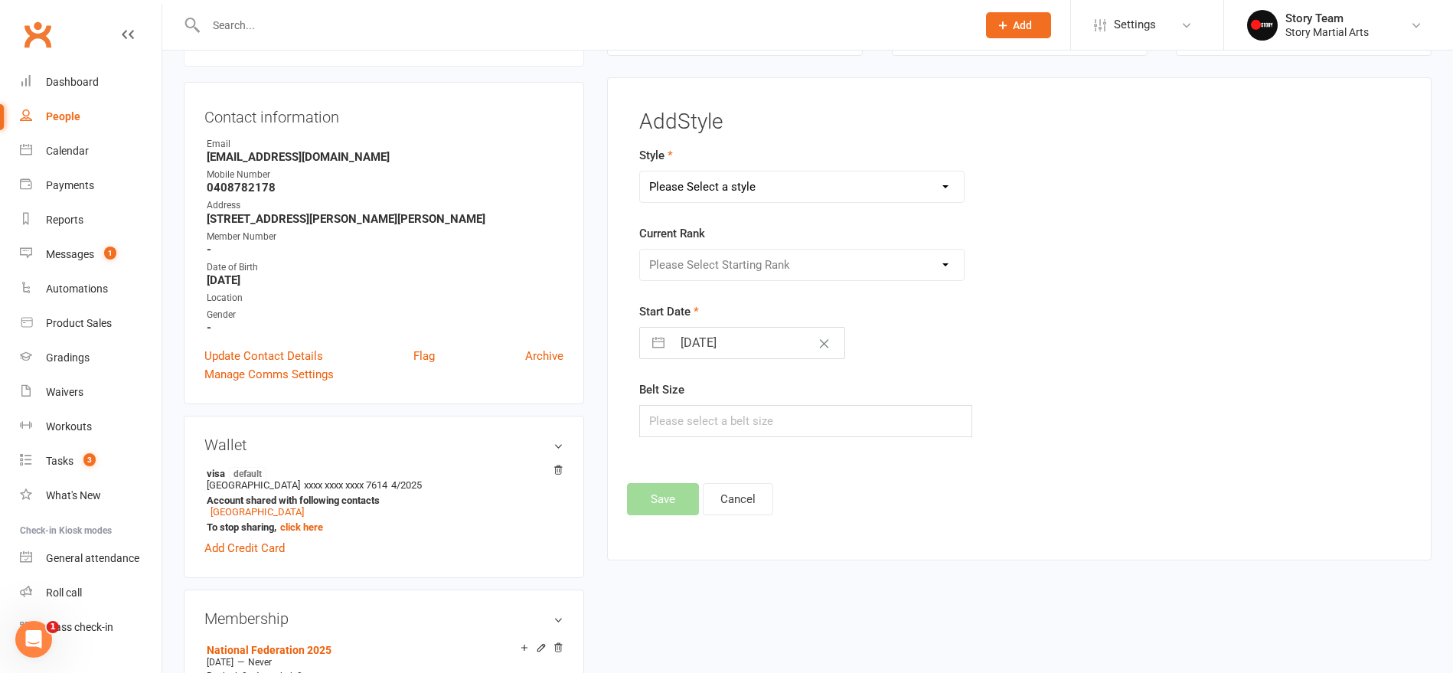
select select "1014"
select select "13369"
click at [661, 344] on button "button" at bounding box center [658, 343] width 28 height 31
select select "6"
select select "2025"
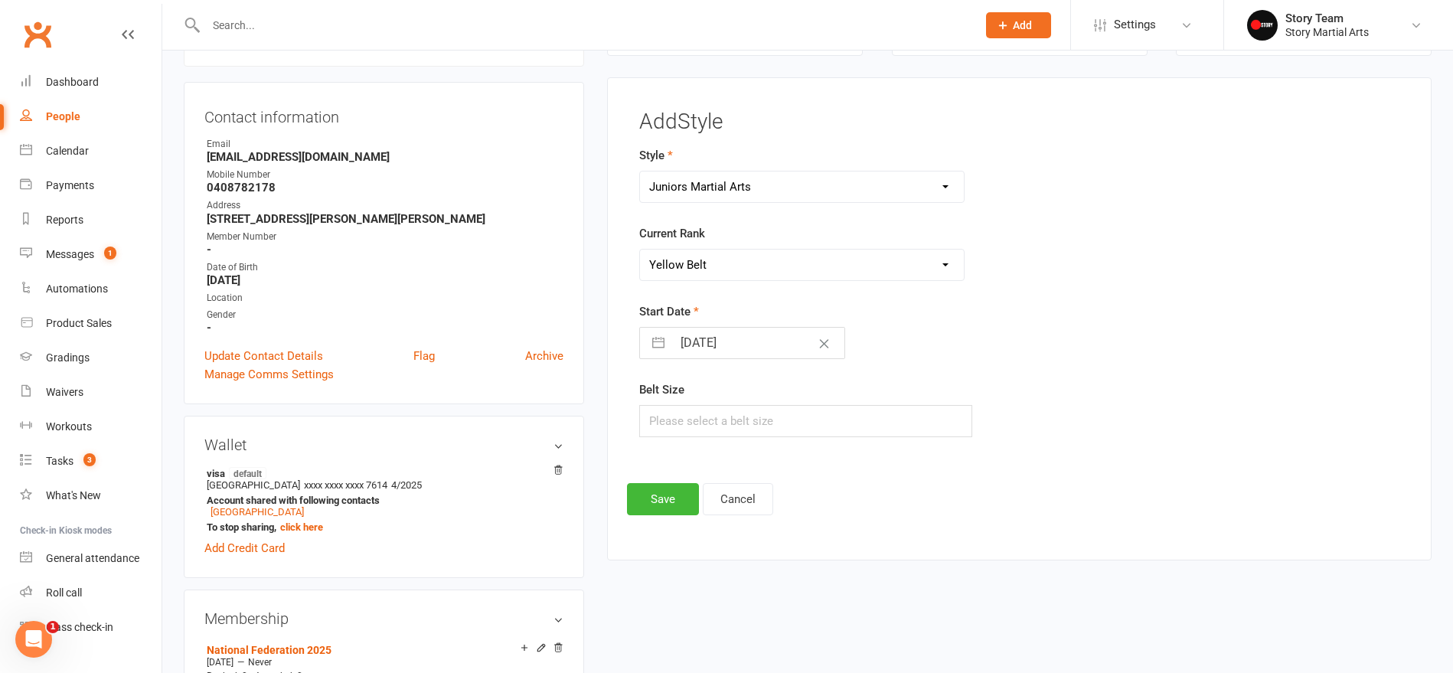
select select "7"
select select "2025"
select select "8"
select select "2025"
click at [667, 402] on icon "Move backward to switch to the previous month." at bounding box center [671, 403] width 15 height 15
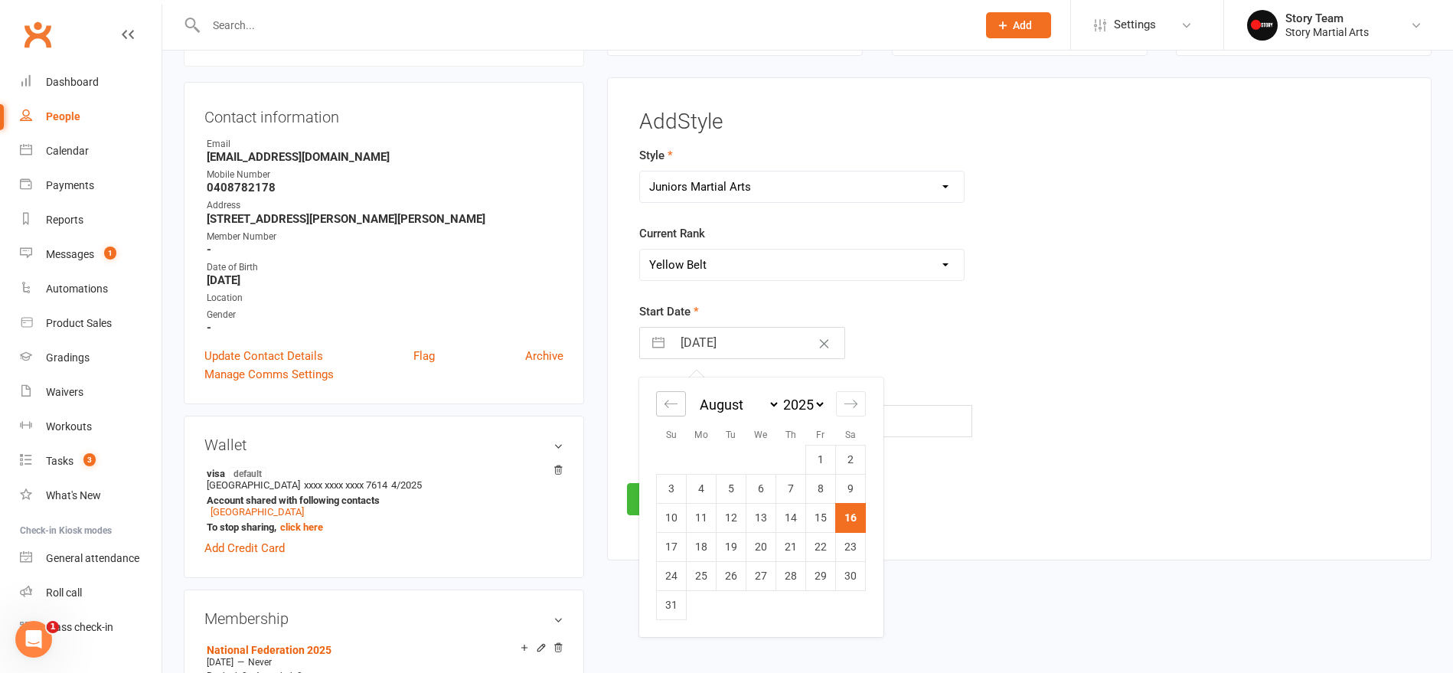
select select "5"
select select "2025"
click at [670, 405] on icon "Move backward to switch to the previous month." at bounding box center [671, 403] width 15 height 15
select select "4"
select select "2025"
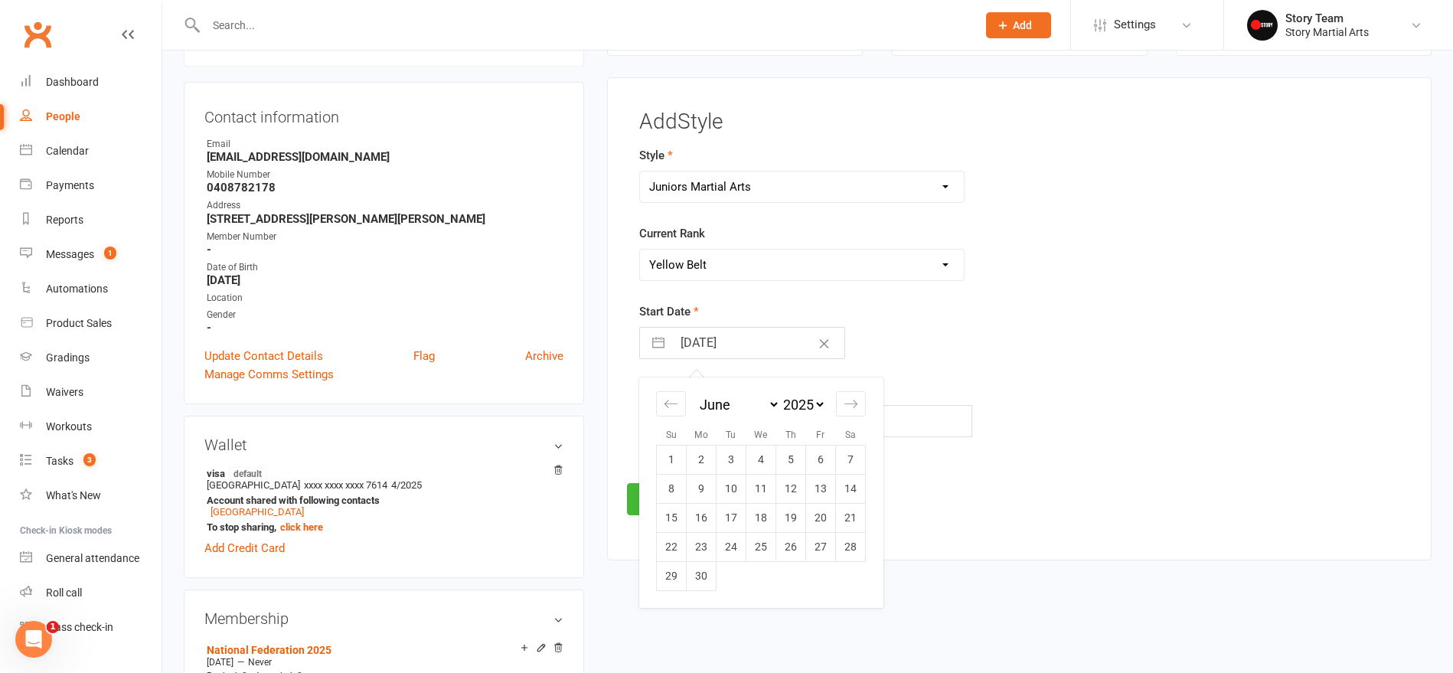
click at [675, 454] on td "1" at bounding box center [672, 459] width 30 height 29
type input "01 Jun 2025"
click at [661, 503] on button "Save" at bounding box center [663, 499] width 72 height 32
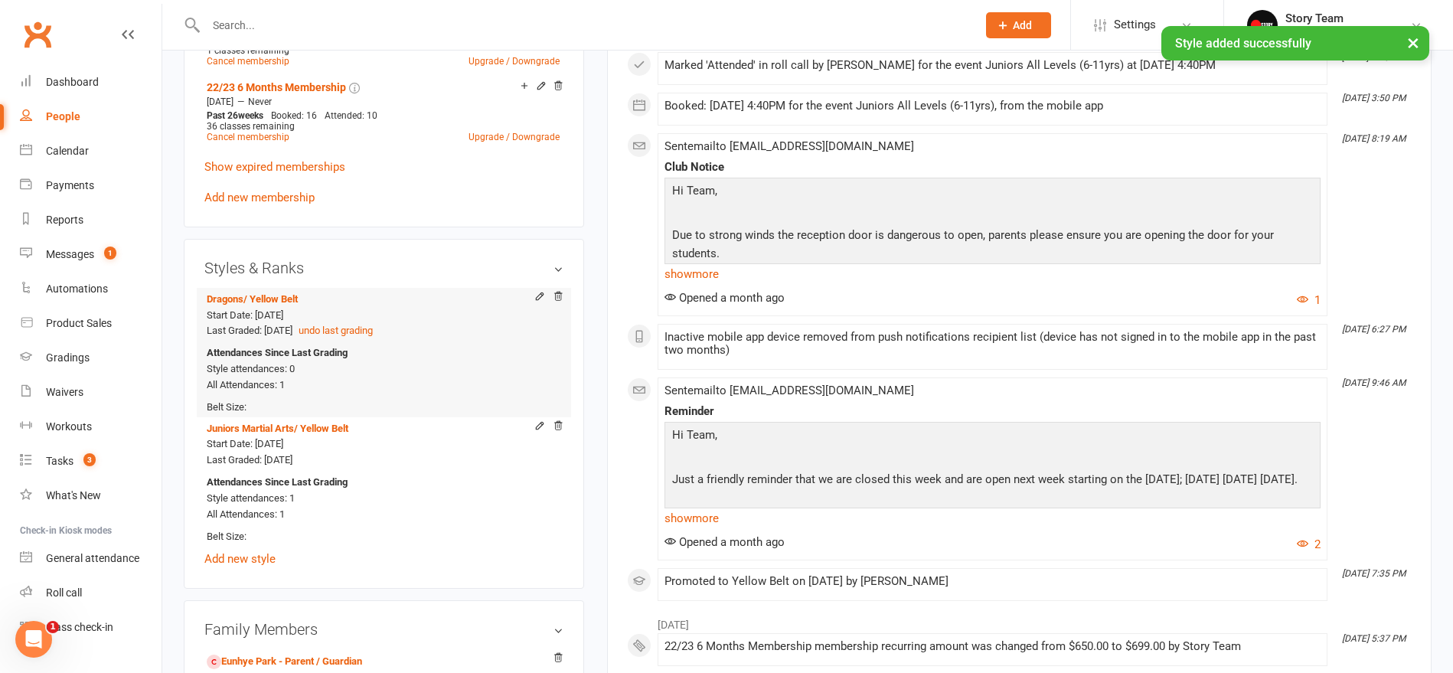
scroll to position [767, 0]
click at [559, 293] on icon at bounding box center [558, 295] width 11 height 11
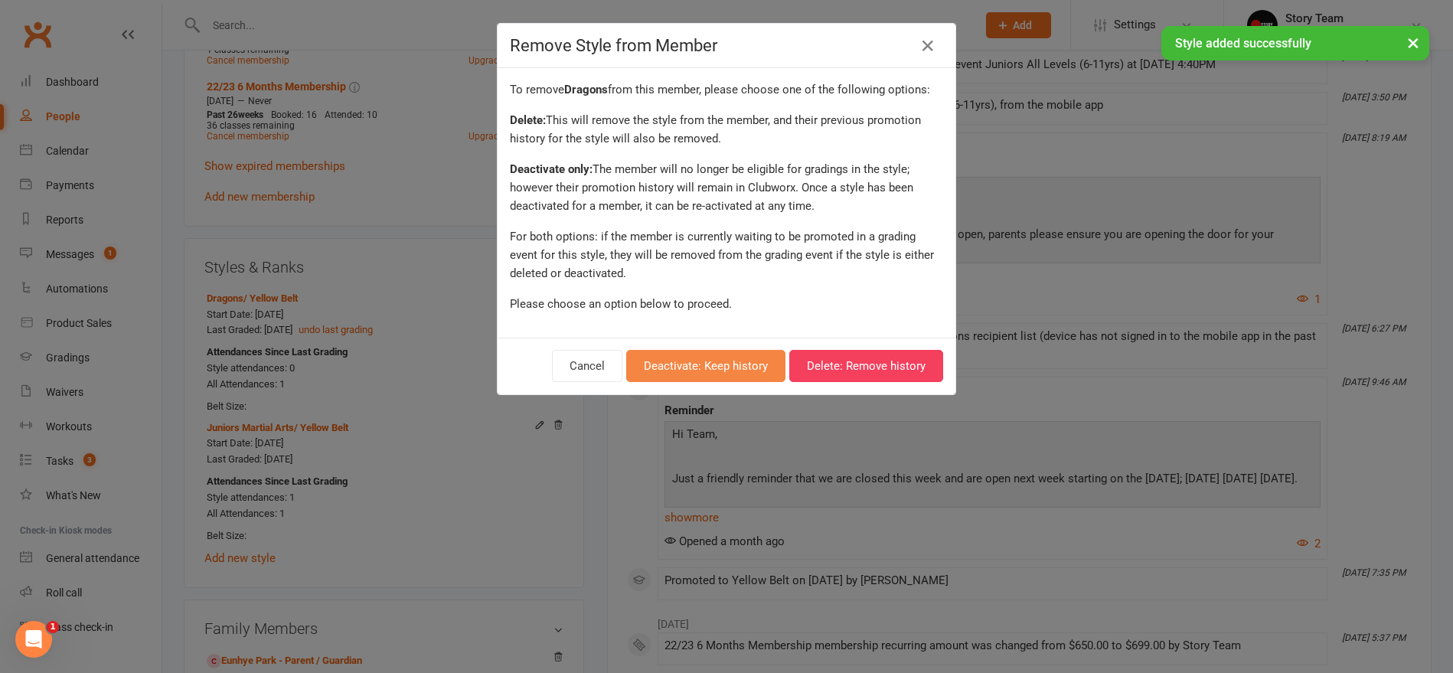
click at [687, 361] on button "Deactivate: Keep history" at bounding box center [705, 366] width 159 height 32
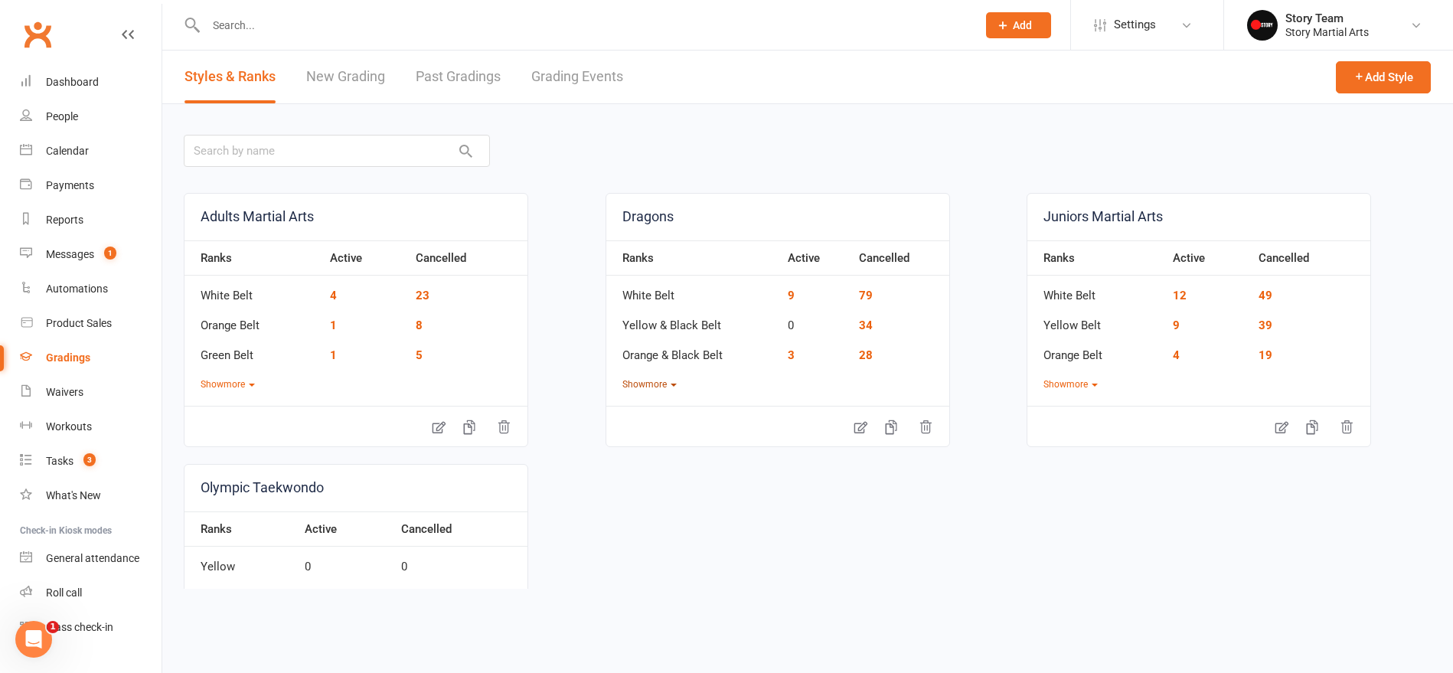
click at [661, 383] on button "Show more" at bounding box center [649, 384] width 54 height 15
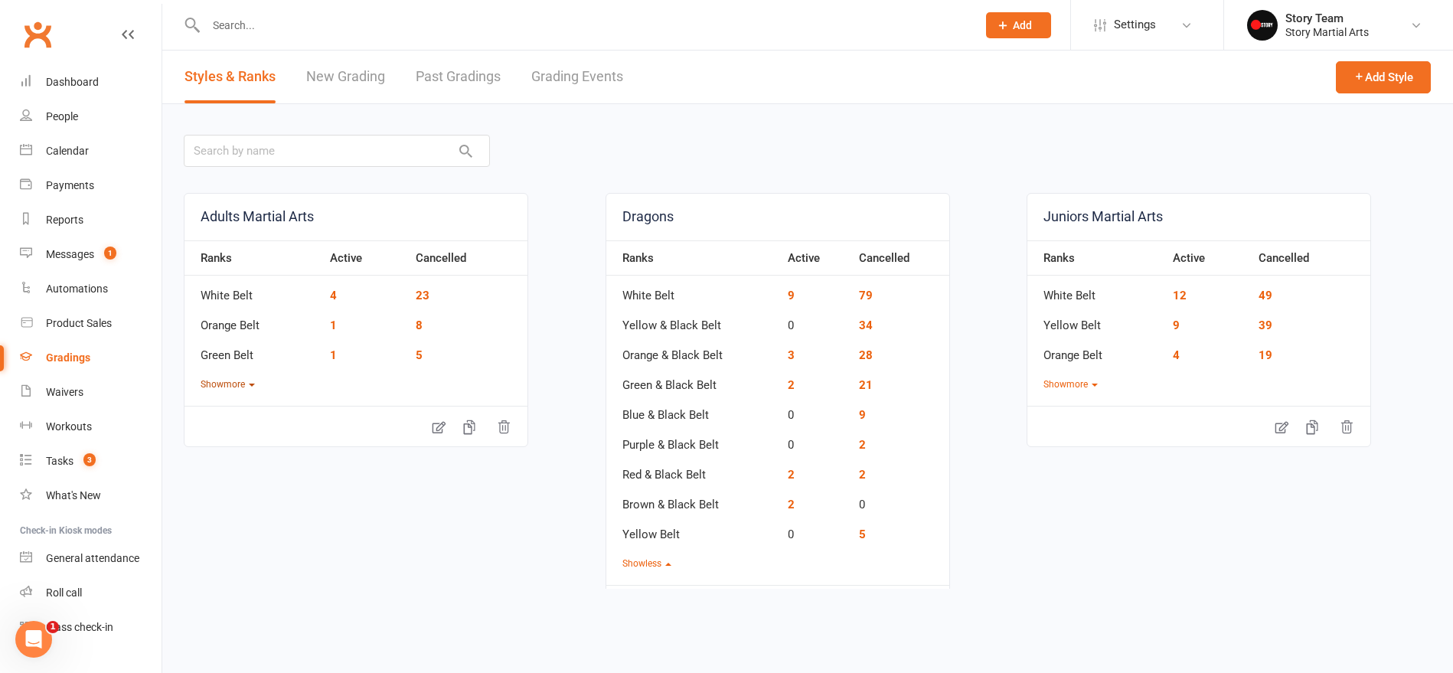
click at [236, 384] on button "Show more" at bounding box center [228, 384] width 54 height 15
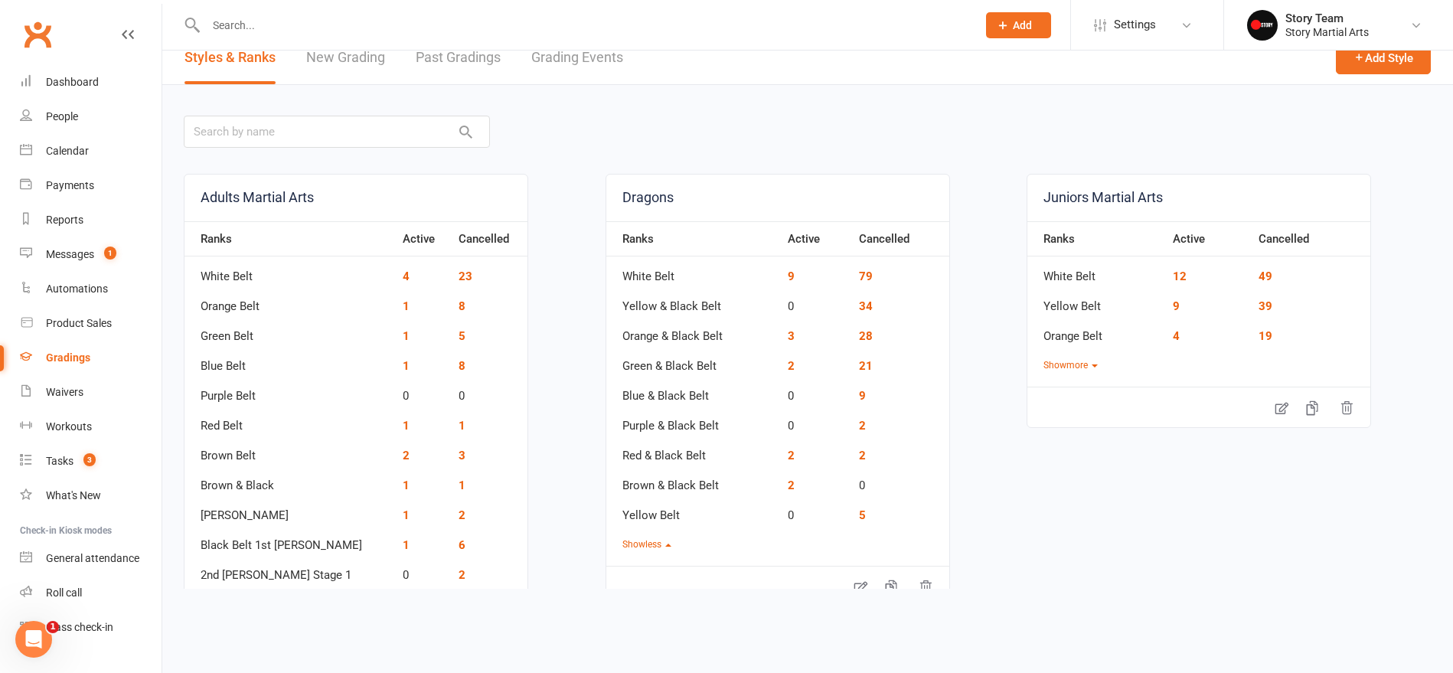
scroll to position [23, 0]
click at [1070, 359] on button "Show more" at bounding box center [1070, 361] width 54 height 15
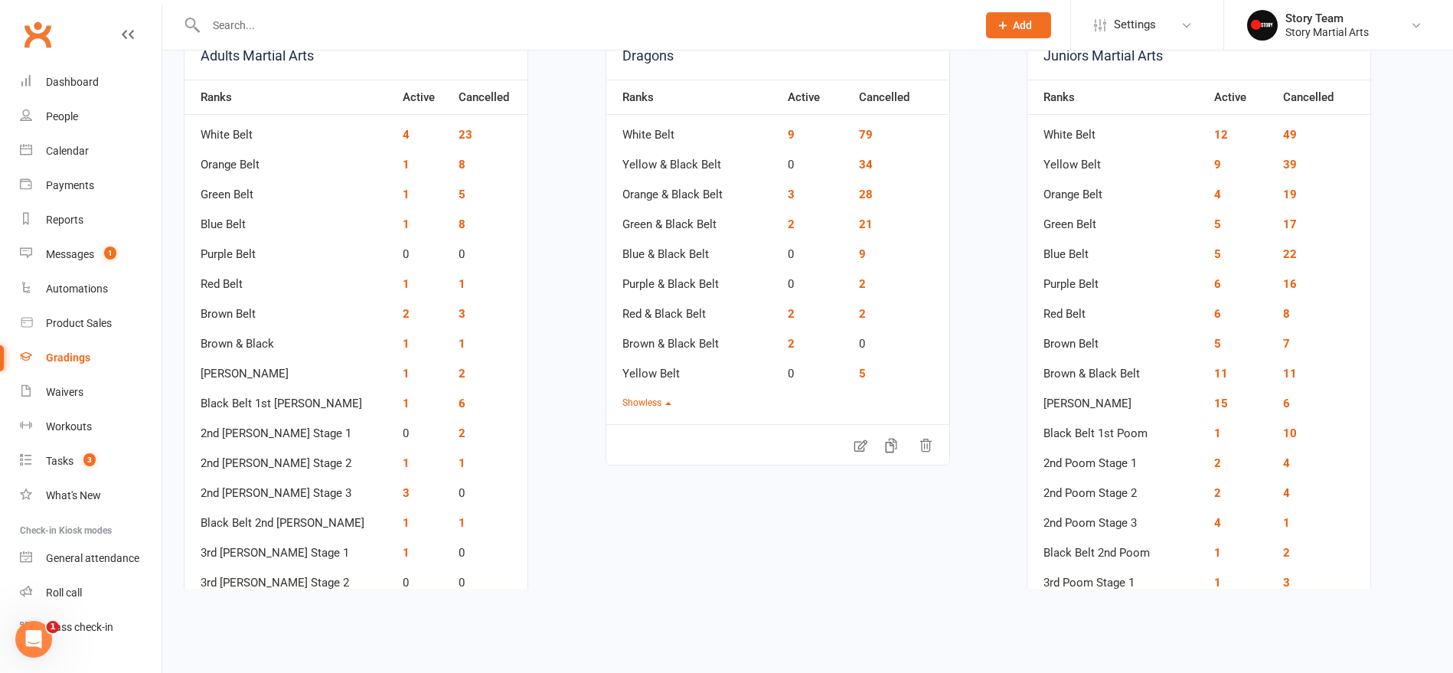
scroll to position [165, 0]
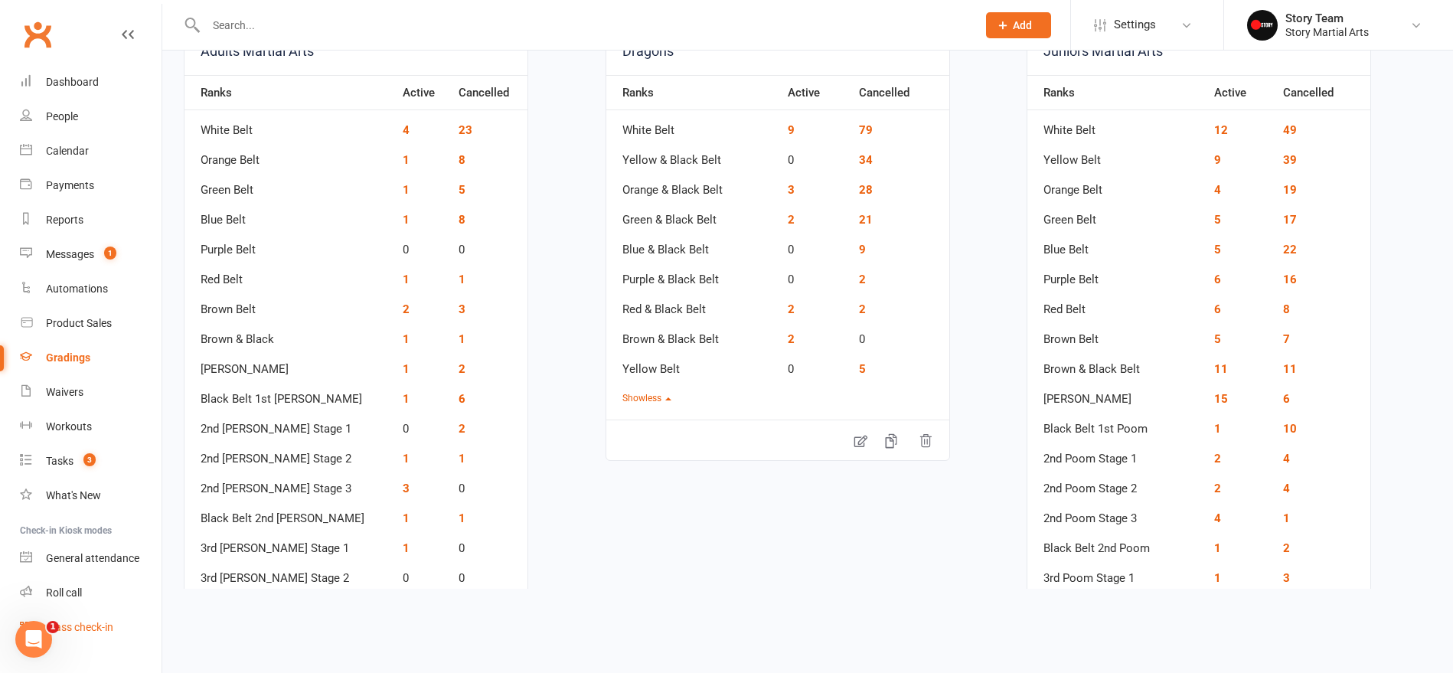
click at [105, 622] on div "Class check-in" at bounding box center [79, 627] width 67 height 12
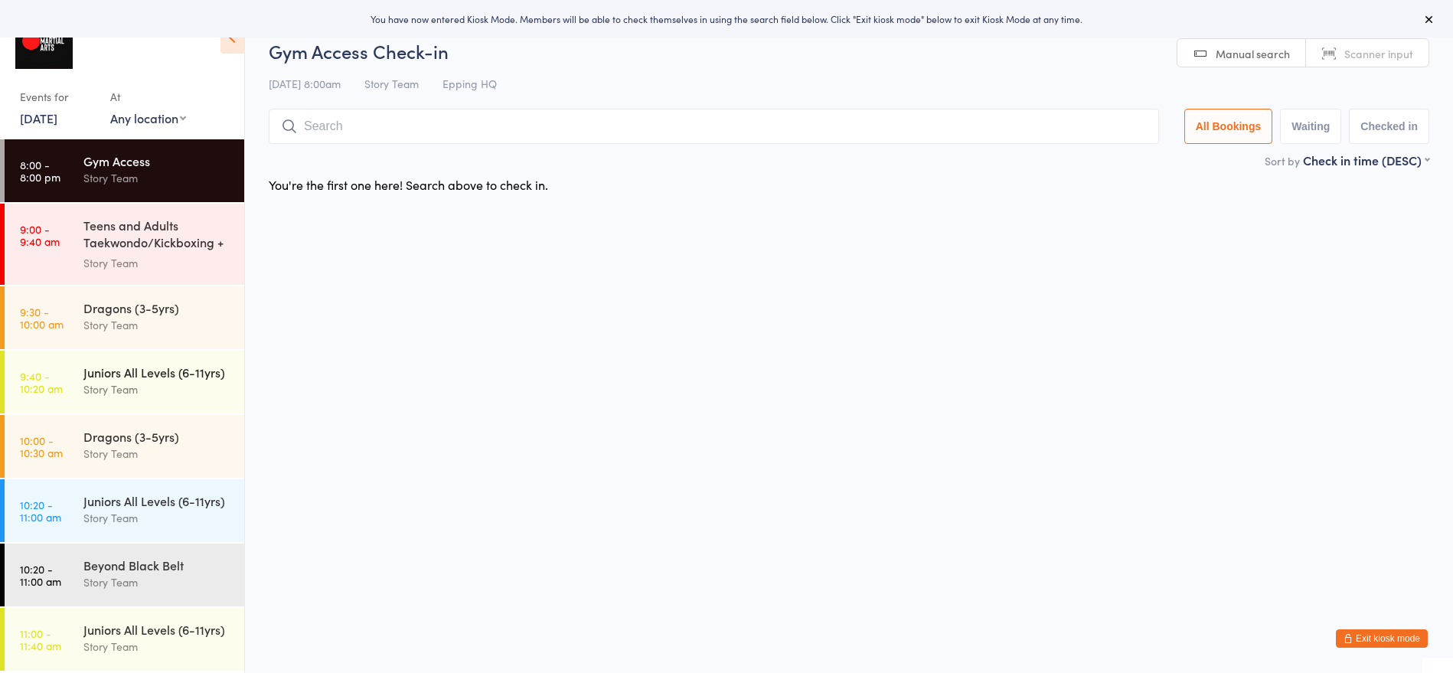
click at [170, 382] on div "Story Team" at bounding box center [157, 389] width 148 height 18
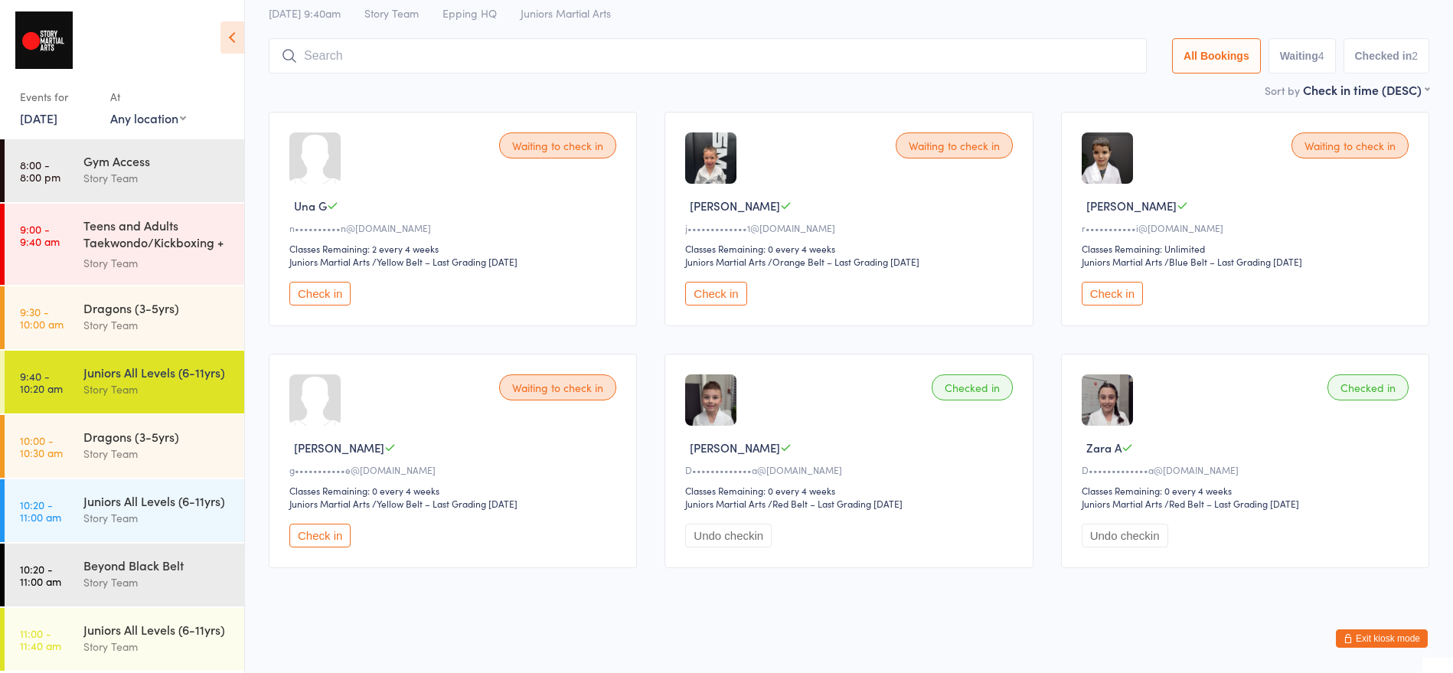
scroll to position [70, 0]
click at [147, 520] on div "Story Team" at bounding box center [157, 518] width 148 height 18
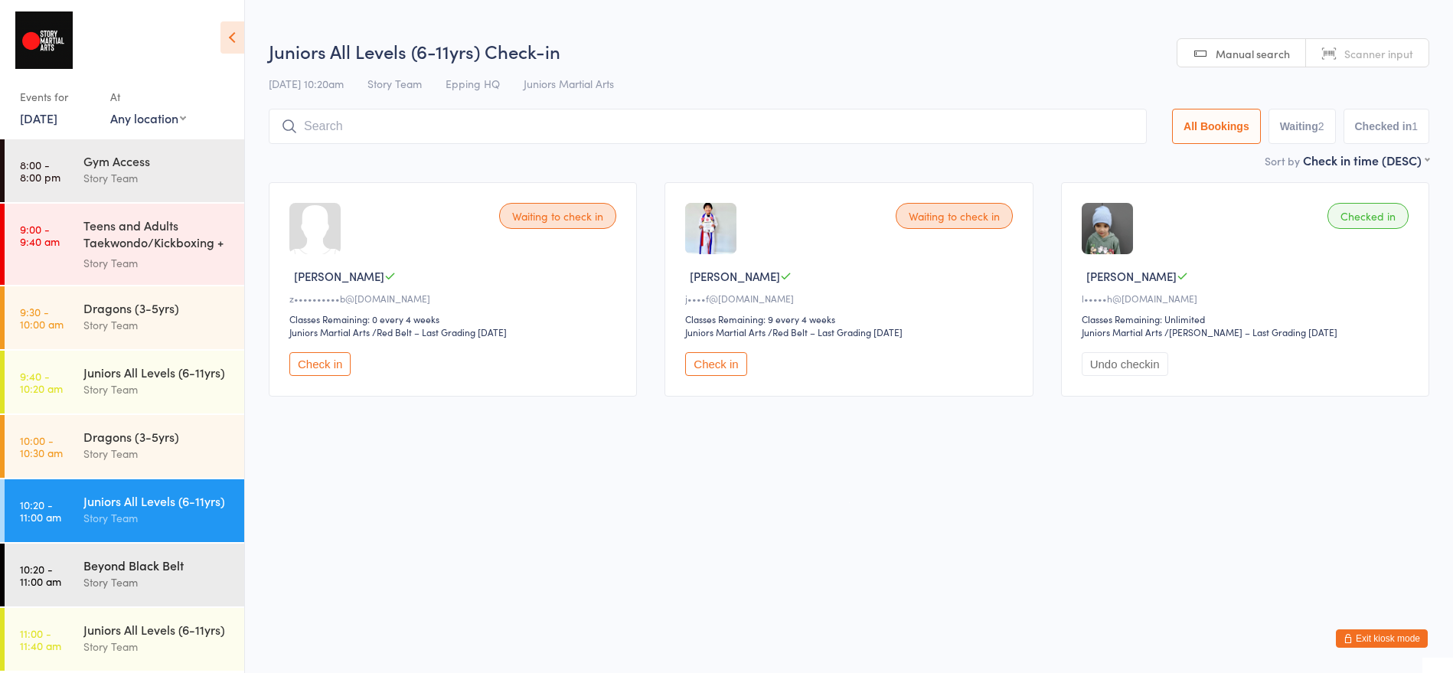
click at [152, 576] on div "Story Team" at bounding box center [157, 582] width 148 height 18
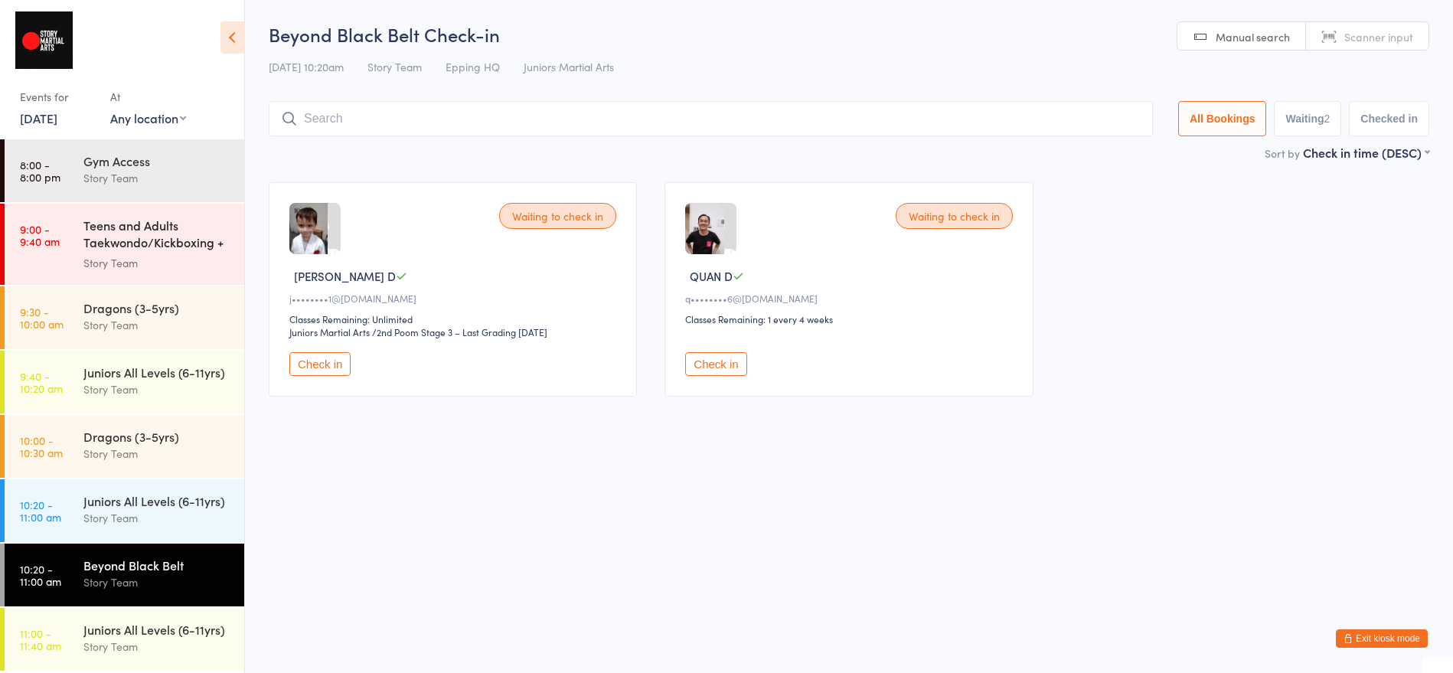
click at [132, 223] on div "Teens and Adults Taekwondo/Kickboxing + Family Cla..." at bounding box center [157, 236] width 148 height 38
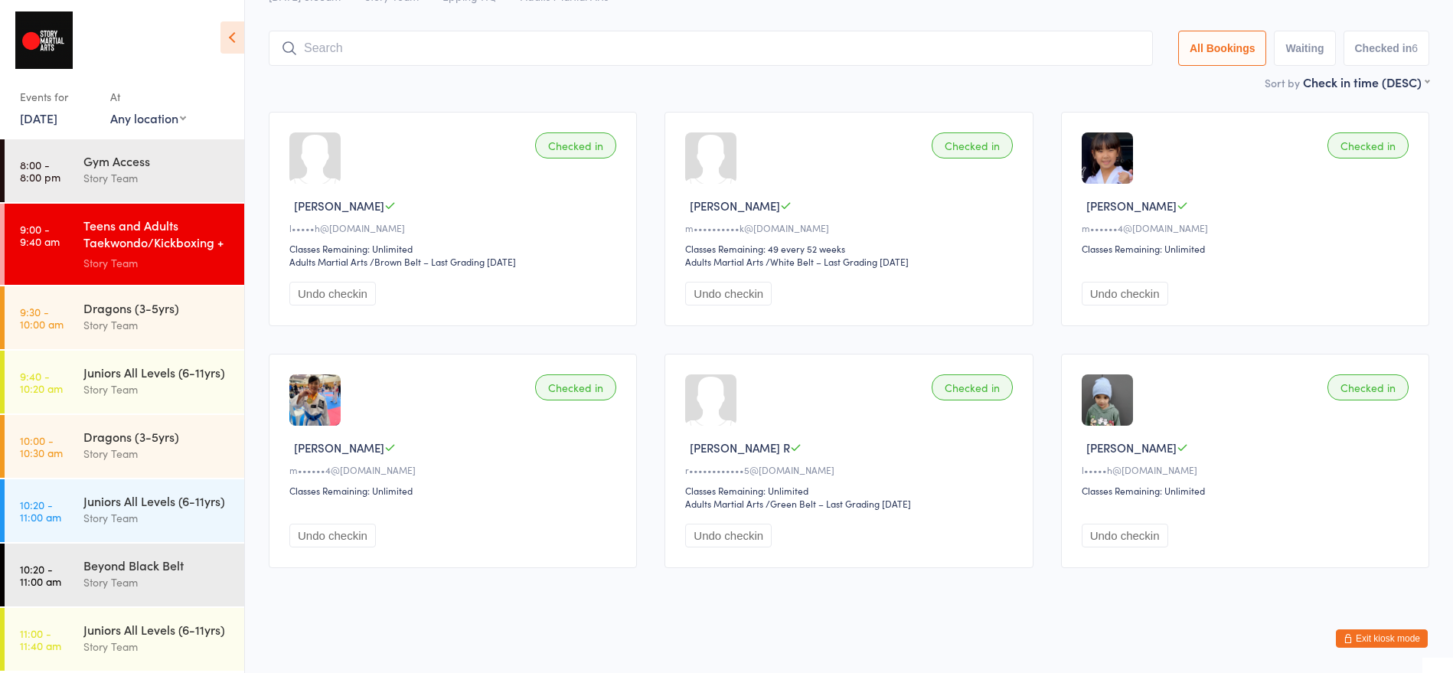
scroll to position [70, 0]
click at [181, 389] on div "Story Team" at bounding box center [157, 389] width 148 height 18
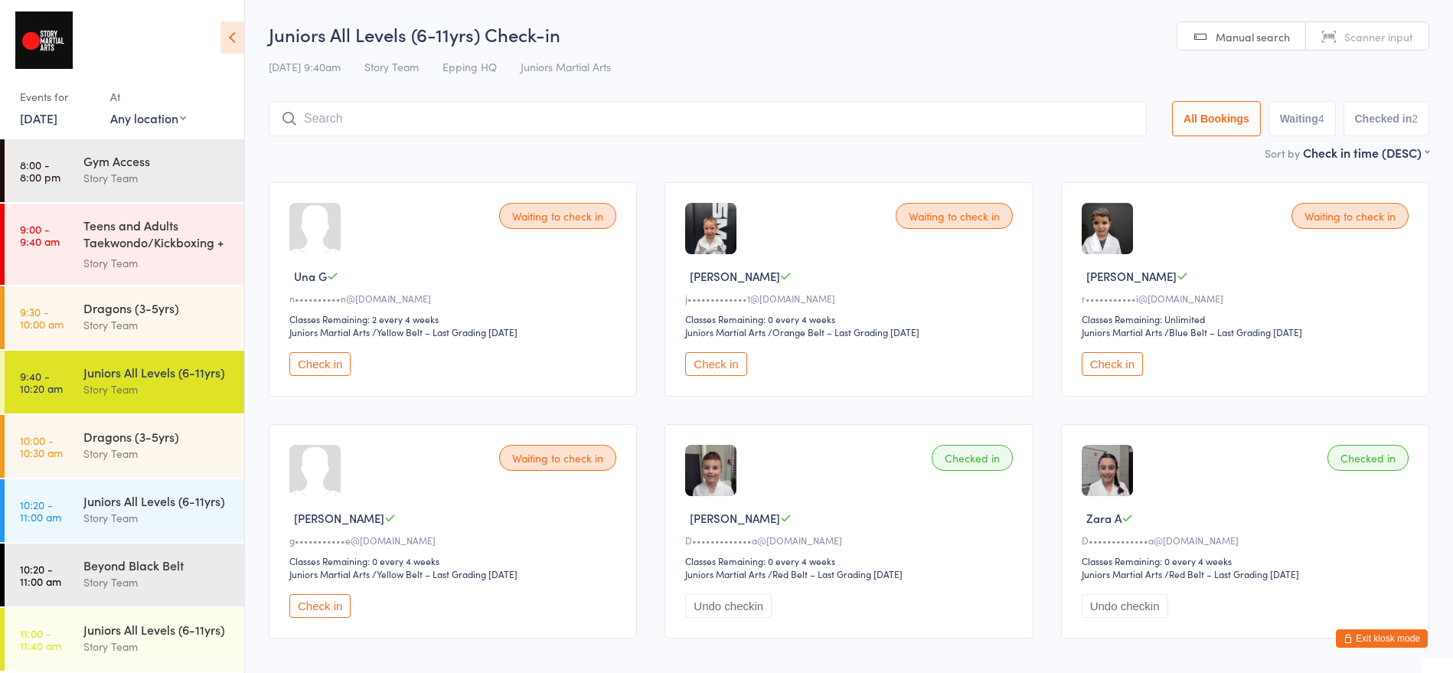
click at [1359, 637] on button "Exit kiosk mode" at bounding box center [1382, 638] width 92 height 18
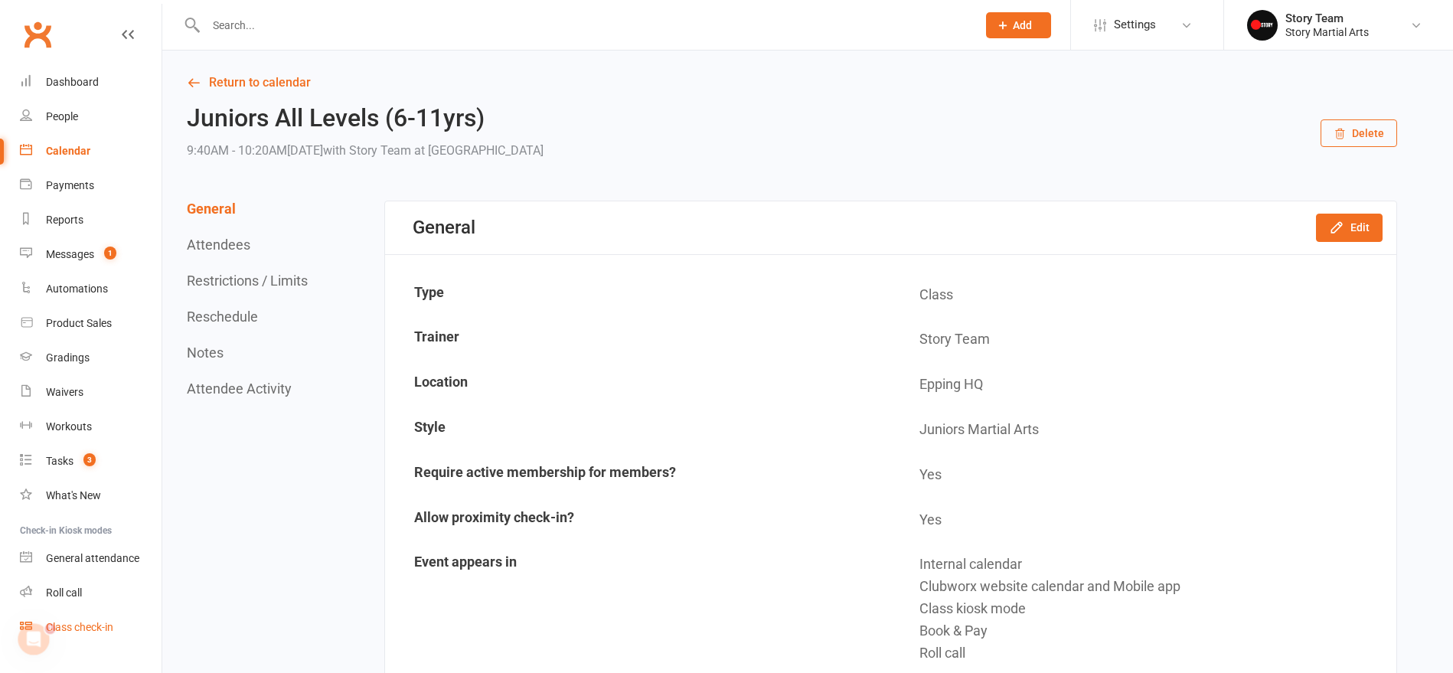
click at [96, 631] on div "Class check-in" at bounding box center [79, 627] width 67 height 12
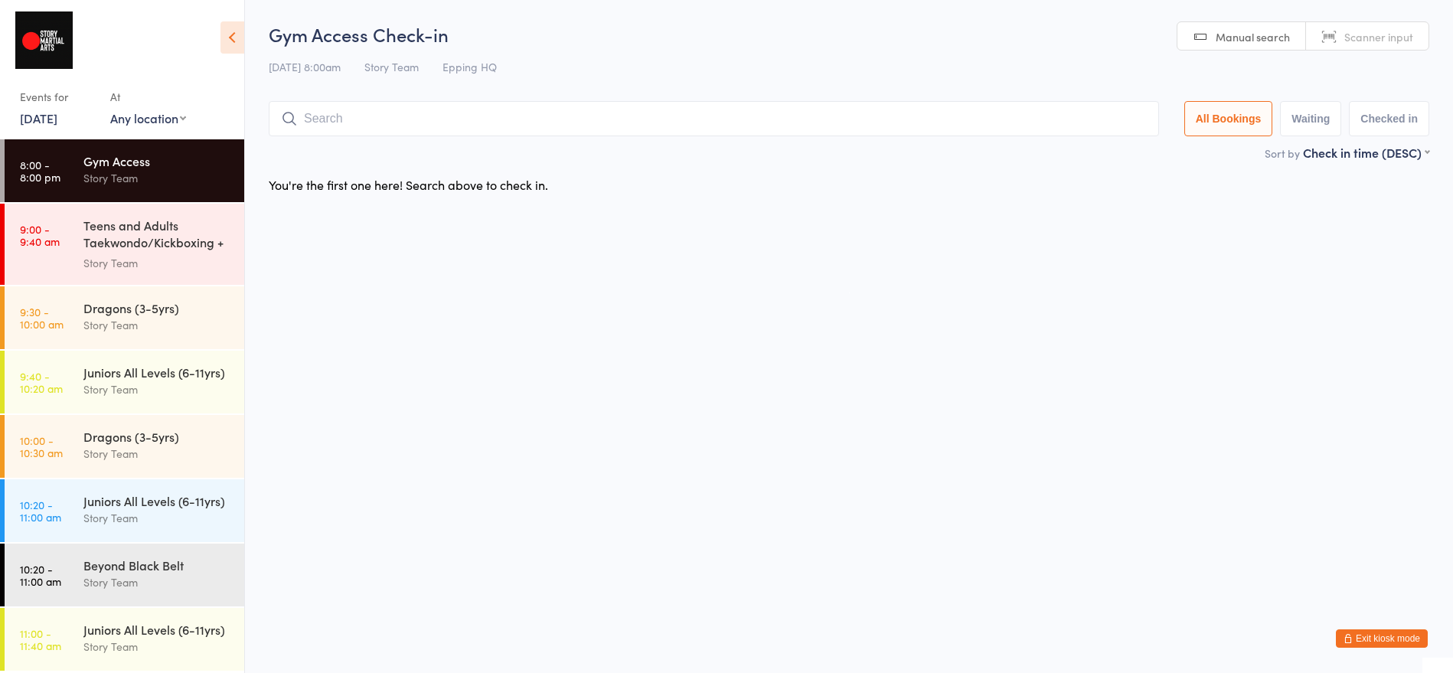
click at [1361, 638] on button "Exit kiosk mode" at bounding box center [1382, 638] width 92 height 18
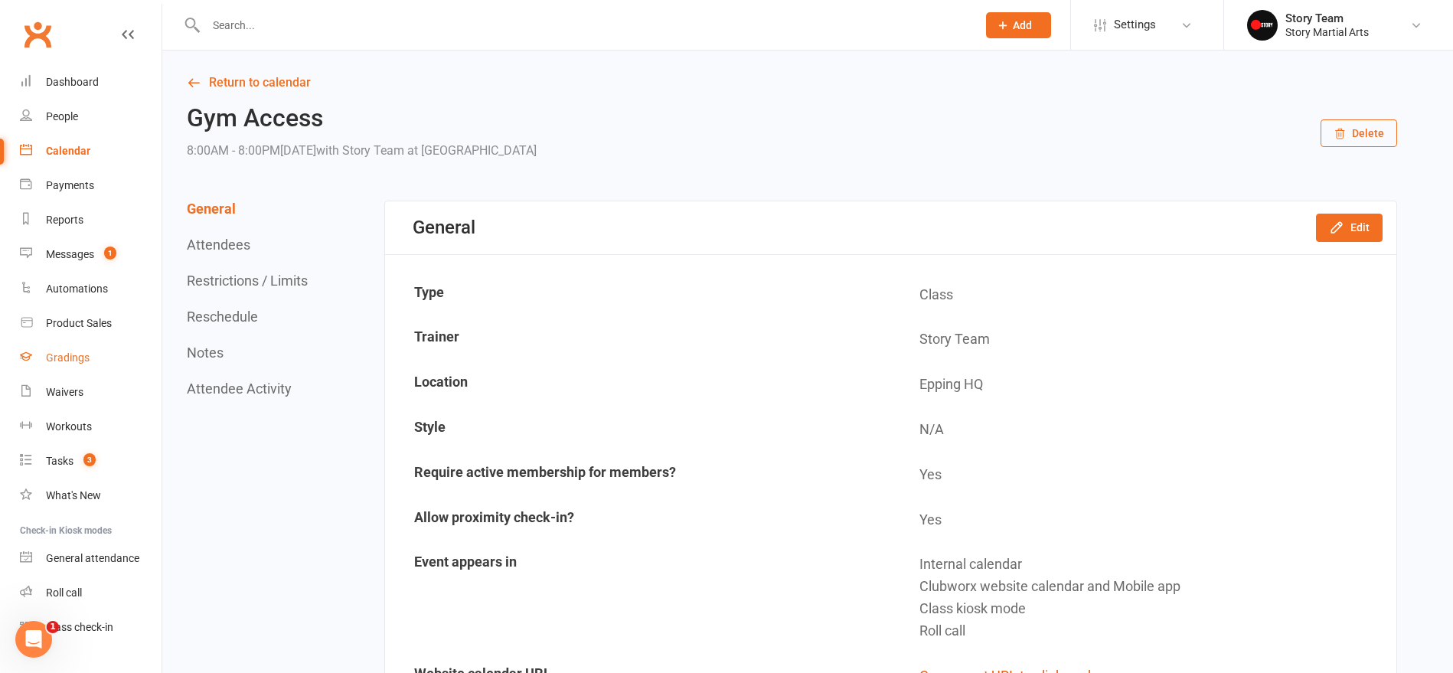
click at [73, 360] on div "Gradings" at bounding box center [68, 357] width 44 height 12
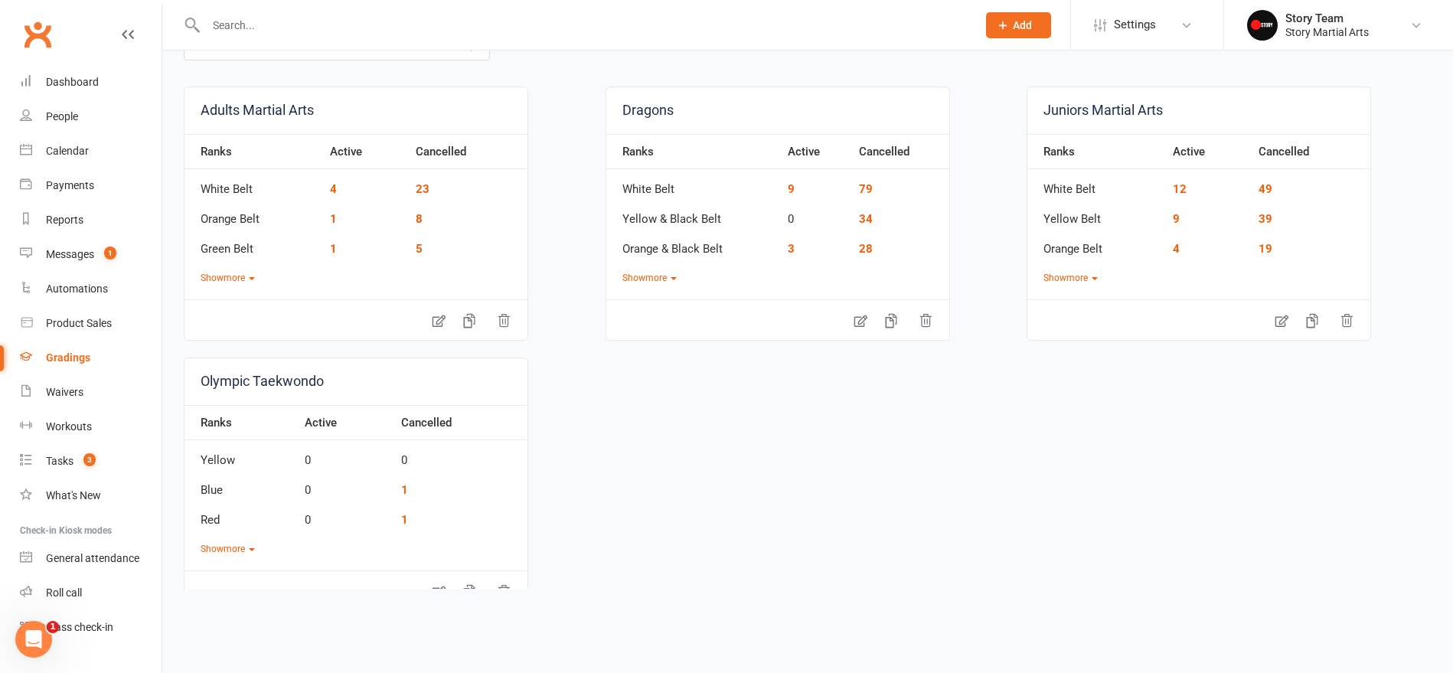
scroll to position [126, 0]
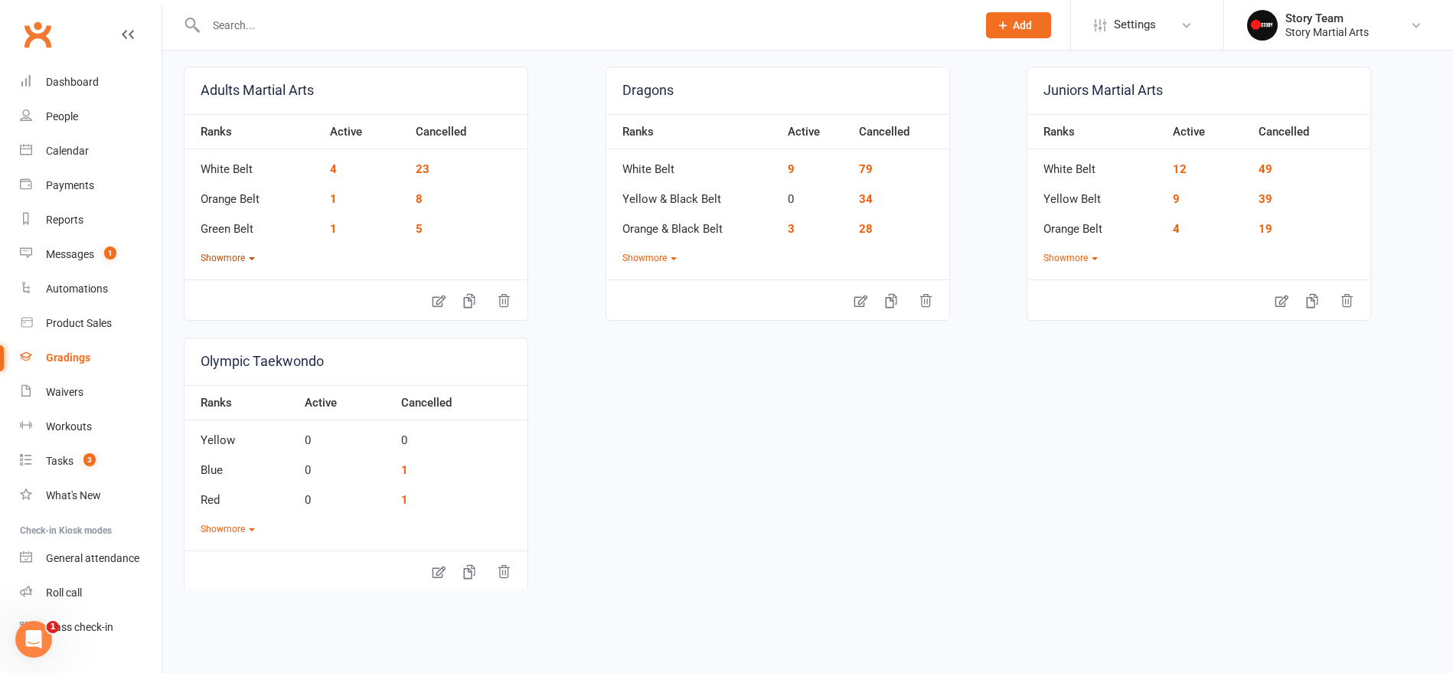
click at [227, 260] on button "Show more" at bounding box center [228, 258] width 54 height 15
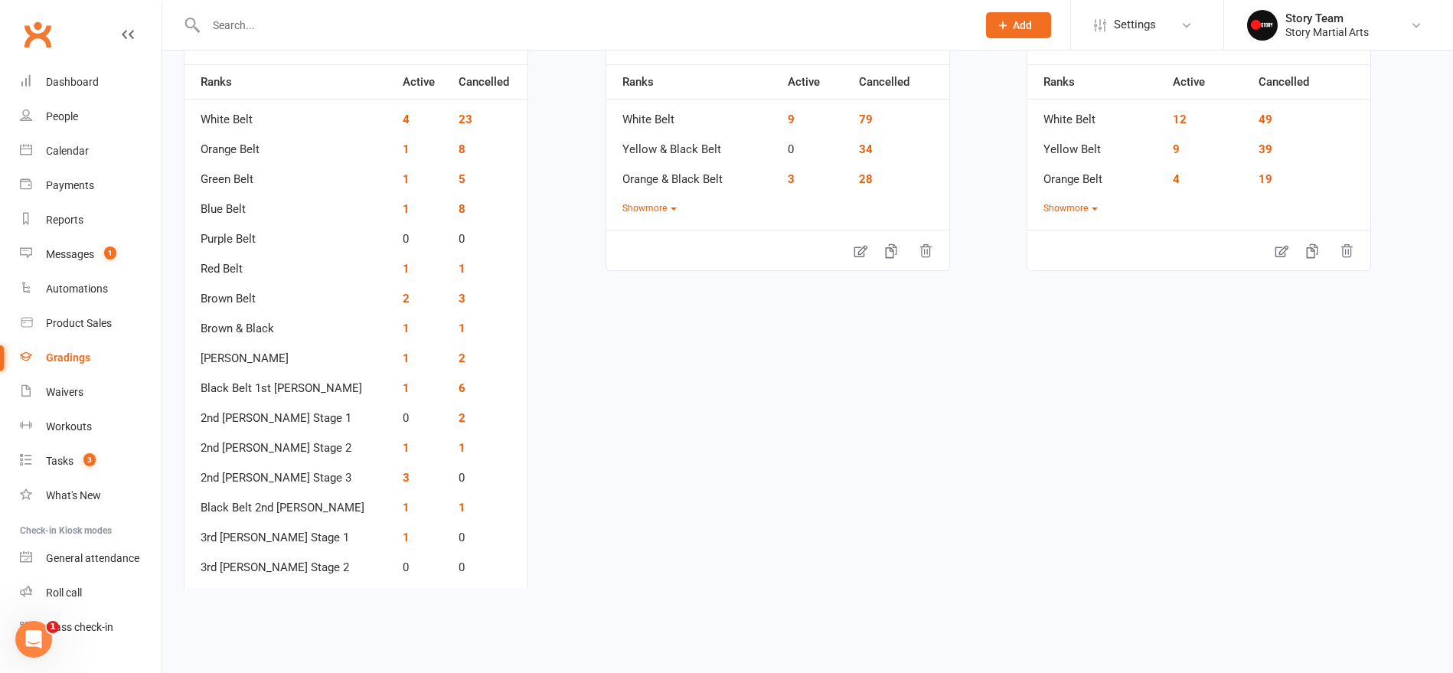
scroll to position [197, 0]
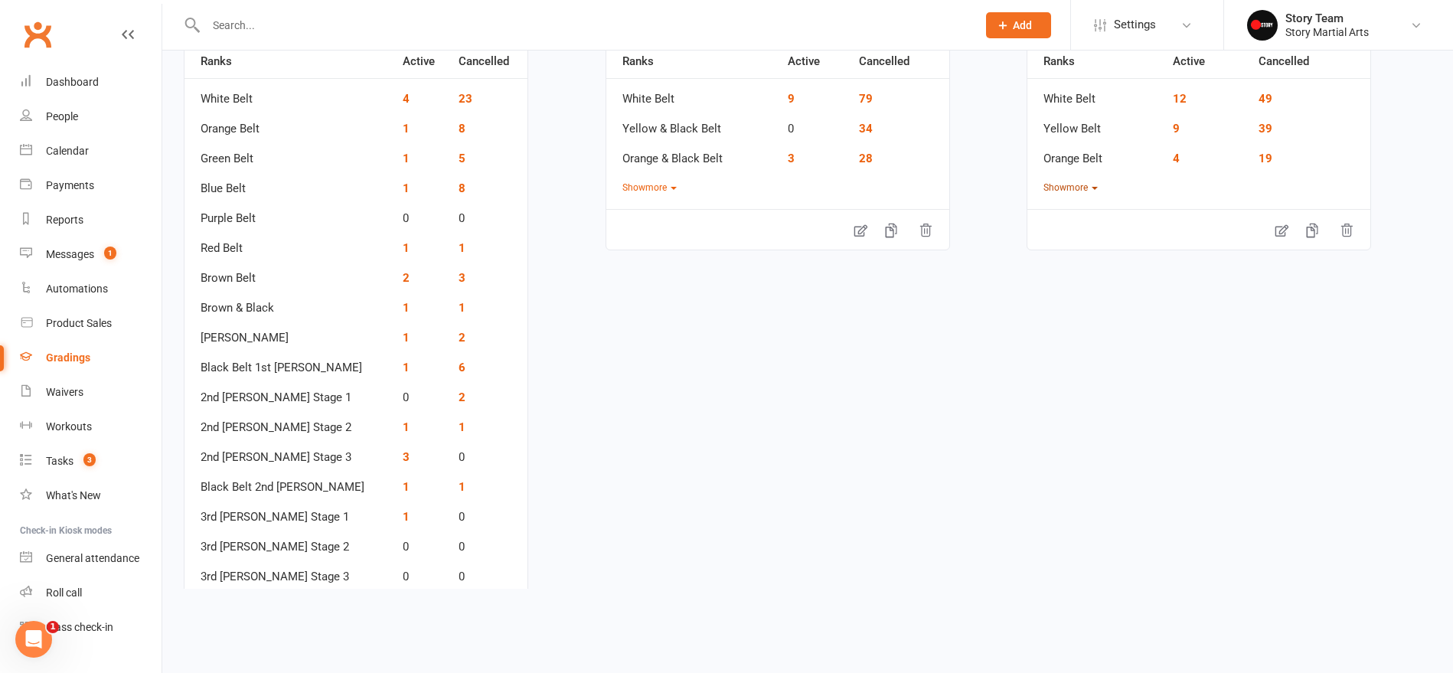
click at [1074, 187] on button "Show more" at bounding box center [1070, 188] width 54 height 15
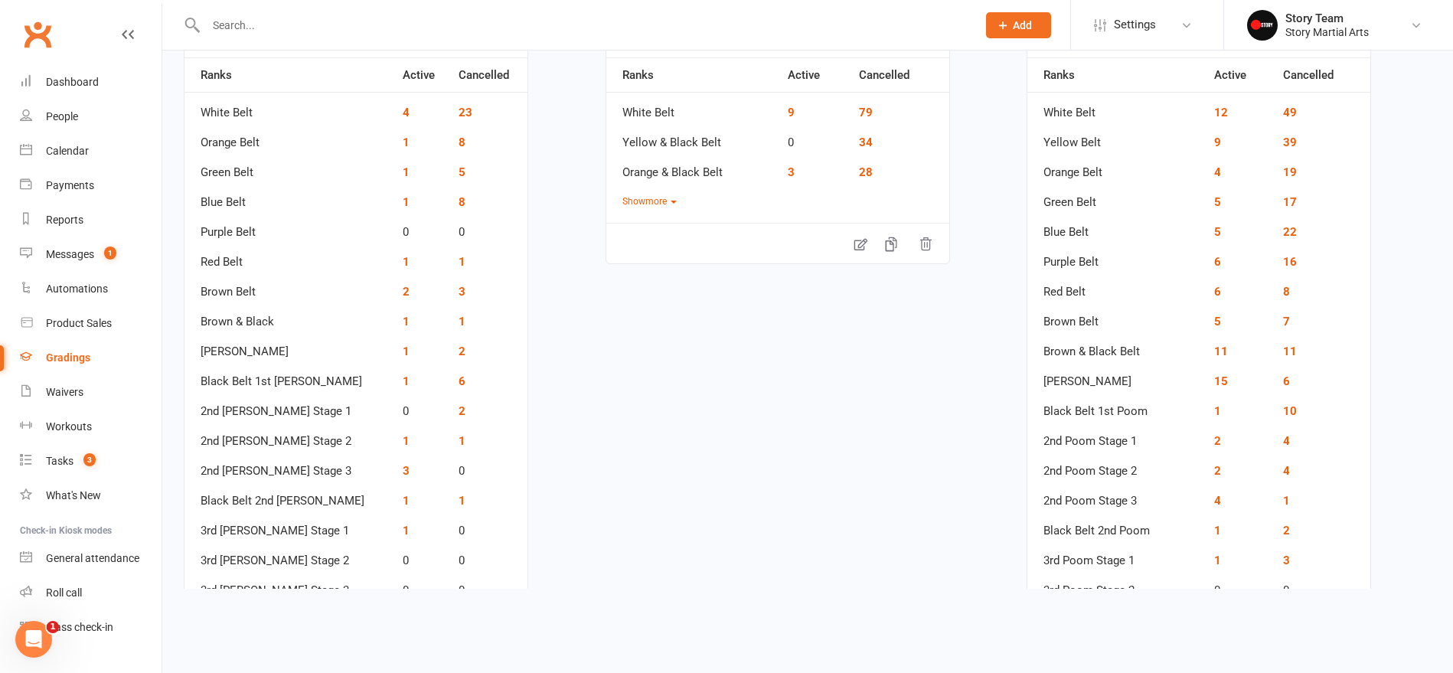
scroll to position [187, 0]
